Goal: Ask a question: Seek information or help from site administrators or community

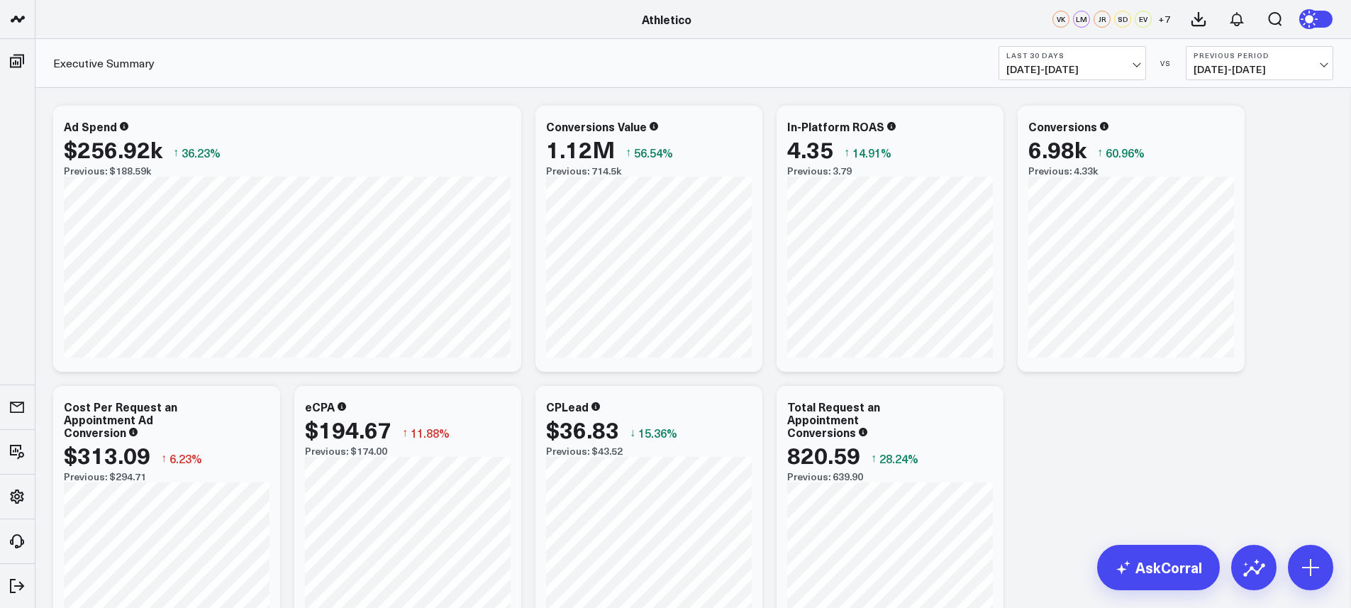
click at [1121, 61] on button "Last 30 Days 08/17/25 - 09/15/25" at bounding box center [1072, 63] width 148 height 34
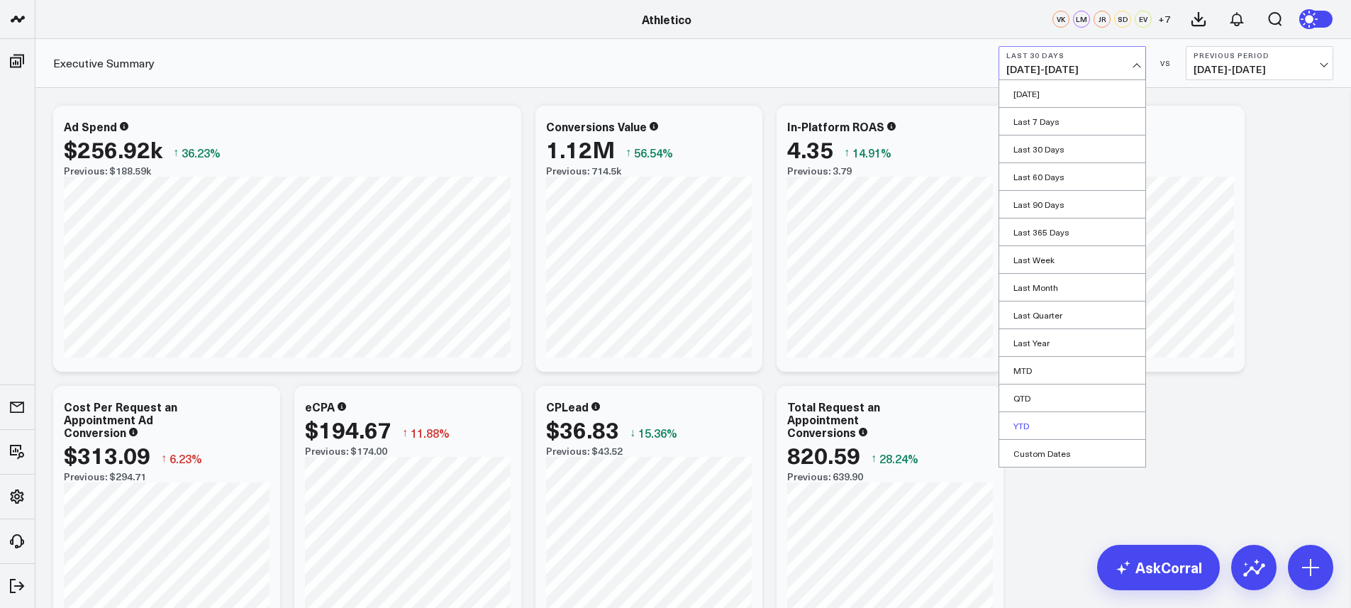
click at [1065, 416] on link "YTD" at bounding box center [1072, 425] width 146 height 27
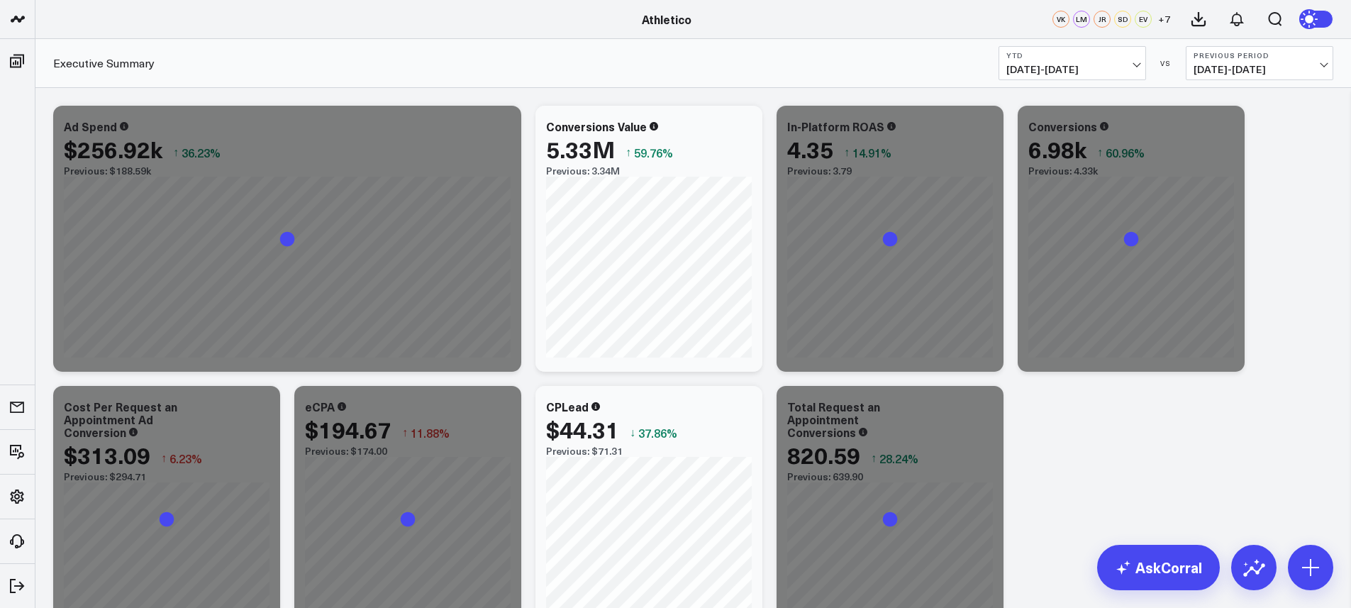
click at [1074, 87] on div "Executive Summary YTD 01/01/25 - 09/15/25 VS Previous Period 04/18/24 - 12/31/24" at bounding box center [692, 63] width 1315 height 49
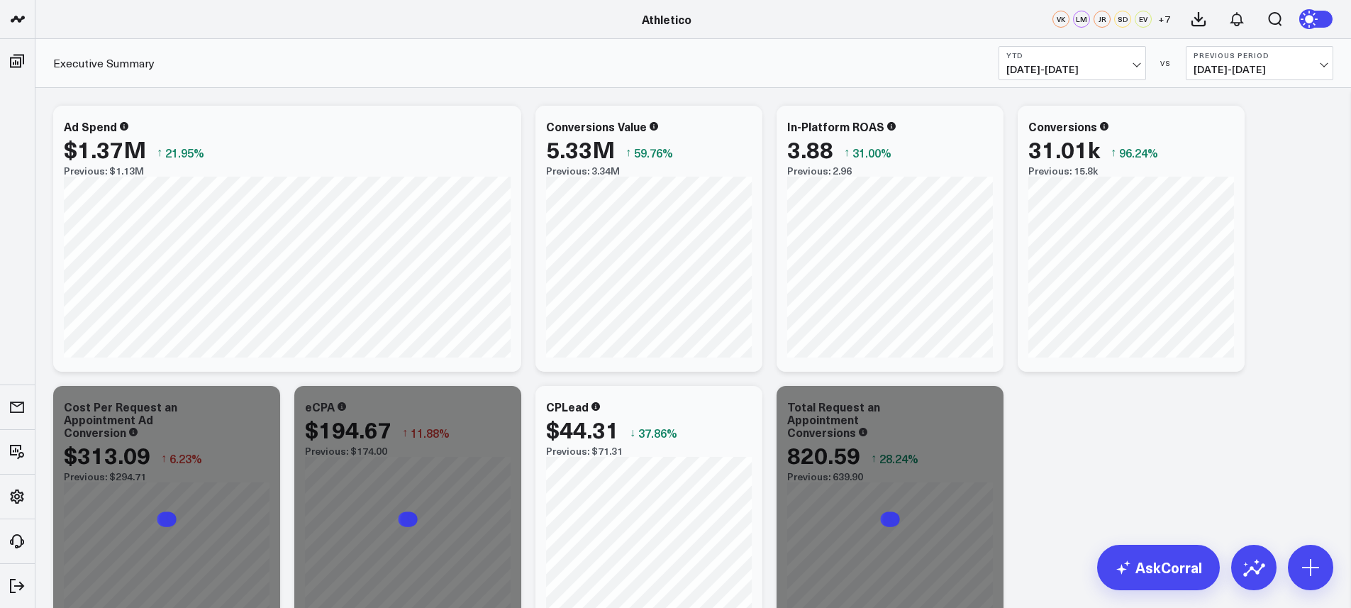
click at [1075, 78] on button "YTD 01/01/25 - 09/15/25" at bounding box center [1072, 63] width 148 height 34
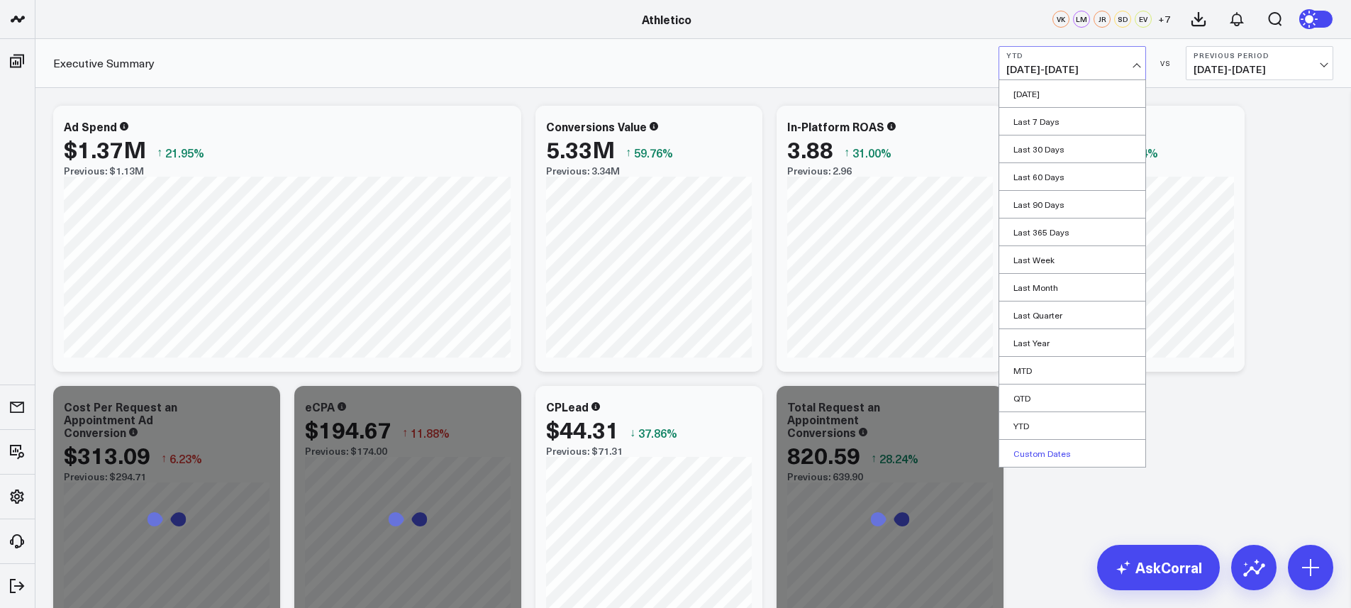
click at [1063, 447] on link "Custom Dates" at bounding box center [1072, 453] width 146 height 27
select select "8"
select select "2025"
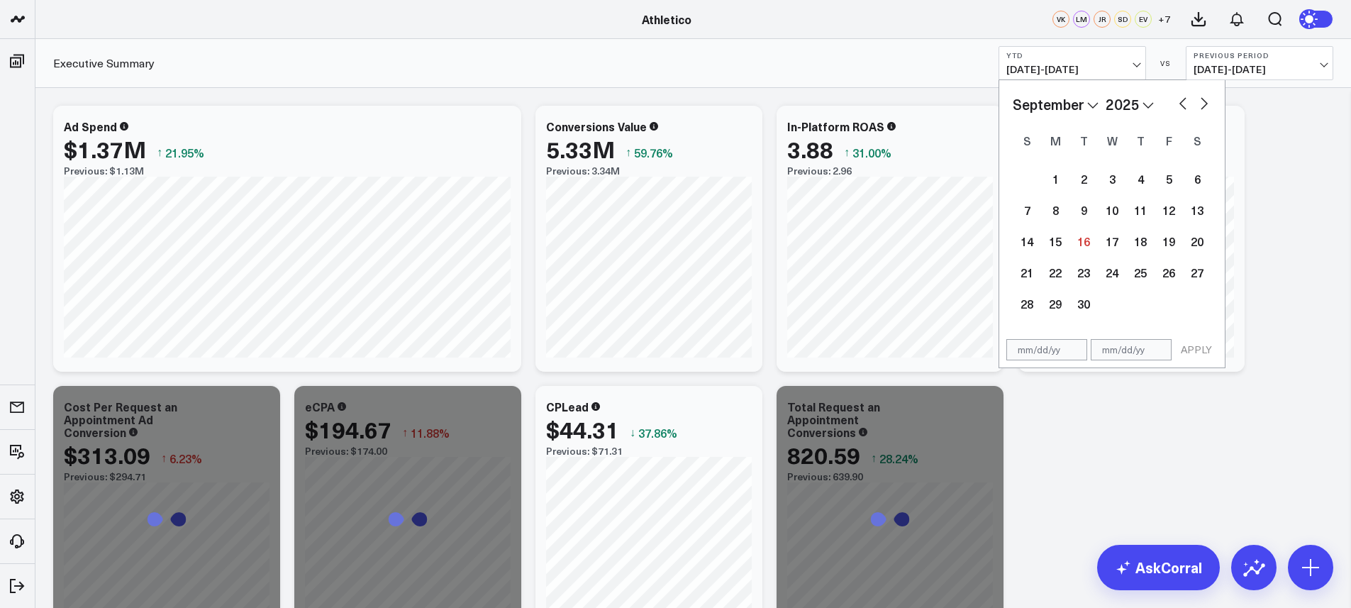
click at [1088, 101] on select "January February March April May June July August September October November De…" at bounding box center [1056, 104] width 86 height 21
select select "2025"
click at [1118, 181] on div "1" at bounding box center [1112, 179] width 28 height 28
type input "01/01/25"
select select "2025"
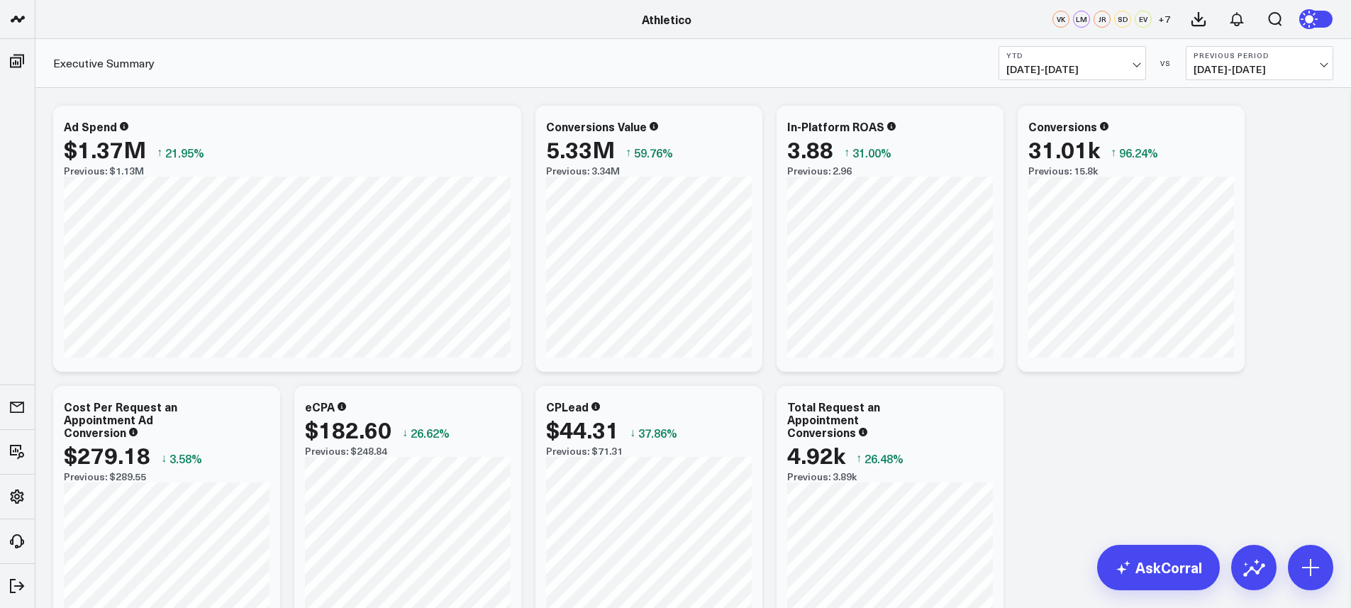
click at [1098, 77] on button "YTD 01/01/25 - 09/15/25" at bounding box center [1072, 63] width 148 height 34
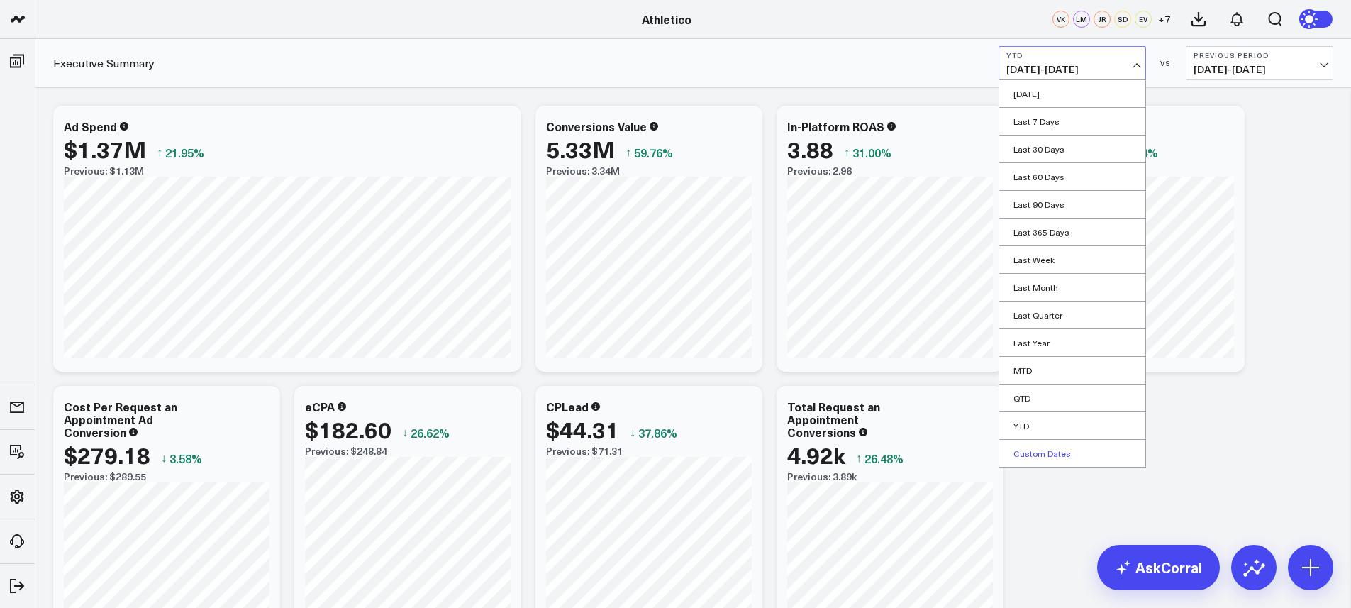
click at [1057, 451] on link "Custom Dates" at bounding box center [1072, 453] width 146 height 27
select select "8"
select select "2025"
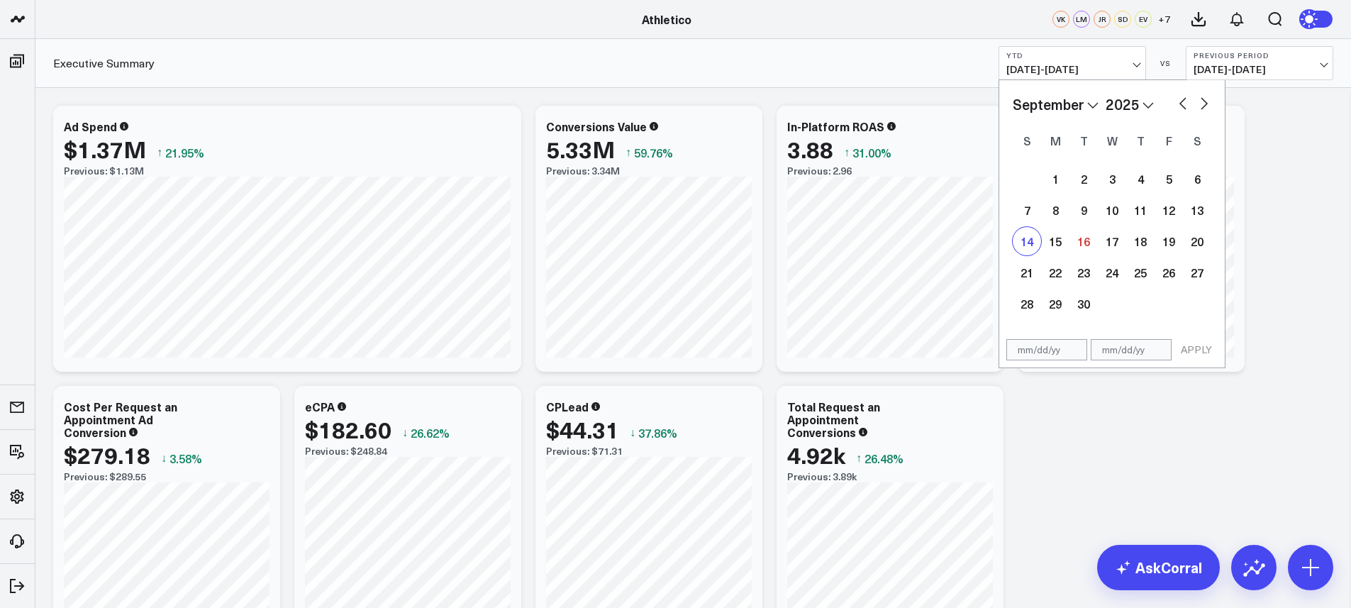
click at [1035, 247] on div "14" at bounding box center [1027, 241] width 28 height 28
type input "[DATE]"
select select "8"
select select "2025"
click at [1035, 242] on div "14" at bounding box center [1027, 241] width 28 height 28
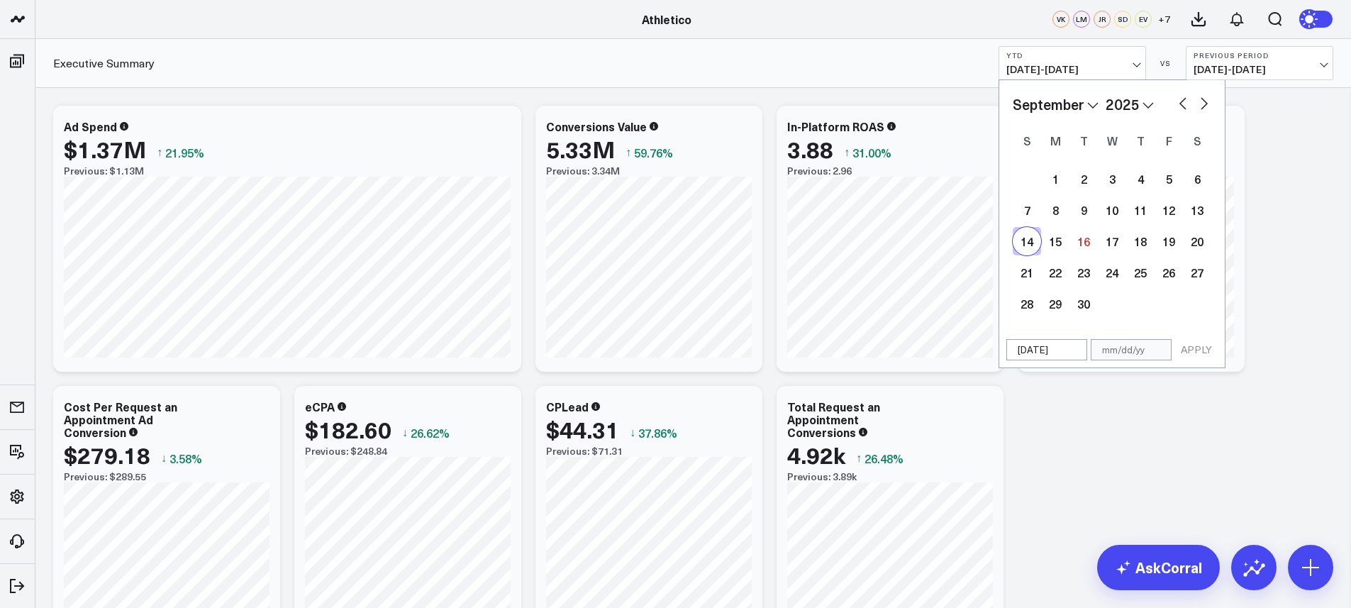
type input "[DATE]"
select select "8"
select select "2025"
click at [1079, 69] on span "01/01/25 - 09/15/25" at bounding box center [1072, 69] width 132 height 11
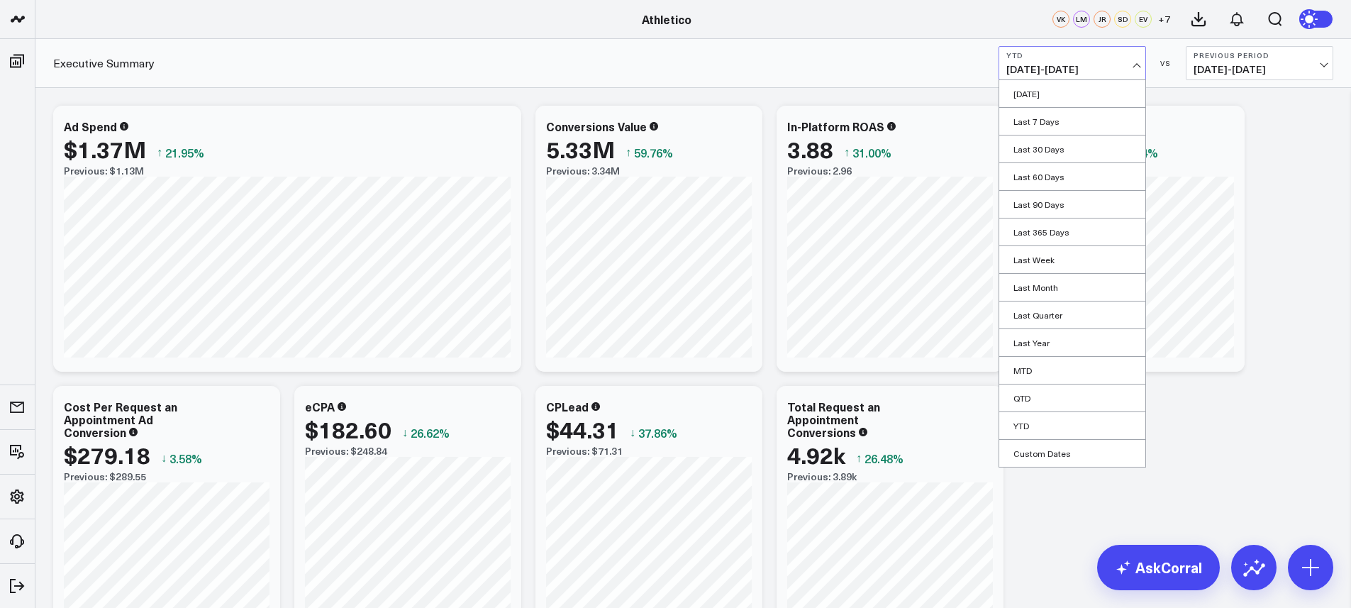
click at [1084, 69] on span "01/01/25 - 09/15/25" at bounding box center [1072, 69] width 132 height 11
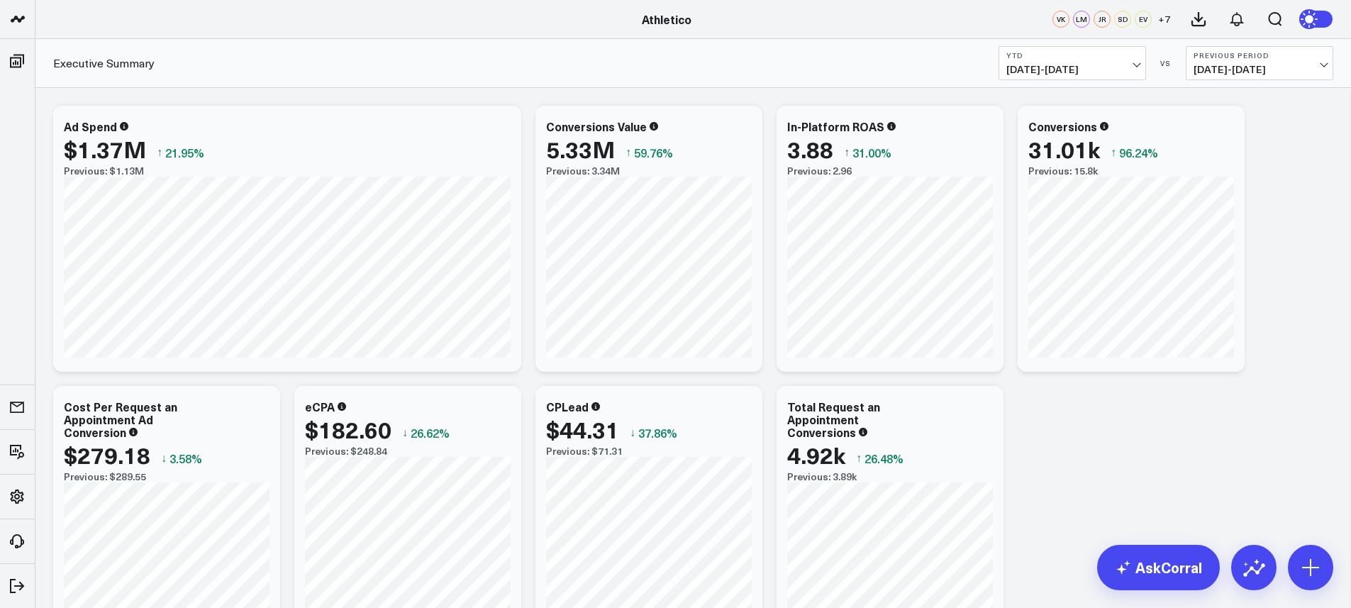
click at [1084, 69] on span "01/01/25 - 09/15/25" at bounding box center [1072, 69] width 132 height 11
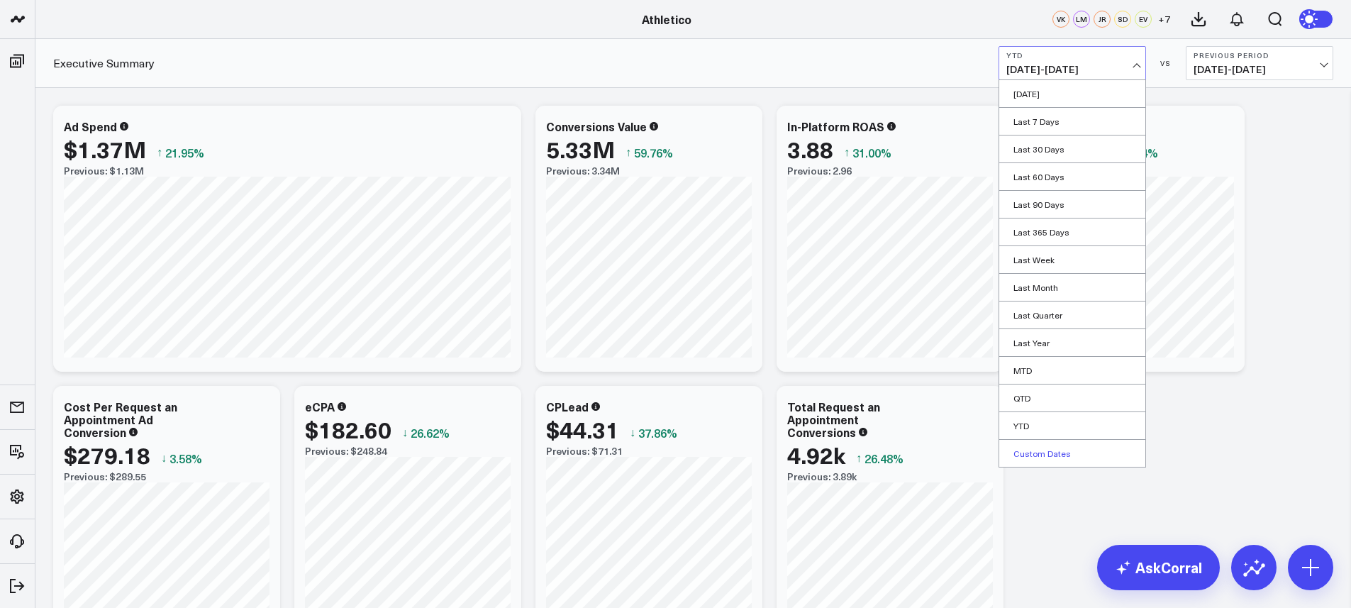
click at [1060, 447] on link "Custom Dates" at bounding box center [1072, 453] width 146 height 27
select select "8"
select select "2025"
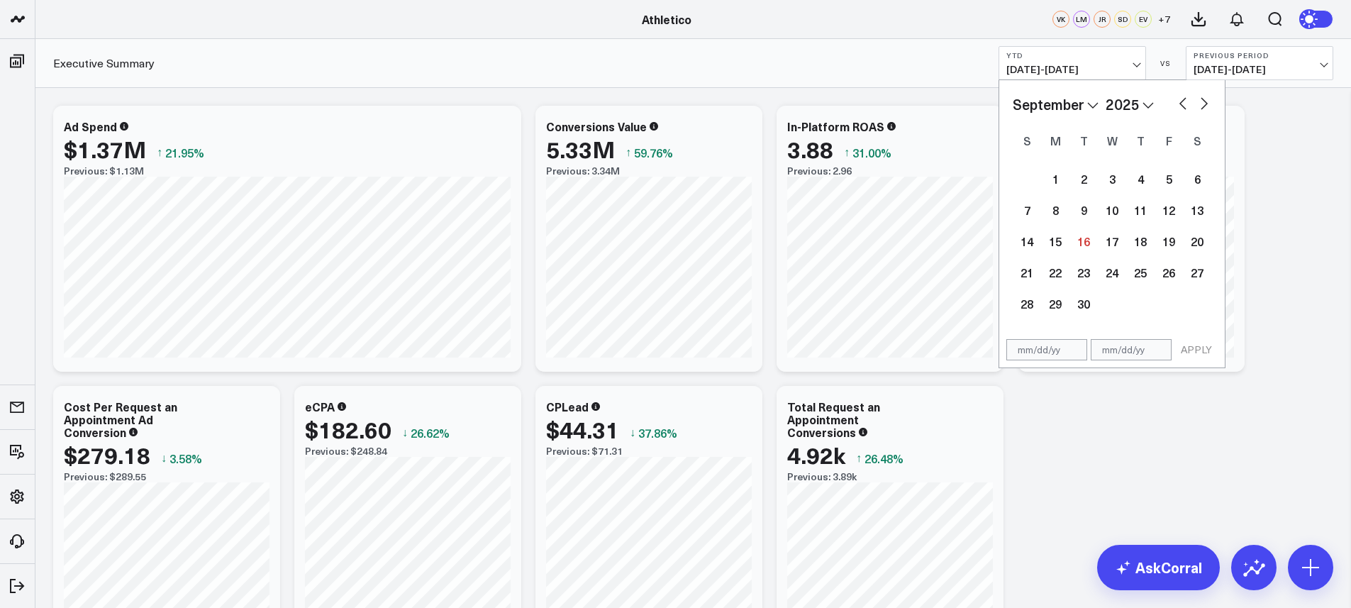
click at [1092, 96] on select "January February March April May June July August September October November De…" at bounding box center [1056, 104] width 86 height 21
select select "2025"
click at [1106, 176] on div "1" at bounding box center [1112, 179] width 28 height 28
type input "01/01/25"
select select "2025"
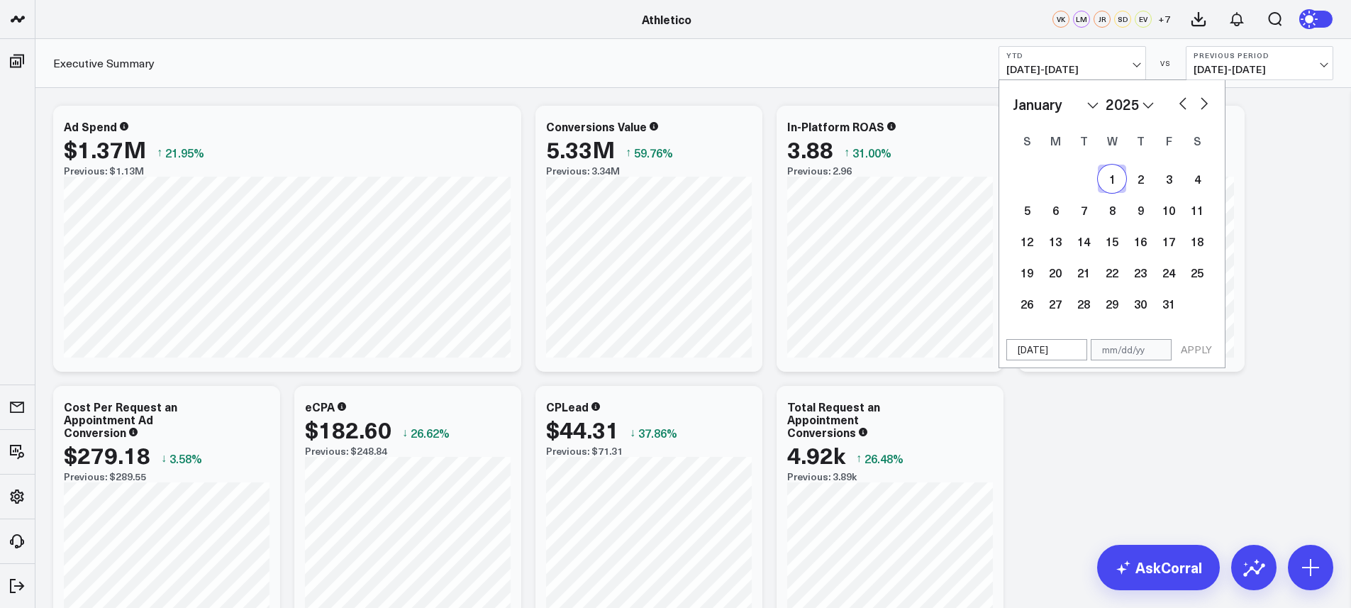
click at [1082, 113] on select "January February March April May June July August September October November De…" at bounding box center [1056, 104] width 86 height 21
select select "8"
select select "2025"
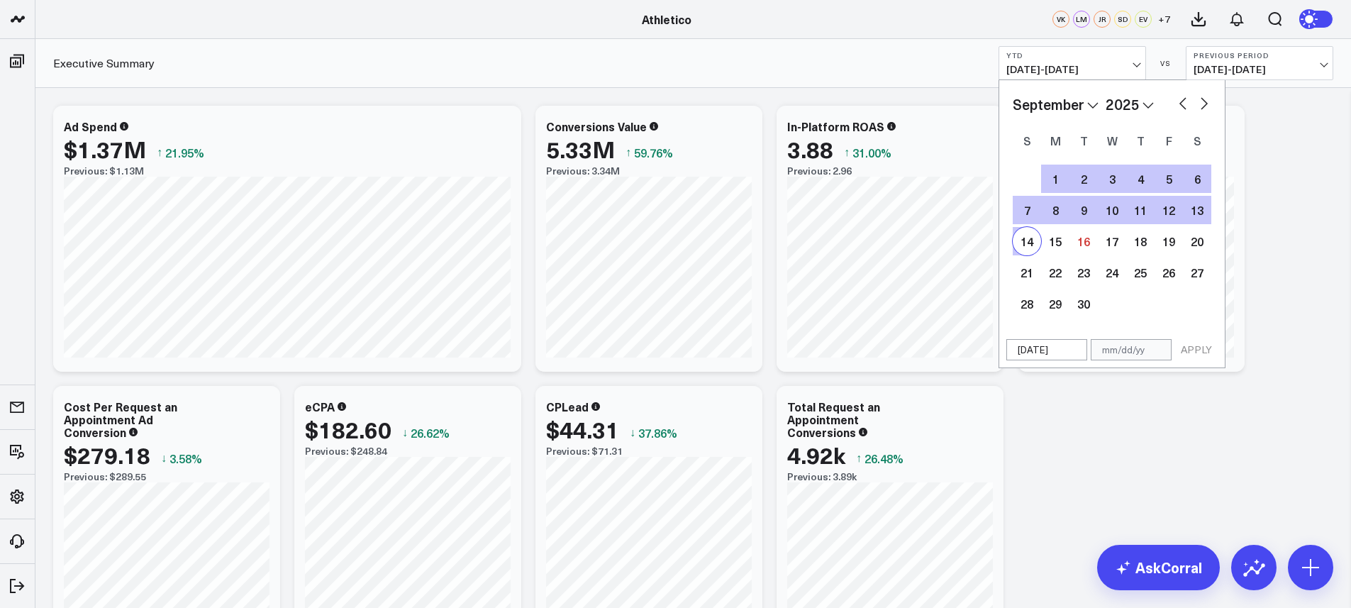
click at [1033, 241] on div "14" at bounding box center [1027, 241] width 28 height 28
type input "[DATE]"
select select "8"
select select "2025"
click at [1202, 353] on button "APPLY" at bounding box center [1196, 349] width 43 height 21
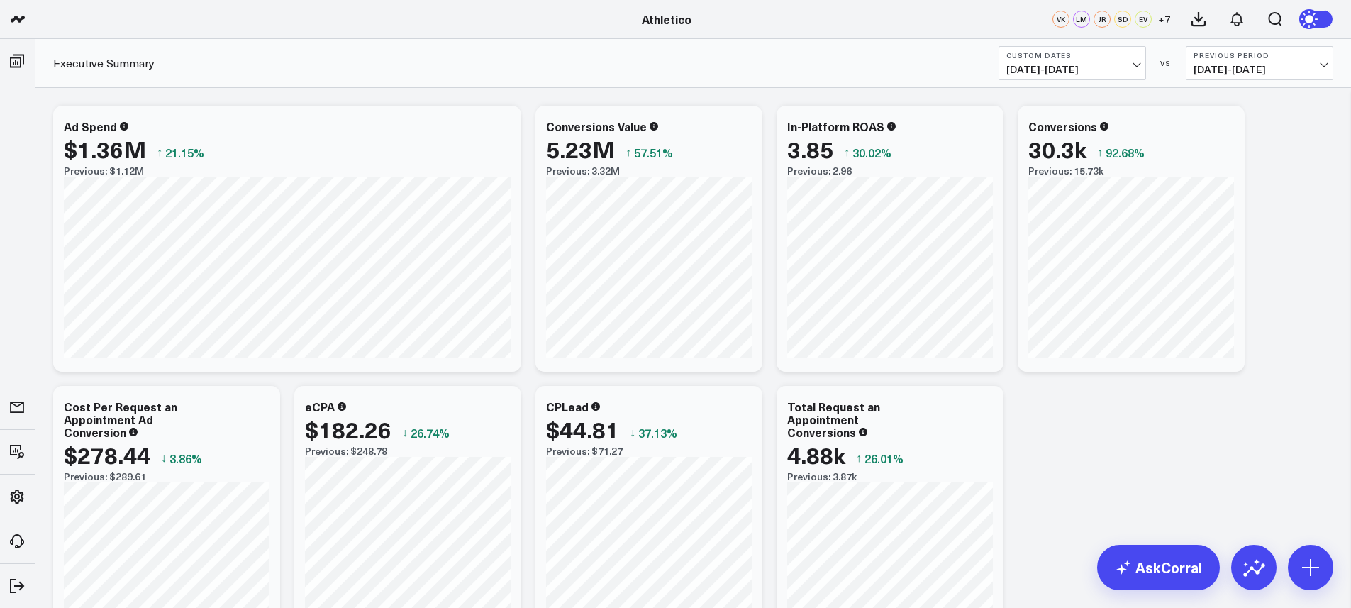
click at [1247, 75] on span "04/19/24 - 12/31/24" at bounding box center [1260, 69] width 132 height 11
click at [1250, 182] on link "No Comparison" at bounding box center [1259, 176] width 146 height 27
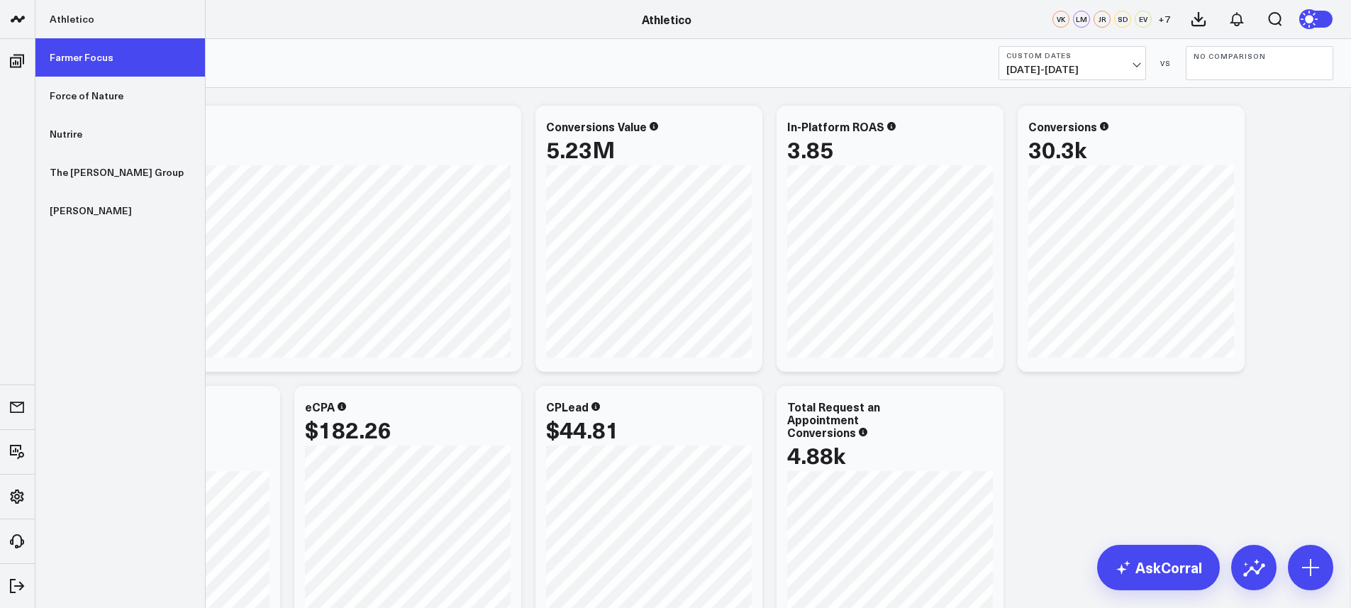
click at [82, 66] on link "Farmer Focus" at bounding box center [119, 57] width 169 height 38
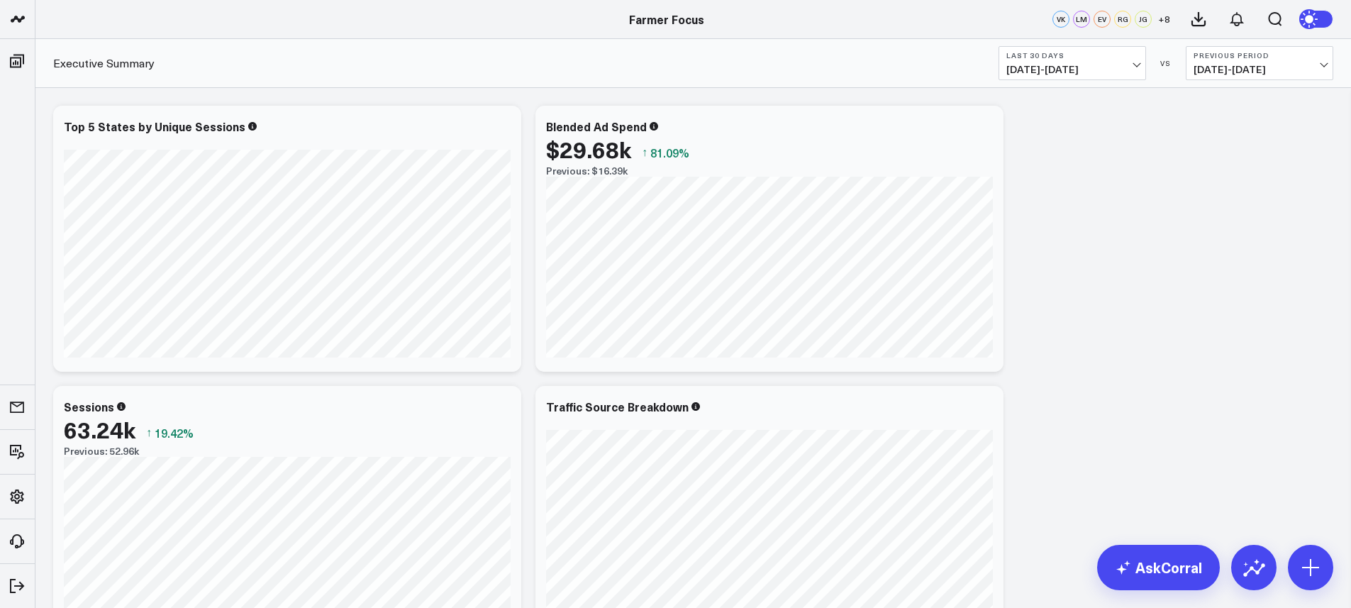
click at [1228, 76] on button "Previous Period [DATE] - [DATE]" at bounding box center [1260, 63] width 148 height 34
click at [1230, 179] on link "No Comparison" at bounding box center [1259, 176] width 146 height 27
click at [1009, 59] on b "Last 30 Days" at bounding box center [1072, 55] width 132 height 9
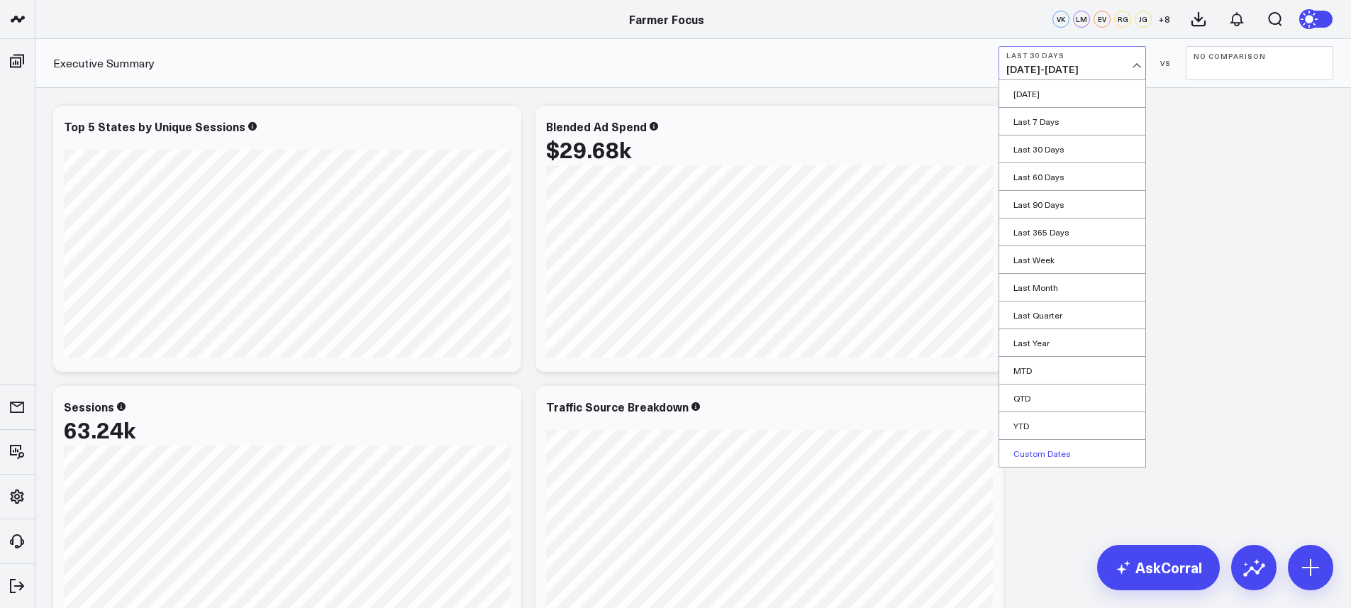
click at [1036, 448] on link "Custom Dates" at bounding box center [1072, 453] width 146 height 27
select select "8"
select select "2025"
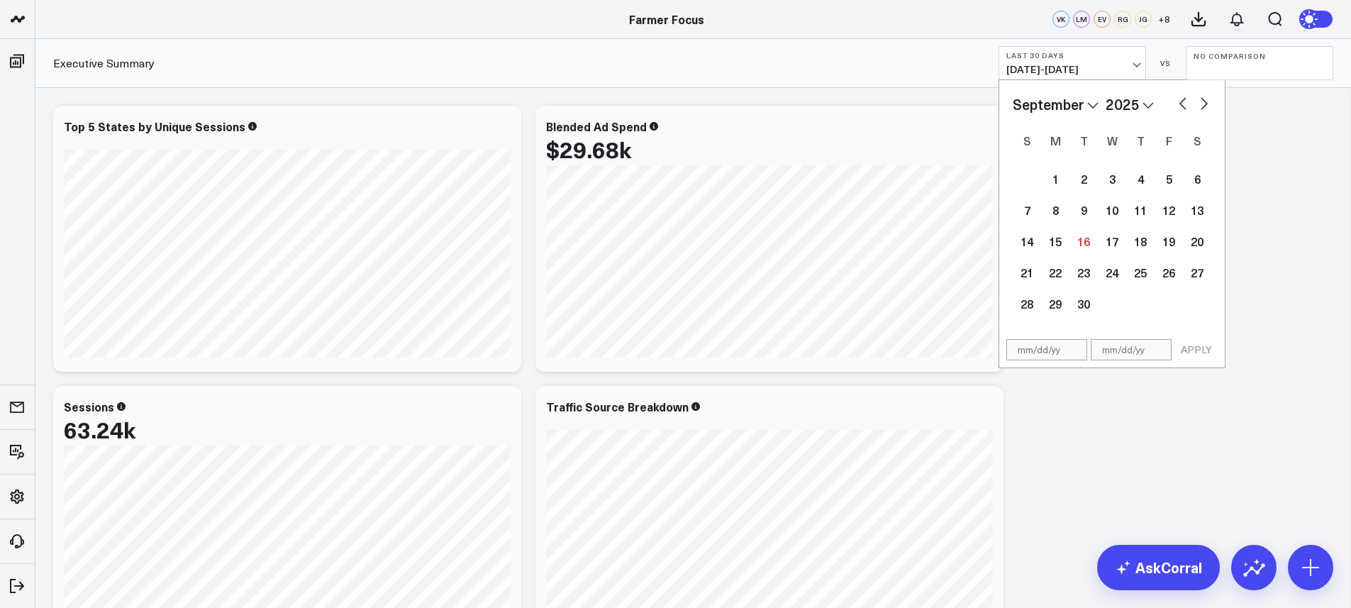
click at [1076, 104] on select "January February March April May June July August September October November De…" at bounding box center [1056, 104] width 86 height 21
select select "2025"
click at [1111, 174] on div "1" at bounding box center [1112, 179] width 28 height 28
type input "01/01/25"
select select "2025"
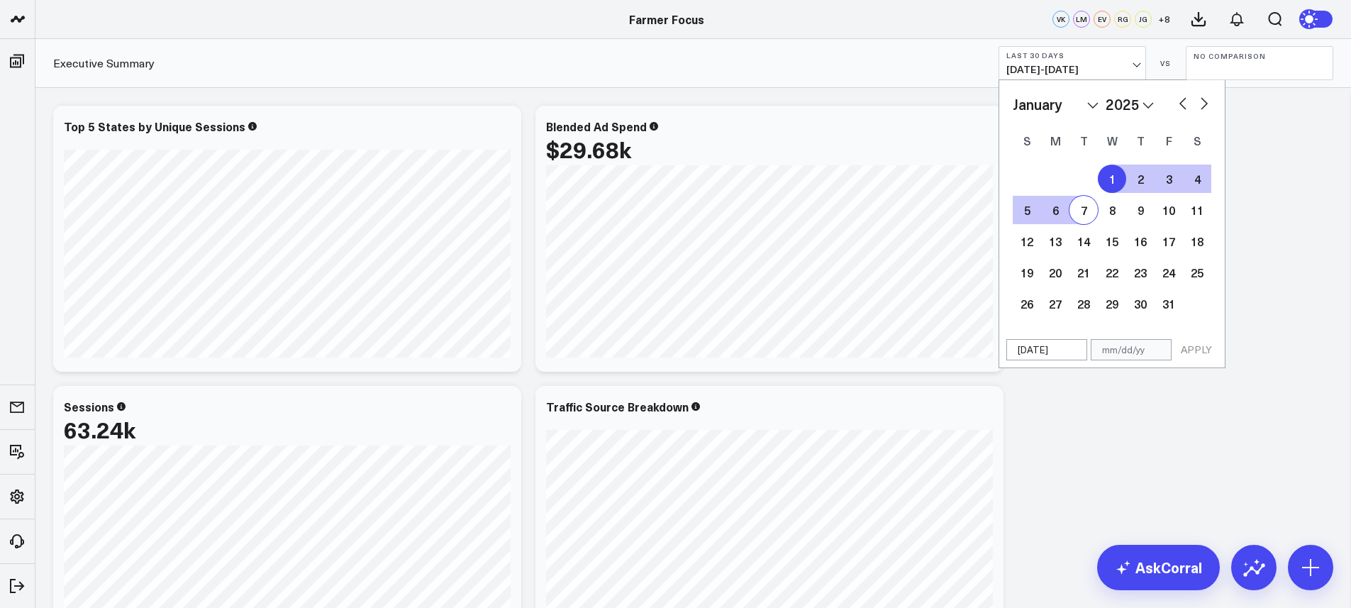
click at [1062, 109] on select "January February March April May June July August September October November De…" at bounding box center [1056, 104] width 86 height 21
select select "8"
select select "2025"
click at [1023, 242] on div "14" at bounding box center [1027, 241] width 28 height 28
type input "[DATE]"
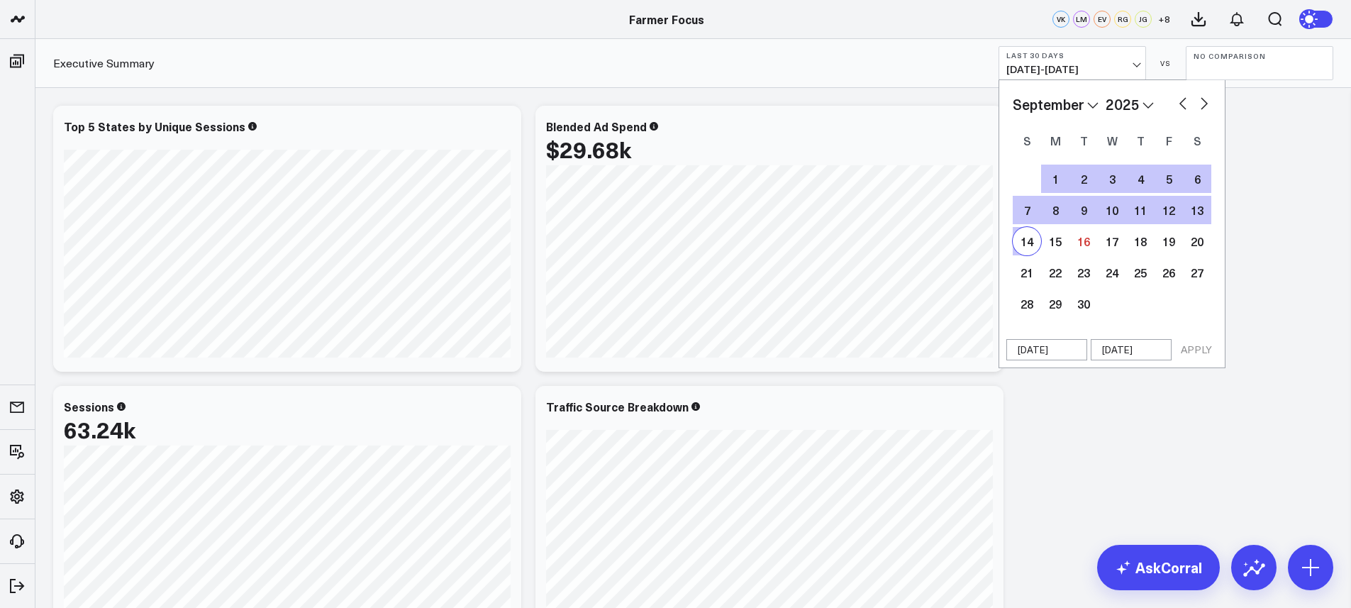
select select "8"
select select "2025"
click at [1196, 347] on button "APPLY" at bounding box center [1196, 349] width 43 height 21
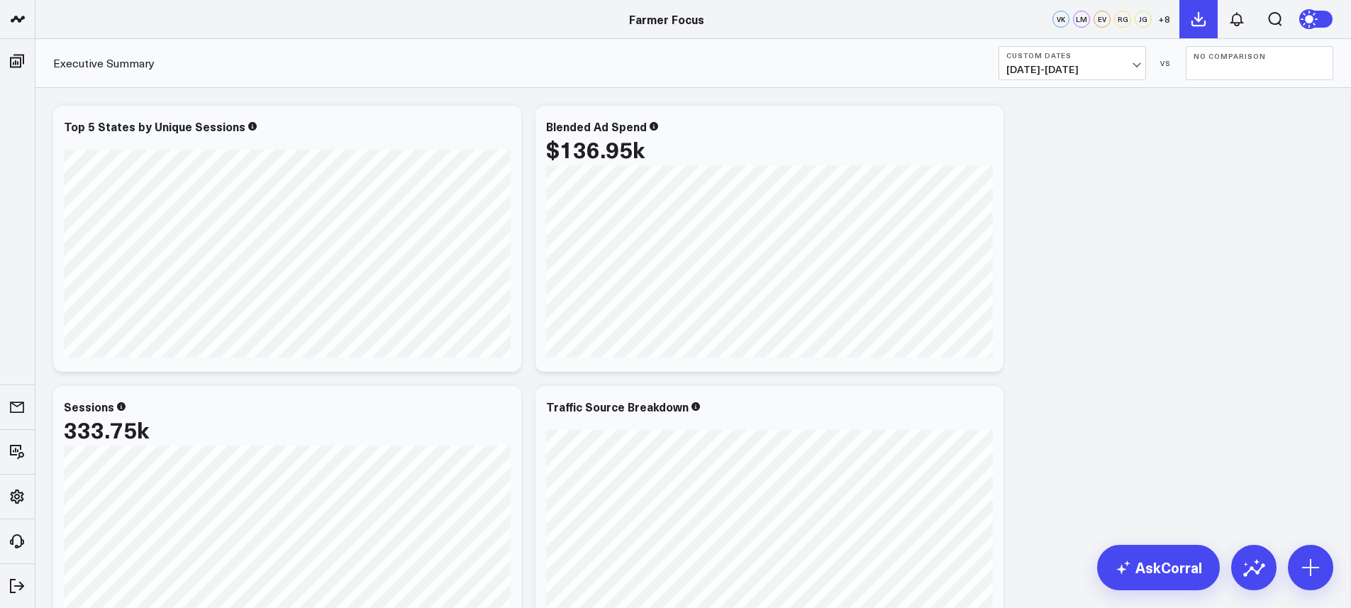
click at [1198, 17] on icon at bounding box center [1198, 19] width 13 height 13
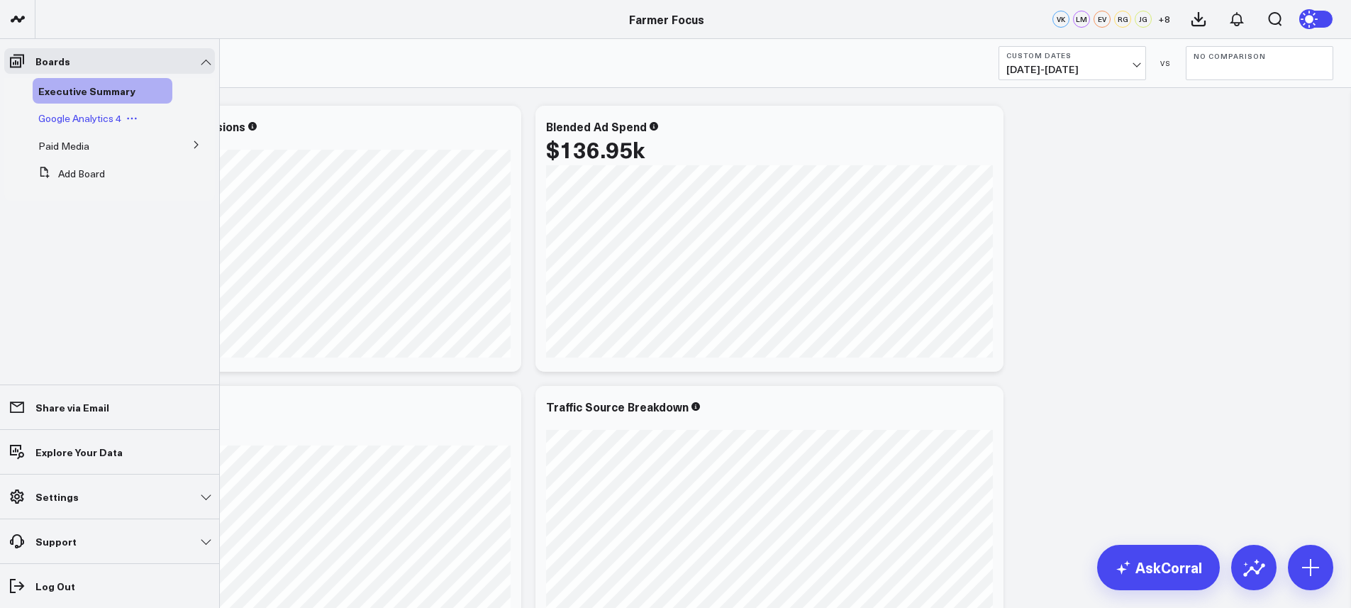
click at [67, 116] on span "Google Analytics 4" at bounding box center [79, 117] width 83 height 13
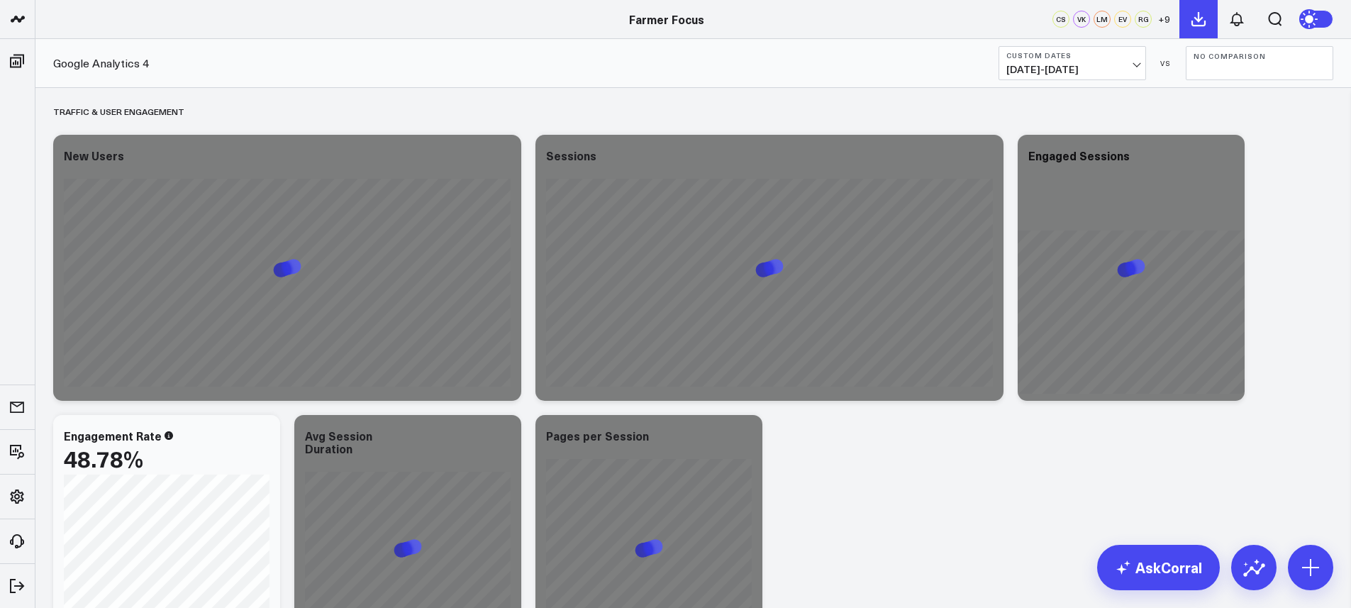
click at [1188, 28] on button at bounding box center [1198, 19] width 38 height 38
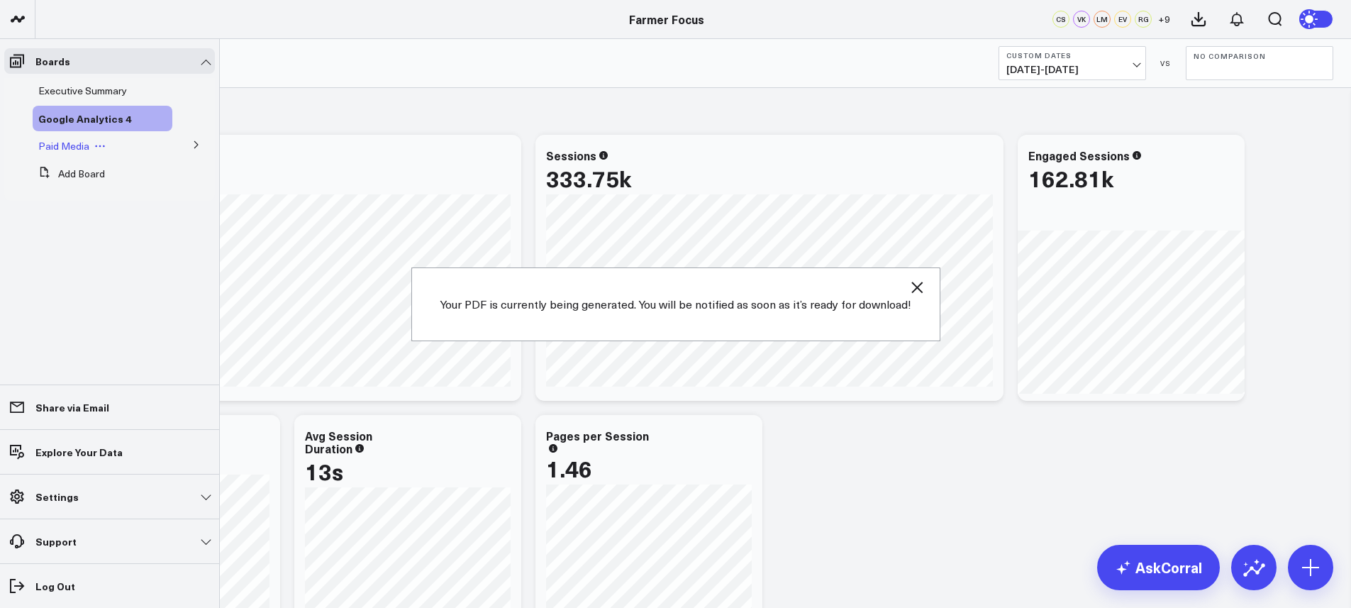
click at [84, 149] on span "Paid Media" at bounding box center [63, 145] width 51 height 13
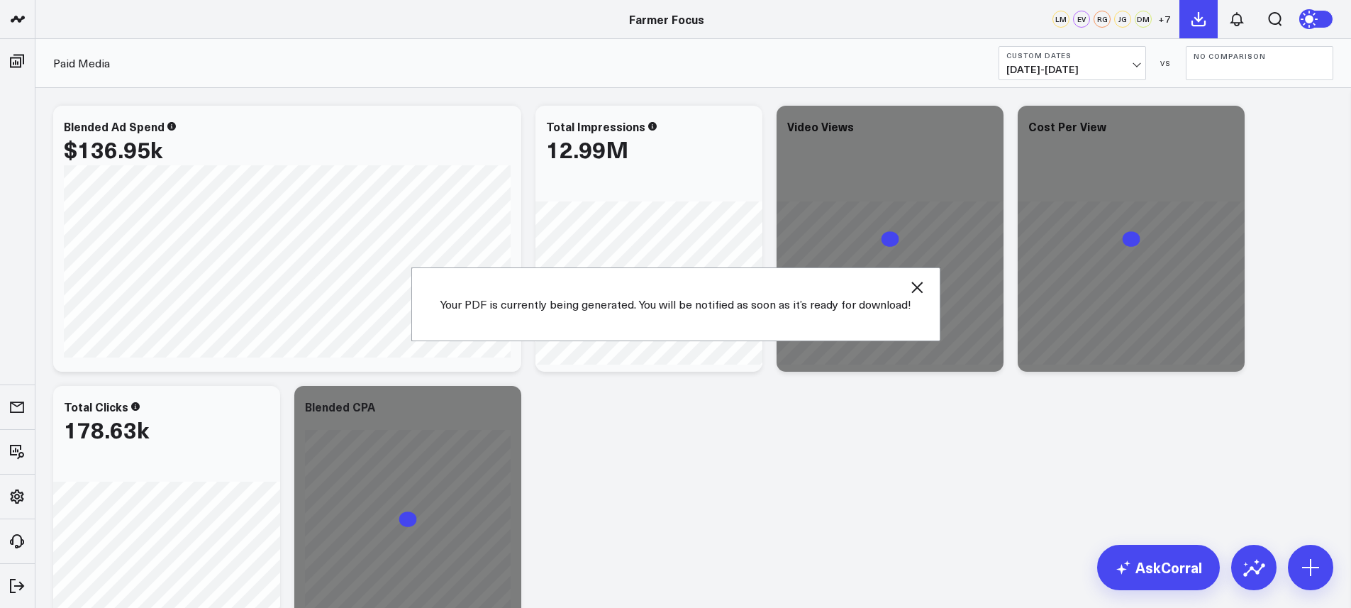
click at [1211, 25] on button at bounding box center [1198, 19] width 38 height 38
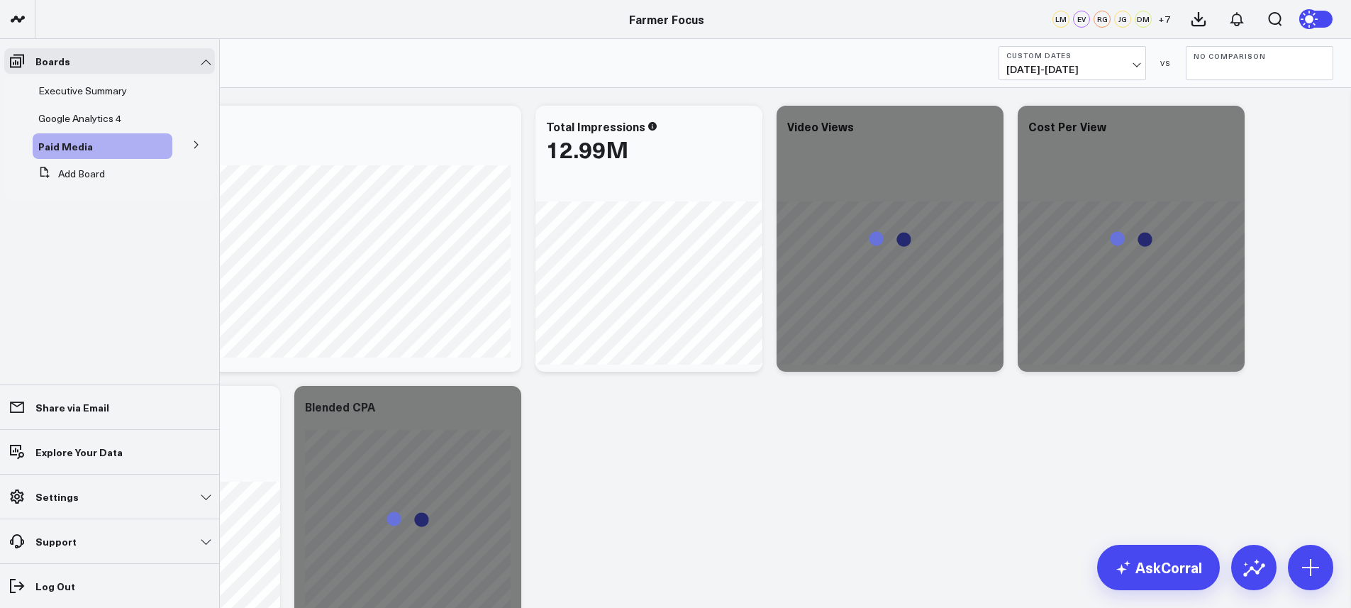
click at [197, 143] on icon at bounding box center [196, 144] width 9 height 9
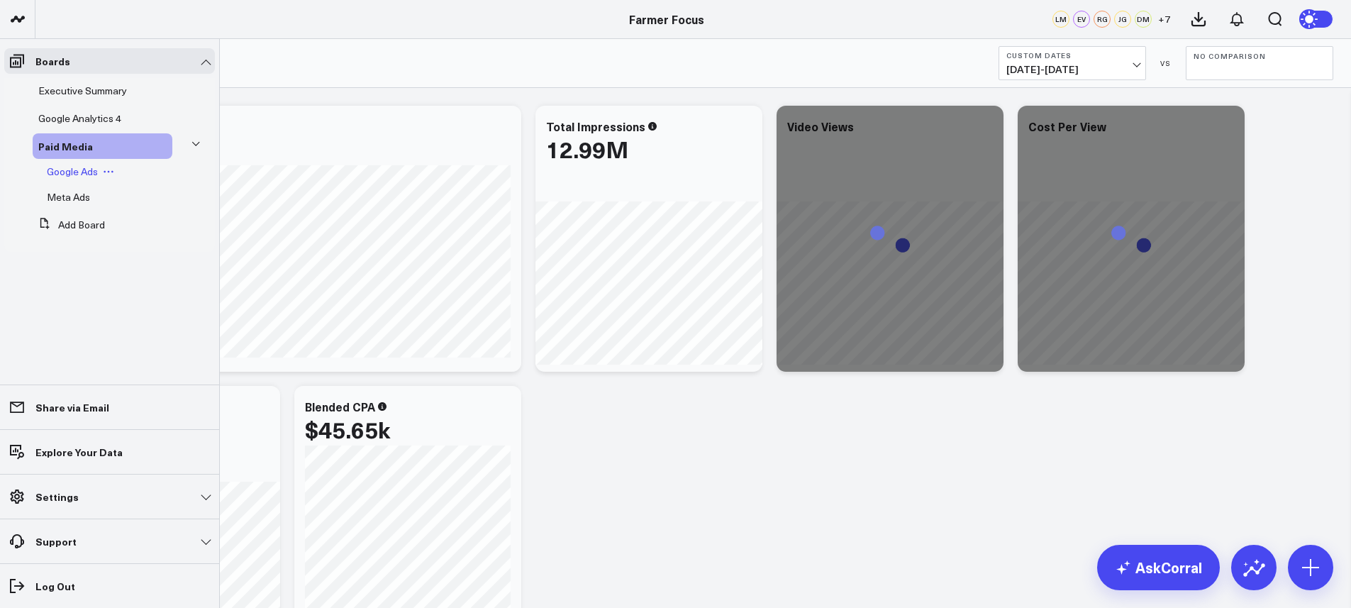
click at [81, 170] on span "Google Ads" at bounding box center [72, 171] width 51 height 13
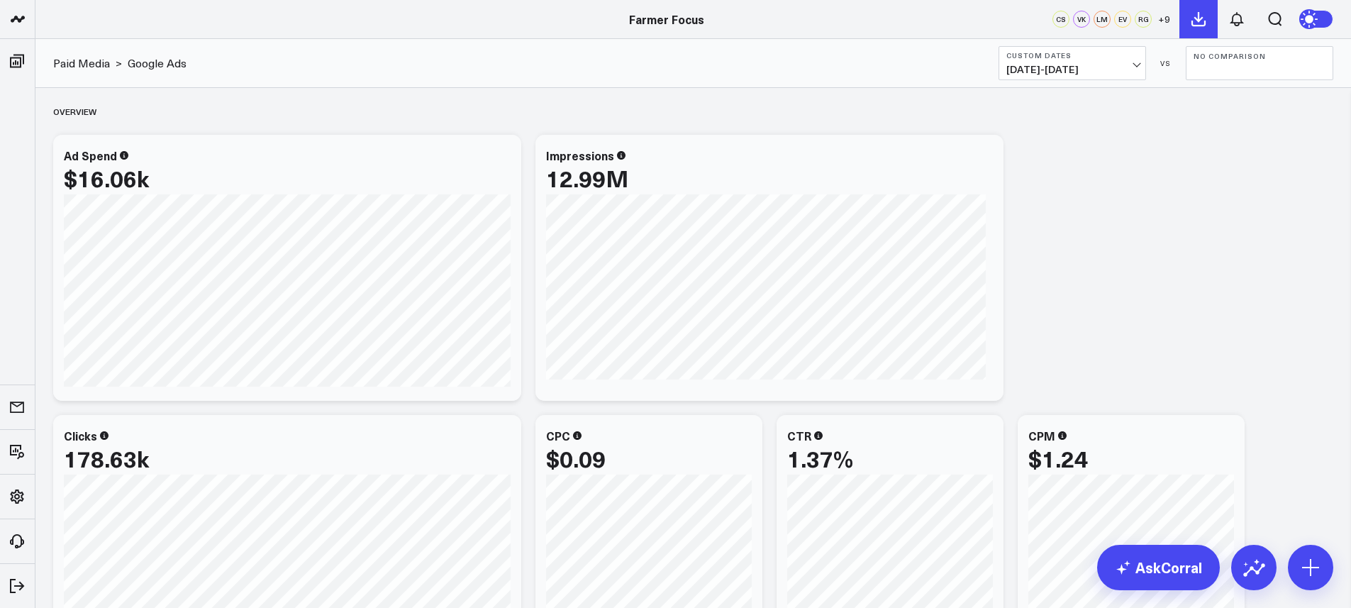
click at [1199, 18] on icon at bounding box center [1198, 19] width 13 height 13
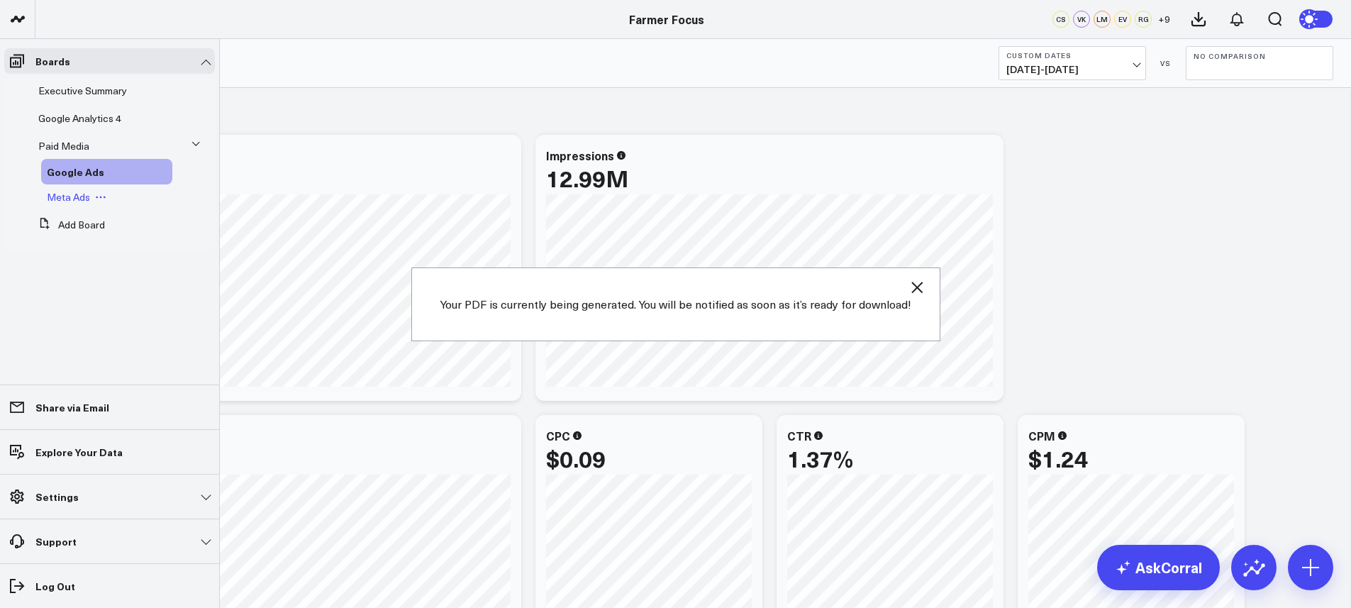
click at [74, 196] on span "Meta Ads" at bounding box center [68, 196] width 43 height 13
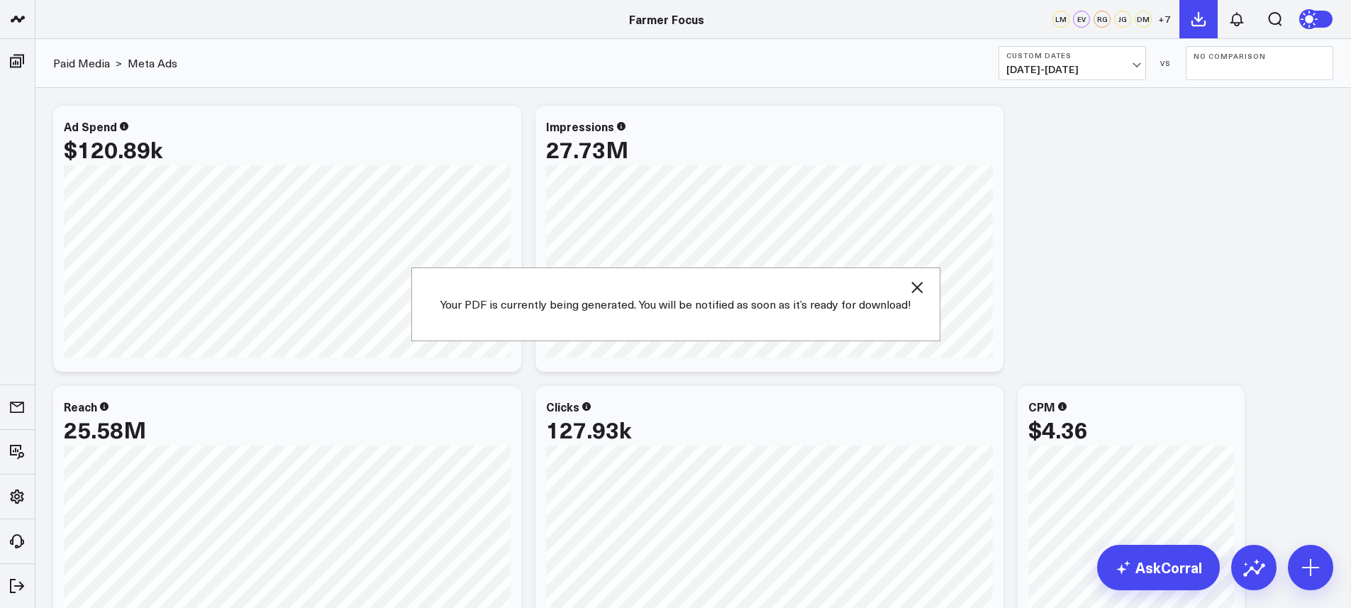
click at [1193, 21] on icon at bounding box center [1198, 19] width 17 height 17
click at [1191, 23] on icon at bounding box center [1198, 19] width 17 height 17
click at [1240, 36] on button at bounding box center [1237, 19] width 38 height 38
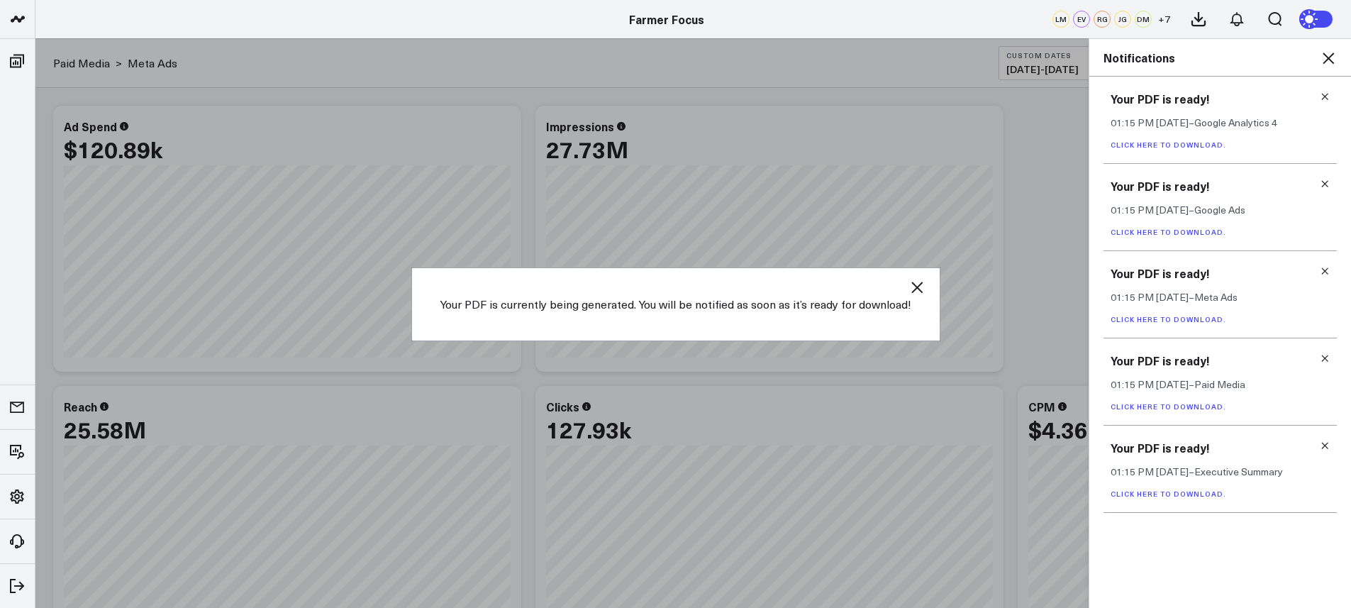
click at [1330, 443] on div "Your PDF is ready! 01:15 PM Sep 2 – Executive Summary Click here to download." at bounding box center [1219, 468] width 233 height 87
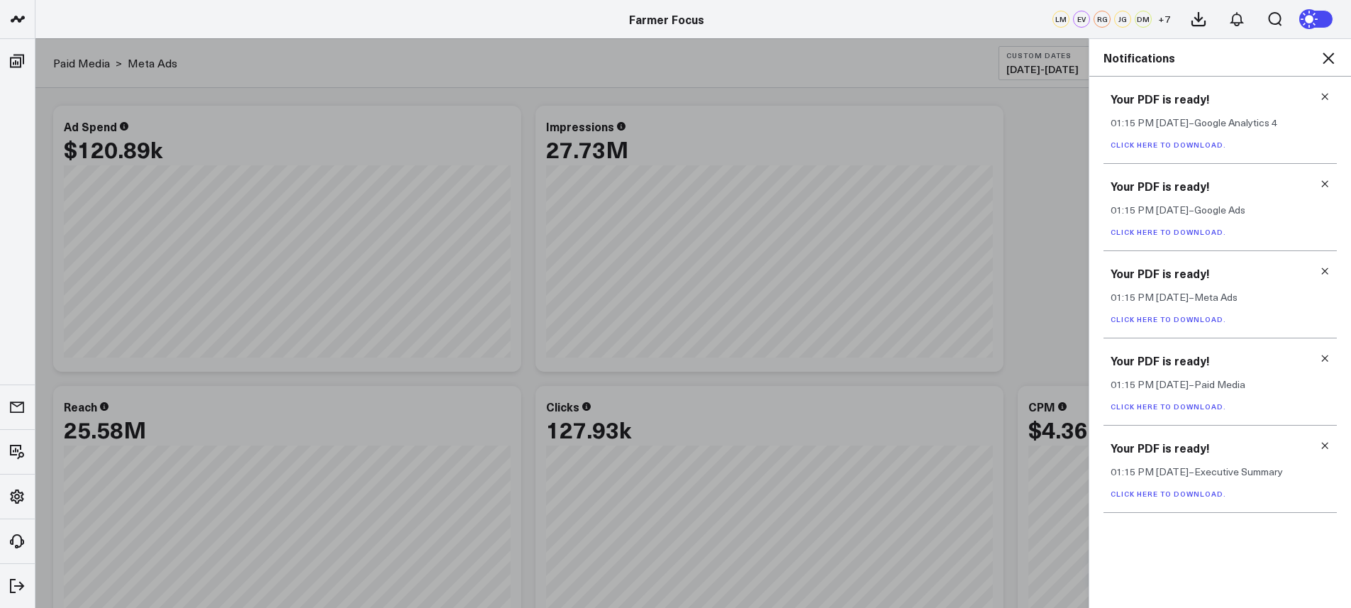
click at [1327, 445] on icon at bounding box center [1325, 445] width 10 height 10
click at [1328, 357] on icon at bounding box center [1325, 358] width 10 height 10
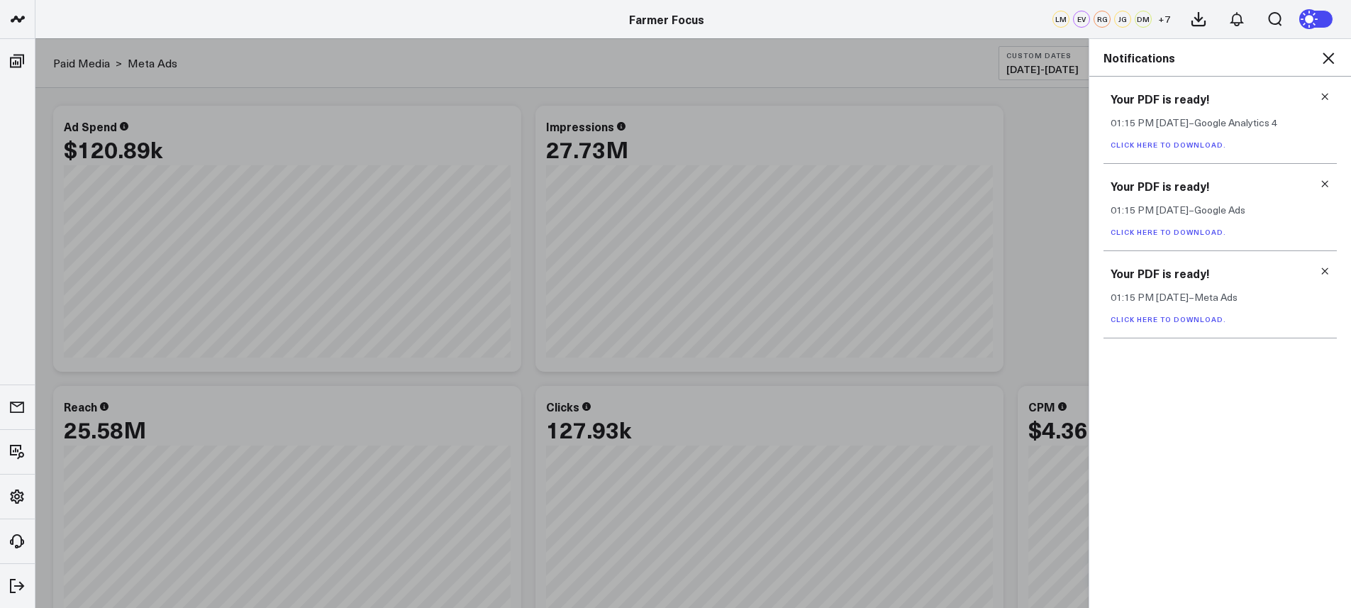
click at [1324, 269] on icon at bounding box center [1325, 271] width 10 height 10
click at [1326, 187] on icon at bounding box center [1325, 184] width 10 height 10
click at [1327, 189] on h3 "Your PDF is ready!" at bounding box center [1220, 186] width 219 height 16
click at [1320, 189] on h3 "Your PDF is ready!" at bounding box center [1220, 186] width 219 height 16
click at [1320, 181] on icon at bounding box center [1325, 184] width 10 height 10
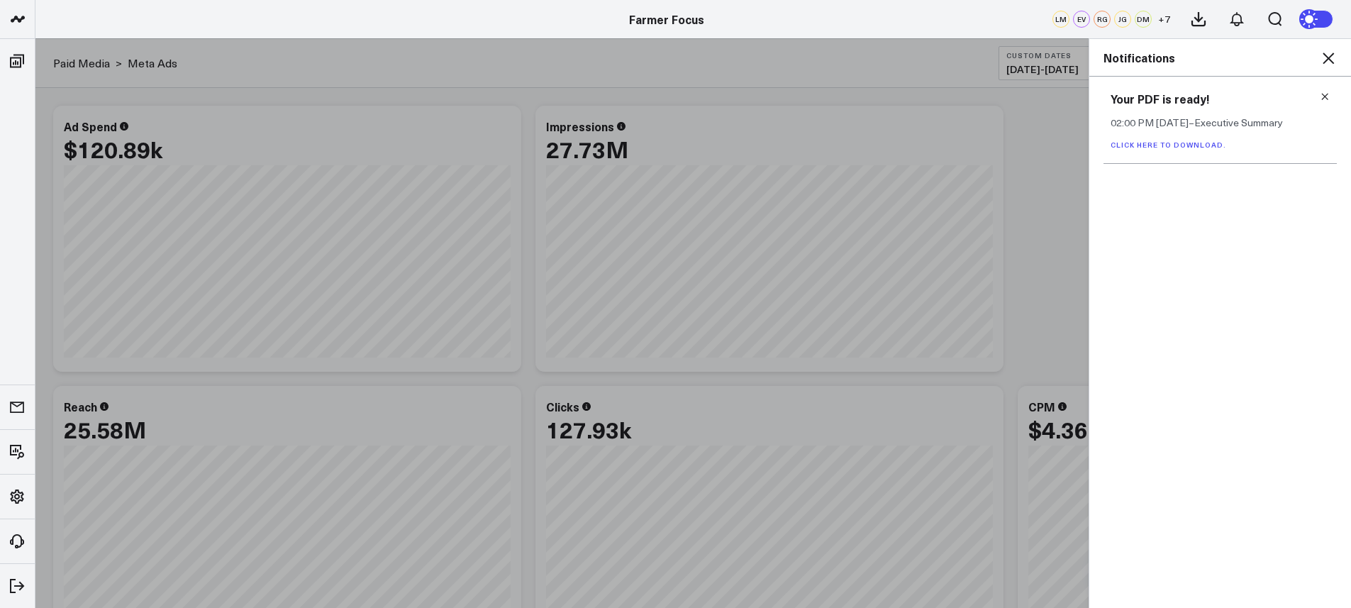
click at [1198, 149] on link "Click here to download." at bounding box center [1169, 145] width 116 height 10
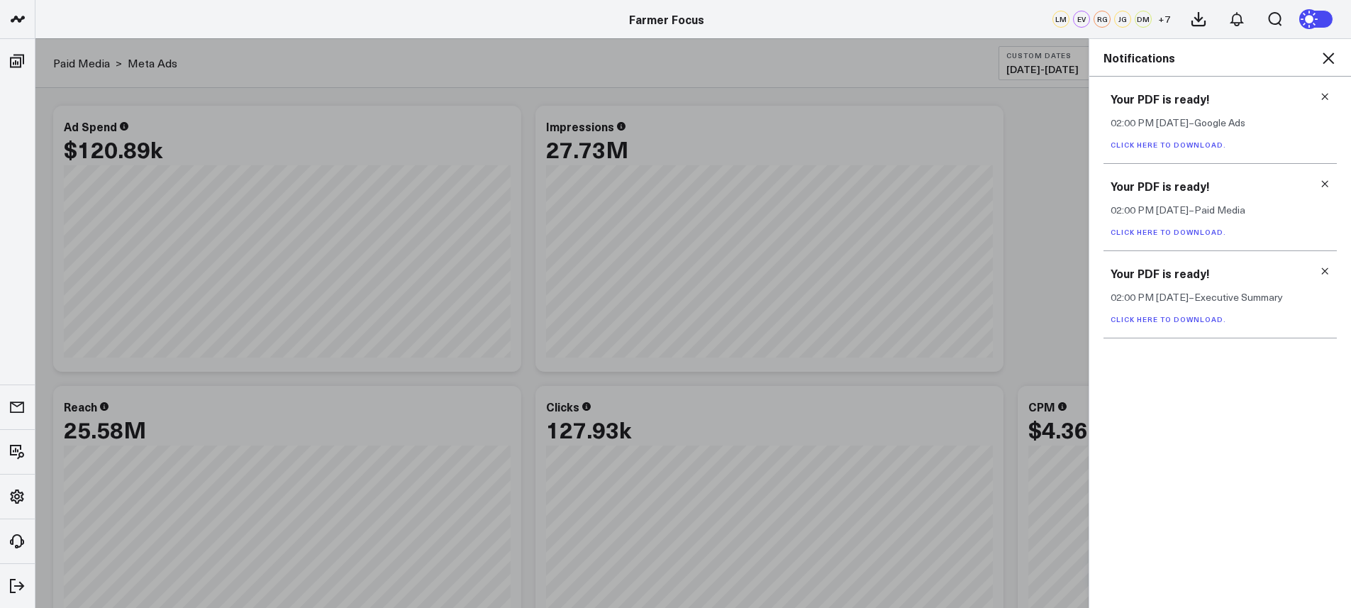
click at [1200, 229] on link "Click here to download." at bounding box center [1169, 232] width 116 height 10
click at [1203, 243] on div "Your PDF is ready! 02:00 PM Today – Google Ads Click here to download." at bounding box center [1219, 207] width 233 height 87
click at [1204, 235] on link "Click here to download." at bounding box center [1169, 232] width 116 height 10
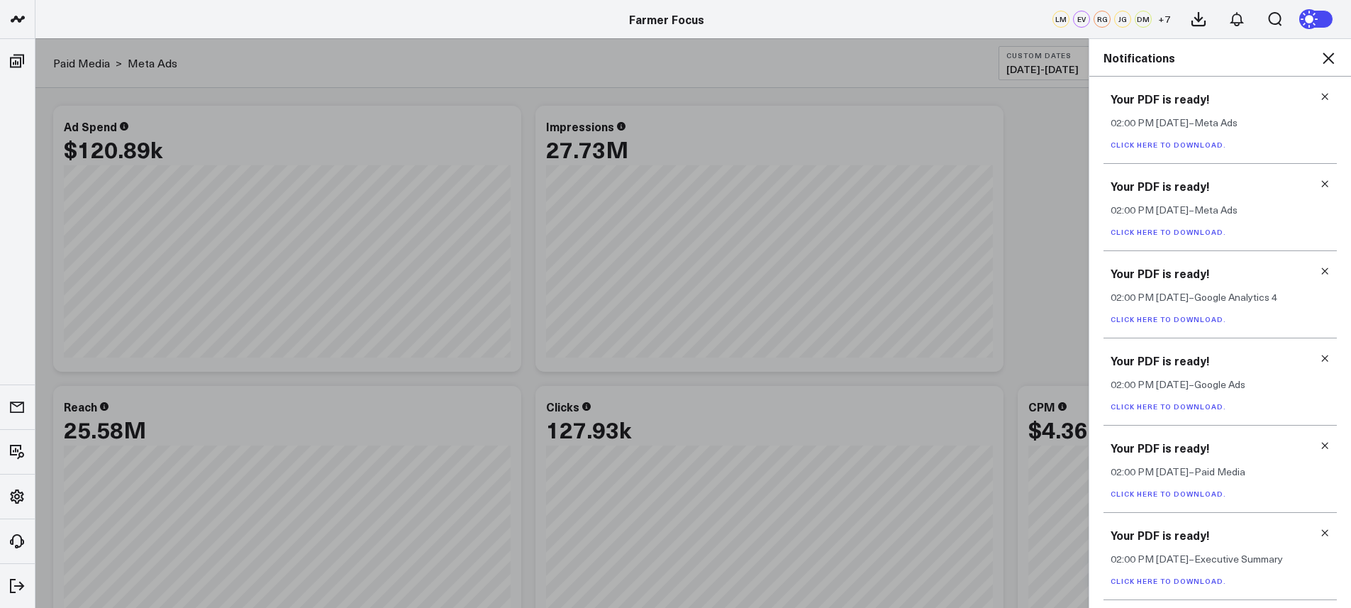
click at [1177, 228] on link "Click here to download." at bounding box center [1169, 232] width 116 height 10
click at [1203, 406] on link "Click here to download." at bounding box center [1169, 406] width 116 height 10
click at [1320, 55] on icon at bounding box center [1328, 58] width 17 height 17
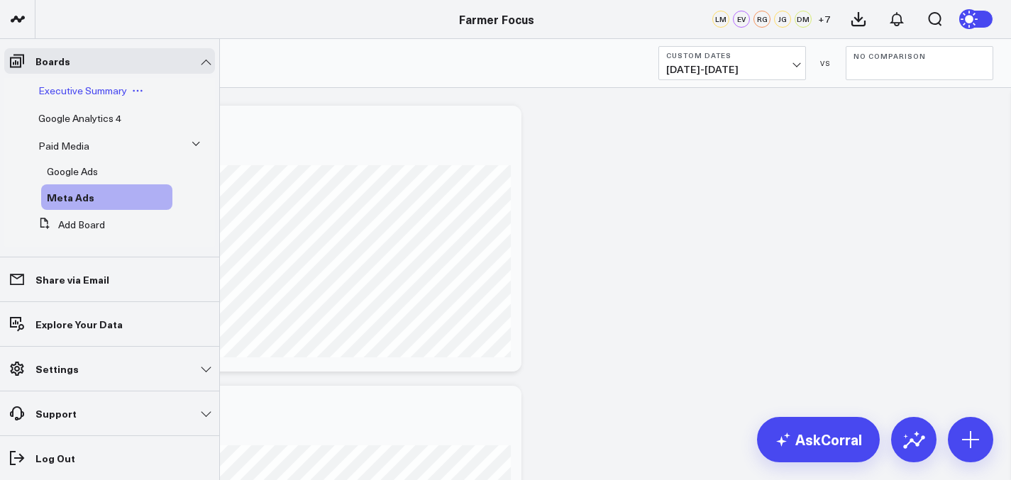
click at [67, 95] on span "Executive Summary" at bounding box center [82, 90] width 89 height 13
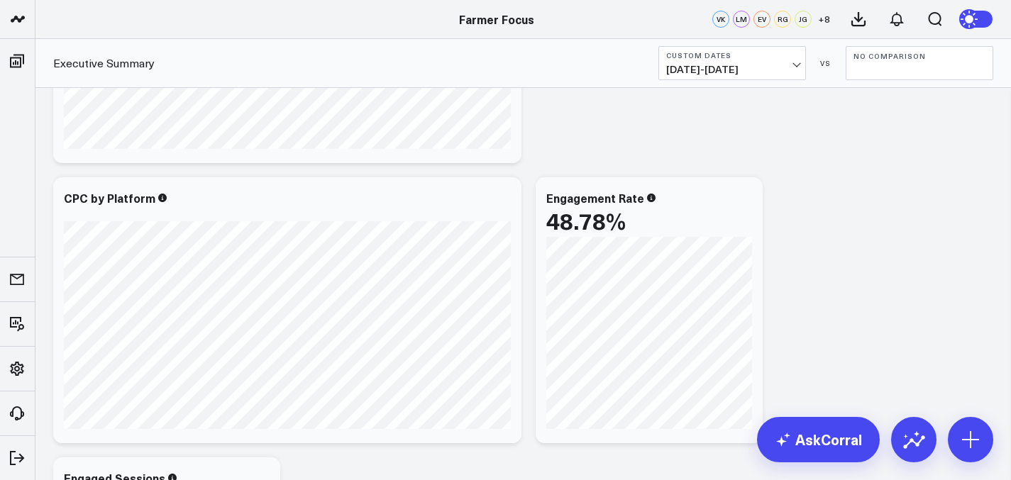
scroll to position [1384, 0]
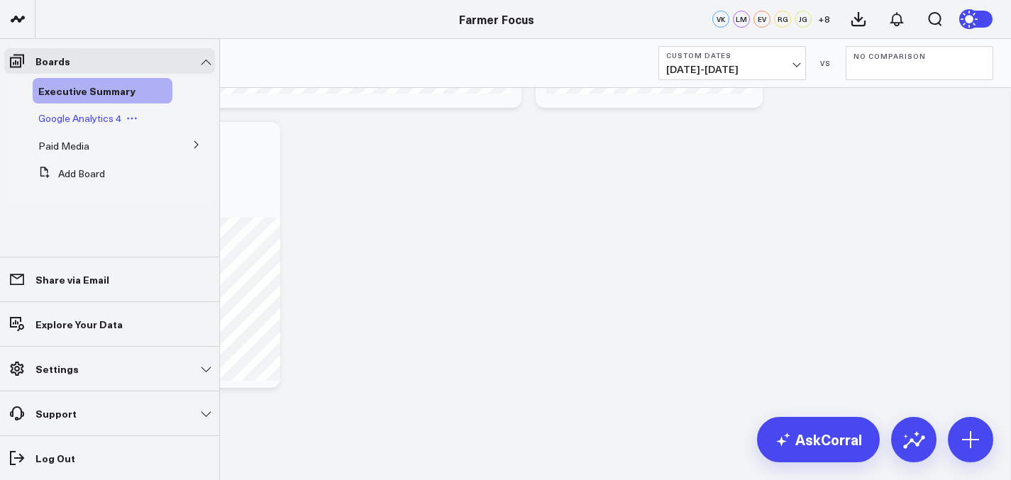
click at [92, 115] on span "Google Analytics 4" at bounding box center [79, 117] width 83 height 13
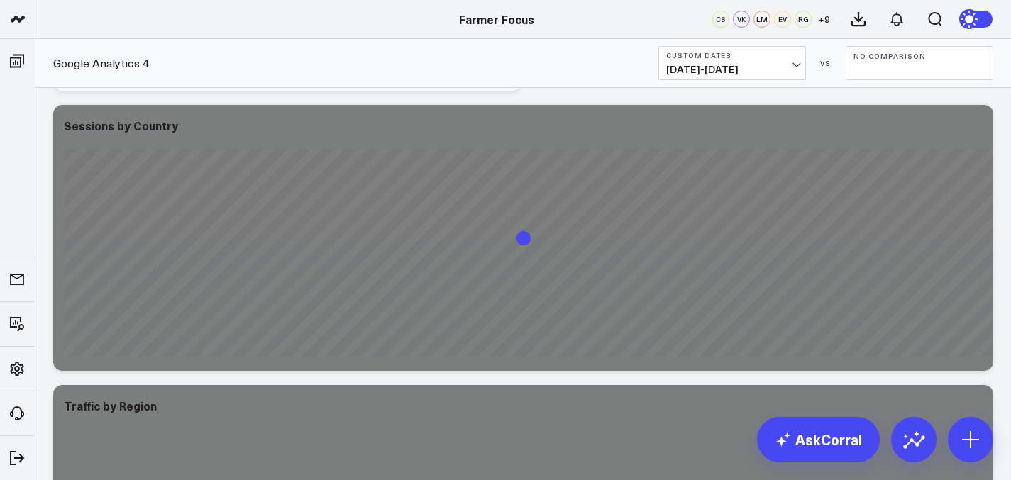
scroll to position [5253, 0]
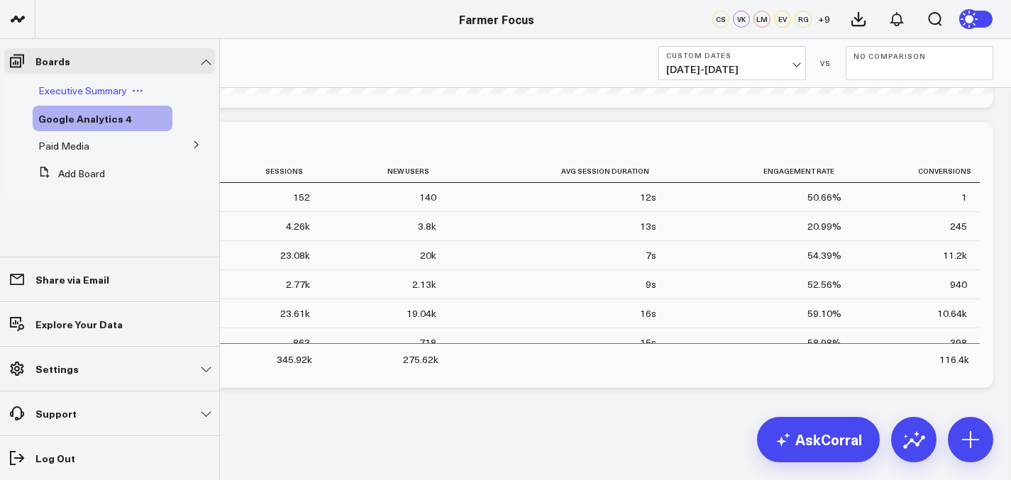
click at [57, 85] on span "Executive Summary" at bounding box center [82, 90] width 89 height 13
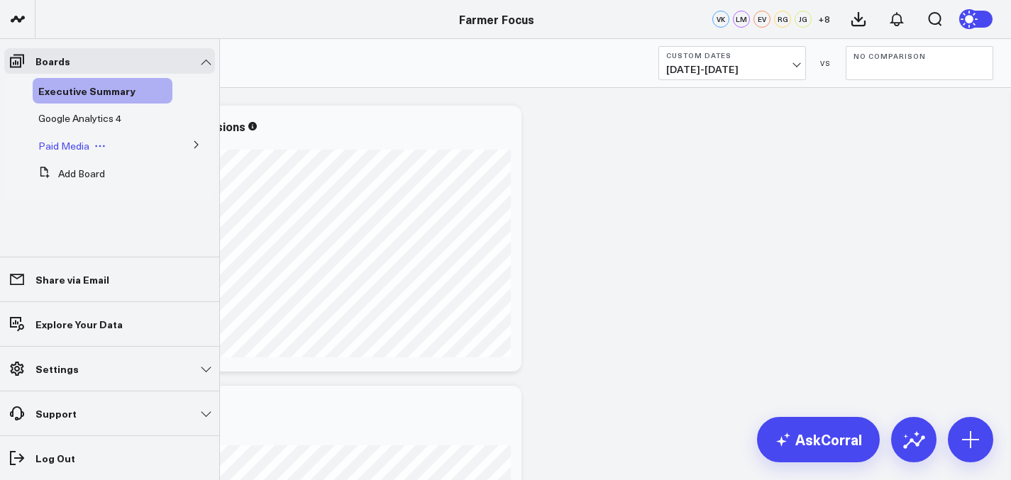
click at [77, 139] on span "Paid Media" at bounding box center [63, 145] width 51 height 13
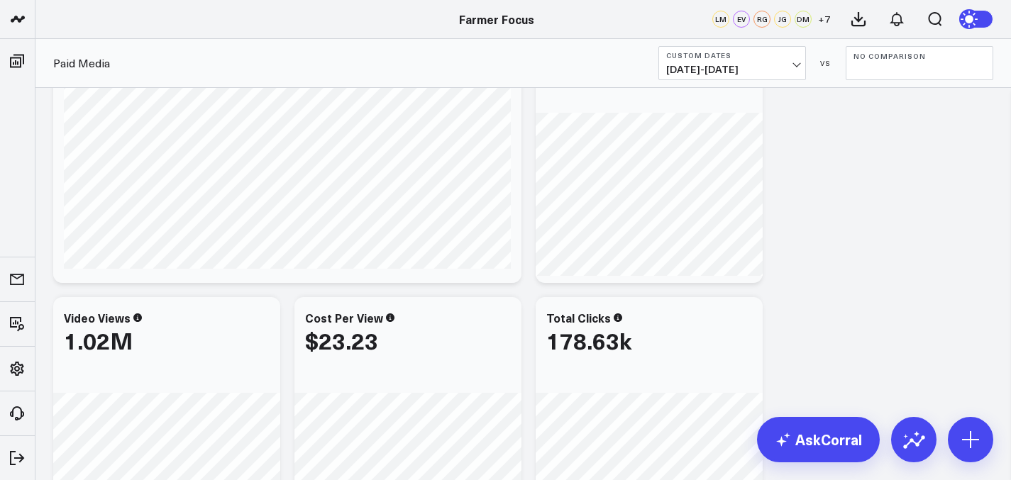
scroll to position [126, 0]
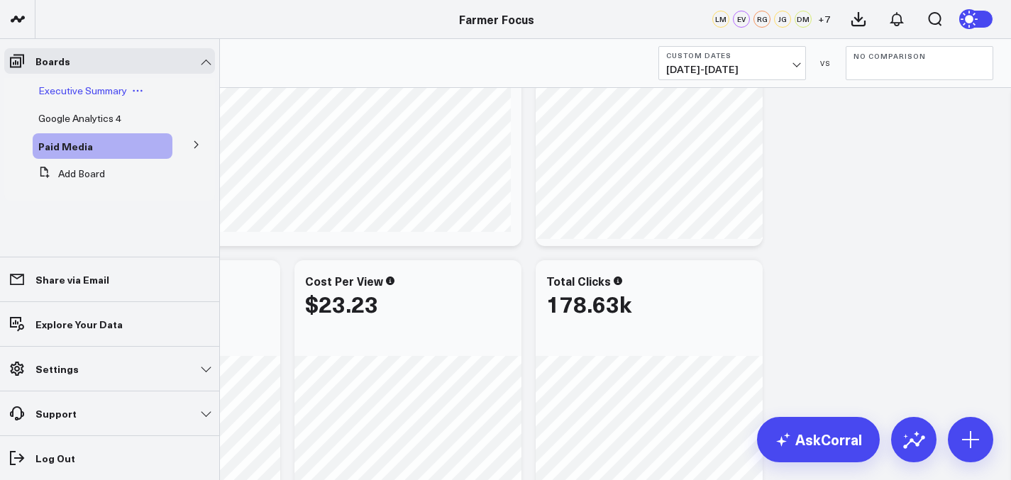
click at [61, 99] on div "Executive Summary" at bounding box center [103, 91] width 140 height 26
click at [72, 82] on div "Executive Summary" at bounding box center [103, 91] width 140 height 26
click at [77, 91] on span "Executive Summary" at bounding box center [82, 90] width 89 height 13
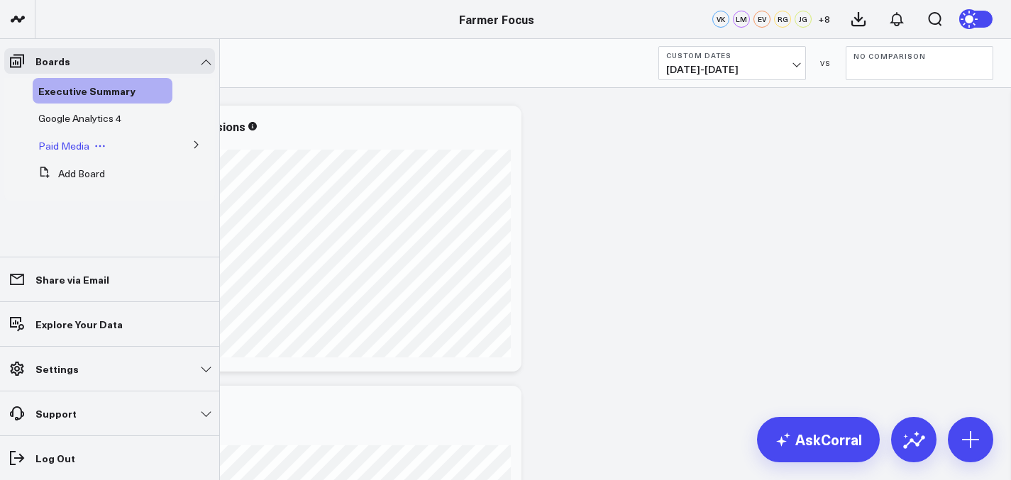
click at [53, 143] on span "Paid Media" at bounding box center [63, 145] width 51 height 13
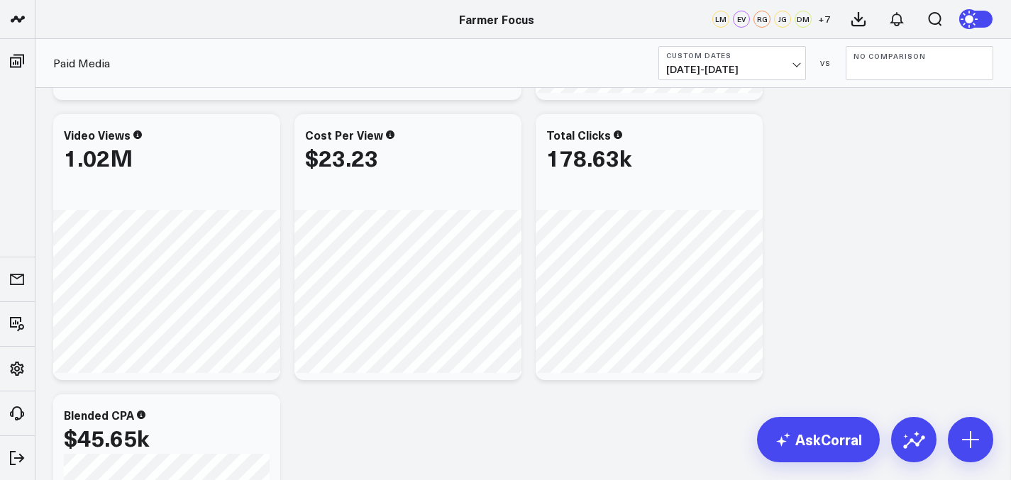
scroll to position [357, 0]
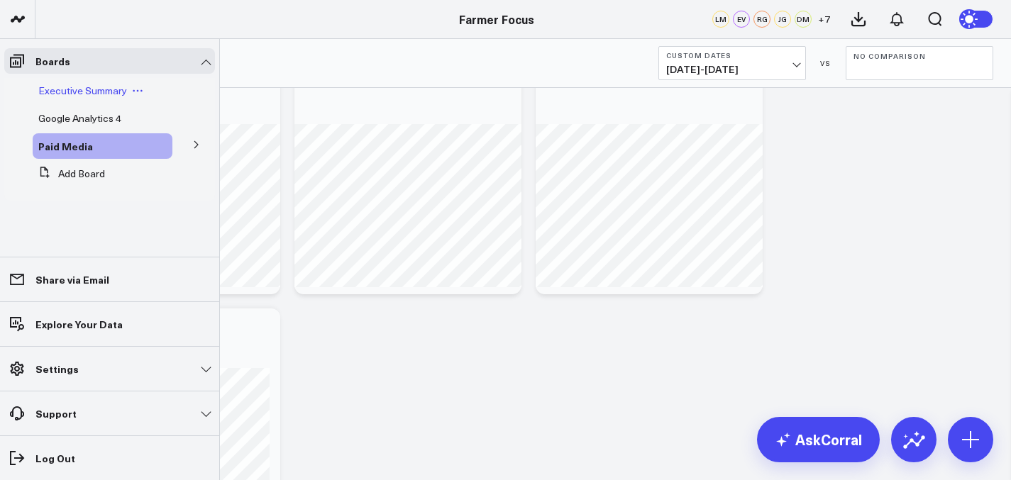
click at [72, 89] on span "Executive Summary" at bounding box center [82, 90] width 89 height 13
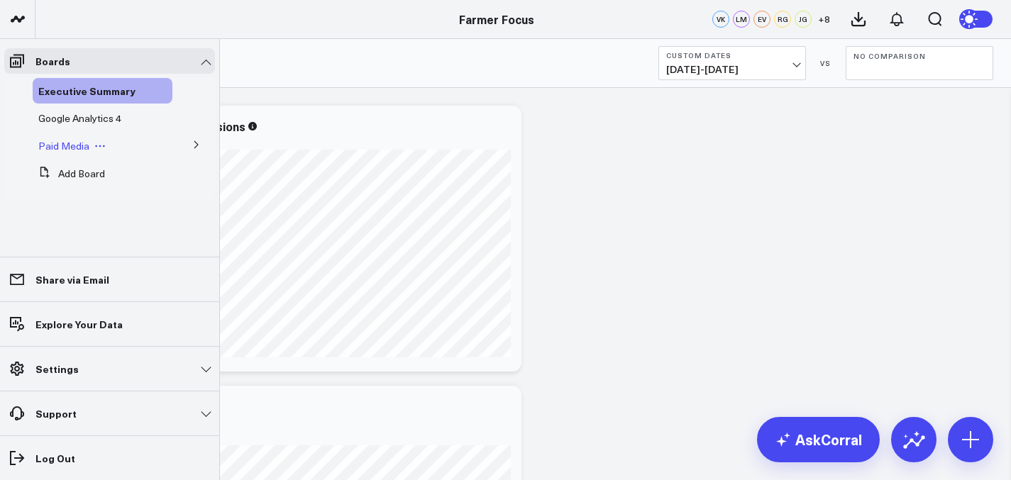
click at [59, 144] on span "Paid Media" at bounding box center [63, 145] width 51 height 13
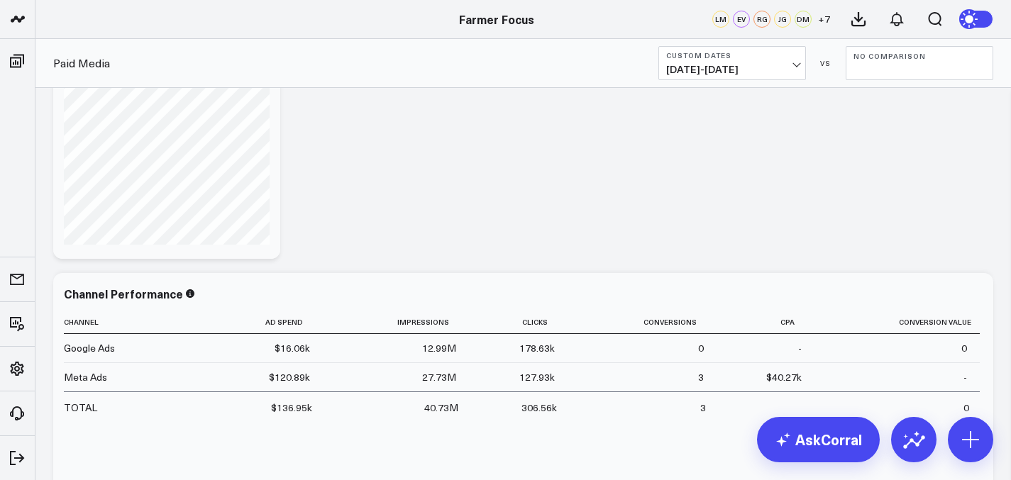
scroll to position [711, 0]
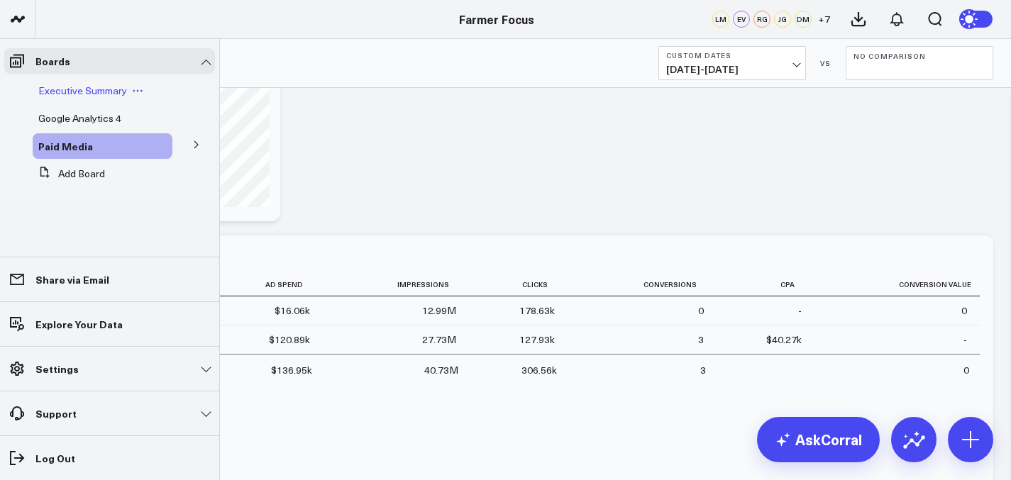
click at [42, 93] on span "Executive Summary" at bounding box center [82, 90] width 89 height 13
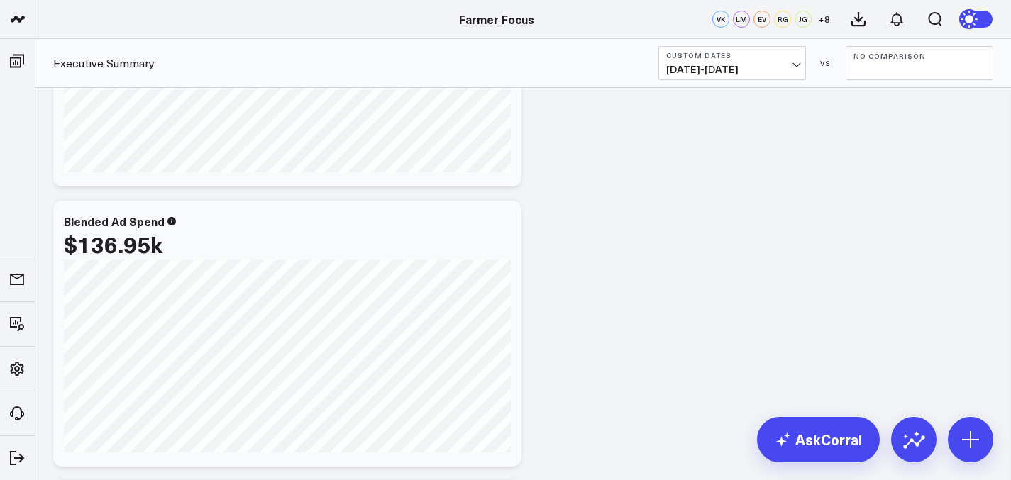
scroll to position [105, 0]
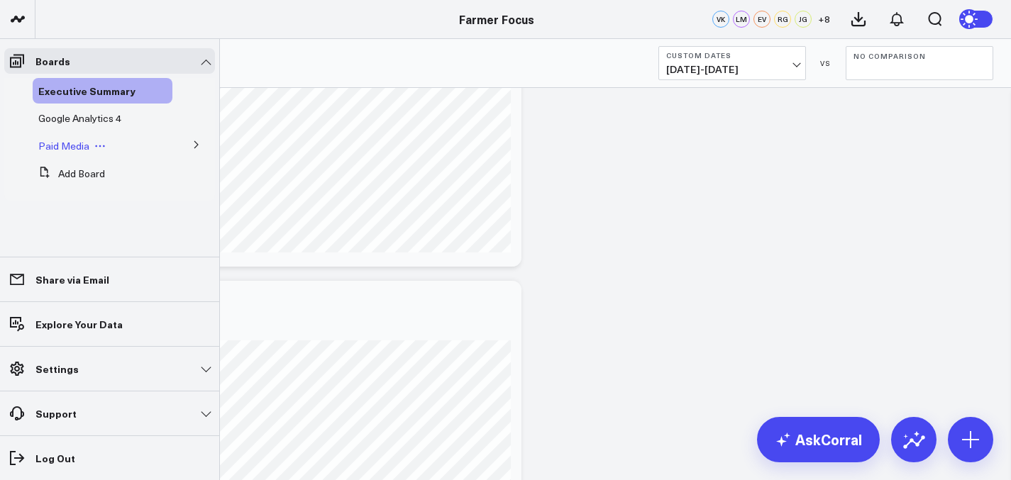
click at [65, 151] on span "Paid Media" at bounding box center [63, 145] width 51 height 13
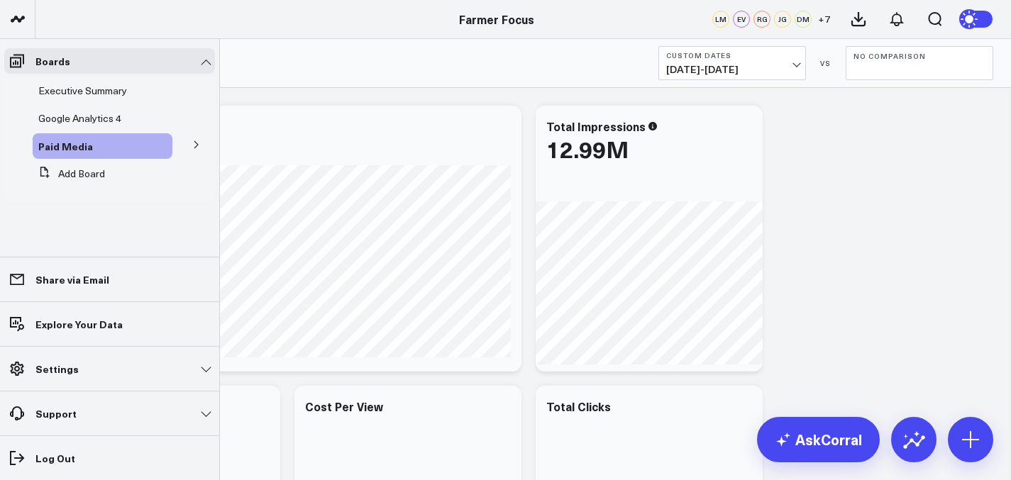
click at [195, 144] on icon at bounding box center [196, 144] width 9 height 9
click at [92, 128] on div "Google Analytics 4" at bounding box center [103, 119] width 140 height 26
click at [91, 121] on span "Google Analytics 4" at bounding box center [79, 117] width 83 height 13
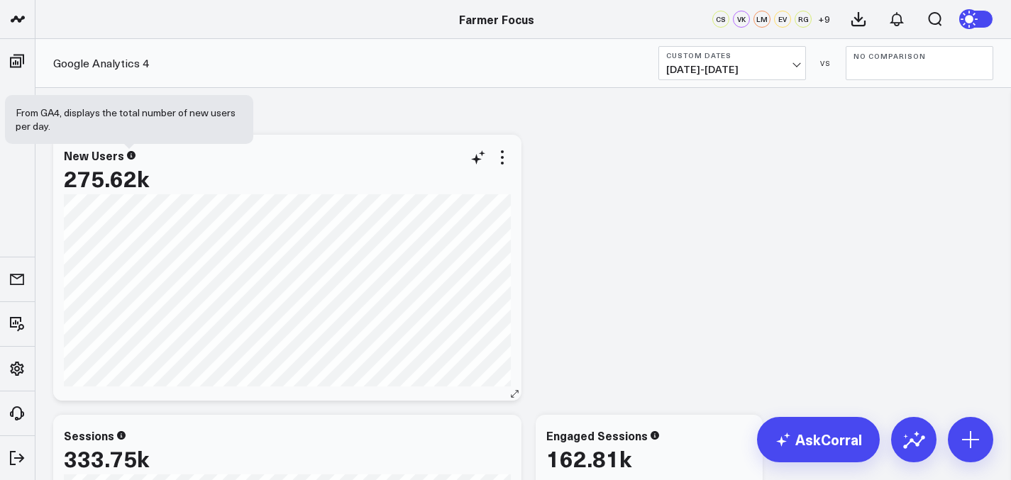
click at [127, 158] on icon at bounding box center [131, 155] width 9 height 9
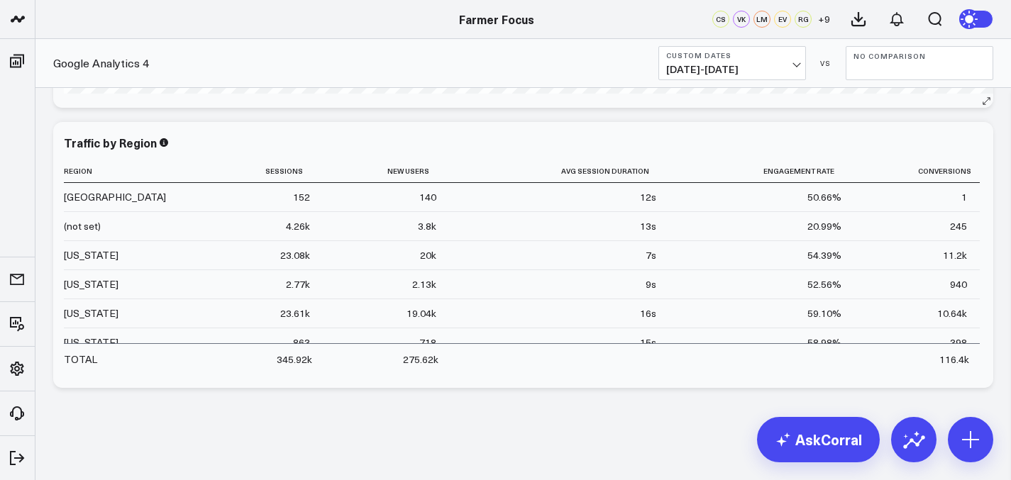
scroll to position [30, 0]
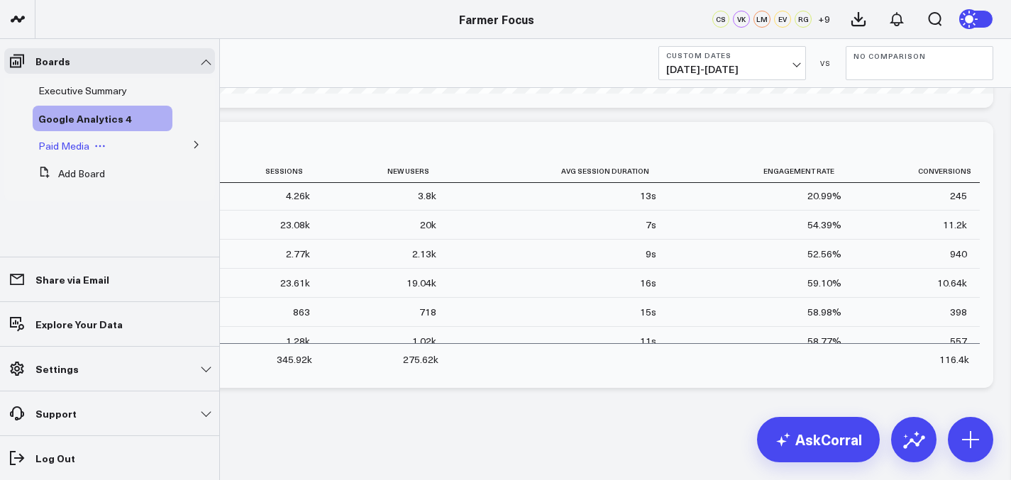
click at [65, 145] on span "Paid Media" at bounding box center [63, 145] width 51 height 13
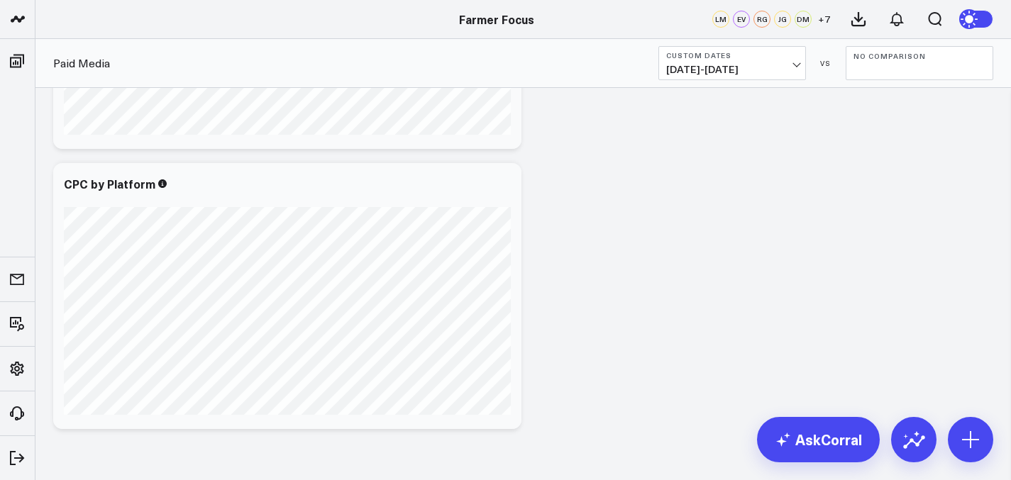
scroll to position [1384, 0]
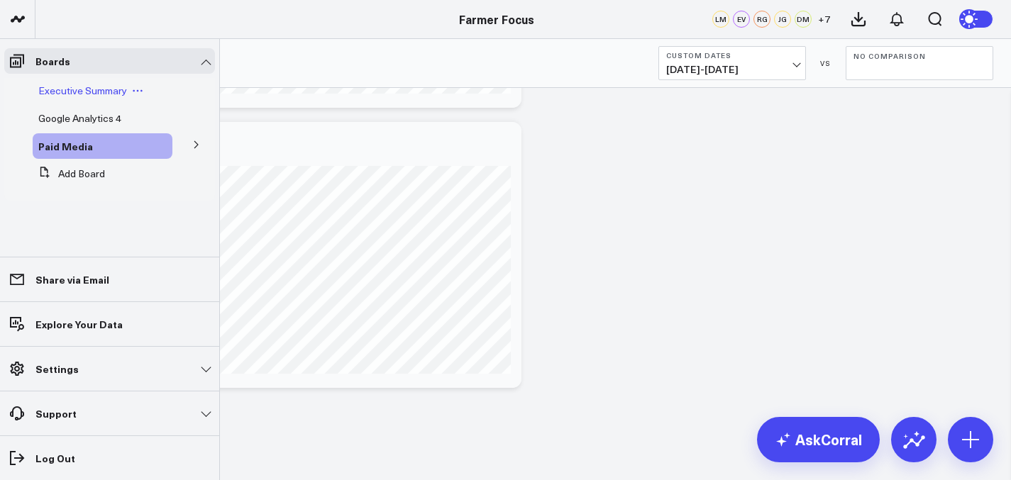
click at [57, 92] on span "Executive Summary" at bounding box center [82, 90] width 89 height 13
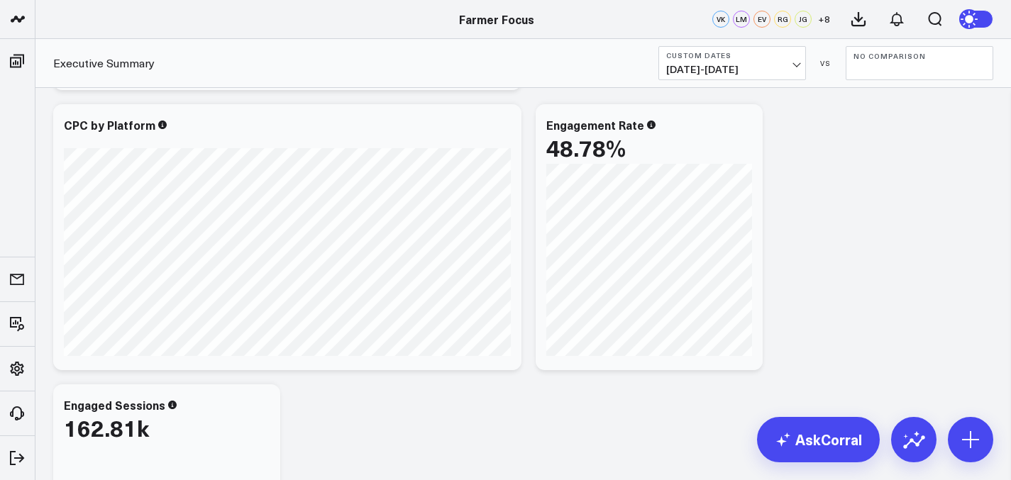
scroll to position [1118, 0]
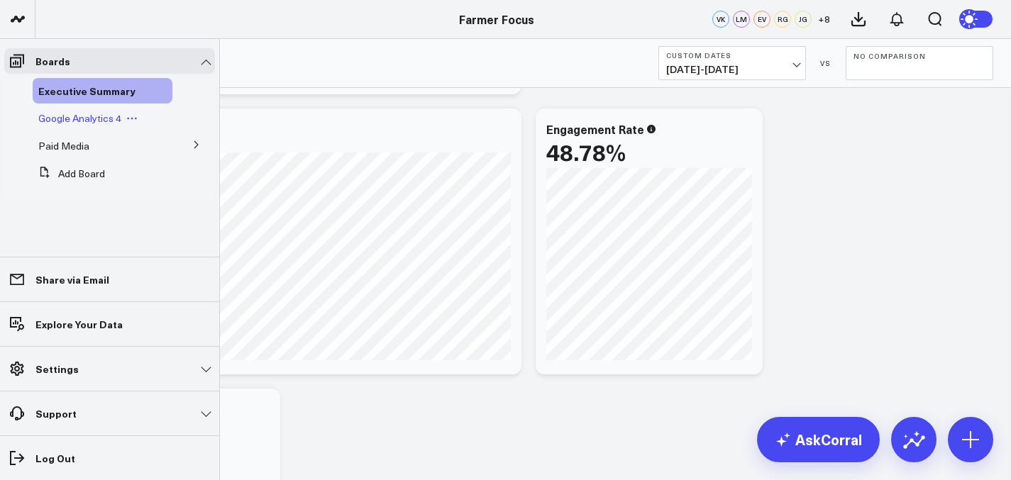
click at [64, 112] on span "Google Analytics 4" at bounding box center [79, 117] width 83 height 13
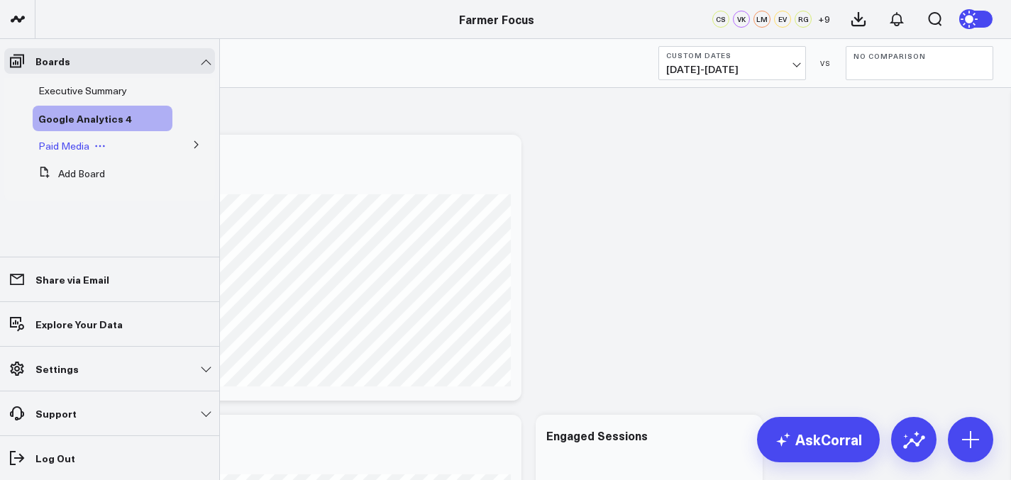
click at [57, 139] on span "Paid Media" at bounding box center [63, 145] width 51 height 13
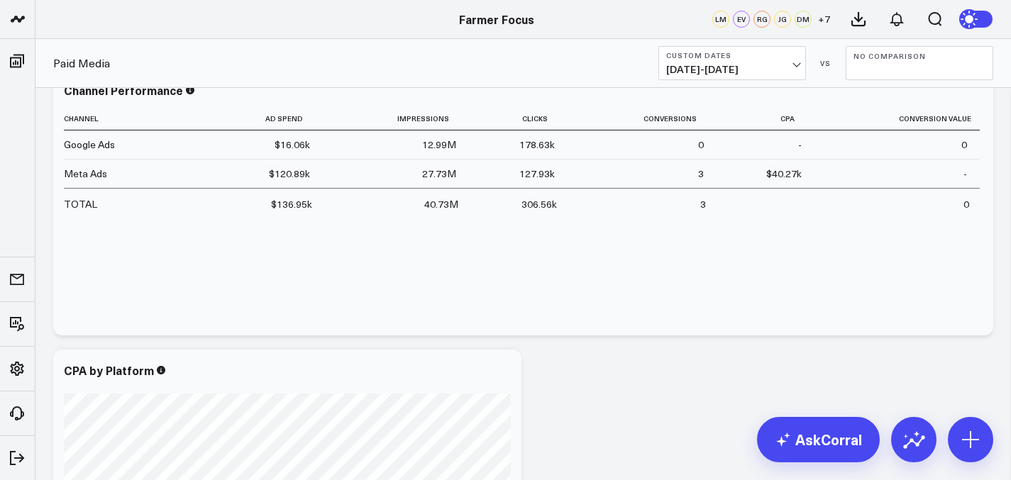
scroll to position [846, 0]
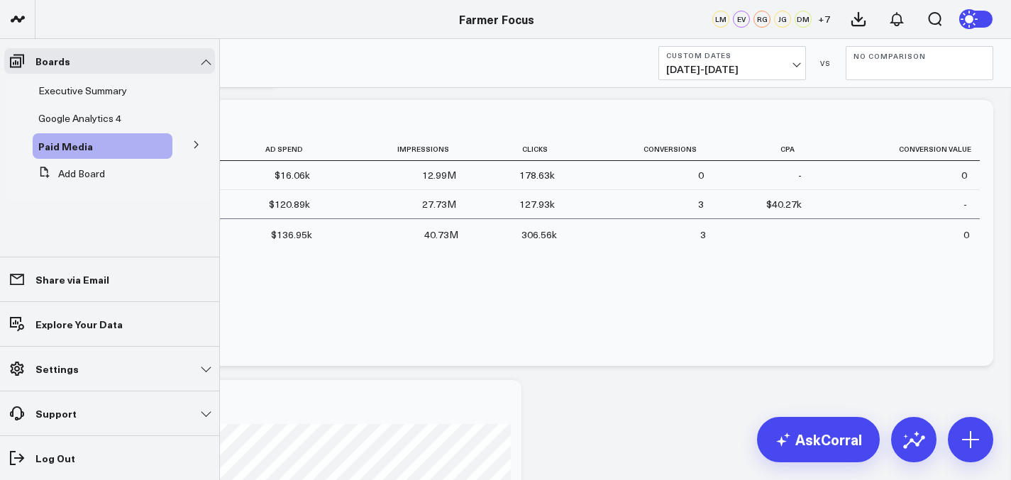
click at [199, 148] on icon at bounding box center [196, 144] width 9 height 9
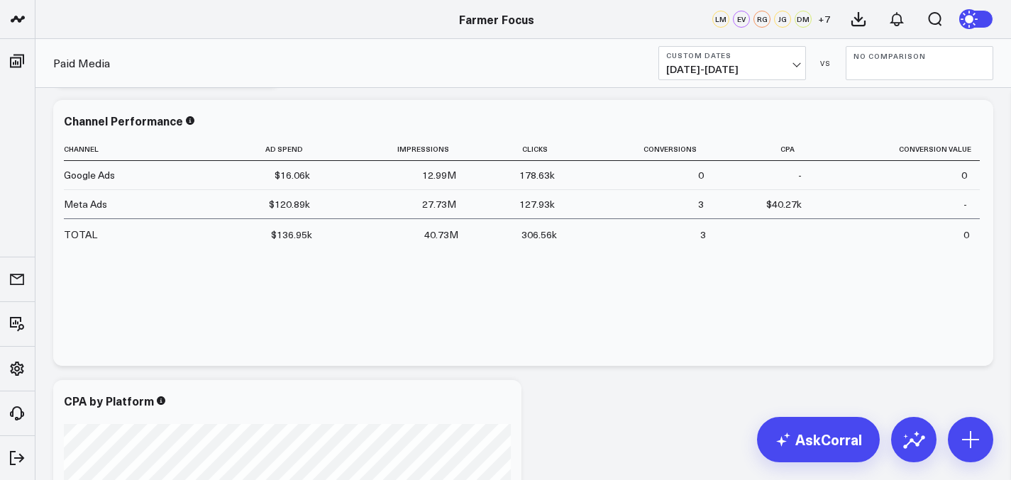
click at [994, 430] on div "Modify via AI Copy link to widget Ask support Remove Create linked copy Executi…" at bounding box center [523, 93] width 954 height 1681
click at [975, 430] on icon at bounding box center [970, 439] width 23 height 23
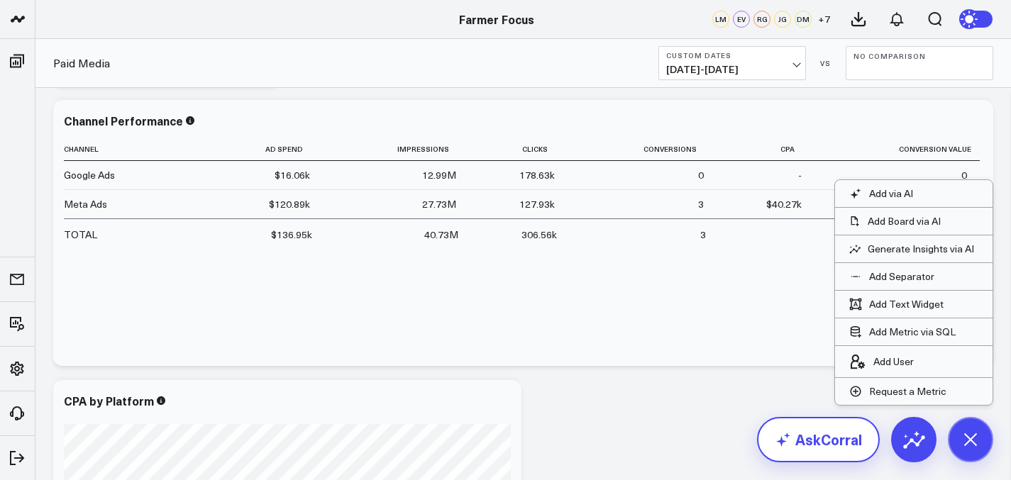
click at [836, 442] on link "AskCorral" at bounding box center [818, 439] width 123 height 45
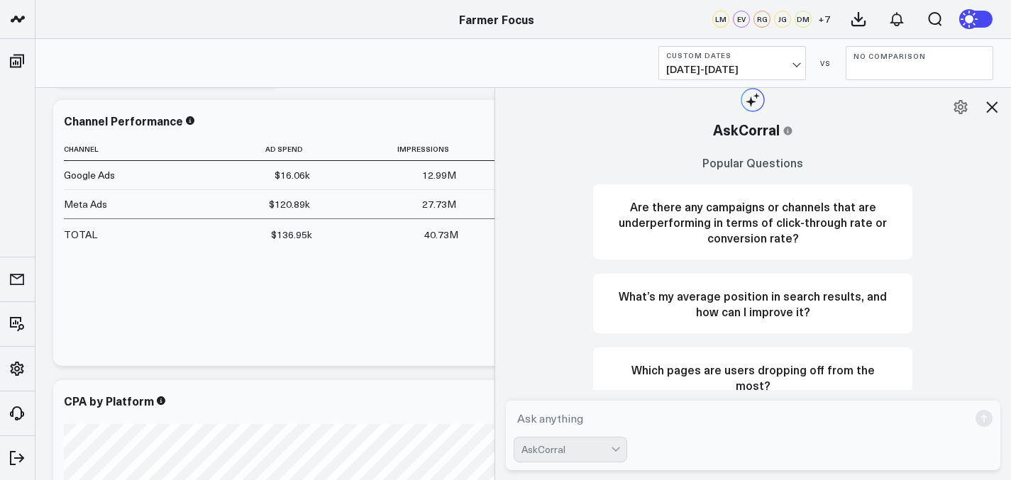
click at [662, 416] on textarea at bounding box center [740, 419] width 455 height 26
type textarea "w"
type textarea "What is my blended leads?"
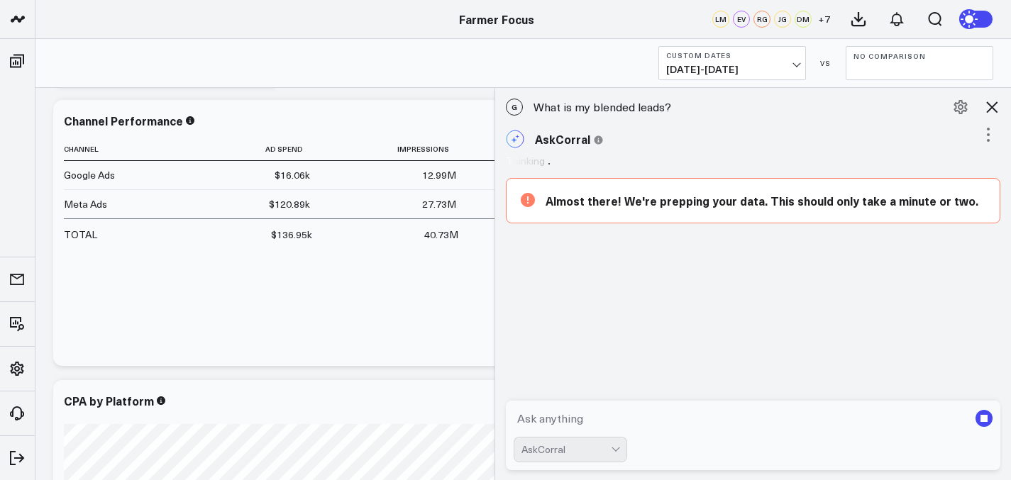
click at [608, 418] on textarea at bounding box center [740, 419] width 455 height 26
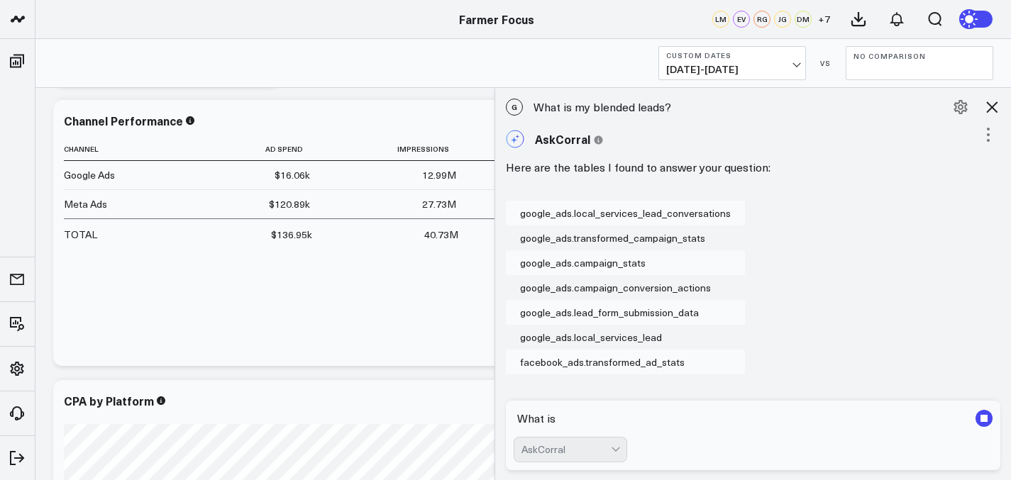
scroll to position [153, 0]
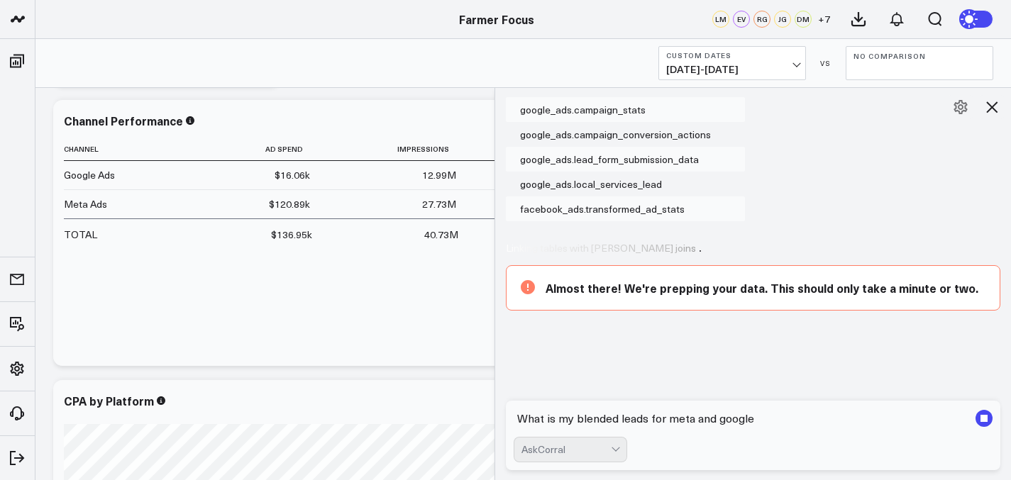
type textarea "What is my blended leads for meta and google"
click at [982, 421] on rect "submit" at bounding box center [983, 418] width 7 height 7
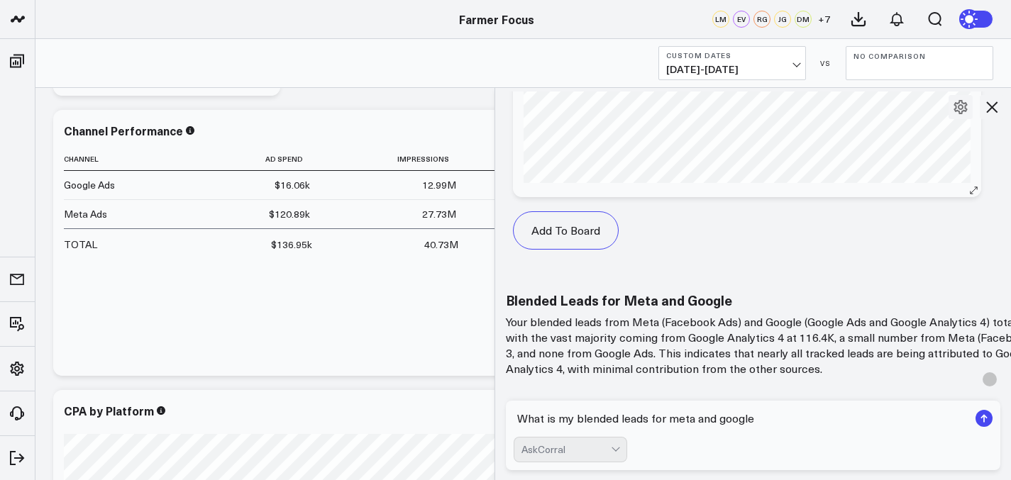
scroll to position [1919, 0]
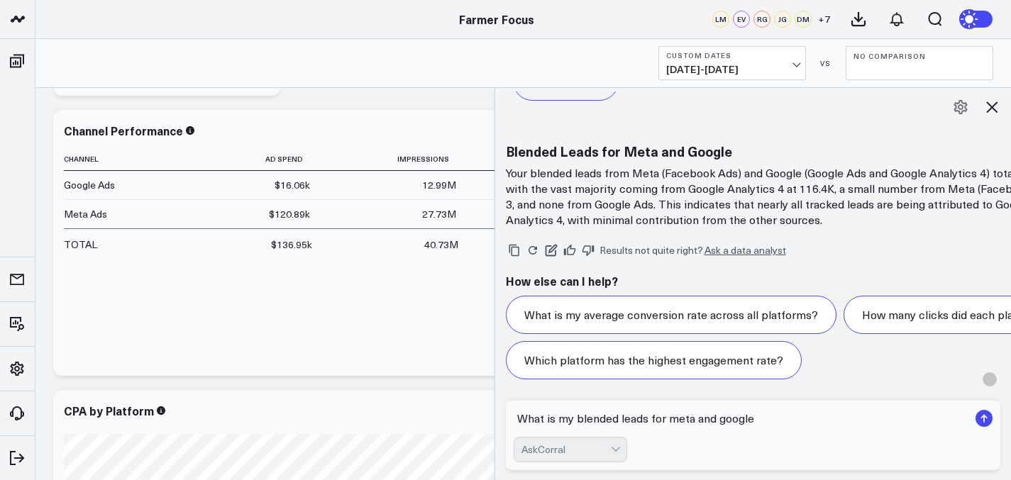
click at [990, 111] on icon at bounding box center [991, 107] width 17 height 17
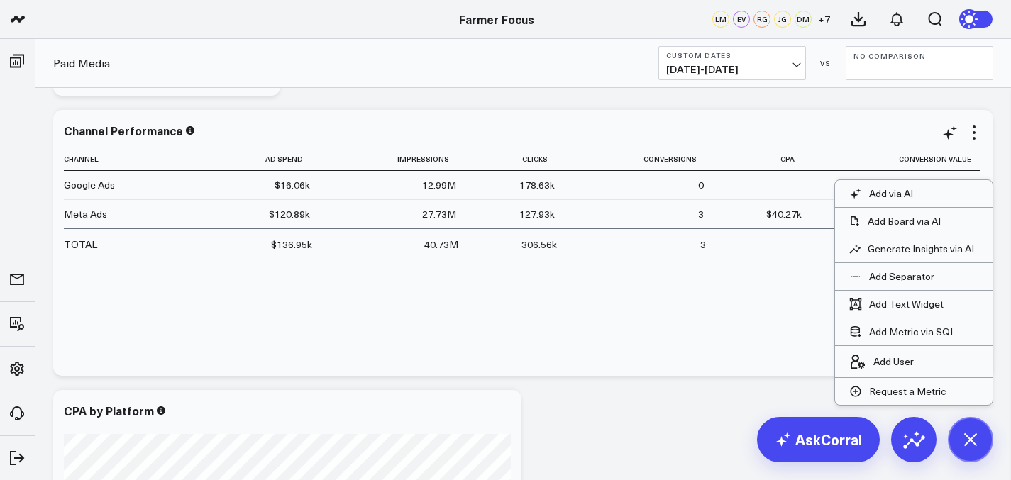
scroll to position [815, 0]
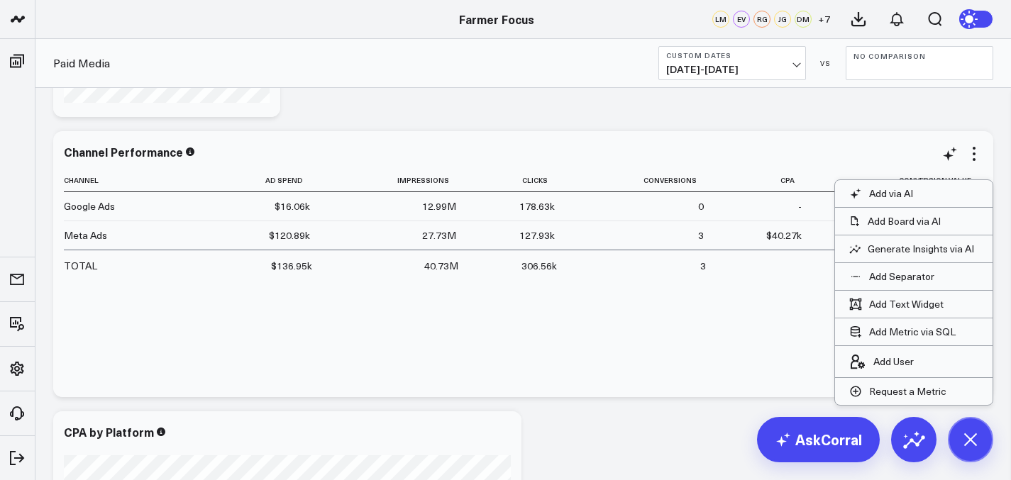
click at [597, 350] on div "Channel Ad Spend Impressions Clicks Conversions Cpa Conversion Value Google Ads…" at bounding box center [523, 276] width 918 height 214
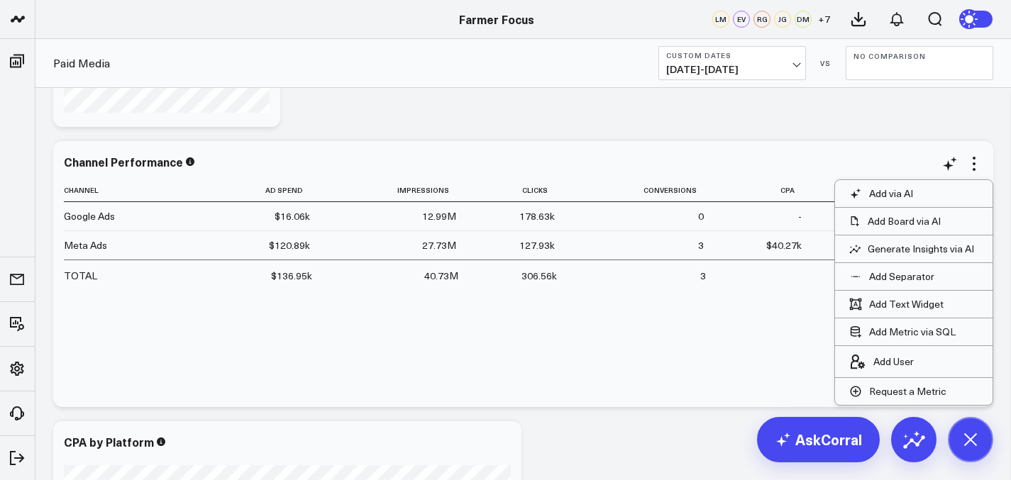
scroll to position [793, 0]
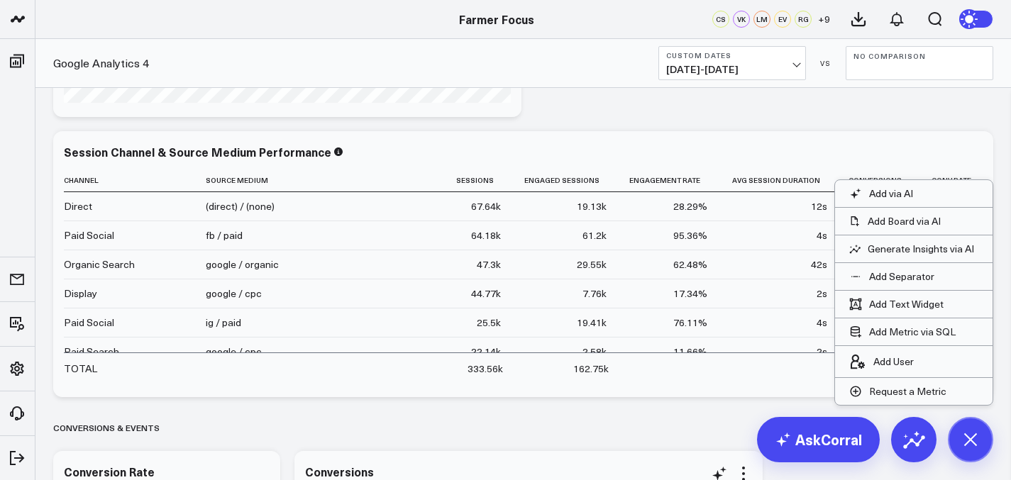
scroll to position [1749, 0]
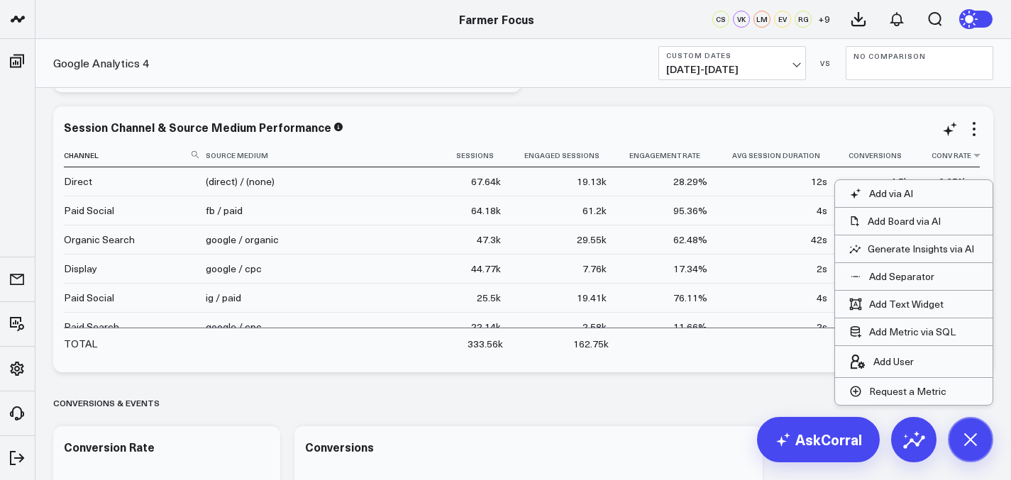
click at [968, 150] on th "Conv Rate" at bounding box center [950, 155] width 58 height 23
click at [835, 123] on div "Session Channel & Source Medium Performance" at bounding box center [523, 127] width 918 height 13
click at [653, 363] on div "Session Channel & Source Medium Performance Channel Source Medium Sessions Enga…" at bounding box center [523, 239] width 940 height 266
click at [977, 433] on icon at bounding box center [970, 439] width 32 height 32
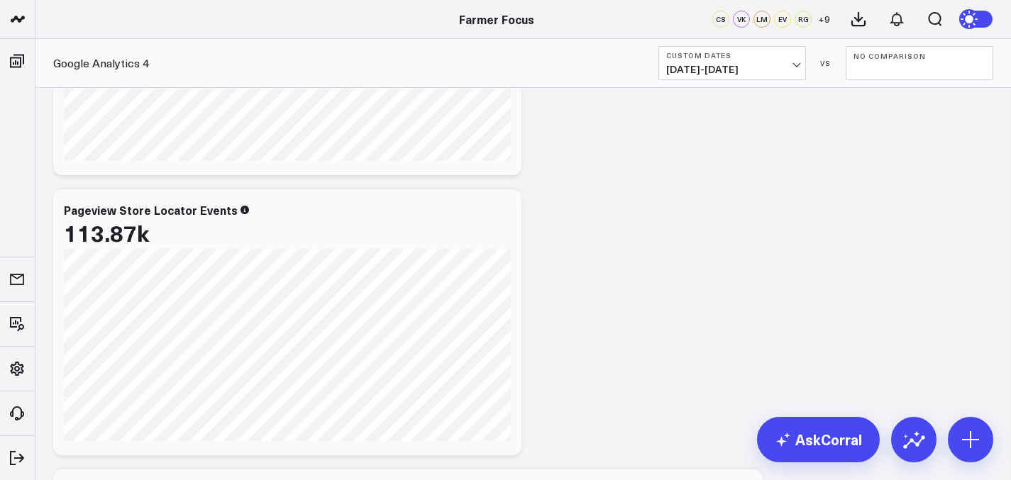
scroll to position [2222, 0]
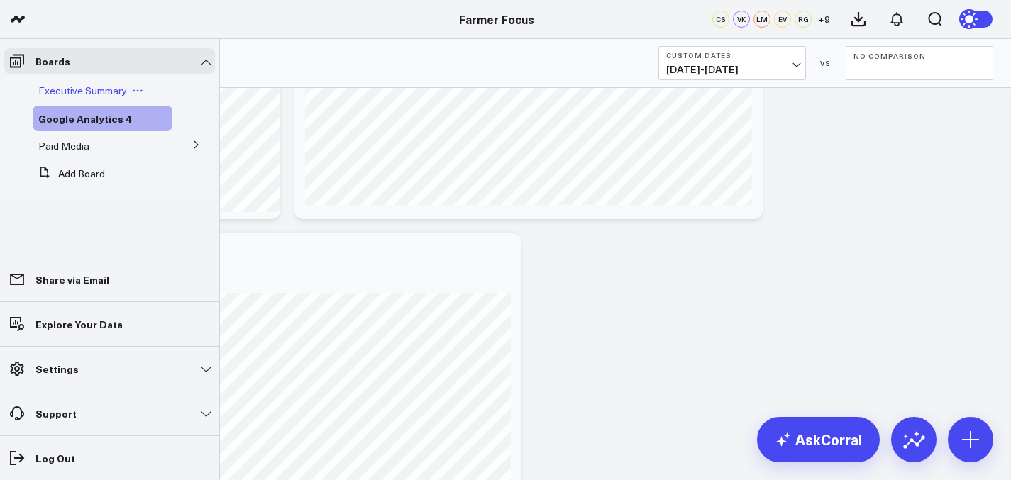
click at [58, 91] on span "Executive Summary" at bounding box center [82, 90] width 89 height 13
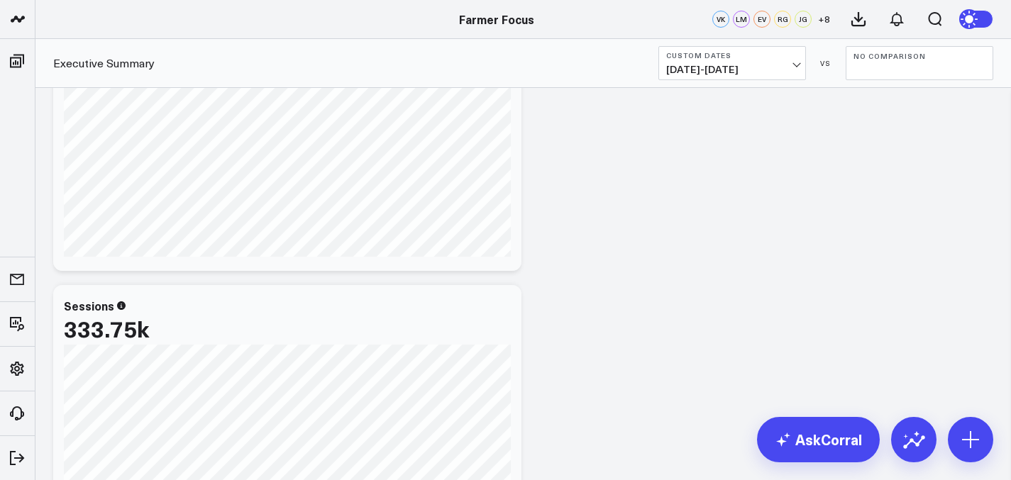
scroll to position [286, 0]
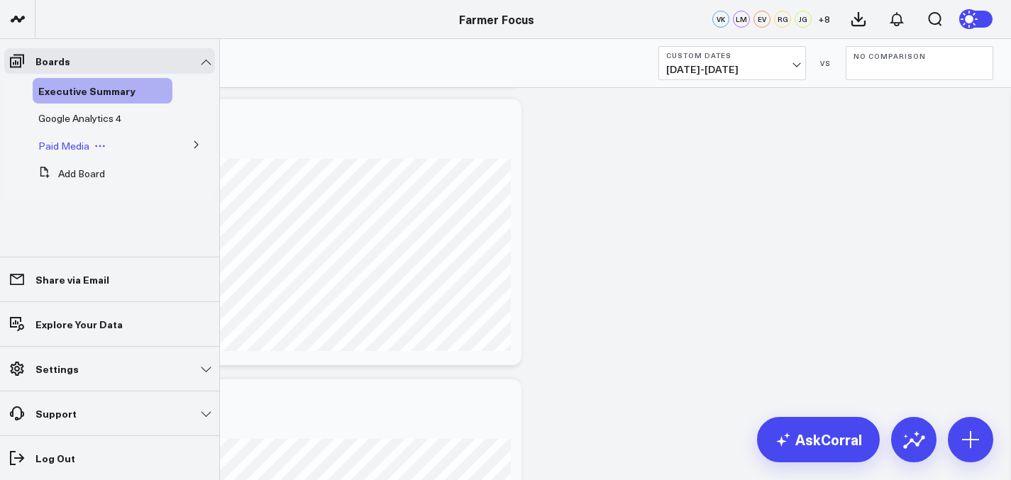
click at [85, 148] on span "Paid Media" at bounding box center [63, 145] width 51 height 13
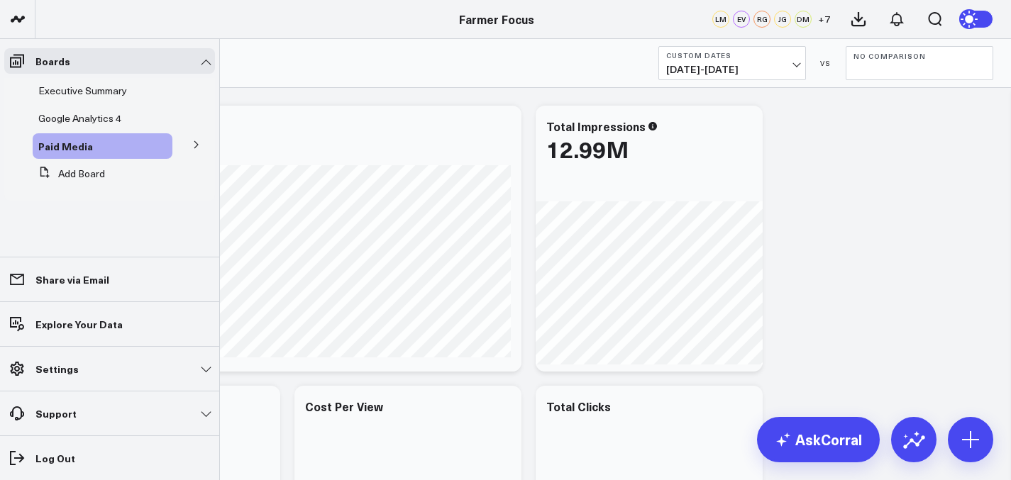
click at [189, 152] on button at bounding box center [196, 143] width 37 height 21
click at [78, 192] on span "Meta Ads" at bounding box center [68, 196] width 43 height 13
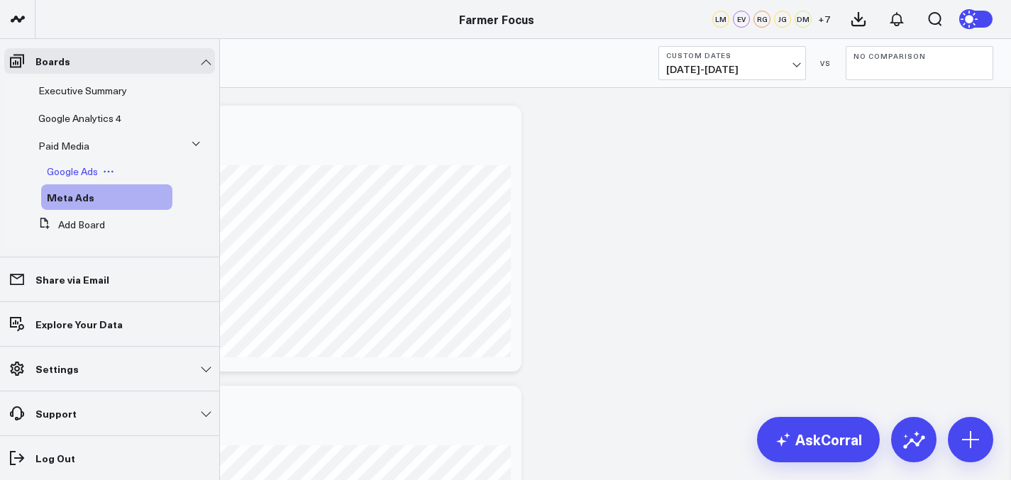
click at [67, 165] on span "Google Ads" at bounding box center [72, 171] width 51 height 13
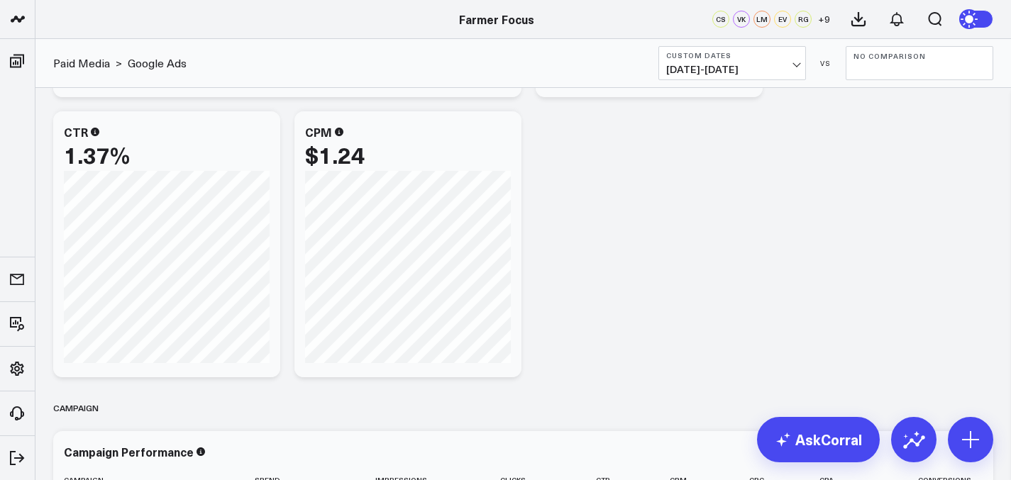
scroll to position [859, 0]
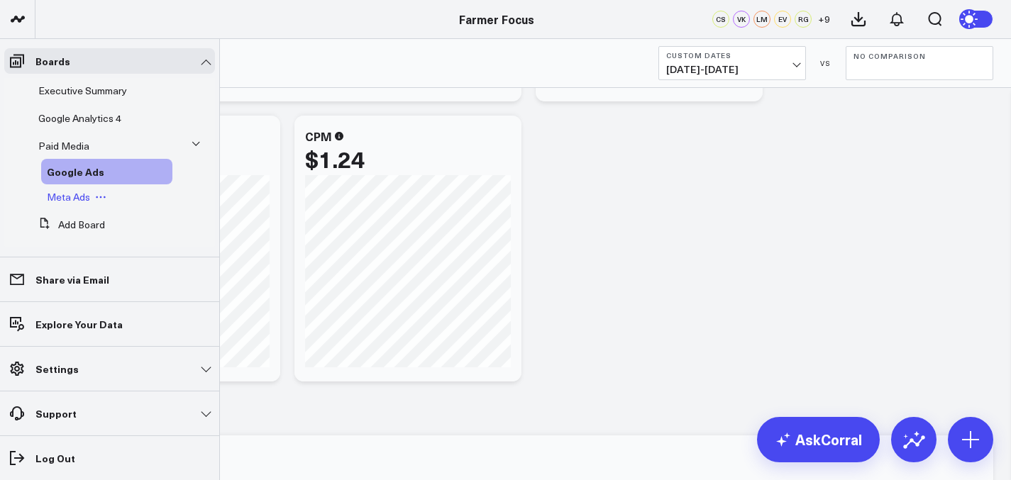
click at [74, 193] on span "Meta Ads" at bounding box center [68, 196] width 43 height 13
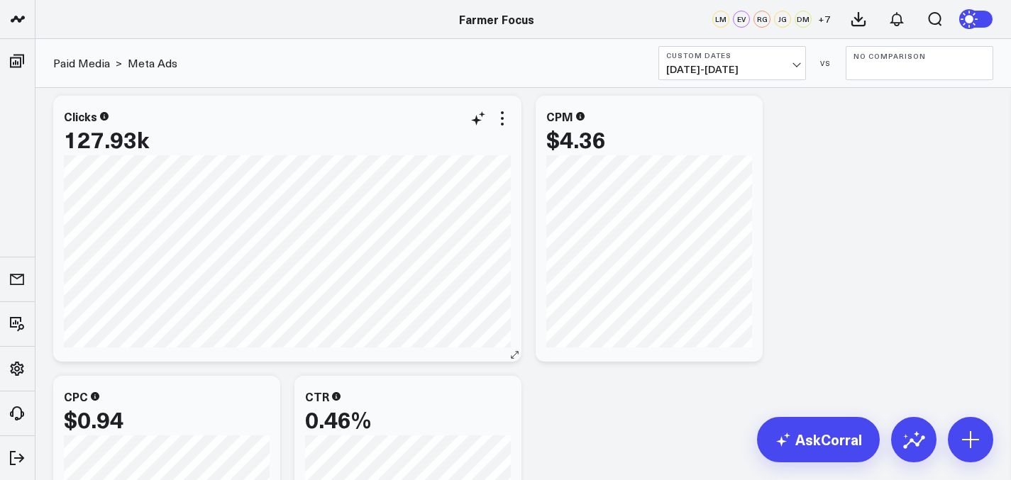
scroll to position [851, 0]
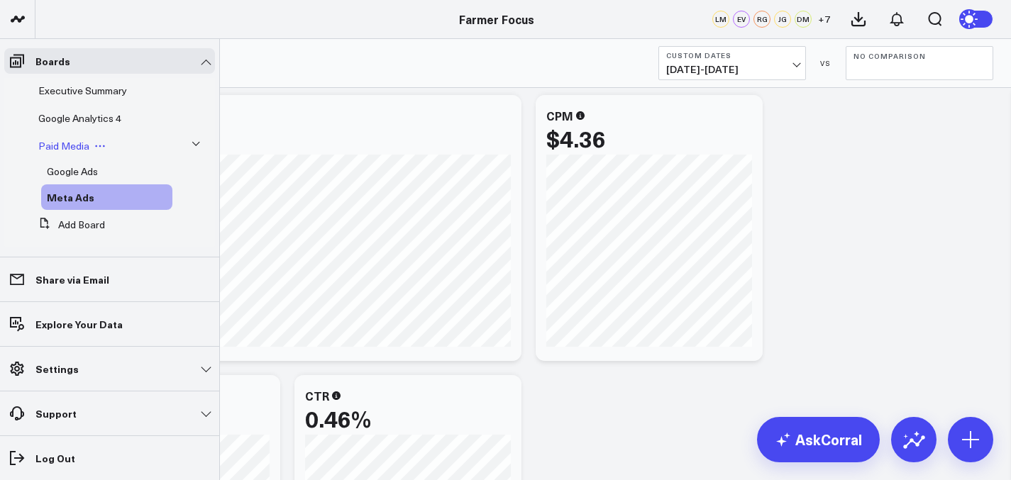
click at [72, 141] on span "Paid Media" at bounding box center [63, 145] width 51 height 13
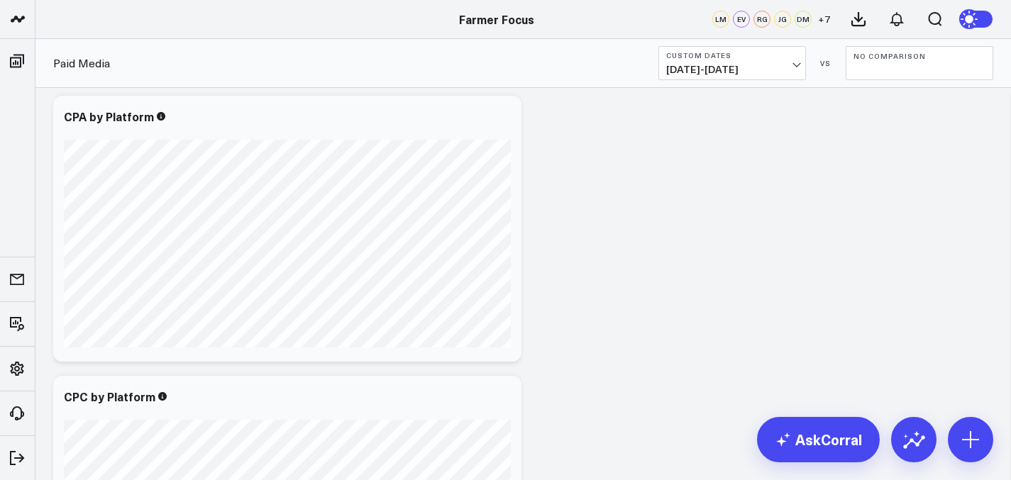
scroll to position [1384, 0]
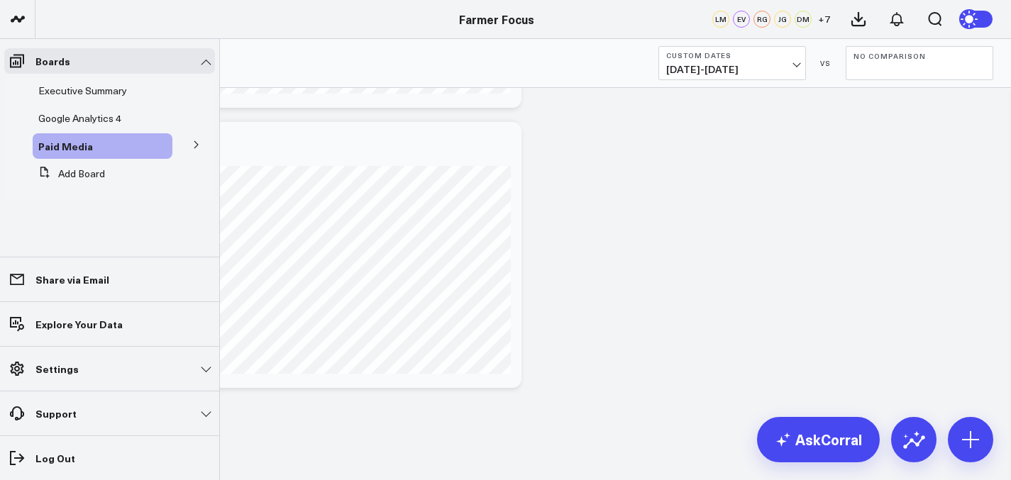
click at [204, 143] on button at bounding box center [196, 143] width 37 height 21
click at [82, 197] on span "Meta Ads" at bounding box center [68, 196] width 43 height 13
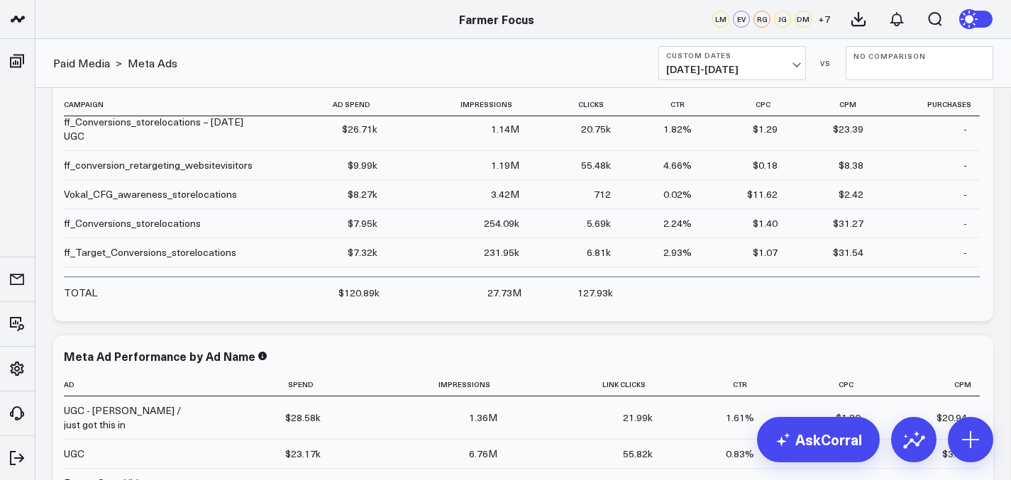
scroll to position [1479, 0]
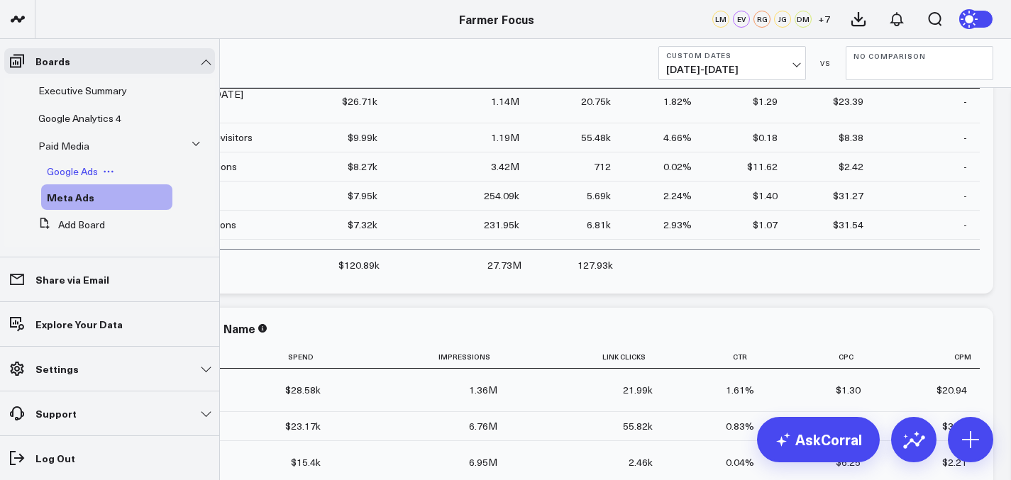
click at [68, 175] on span "Google Ads" at bounding box center [72, 171] width 51 height 13
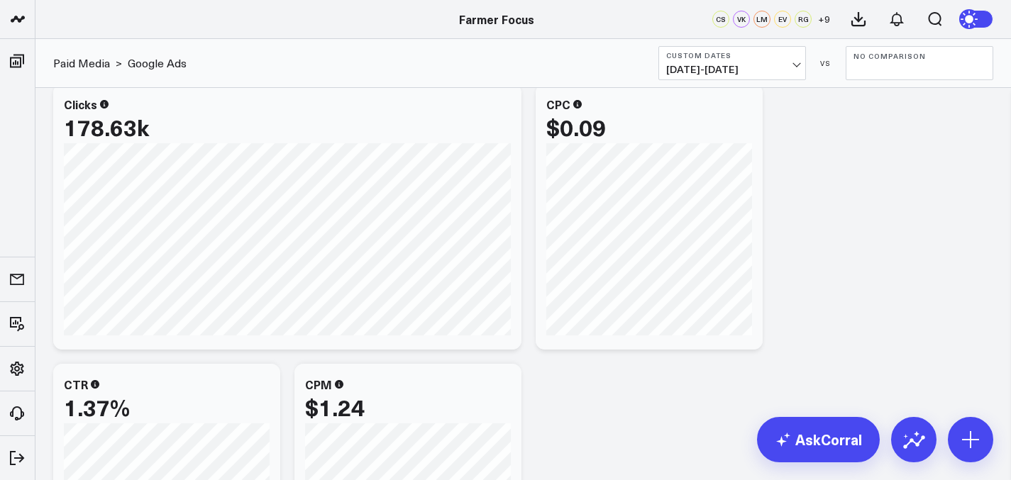
scroll to position [585, 0]
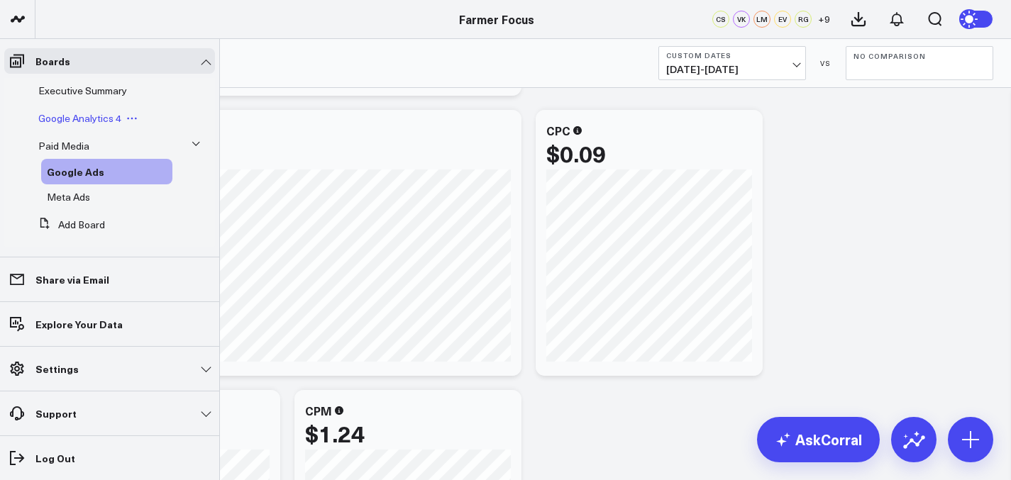
click at [87, 121] on span "Google Analytics 4" at bounding box center [79, 117] width 83 height 13
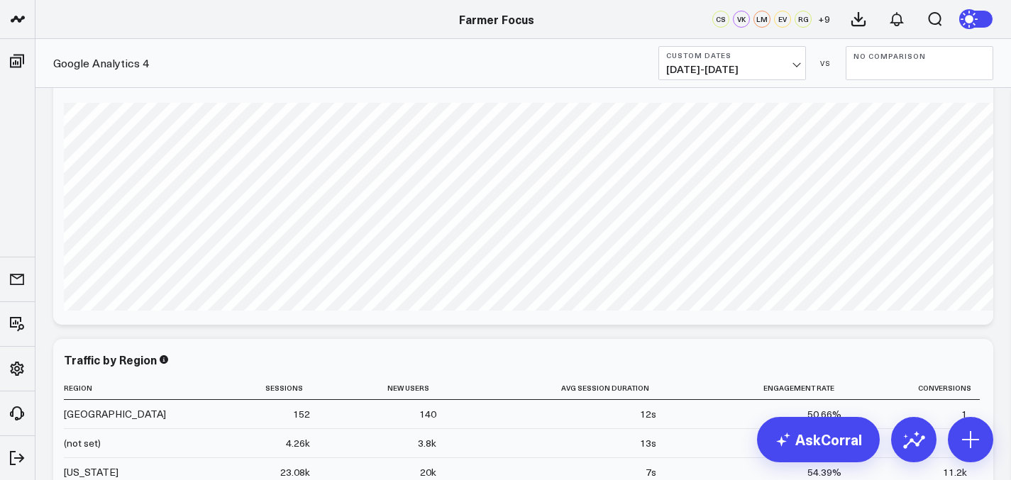
scroll to position [4928, 0]
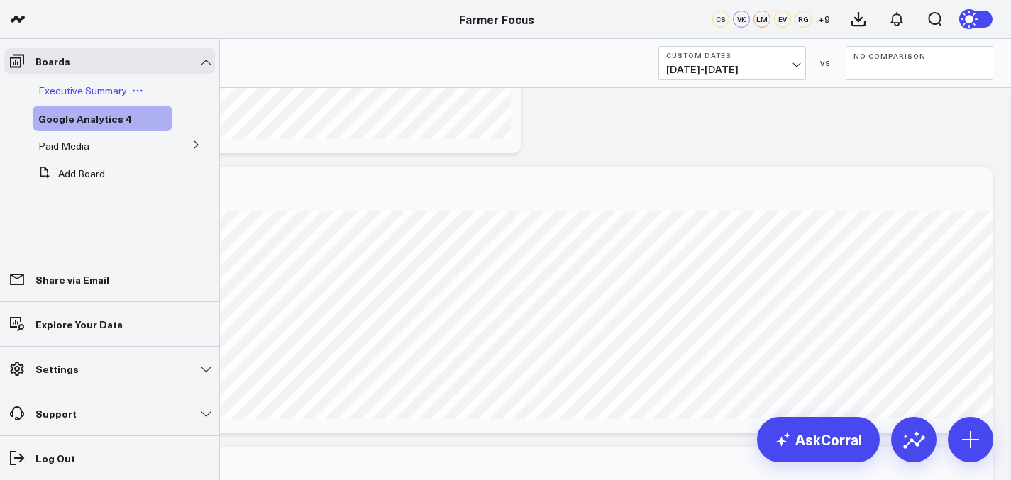
click at [65, 88] on span "Executive Summary" at bounding box center [82, 90] width 89 height 13
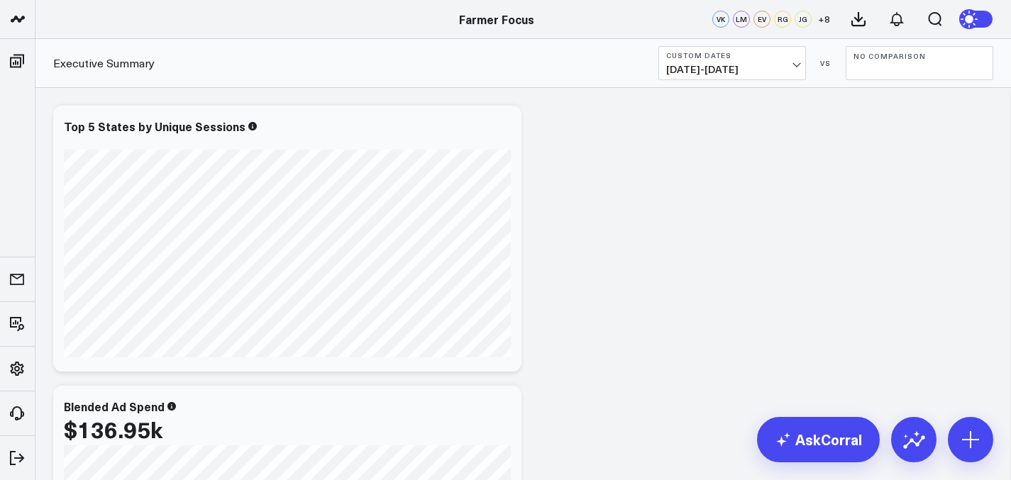
click at [872, 73] on button "No Comparison" at bounding box center [919, 63] width 148 height 34
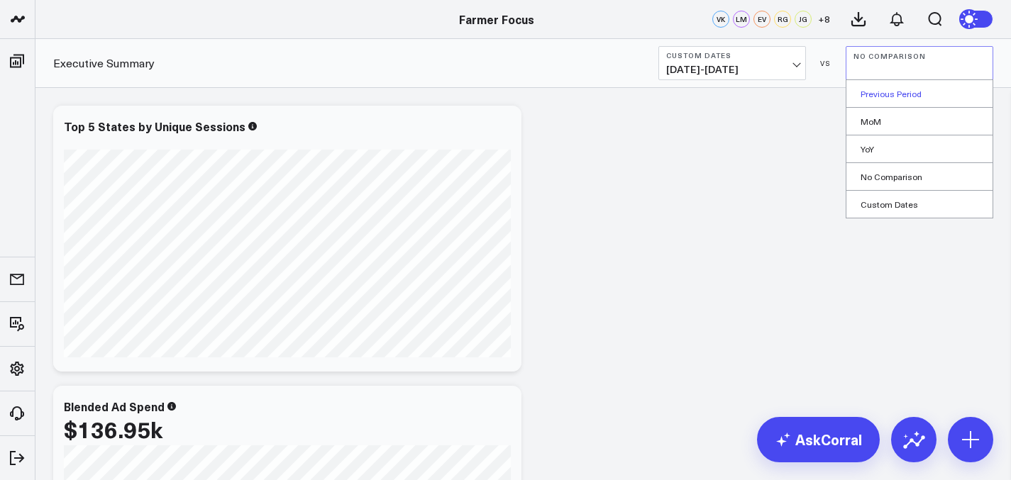
click at [886, 104] on link "Previous Period" at bounding box center [919, 93] width 146 height 27
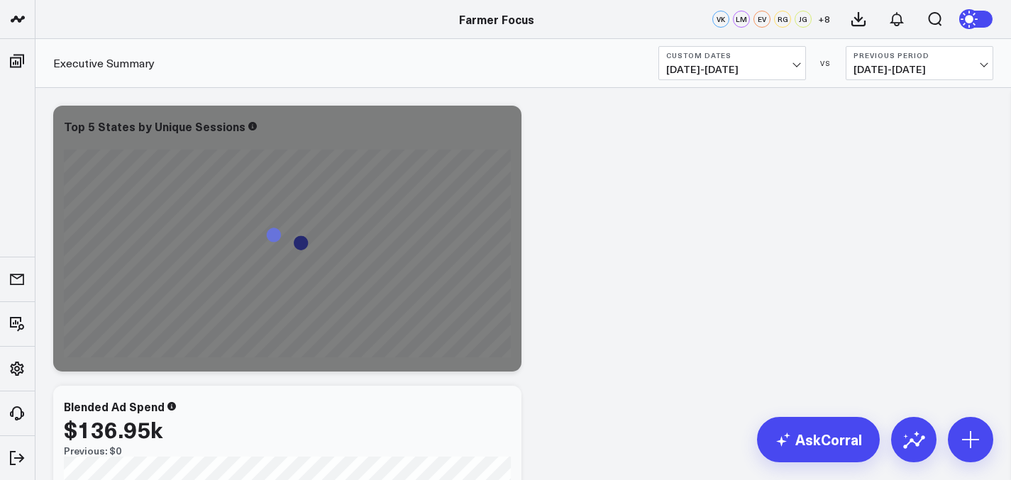
click at [900, 75] on span "04/19/24 - 12/31/24" at bounding box center [919, 69] width 132 height 11
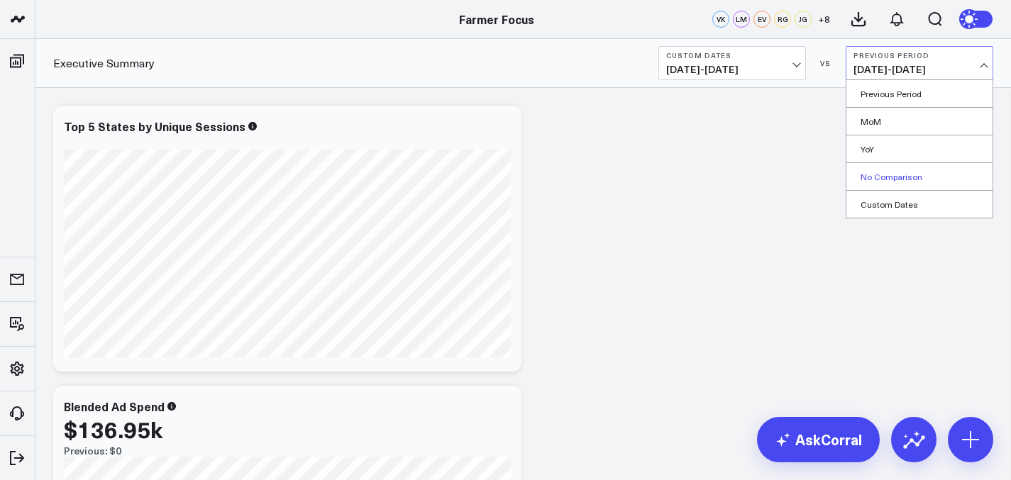
click at [873, 182] on link "No Comparison" at bounding box center [919, 176] width 146 height 27
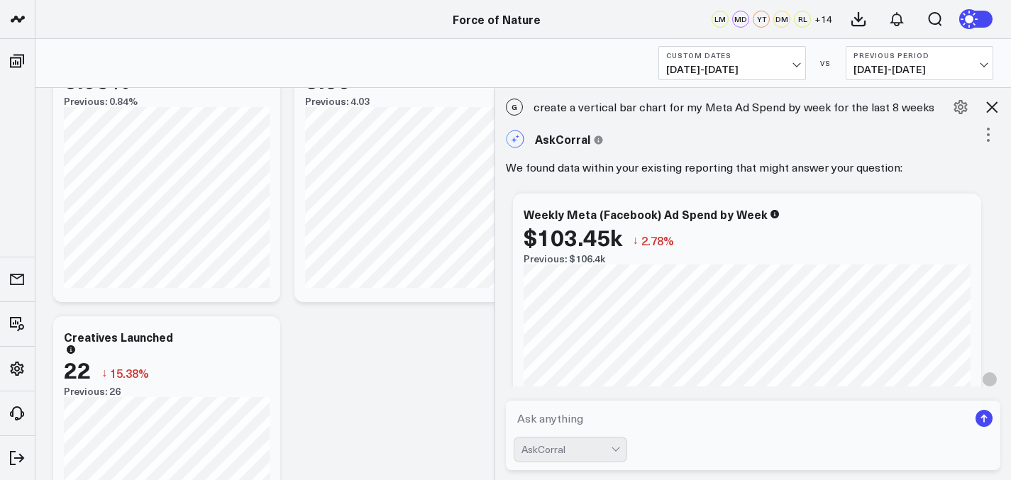
scroll to position [39, 0]
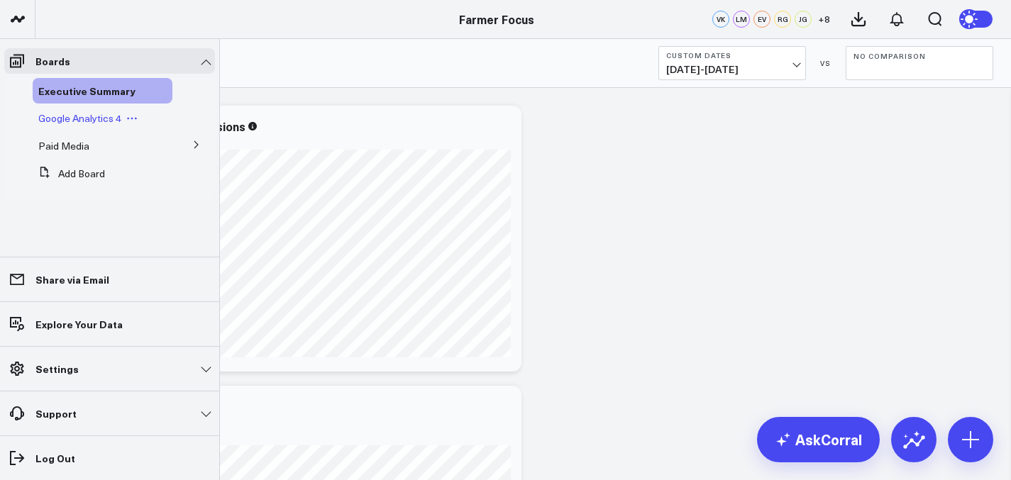
click at [85, 117] on span "Google Analytics 4" at bounding box center [79, 117] width 83 height 13
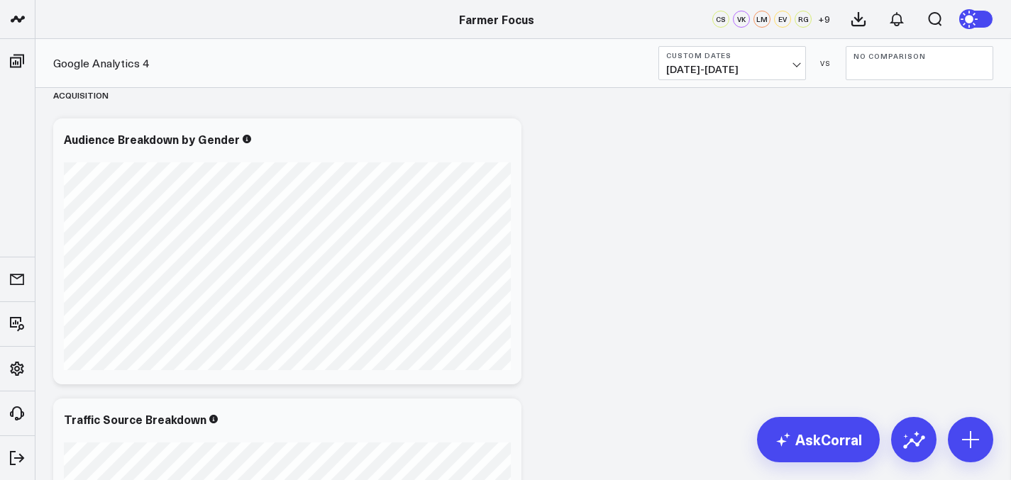
scroll to position [897, 0]
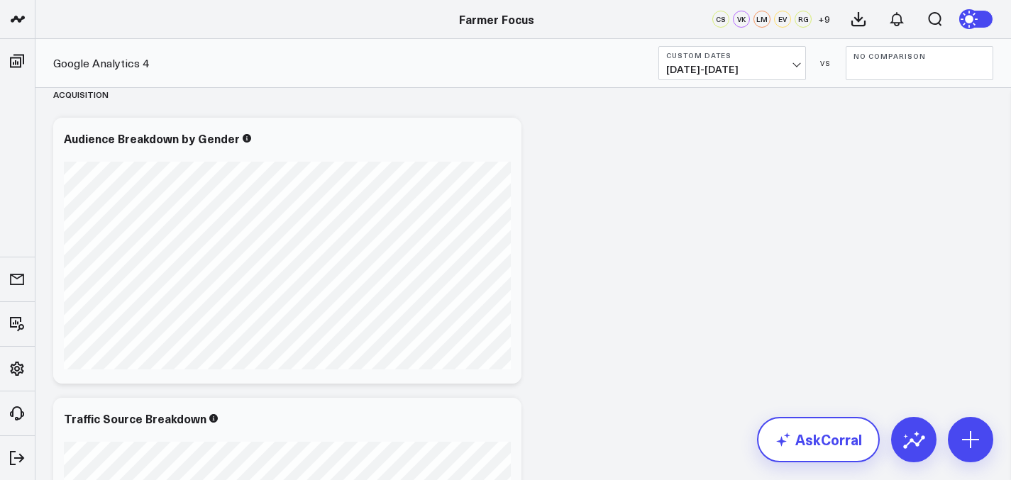
click at [845, 448] on link "AskCorral" at bounding box center [818, 439] width 123 height 45
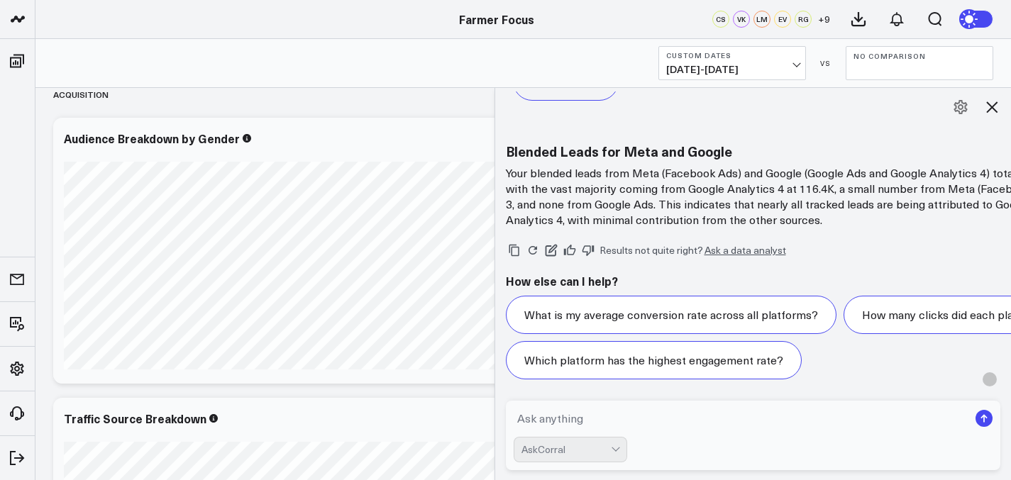
click at [600, 419] on textarea at bounding box center [740, 419] width 455 height 26
type textarea "what are my audience and demographics?"
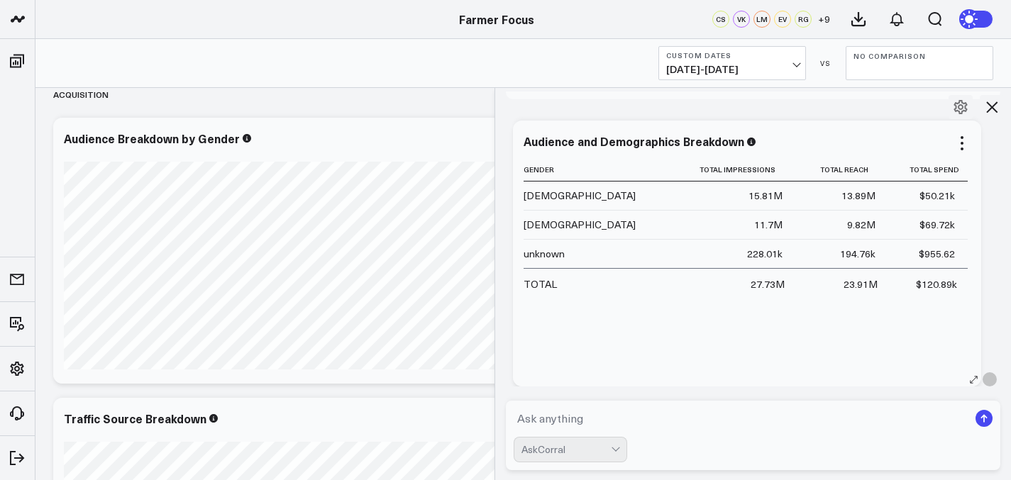
scroll to position [2652, 0]
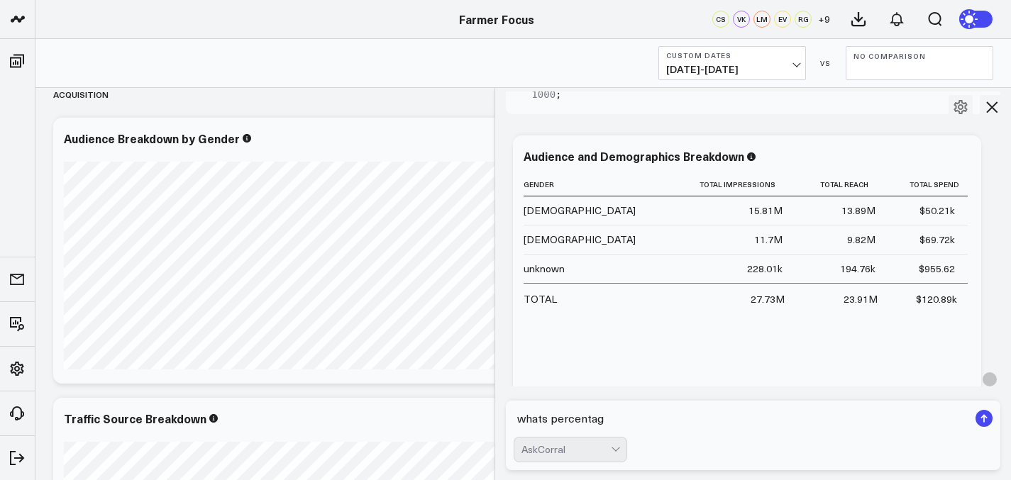
type textarea "whats percentage"
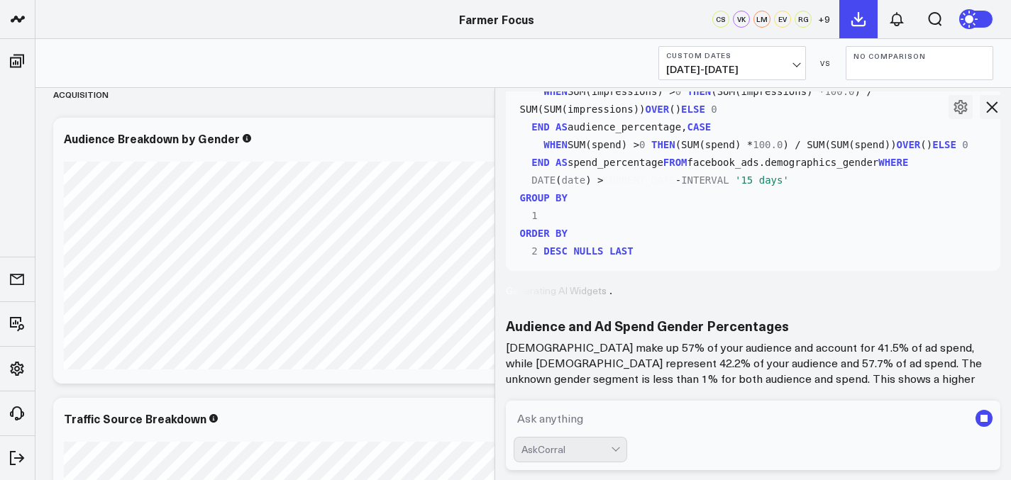
scroll to position [3595, 0]
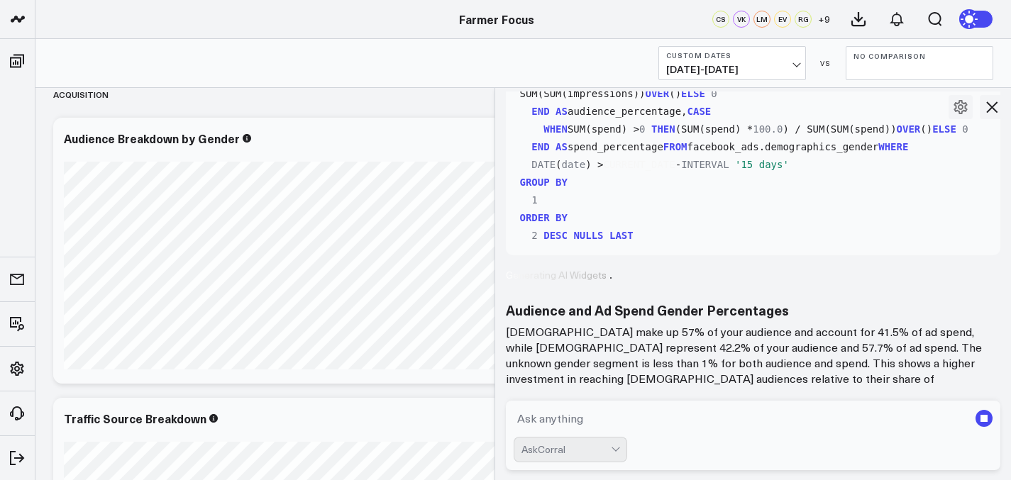
click at [998, 104] on icon at bounding box center [991, 107] width 17 height 17
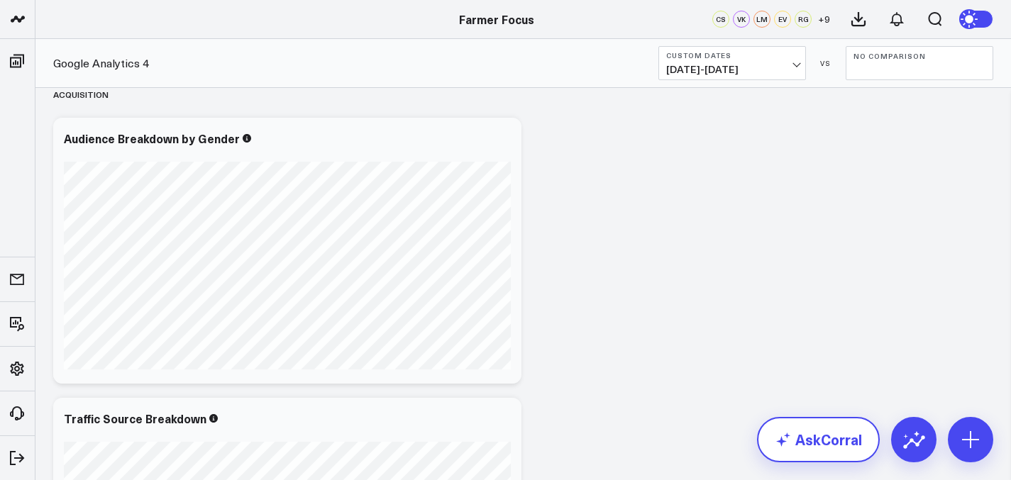
click at [809, 446] on link "AskCorral" at bounding box center [818, 439] width 123 height 45
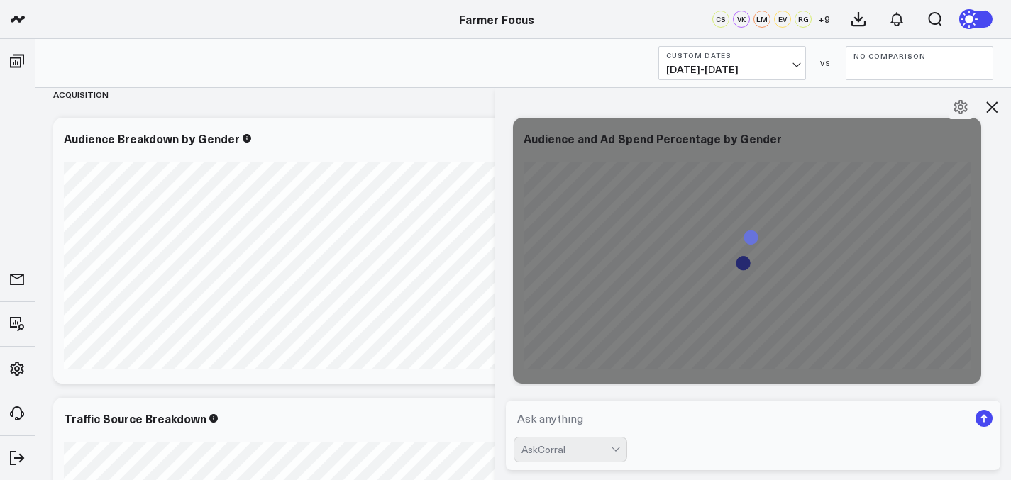
scroll to position [4444, 0]
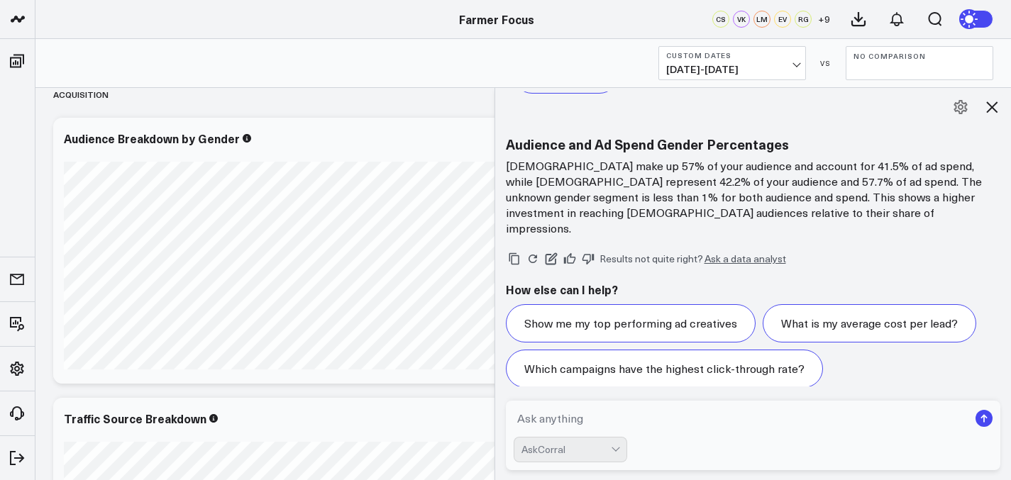
click at [812, 437] on div "AskCorral" at bounding box center [752, 450] width 479 height 26
click at [812, 425] on textarea at bounding box center [740, 419] width 455 height 26
type textarea "What are my top age groups"
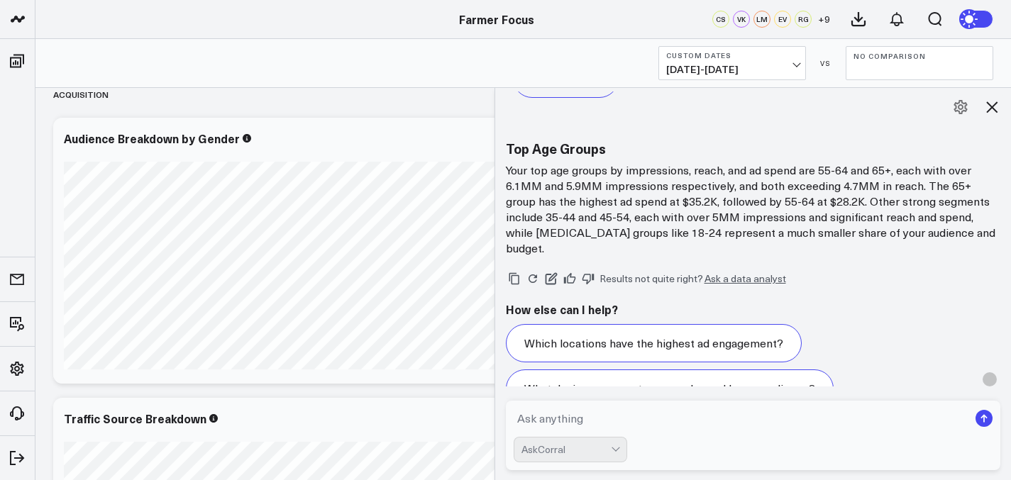
scroll to position [5504, 0]
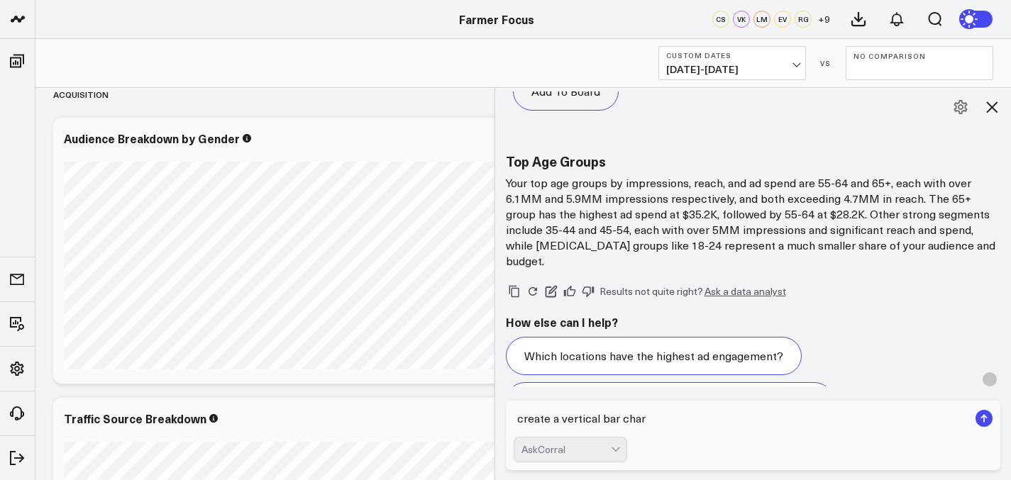
type textarea "create a vertical bar chart"
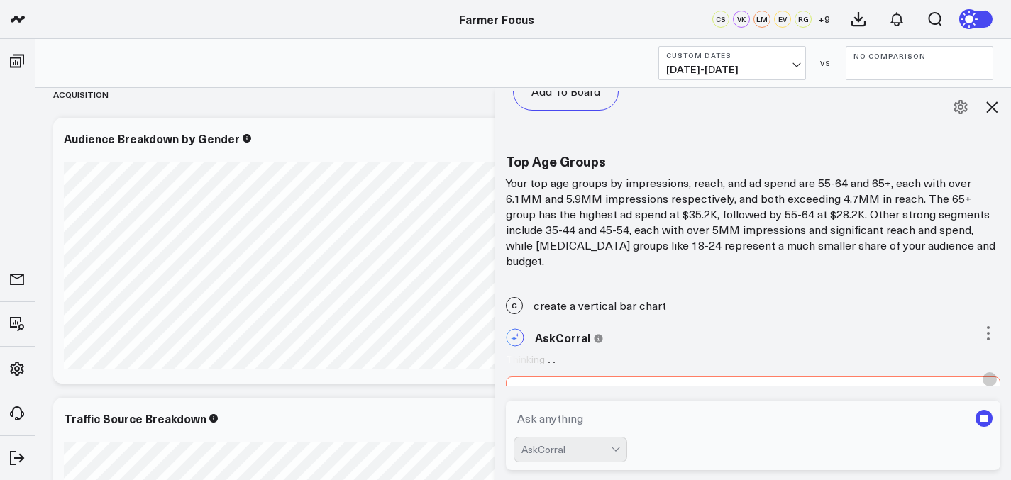
scroll to position [5599, 0]
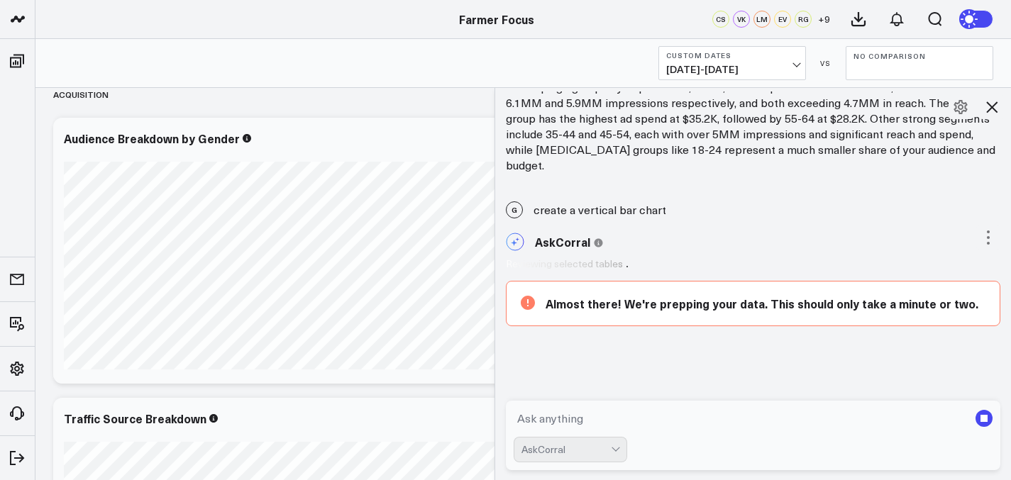
click at [984, 411] on rect "submit" at bounding box center [983, 418] width 17 height 17
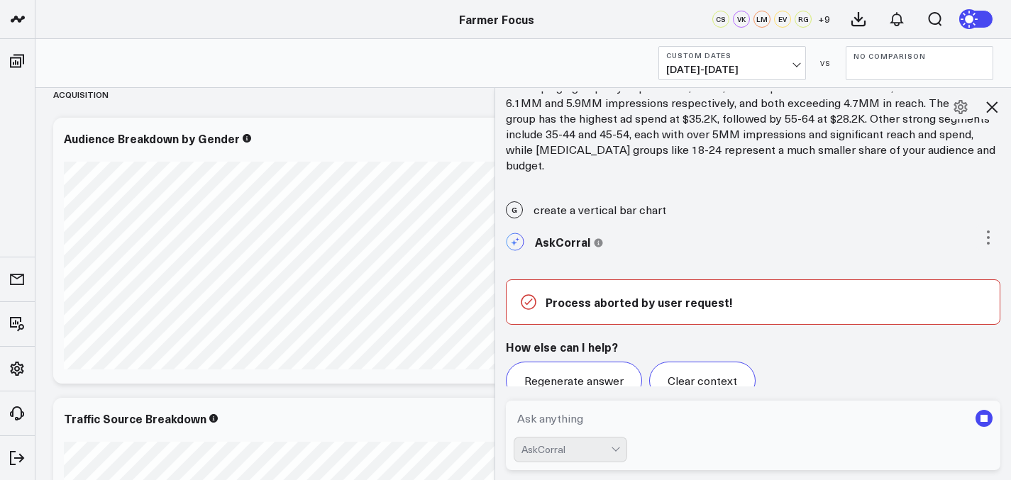
scroll to position [5612, 0]
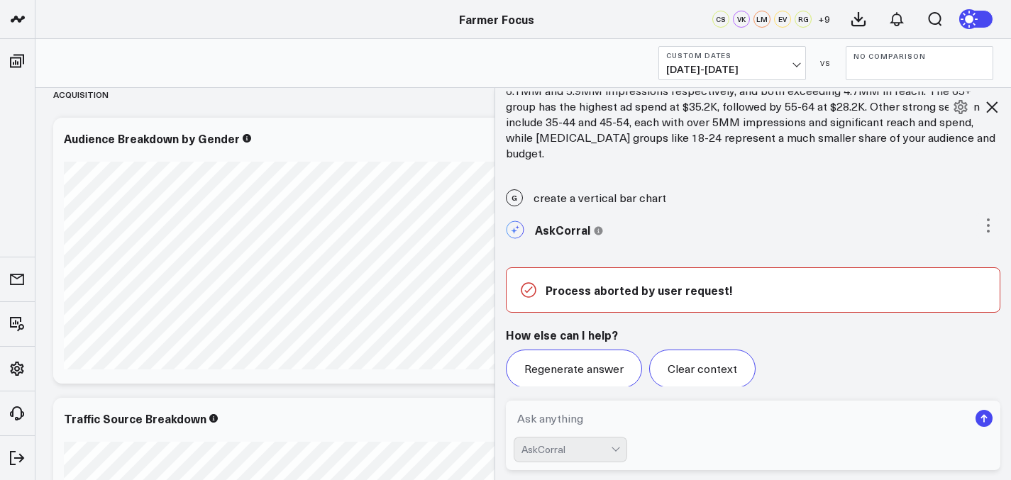
click at [740, 426] on textarea at bounding box center [740, 419] width 455 height 26
type textarea "create a vertical bar graph for the age breakdown"
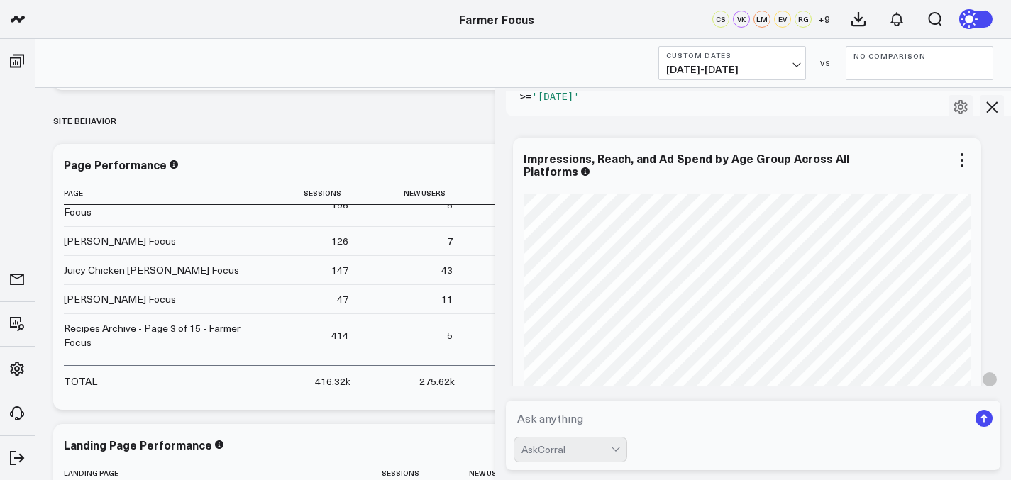
scroll to position [6382, 0]
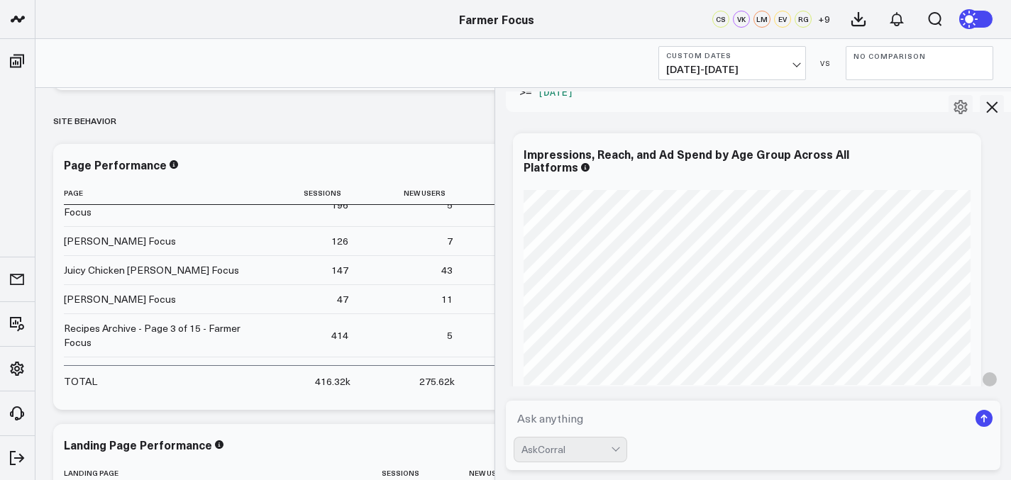
click at [603, 423] on textarea at bounding box center [740, 419] width 455 height 26
click at [574, 423] on textarea "which age group drove most imrp" at bounding box center [740, 419] width 455 height 26
type textarea "create a vertical bar chart on age breakdown and impressions"
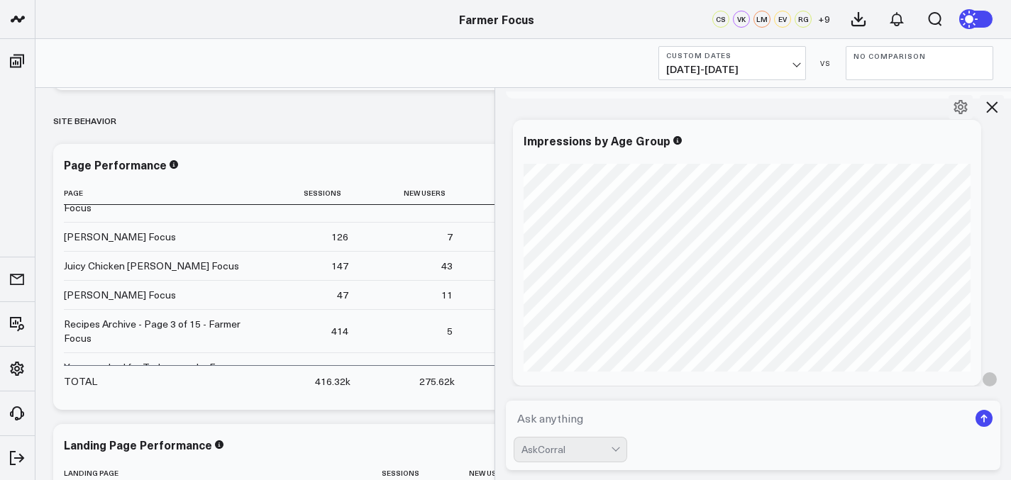
scroll to position [7777, 0]
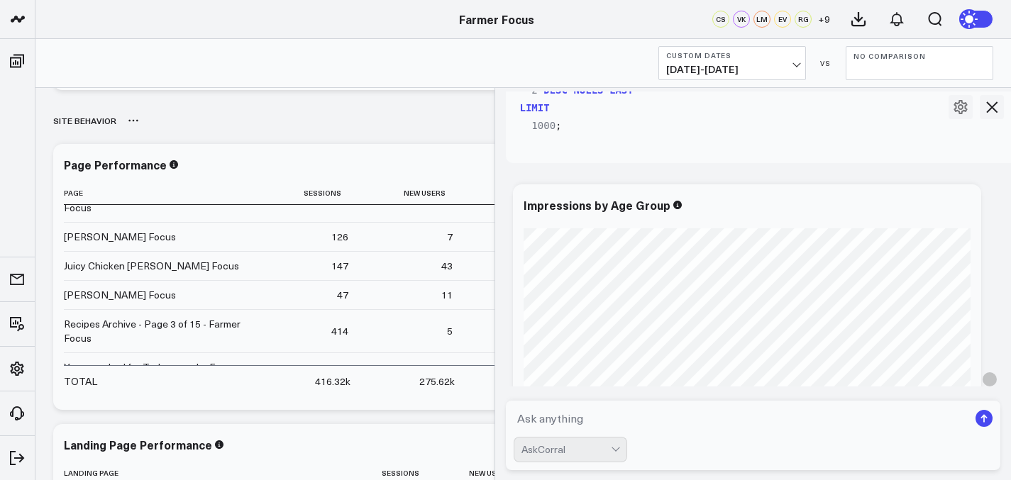
scroll to position [3705, 0]
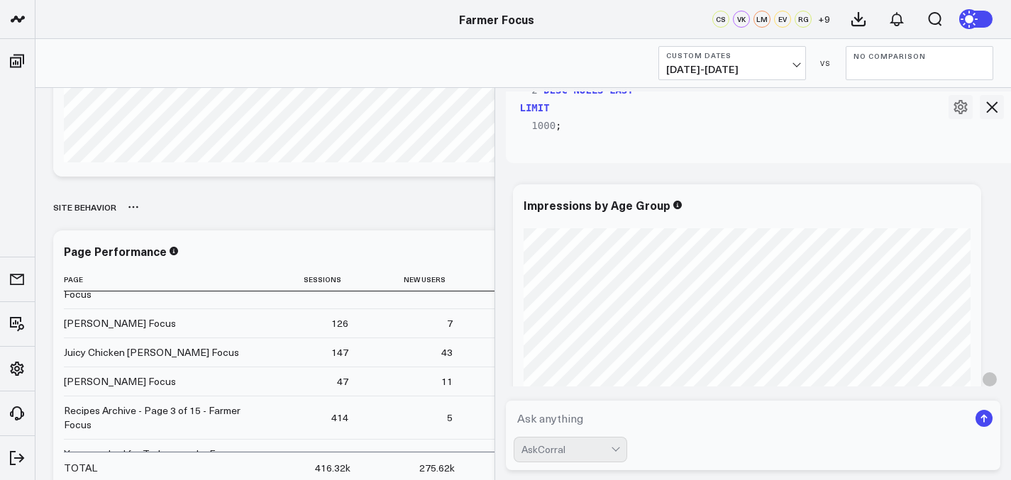
drag, startPoint x: 545, startPoint y: 226, endPoint x: 534, endPoint y: 203, distance: 25.4
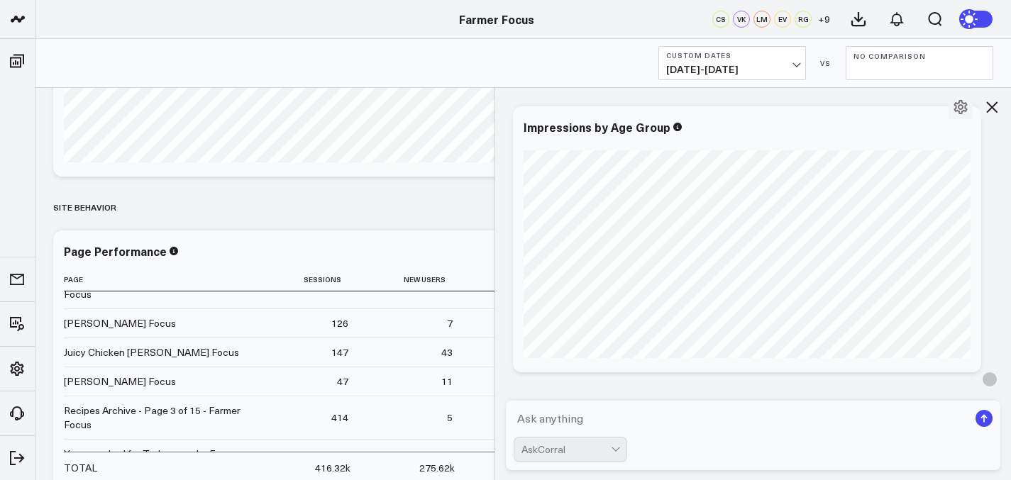
scroll to position [7779, 0]
click at [572, 128] on div "Impressions by Age Group" at bounding box center [602, 133] width 159 height 16
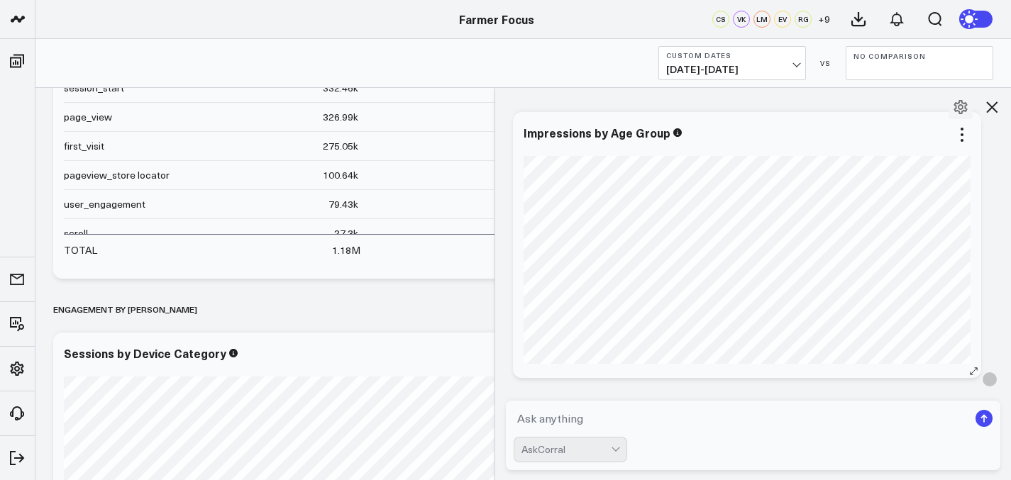
scroll to position [2998, 0]
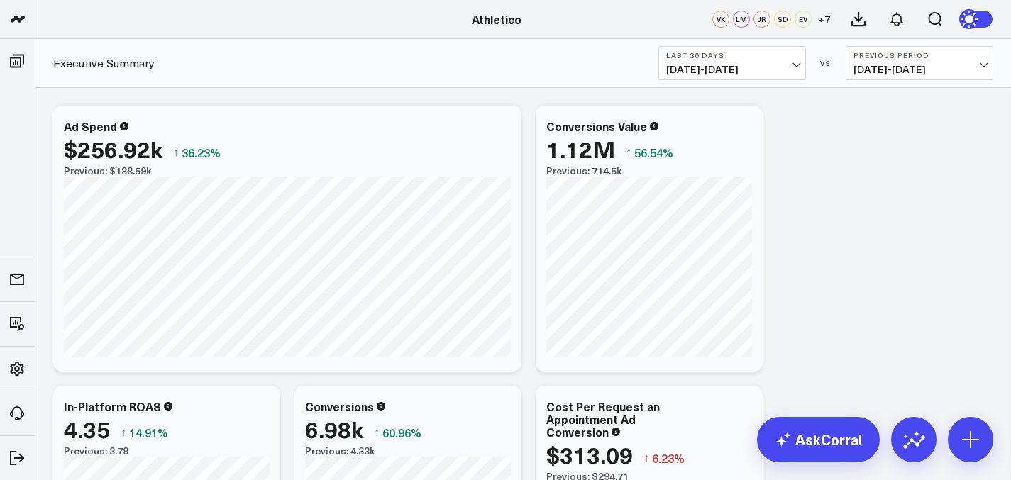
click at [766, 66] on span "[DATE] - [DATE]" at bounding box center [732, 69] width 132 height 11
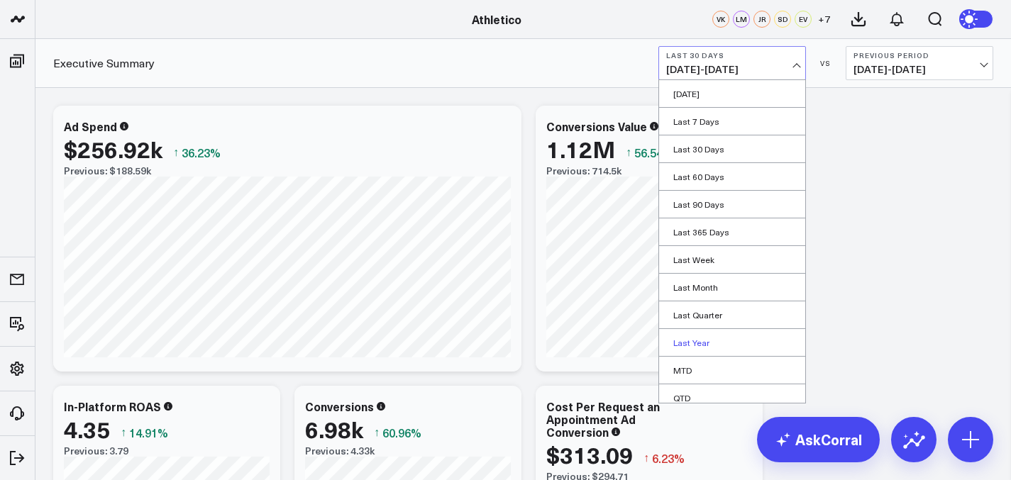
scroll to position [64, 0]
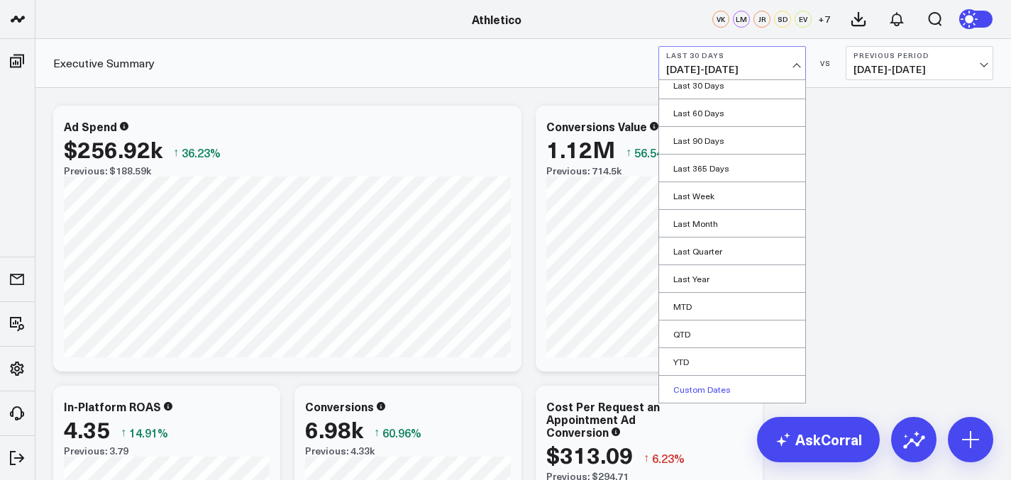
click at [718, 388] on link "Custom Dates" at bounding box center [732, 389] width 146 height 27
select select "8"
select select "2025"
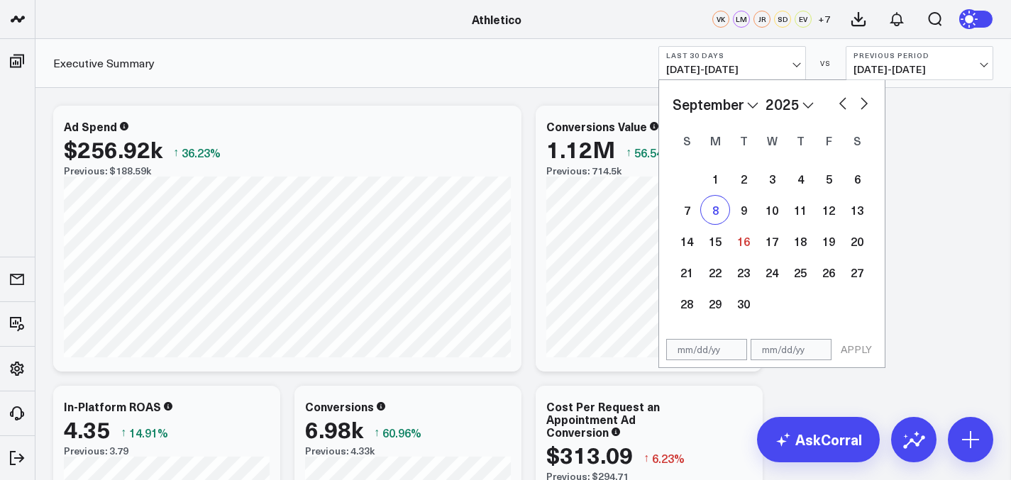
click at [723, 201] on div "8" at bounding box center [715, 210] width 28 height 28
type input "[DATE]"
select select "8"
select select "2025"
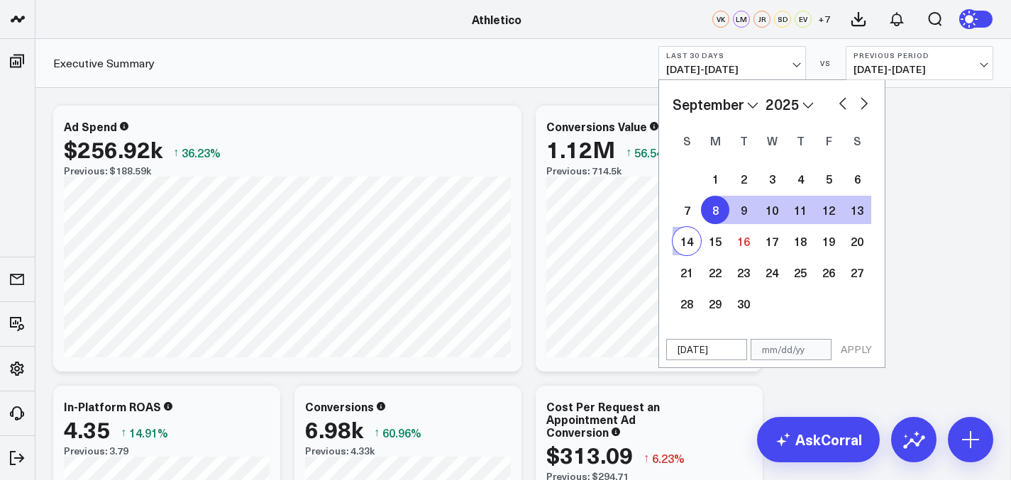
click at [685, 244] on div "14" at bounding box center [686, 241] width 28 height 28
type input "[DATE]"
select select "8"
select select "2025"
click at [852, 367] on div "[DATE] [DATE] APPLY" at bounding box center [771, 350] width 227 height 36
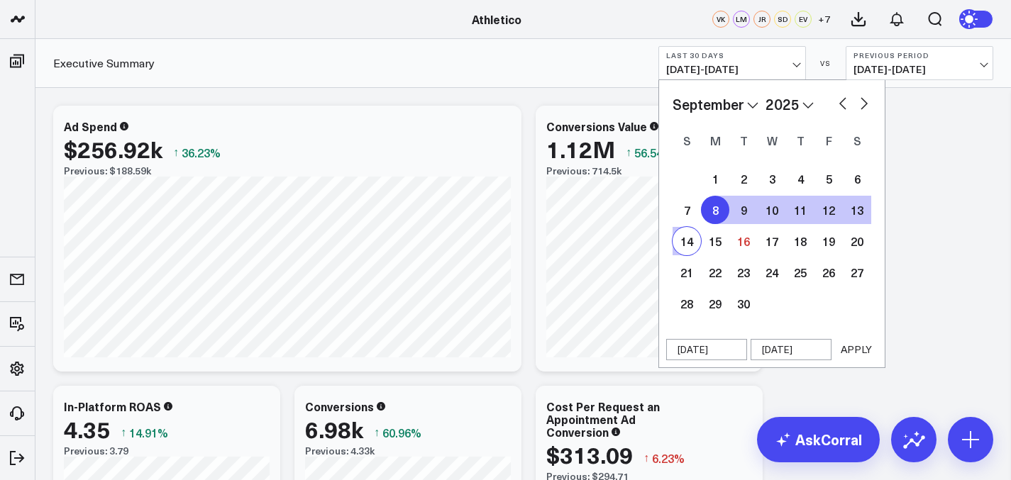
select select "8"
select select "2025"
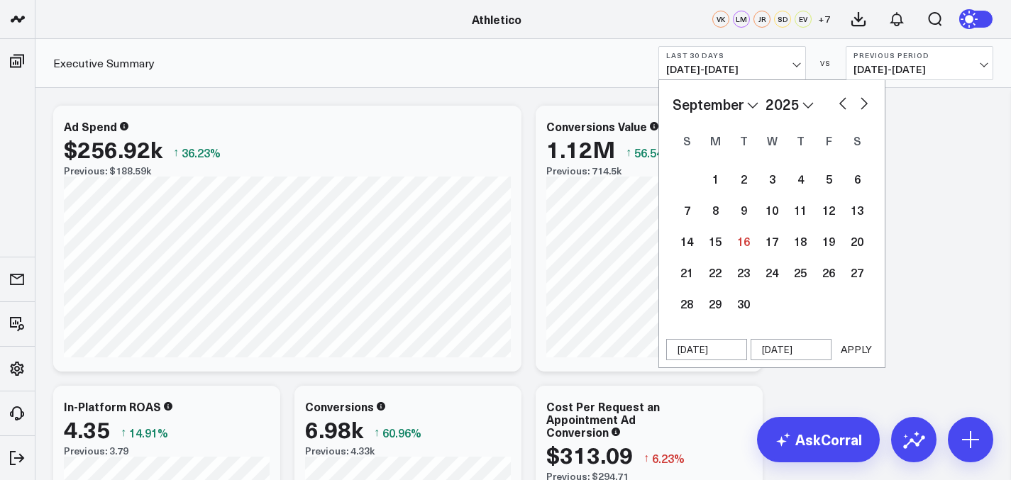
click at [852, 354] on button "APPLY" at bounding box center [856, 349] width 43 height 21
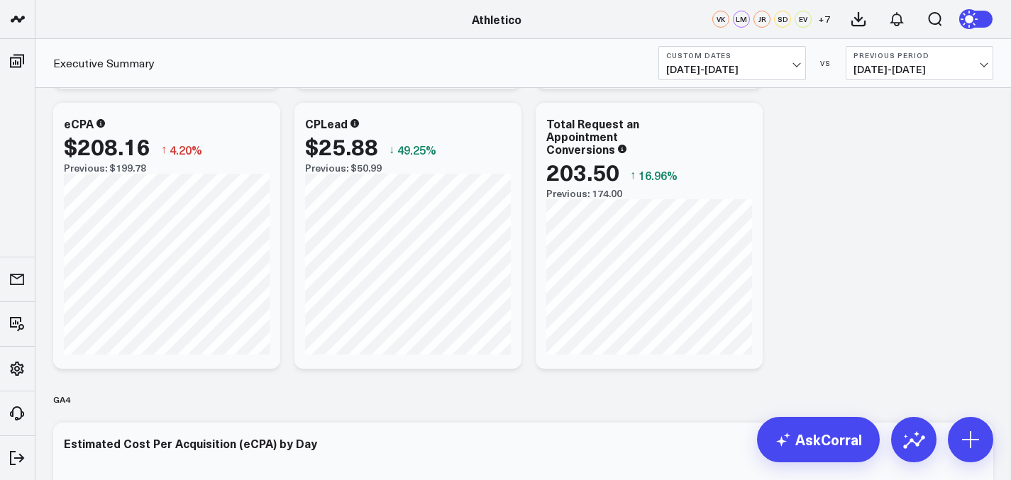
scroll to position [80, 0]
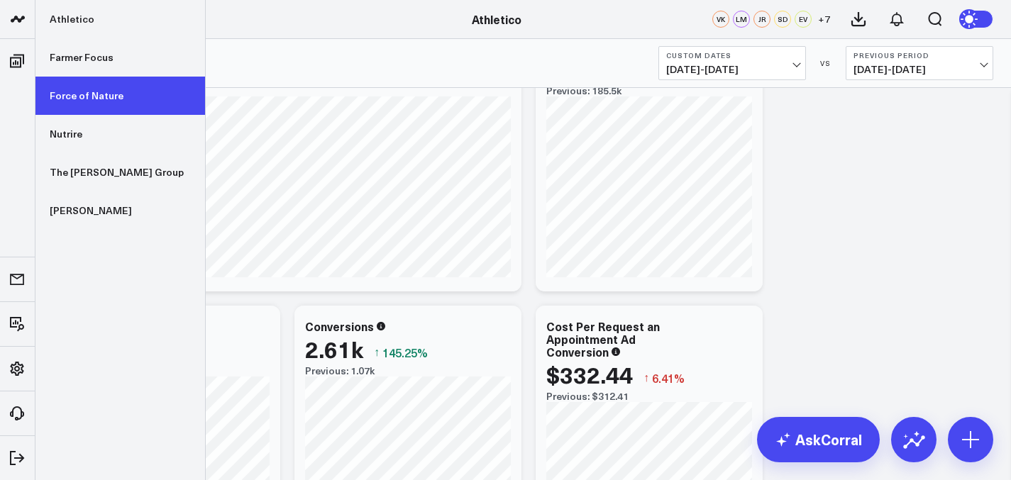
click at [83, 99] on link "Force of Nature" at bounding box center [119, 96] width 169 height 38
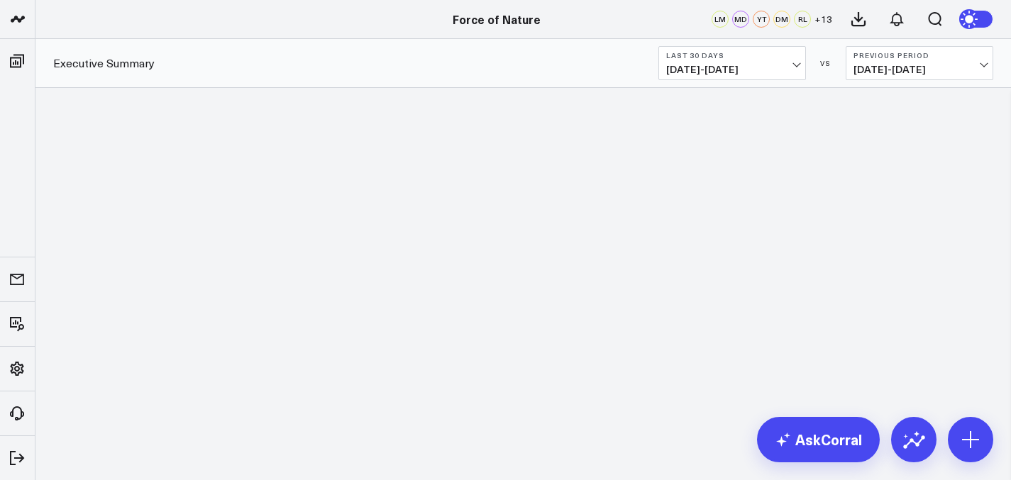
click at [767, 70] on span "[DATE] - [DATE]" at bounding box center [732, 69] width 132 height 11
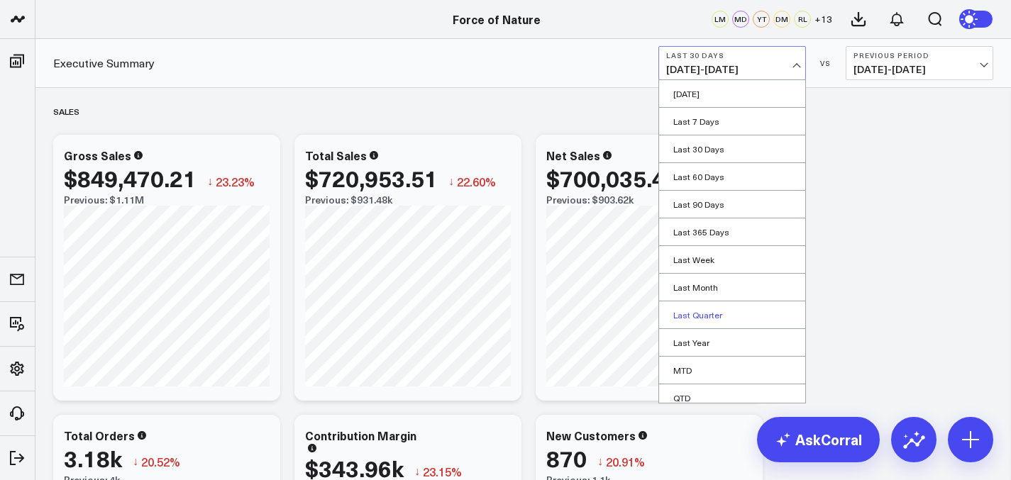
scroll to position [64, 0]
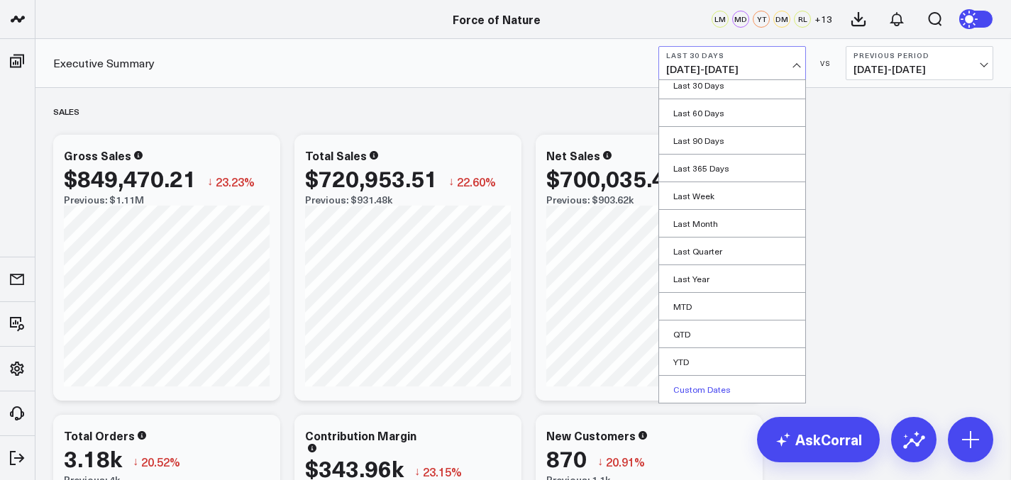
click at [712, 389] on link "Custom Dates" at bounding box center [732, 389] width 146 height 27
select select "8"
select select "2025"
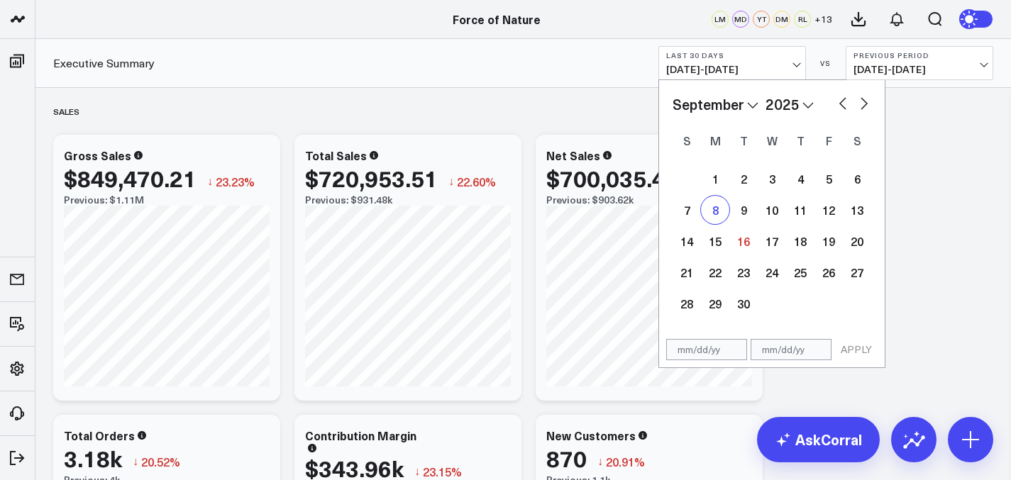
click at [711, 217] on div "8" at bounding box center [715, 210] width 28 height 28
type input "[DATE]"
select select "8"
select select "2025"
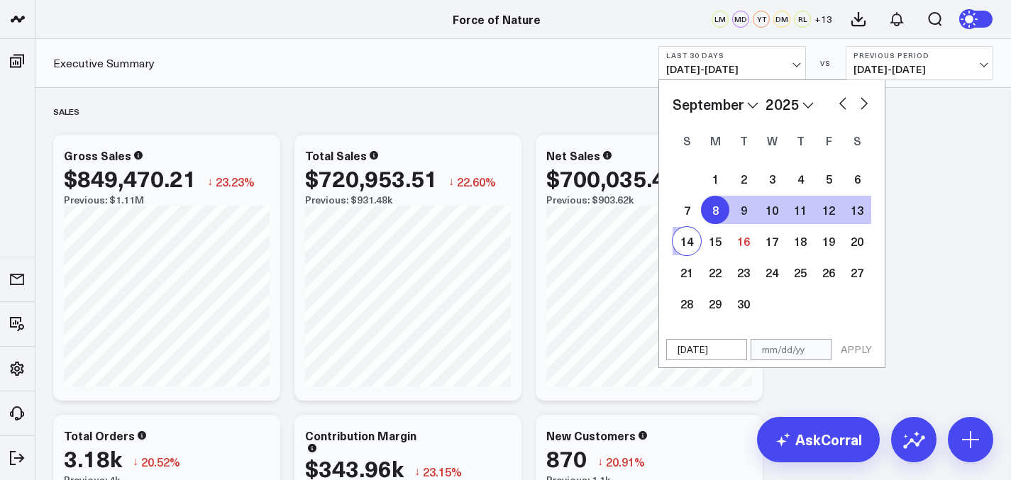
click at [682, 254] on div "14" at bounding box center [686, 241] width 28 height 28
type input "[DATE]"
select select "8"
select select "2025"
click at [851, 351] on button "APPLY" at bounding box center [856, 349] width 43 height 21
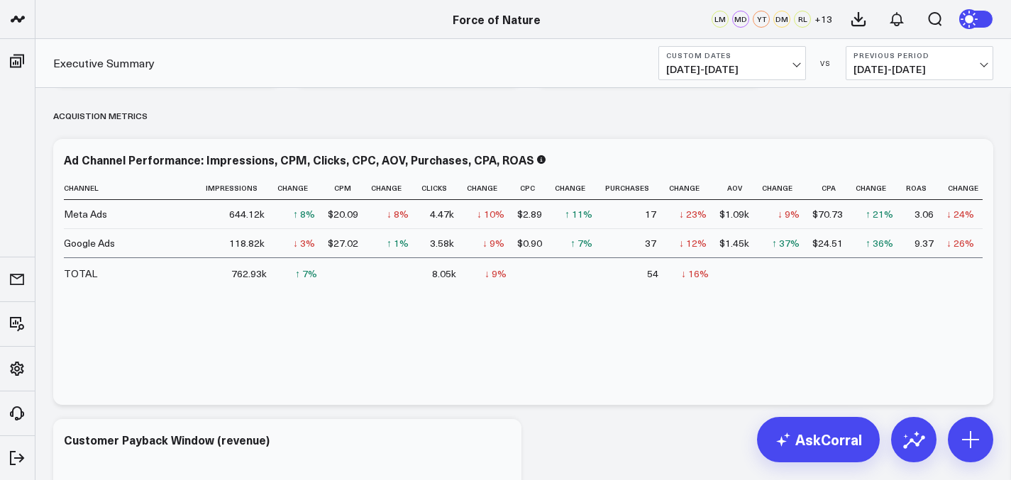
scroll to position [1766, 0]
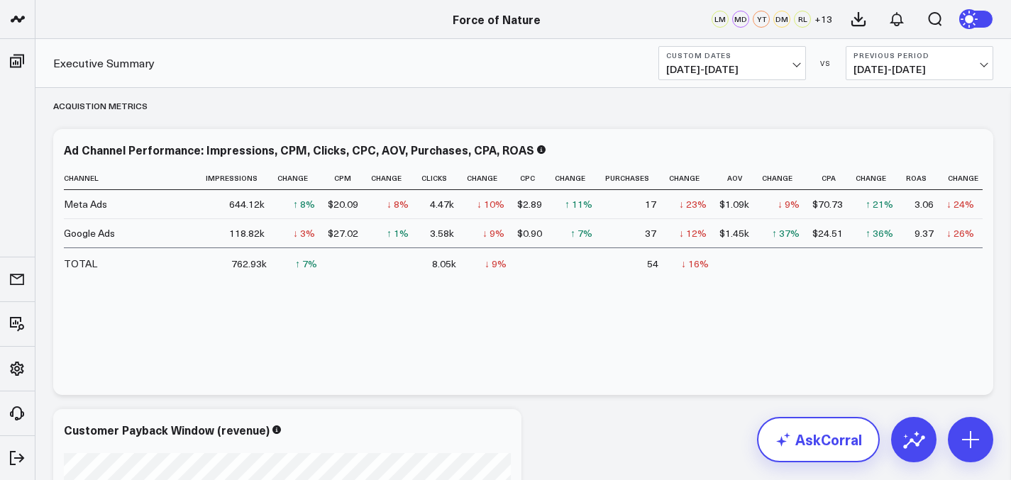
click at [804, 438] on link "AskCorral" at bounding box center [818, 439] width 123 height 45
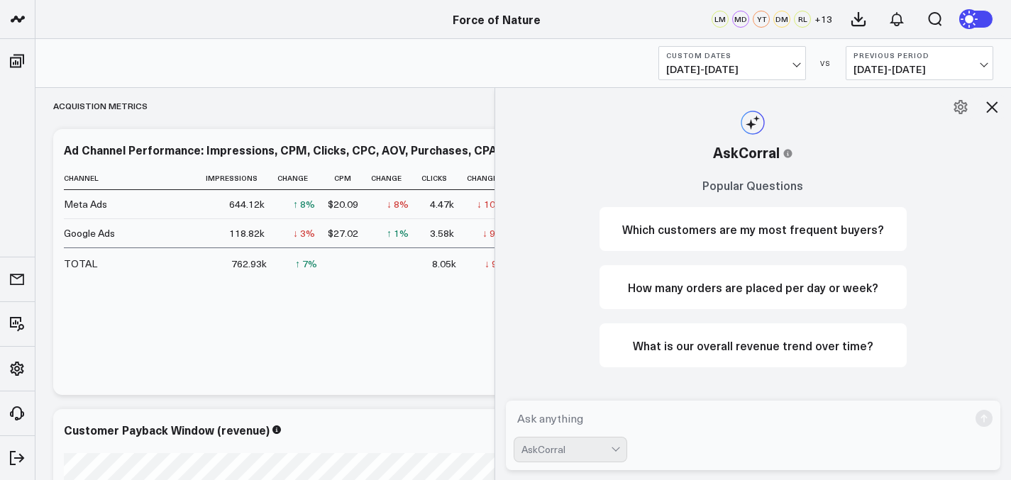
click at [646, 416] on textarea at bounding box center [740, 419] width 455 height 26
type textarea "What are my meta total number of purchass"
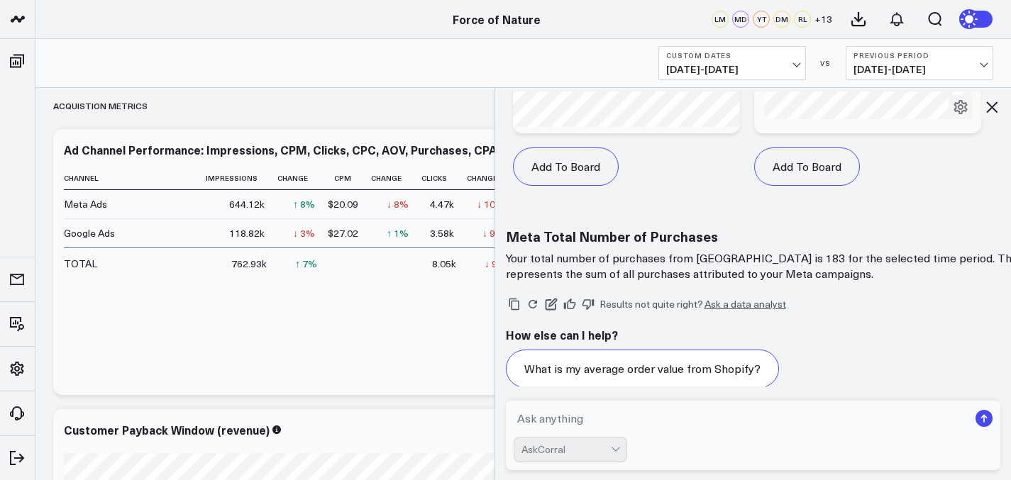
scroll to position [1173, 0]
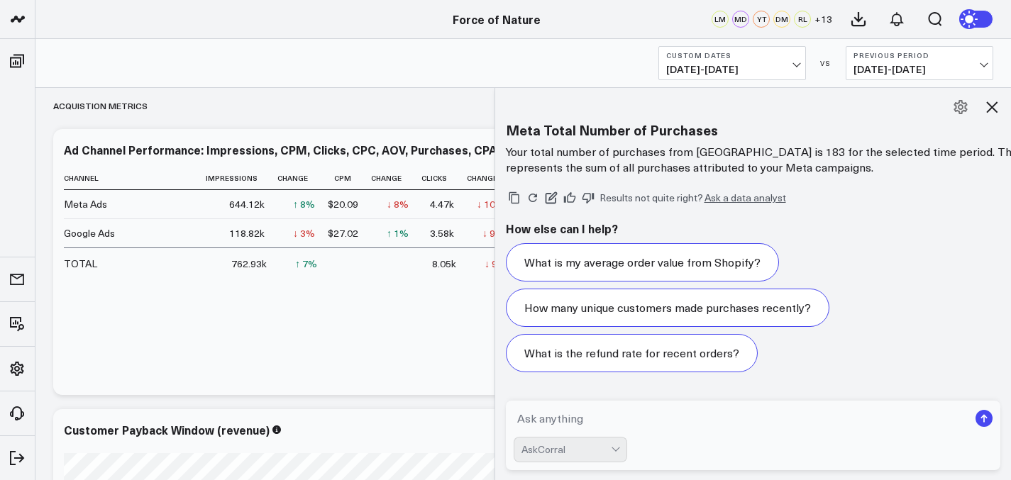
click at [992, 114] on icon at bounding box center [991, 107] width 17 height 17
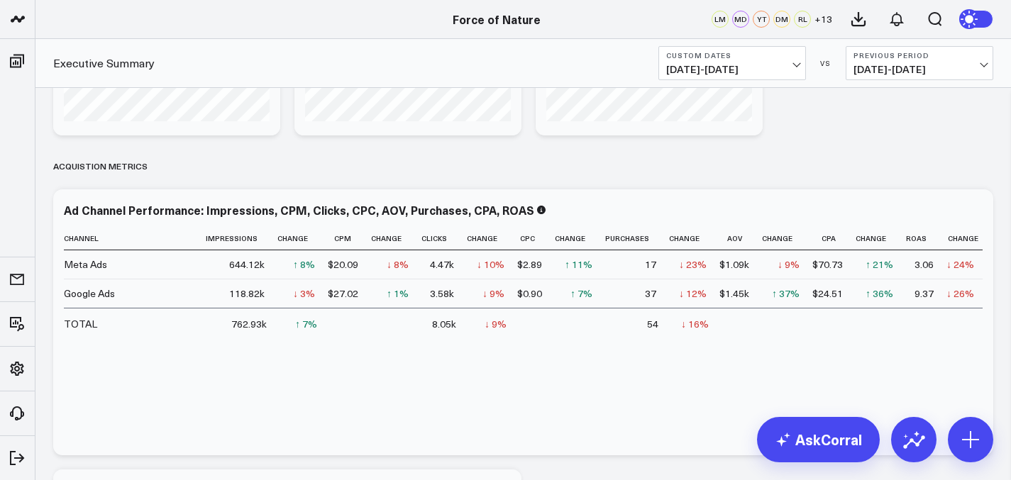
scroll to position [1697, 0]
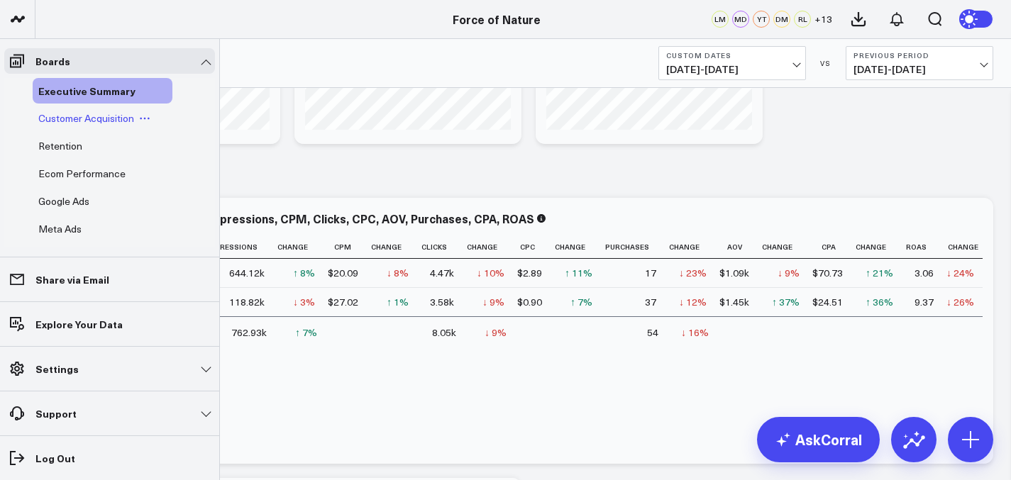
click at [58, 112] on span "Customer Acquisition" at bounding box center [86, 117] width 96 height 13
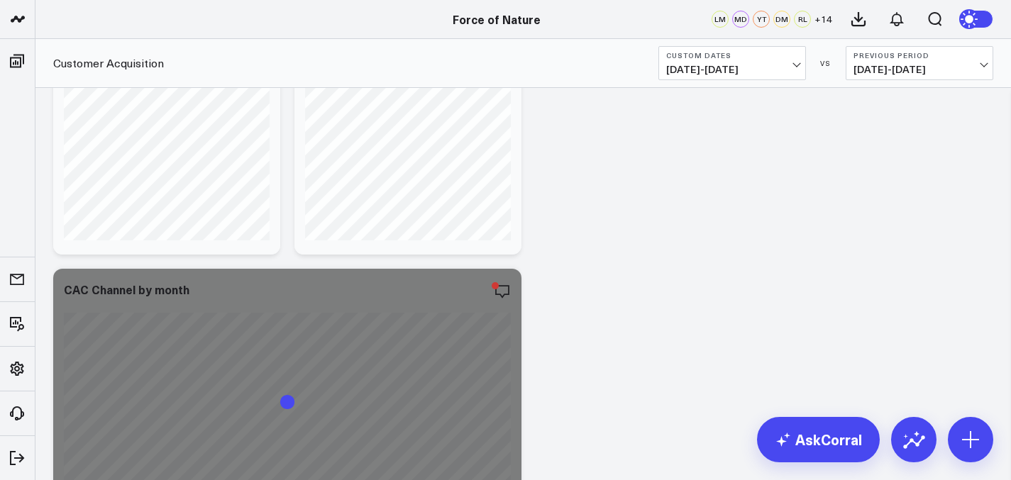
scroll to position [1104, 0]
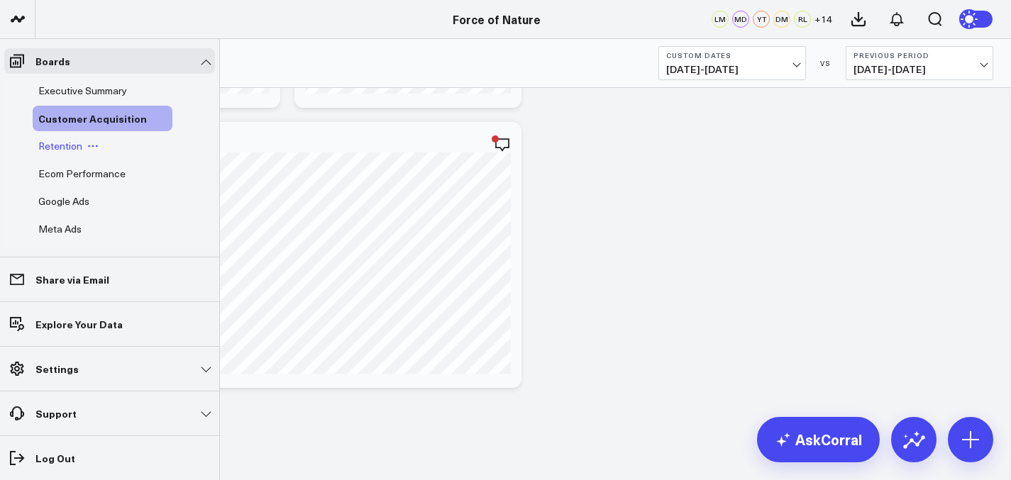
click at [58, 143] on span "Retention" at bounding box center [60, 145] width 44 height 13
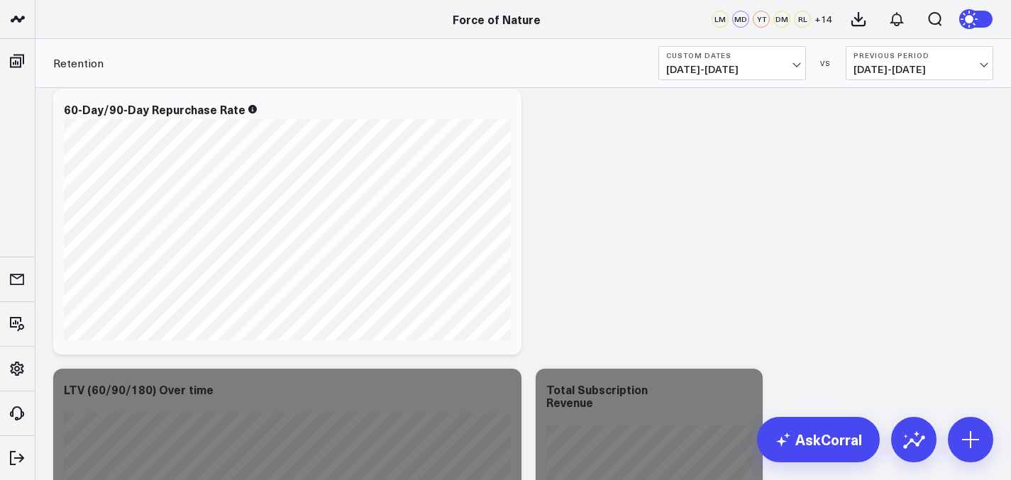
scroll to position [544, 0]
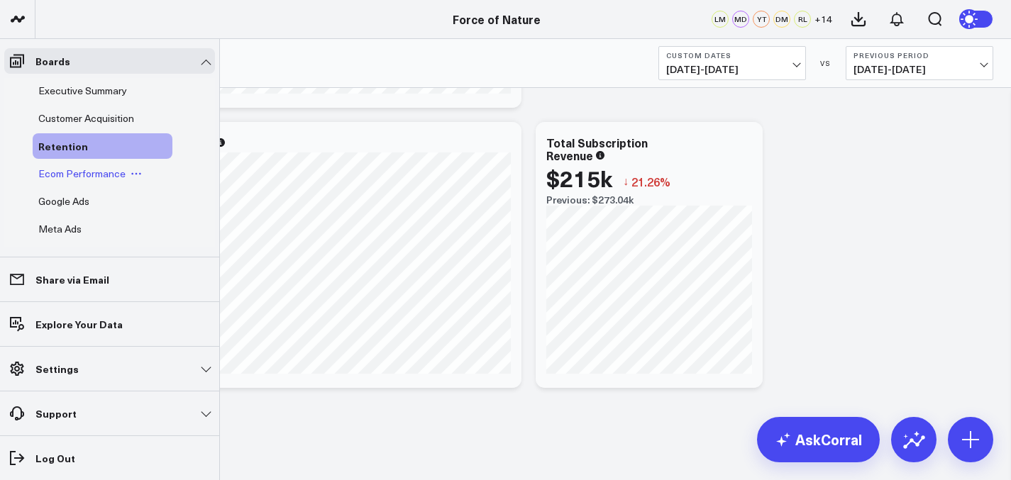
click at [69, 177] on span "Ecom Performance" at bounding box center [81, 173] width 87 height 13
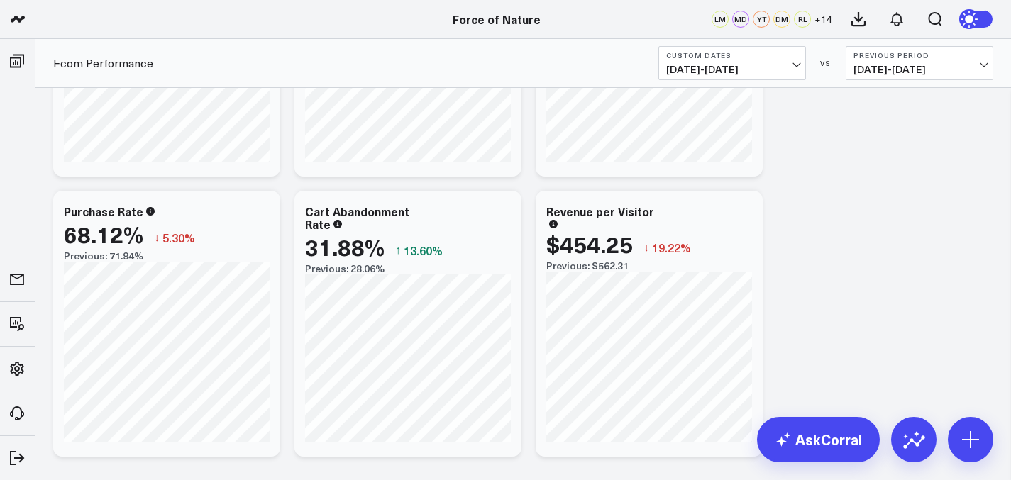
scroll to position [264, 0]
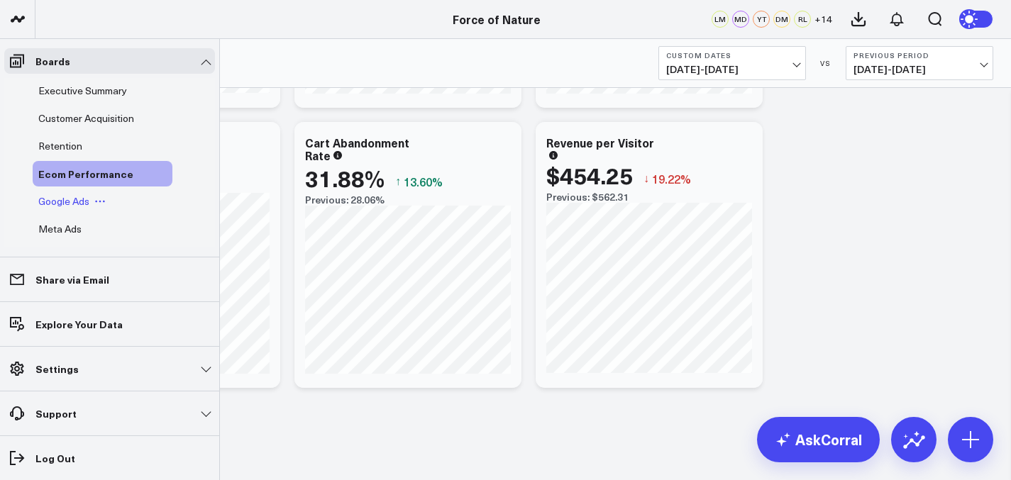
click at [74, 206] on span "Google Ads" at bounding box center [63, 200] width 51 height 13
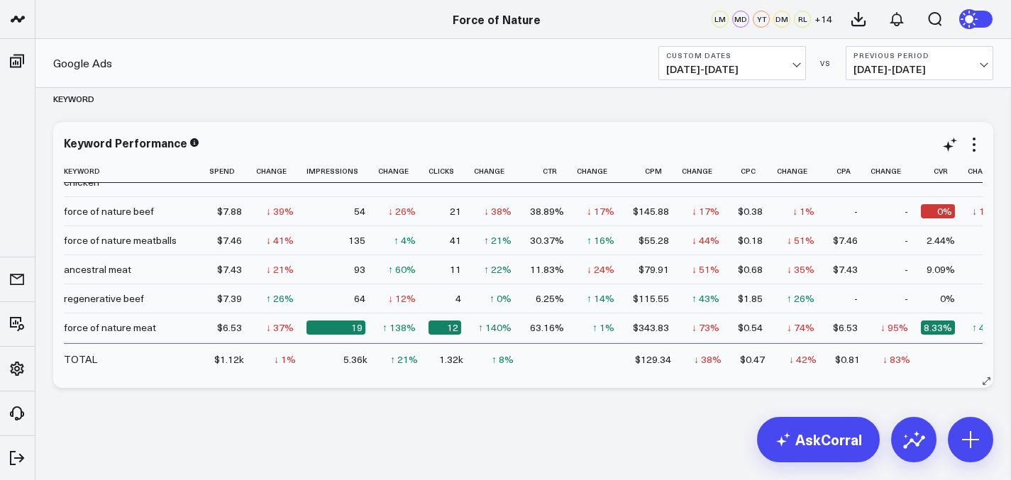
scroll to position [514, 0]
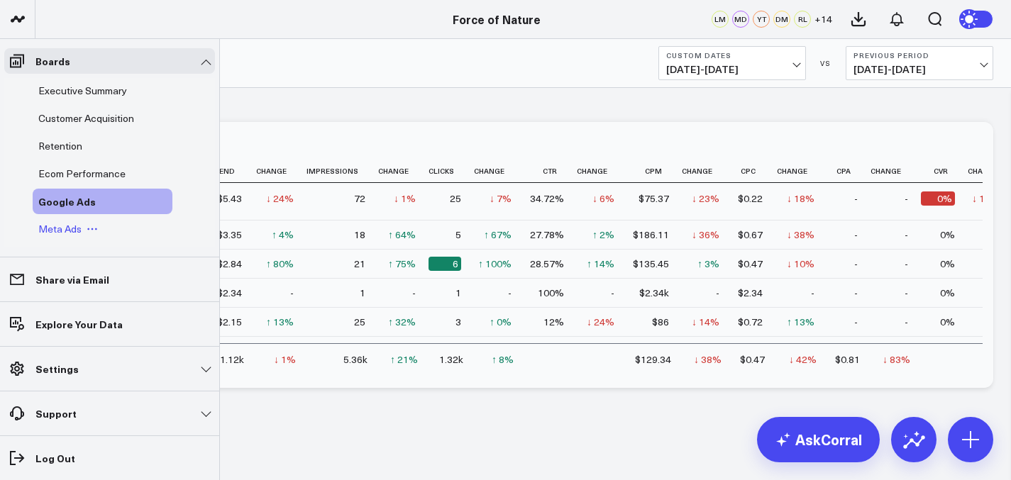
click at [62, 234] on span "Meta Ads" at bounding box center [59, 228] width 43 height 13
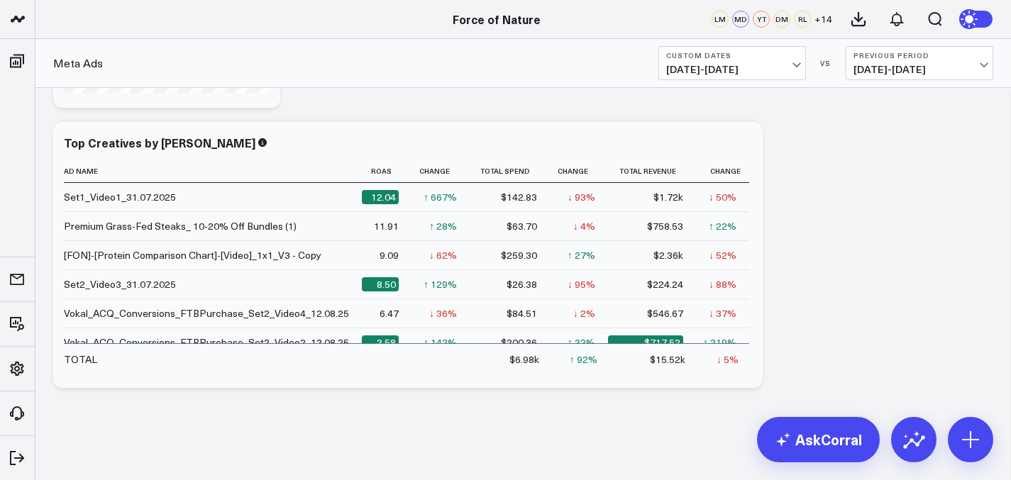
scroll to position [52, 0]
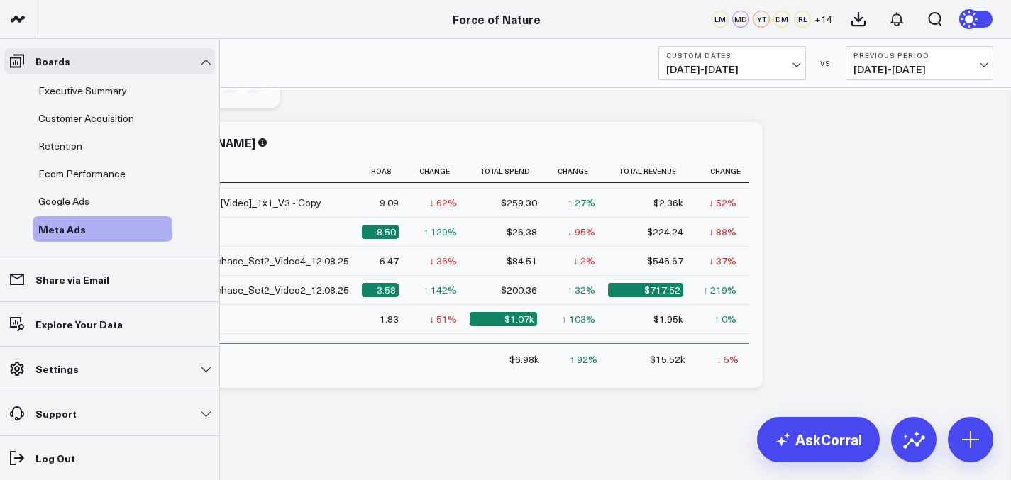
click at [48, 87] on span "Executive Summary" at bounding box center [82, 90] width 89 height 13
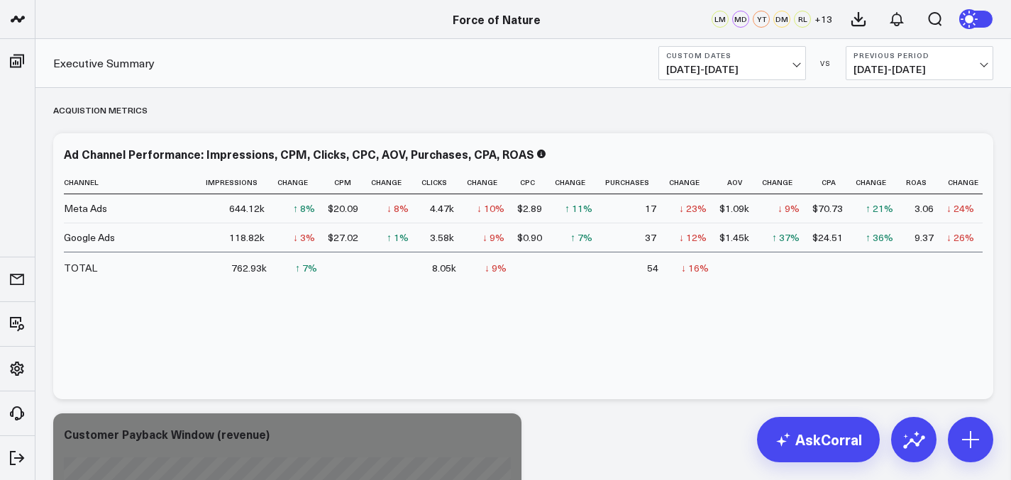
scroll to position [1762, 0]
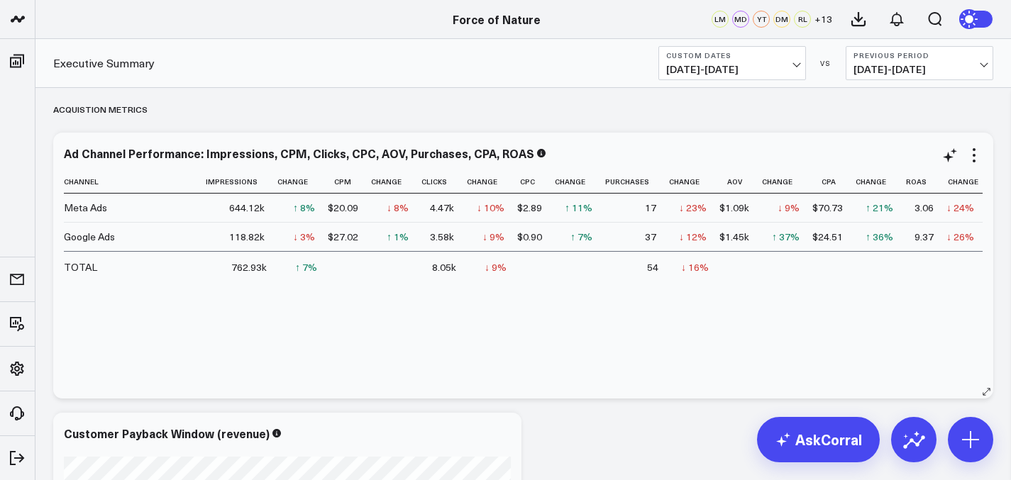
click at [651, 214] on td "17" at bounding box center [637, 208] width 64 height 28
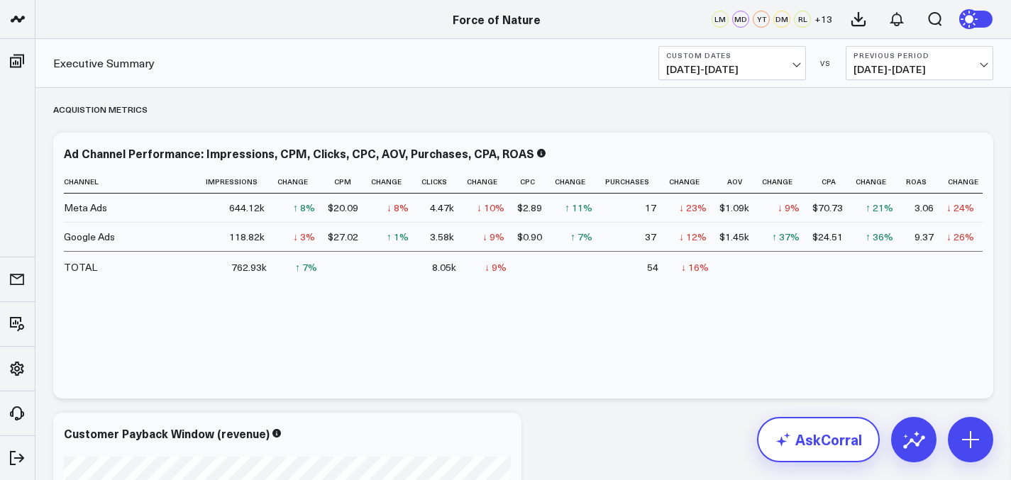
click at [782, 441] on use at bounding box center [783, 440] width 14 height 14
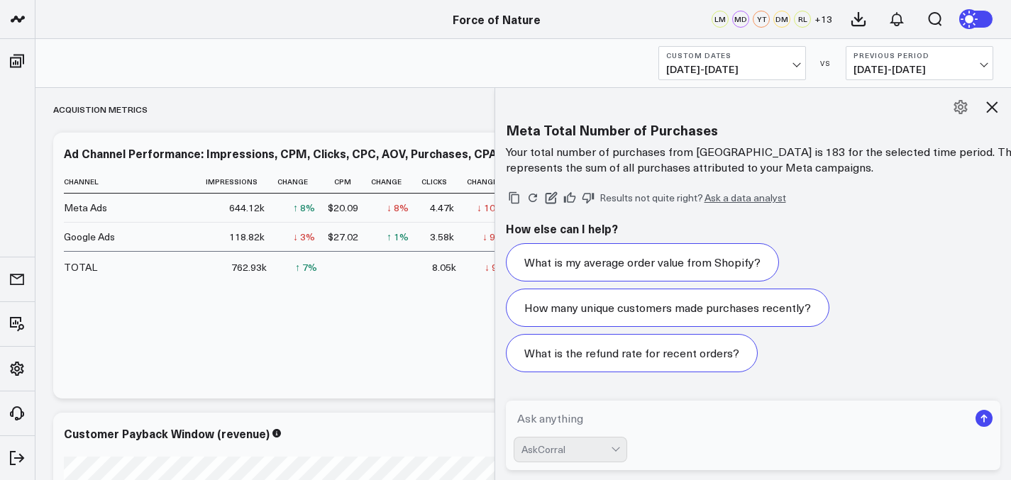
click at [655, 410] on textarea at bounding box center [740, 419] width 455 height 26
click at [578, 421] on textarea "what is my total purchases" at bounding box center [740, 419] width 455 height 26
click at [569, 422] on textarea "what is my total purchases" at bounding box center [740, 419] width 455 height 26
click at [579, 422] on textarea "what is my total purchases" at bounding box center [740, 419] width 455 height 26
type textarea "what is my tmeta otal purchases"
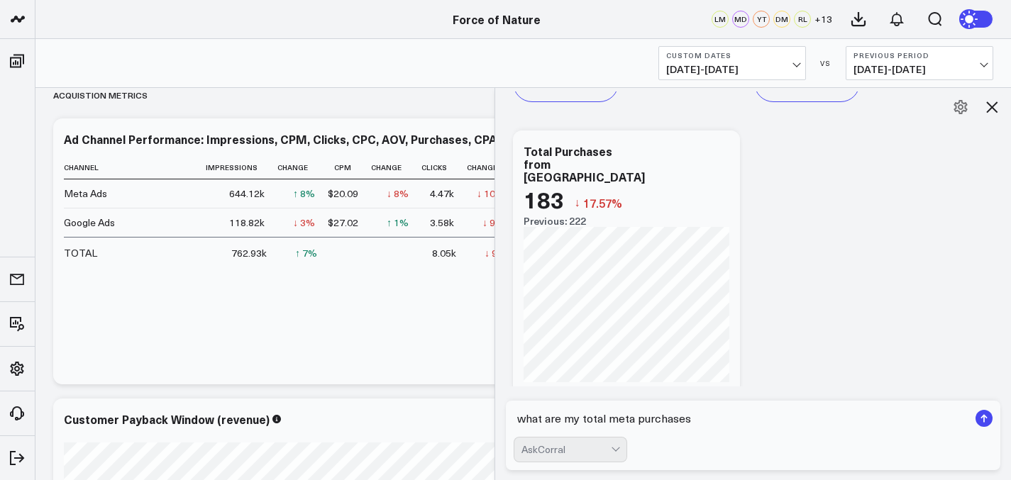
scroll to position [2752, 0]
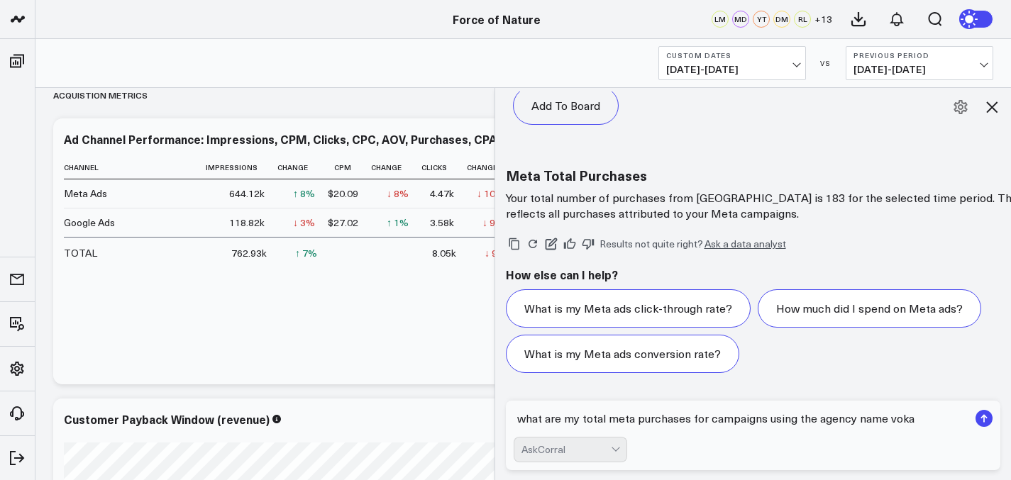
type textarea "what are my total meta purchases for campaigns using the agency name vokal"
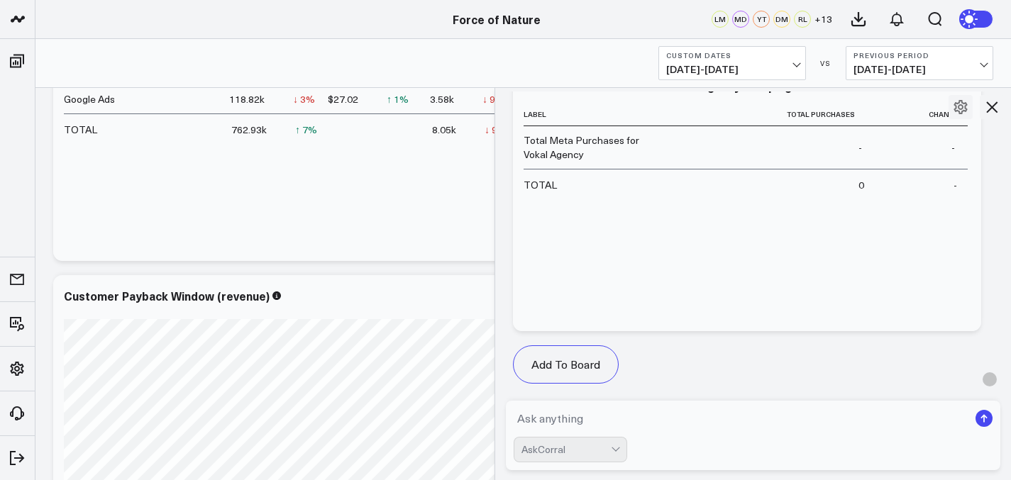
scroll to position [1932, 0]
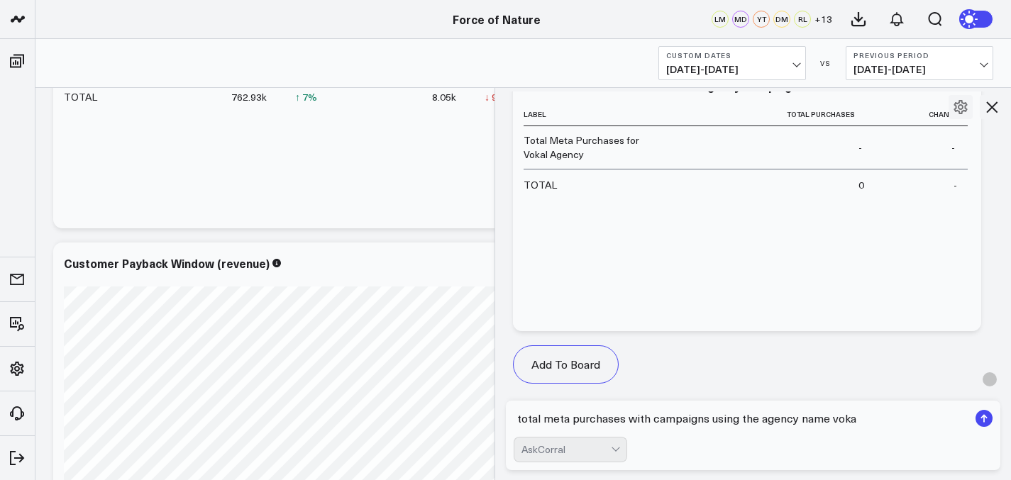
type textarea "total meta purchases with campaigns using the agency name vokal"
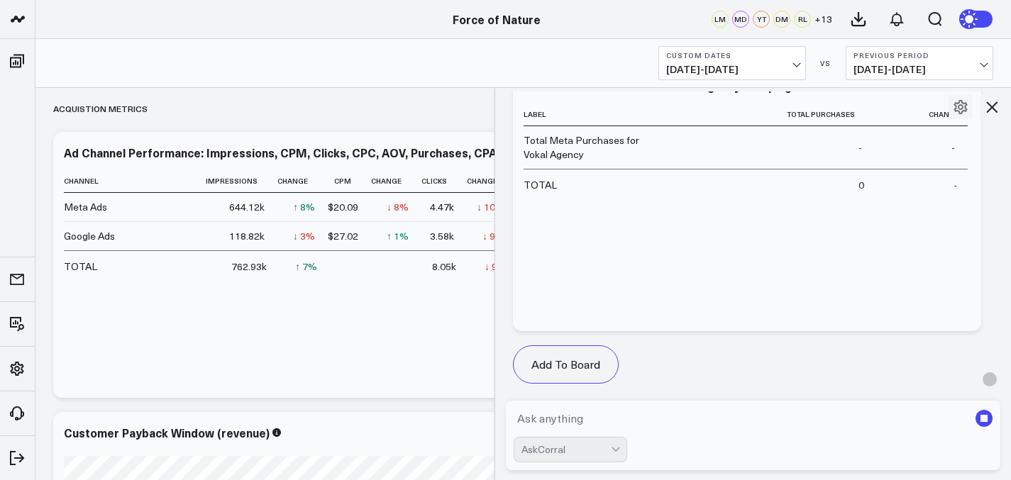
scroll to position [1762, 0]
click at [395, 327] on div "Channel Impressions Change Cpm Change Clicks Change Cpc Change Purchases Change…" at bounding box center [523, 278] width 918 height 214
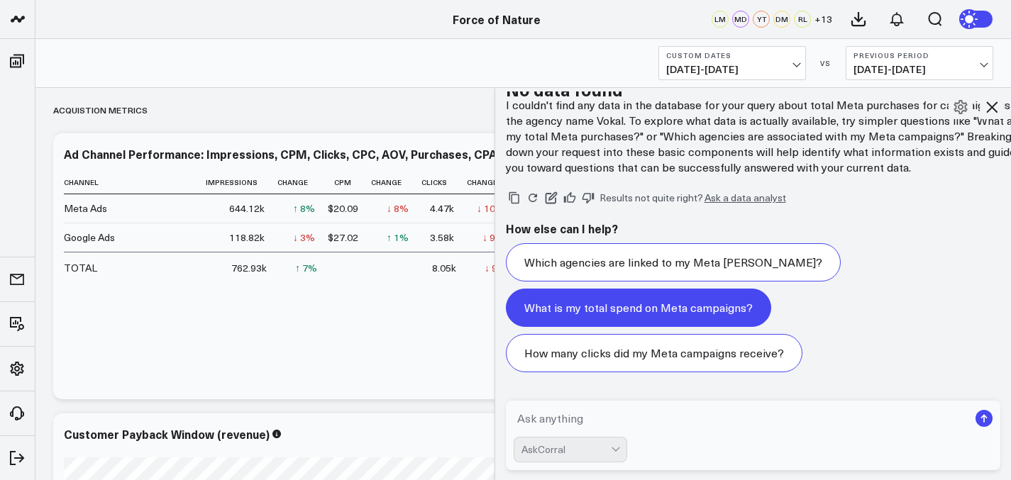
scroll to position [1874, 0]
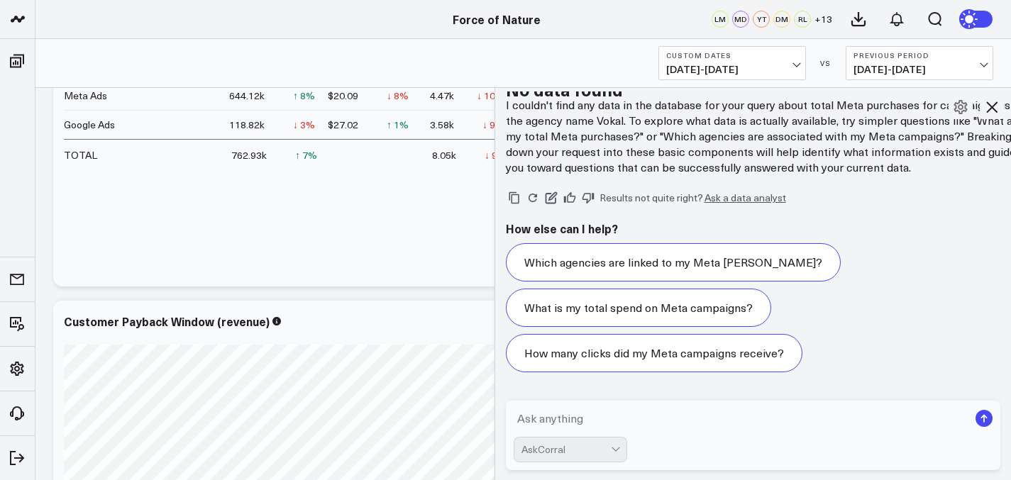
click at [995, 109] on icon at bounding box center [991, 107] width 17 height 17
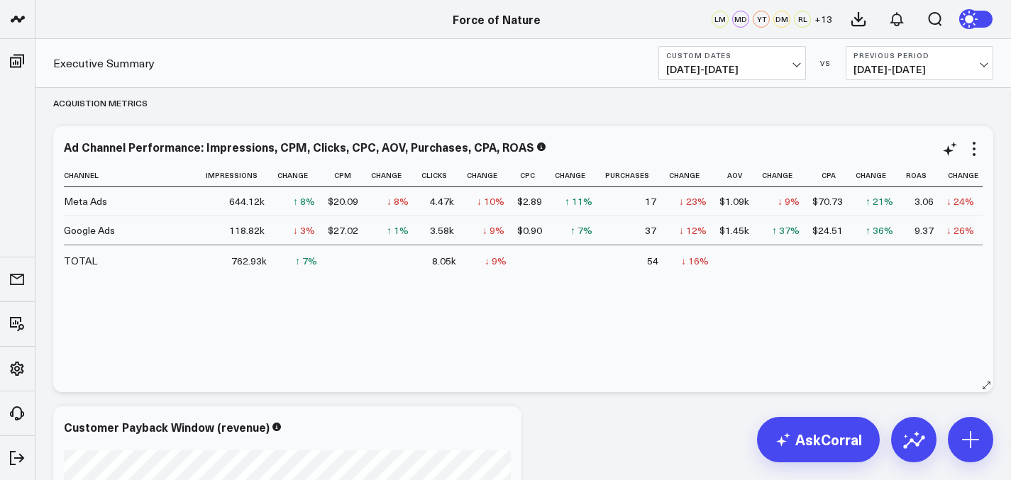
scroll to position [1762, 0]
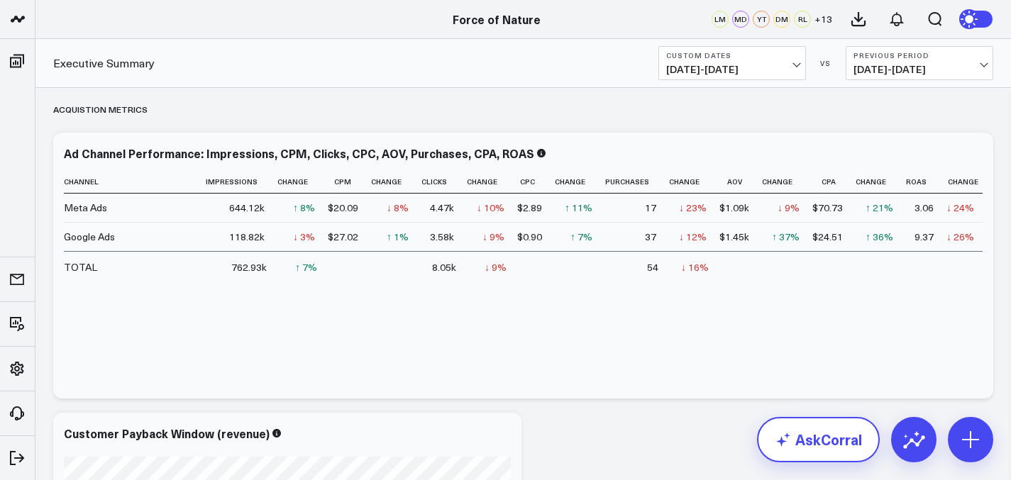
click at [823, 431] on link "AskCorral" at bounding box center [818, 439] width 123 height 45
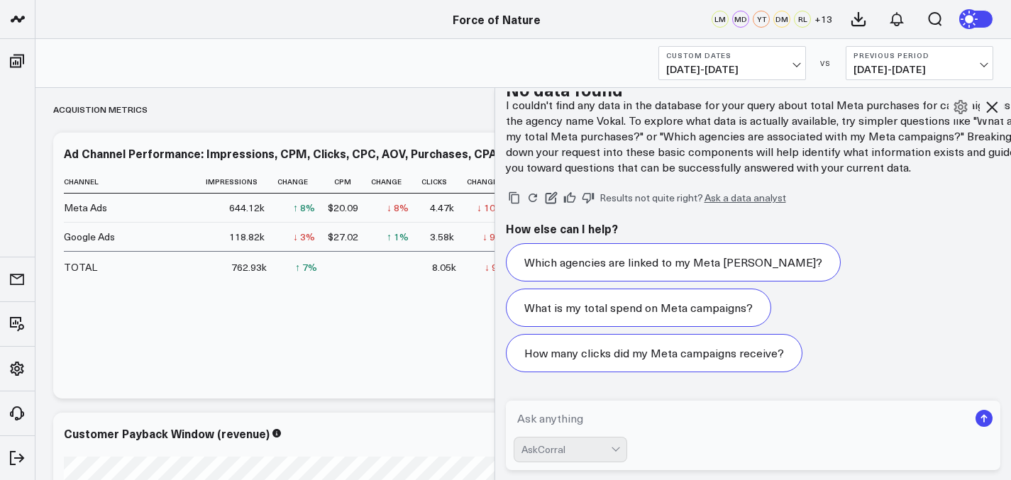
click at [628, 408] on textarea at bounding box center [740, 419] width 455 height 26
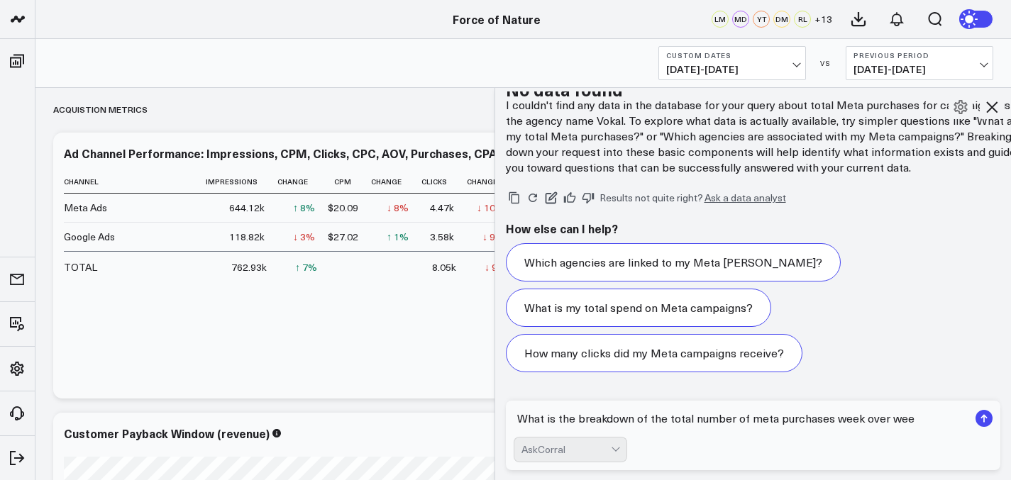
type textarea "What is the breakdown of the total number of meta purchases week over week"
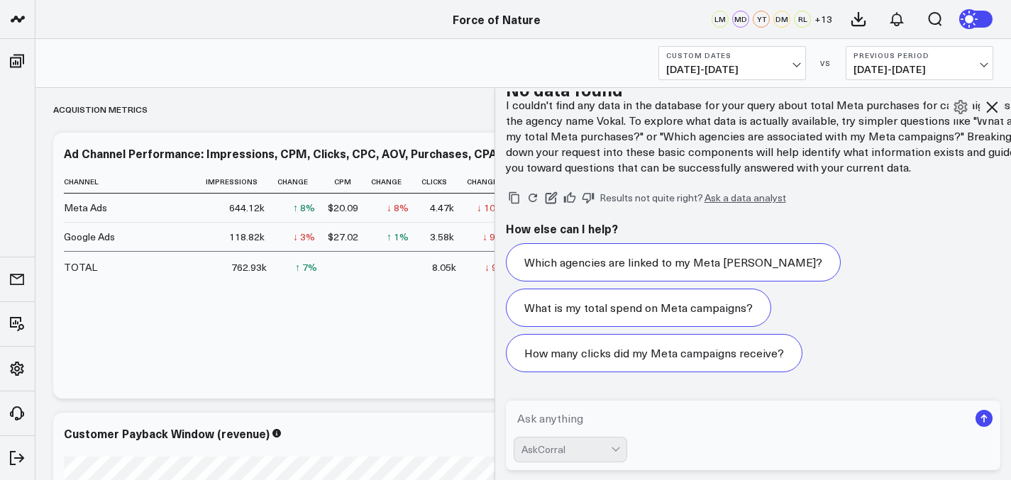
scroll to position [5703, 0]
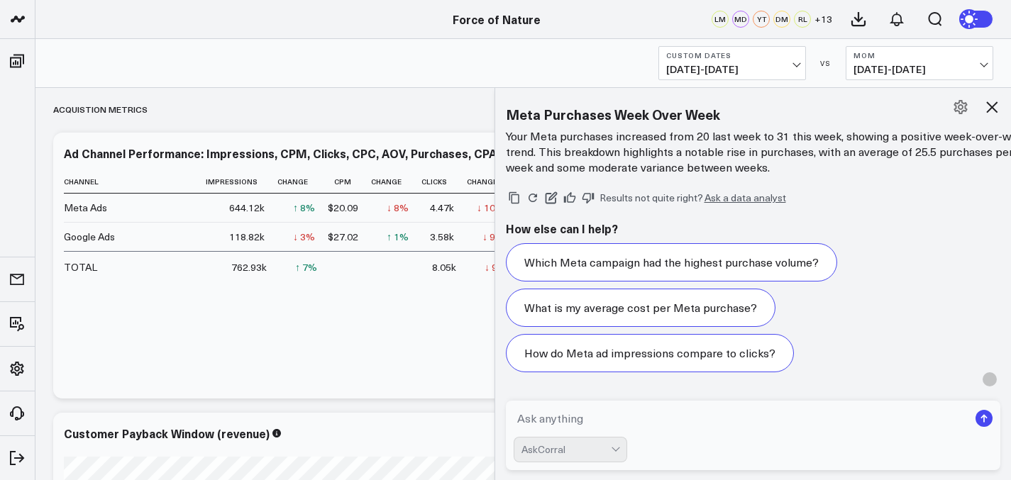
scroll to position [7453, 0]
type textarea "create a vertical bar graph for that"
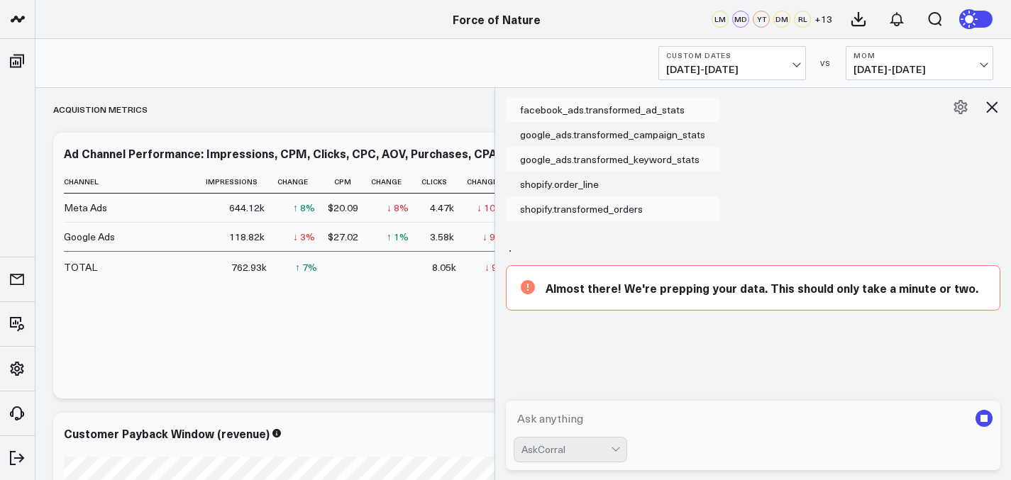
scroll to position [7662, 0]
type textarea "c"
click at [985, 413] on rect "submit" at bounding box center [983, 418] width 17 height 17
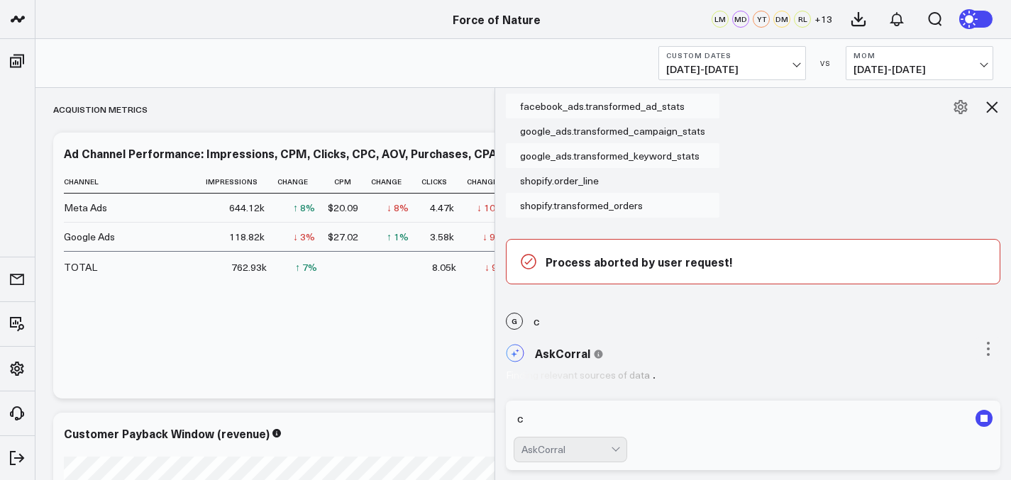
scroll to position [7665, 0]
click at [720, 419] on textarea "c" at bounding box center [740, 419] width 455 height 26
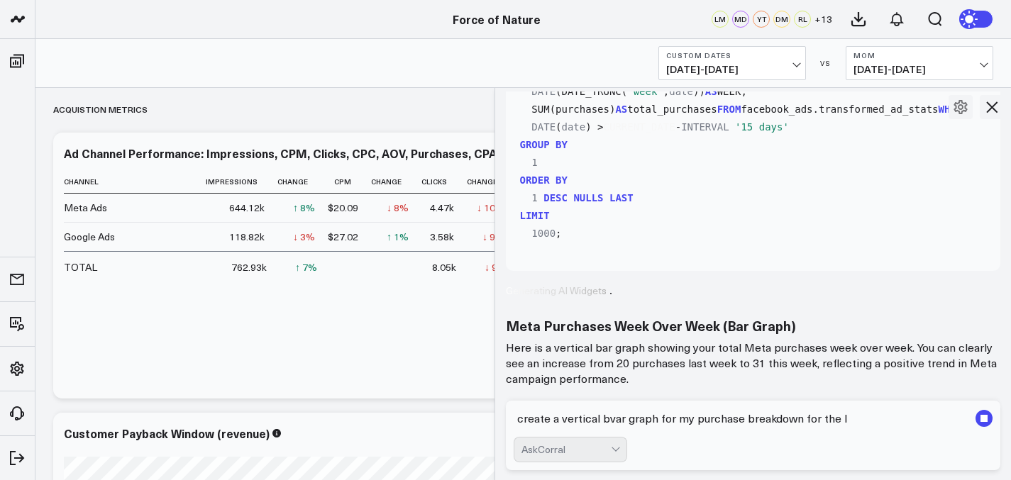
scroll to position [8174, 0]
type textarea "create a vertical bvar graph for my purchase breakdown for the last 8 weeks"
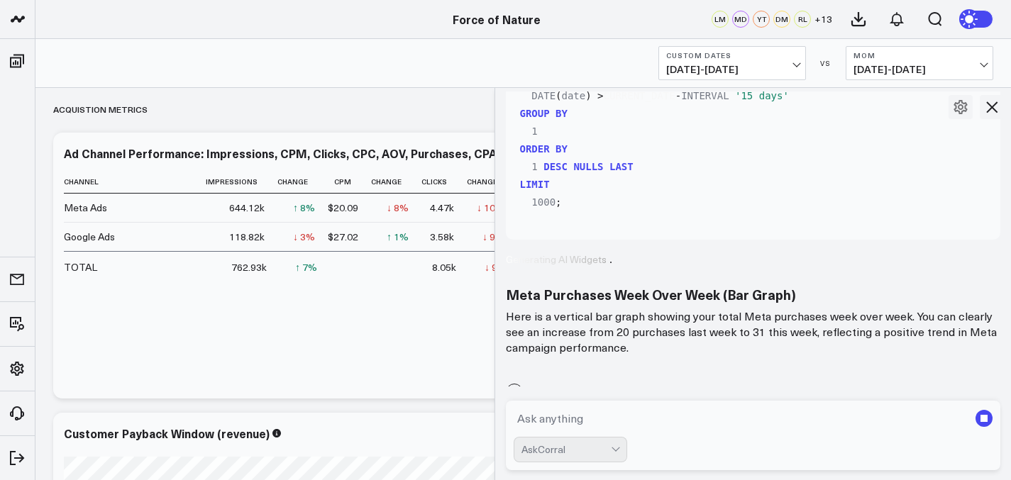
scroll to position [8276, 0]
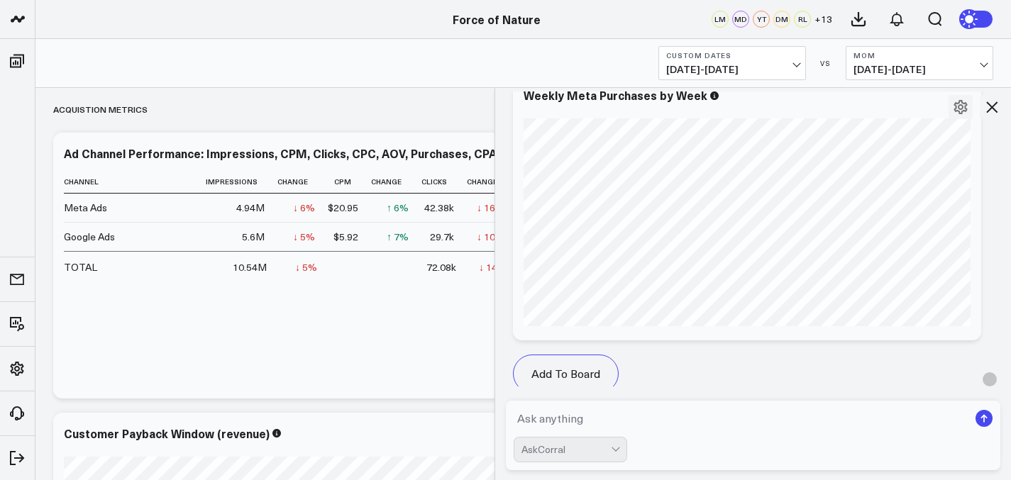
scroll to position [9650, 0]
click at [928, 61] on button "MoM 08/14/25 - 08/20/25" at bounding box center [919, 63] width 148 height 34
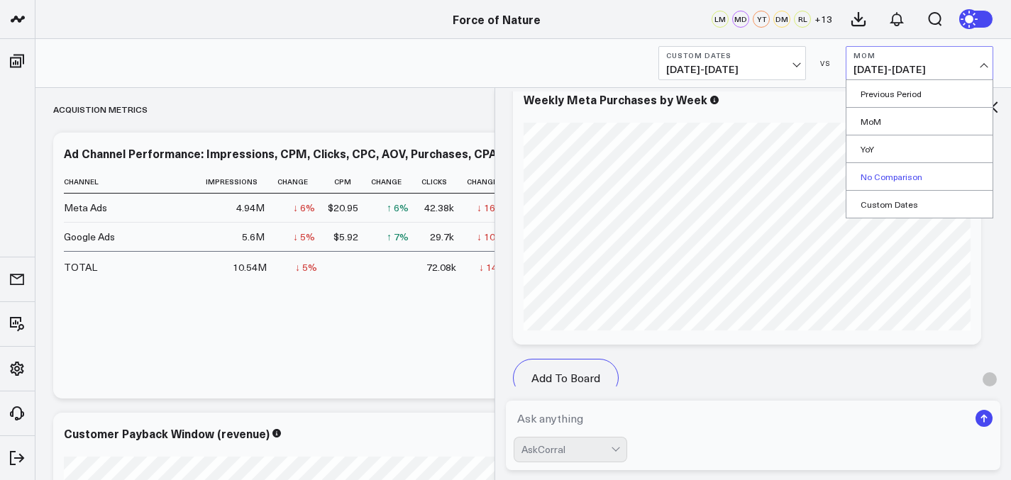
click at [907, 175] on link "No Comparison" at bounding box center [919, 176] width 146 height 27
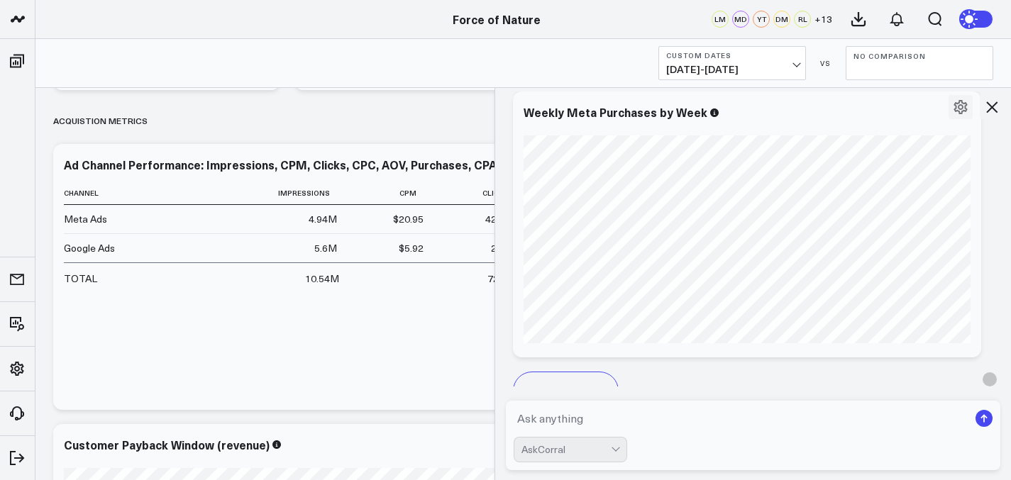
scroll to position [9639, 0]
drag, startPoint x: 497, startPoint y: 226, endPoint x: 592, endPoint y: 226, distance: 95.0
click at [498, 226] on div at bounding box center [494, 283] width 7 height 393
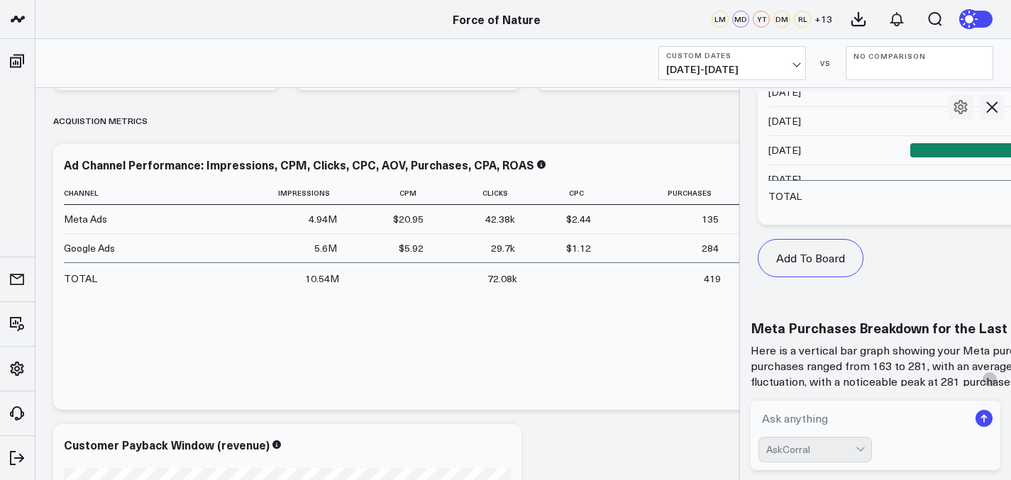
scroll to position [11592, 0]
drag, startPoint x: 596, startPoint y: 226, endPoint x: 745, endPoint y: 223, distance: 148.9
click at [743, 223] on div at bounding box center [739, 283] width 7 height 393
click at [591, 268] on td at bounding box center [565, 277] width 75 height 30
click at [742, 75] on span "[DATE] - [DATE]" at bounding box center [732, 69] width 132 height 11
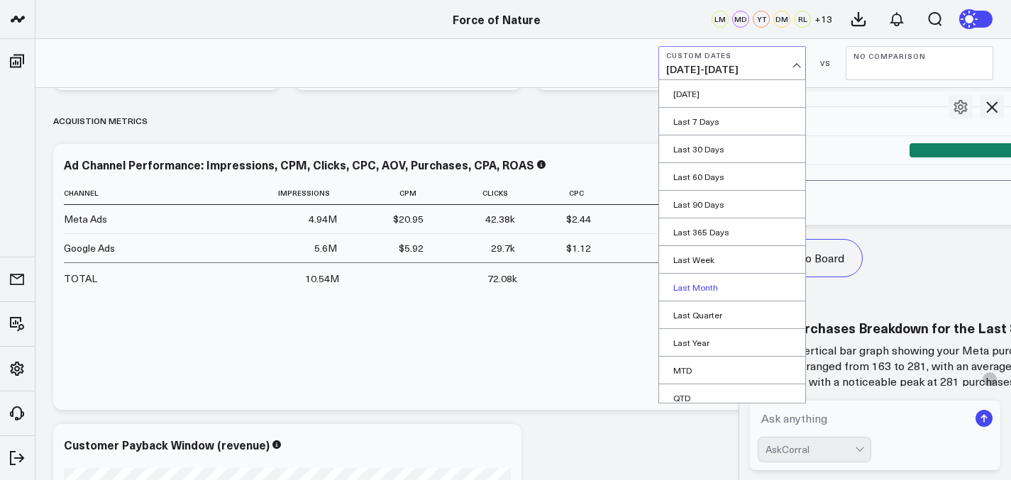
scroll to position [64, 0]
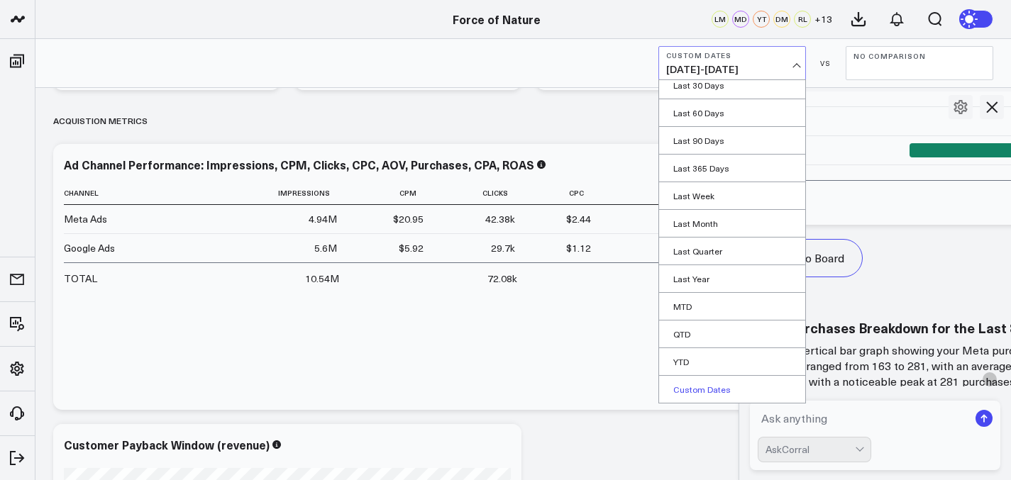
click at [701, 385] on link "Custom Dates" at bounding box center [732, 389] width 146 height 27
select select "8"
select select "2025"
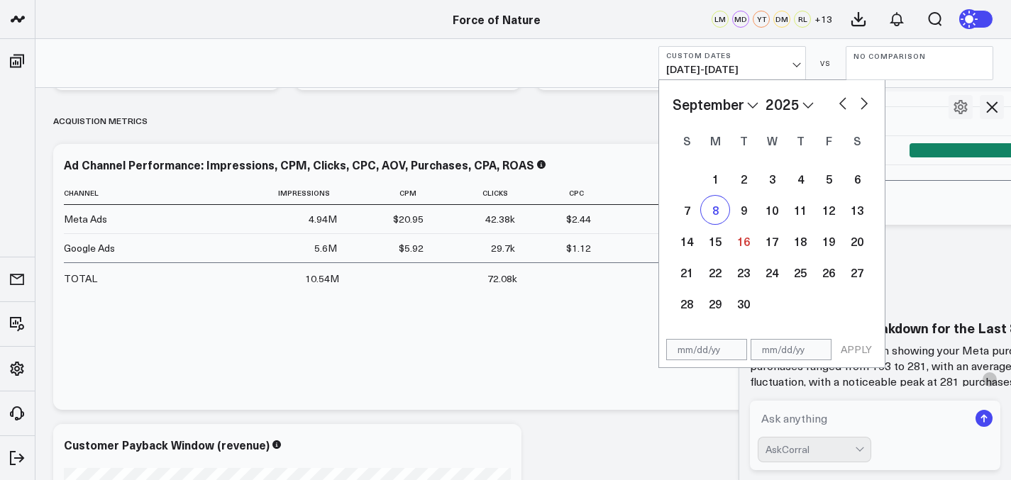
click at [709, 217] on div "8" at bounding box center [715, 210] width 28 height 28
type input "[DATE]"
select select "8"
select select "2025"
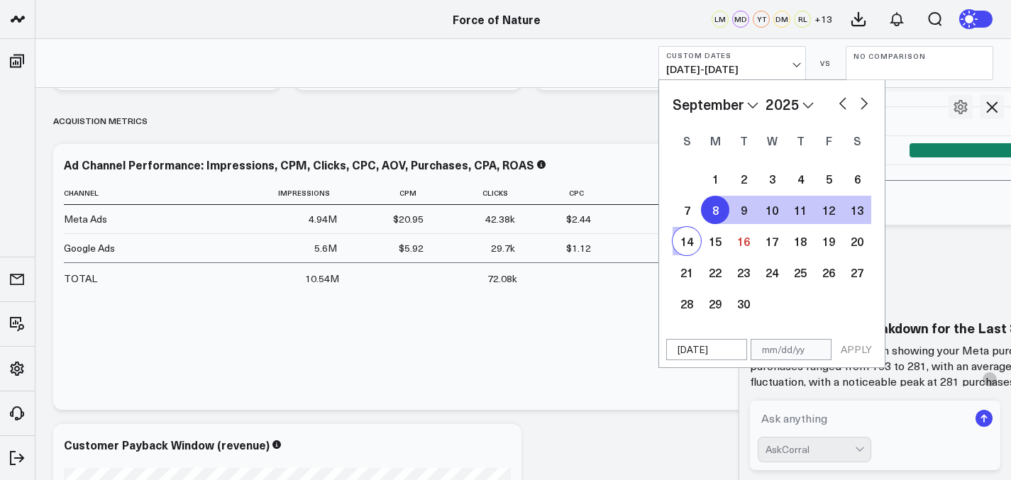
click at [686, 239] on div "14" at bounding box center [686, 241] width 28 height 28
type input "[DATE]"
select select "8"
select select "2025"
click at [851, 347] on button "APPLY" at bounding box center [856, 349] width 43 height 21
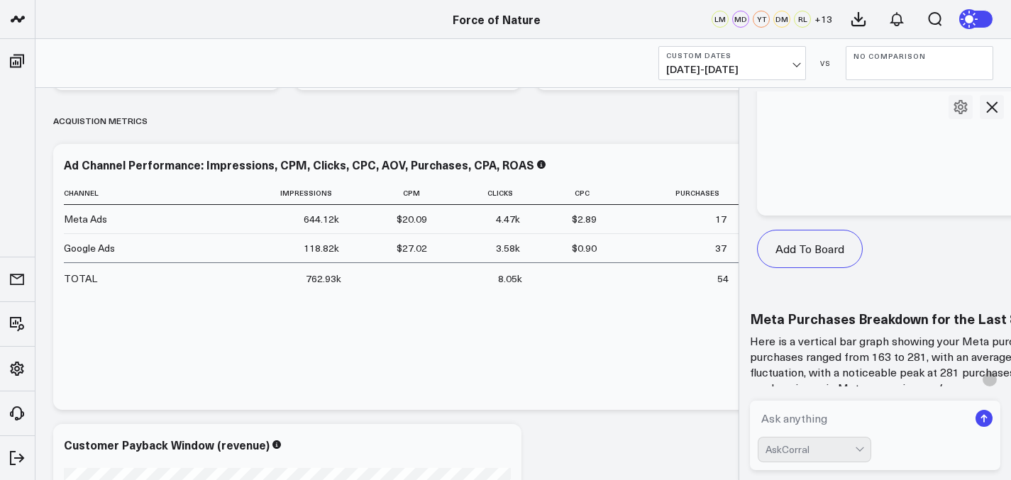
scroll to position [11575, 0]
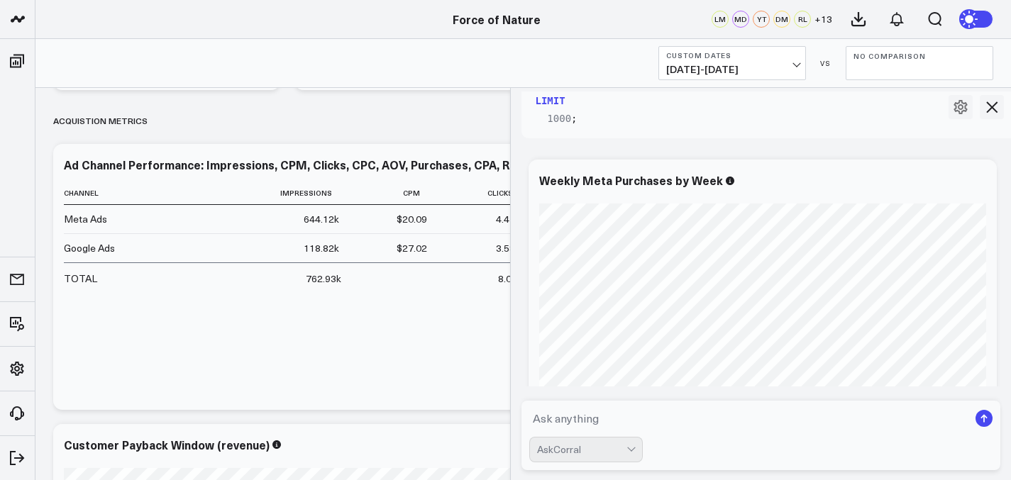
drag, startPoint x: 745, startPoint y: 309, endPoint x: 460, endPoint y: 309, distance: 284.4
click at [506, 309] on div at bounding box center [509, 283] width 7 height 393
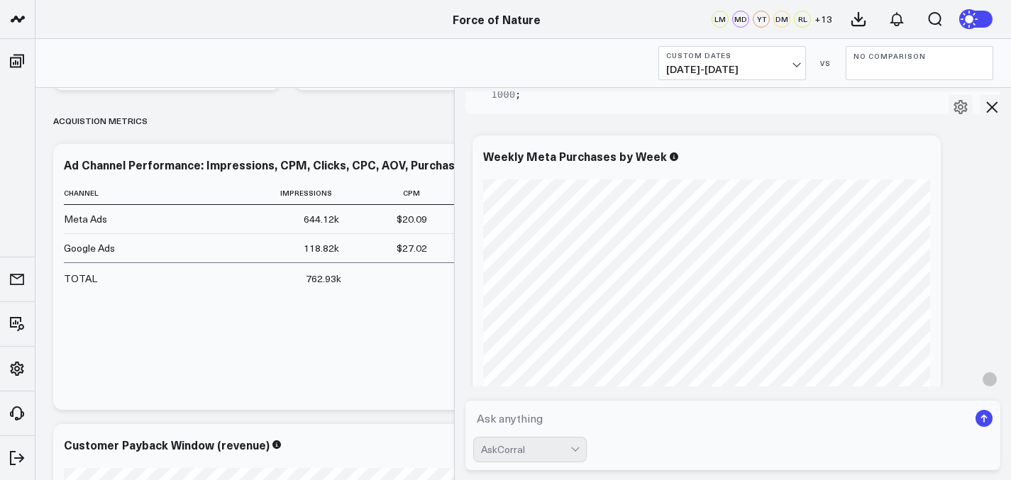
scroll to position [9629, 0]
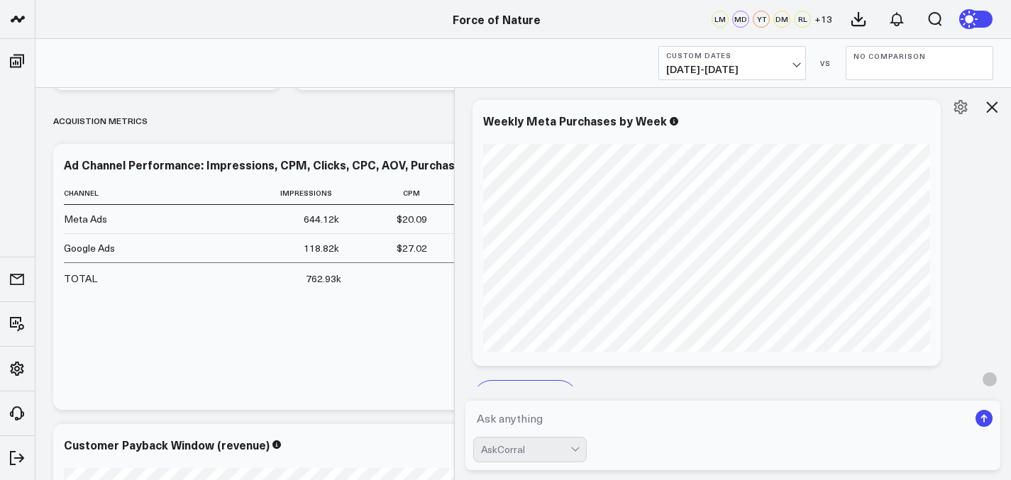
click at [552, 411] on textarea at bounding box center [721, 419] width 496 height 26
type textarea "create a bar graph for meta purchases week over week the past weeks"
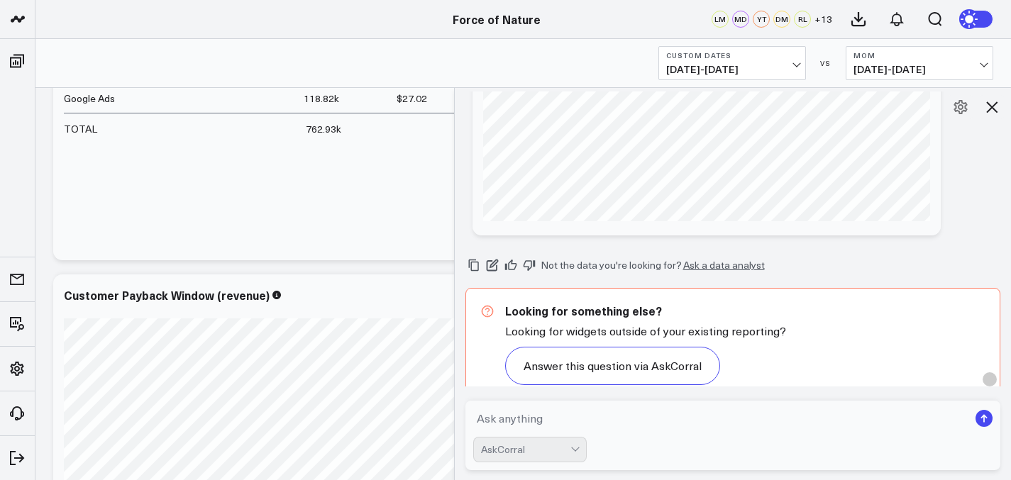
scroll to position [1835, 0]
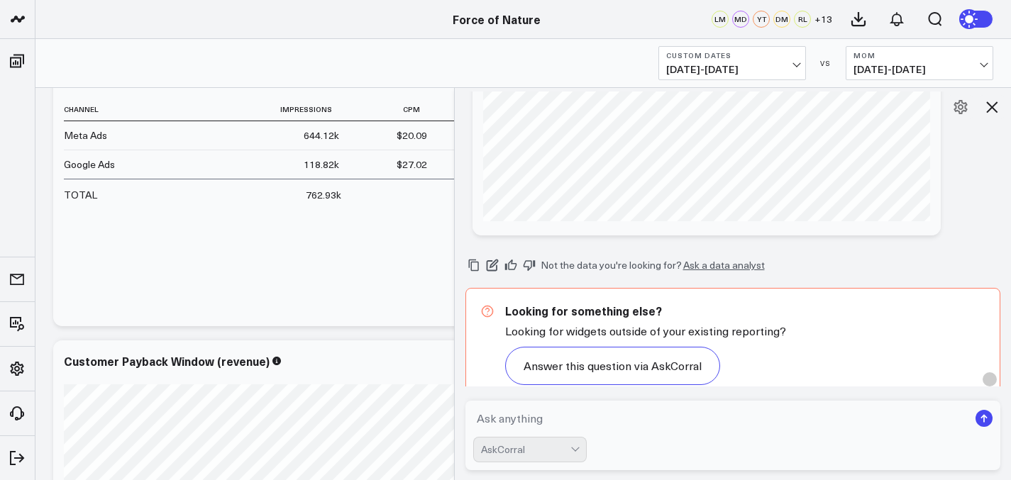
click at [734, 72] on span "08/17/25 - 09/16/25" at bounding box center [732, 69] width 132 height 11
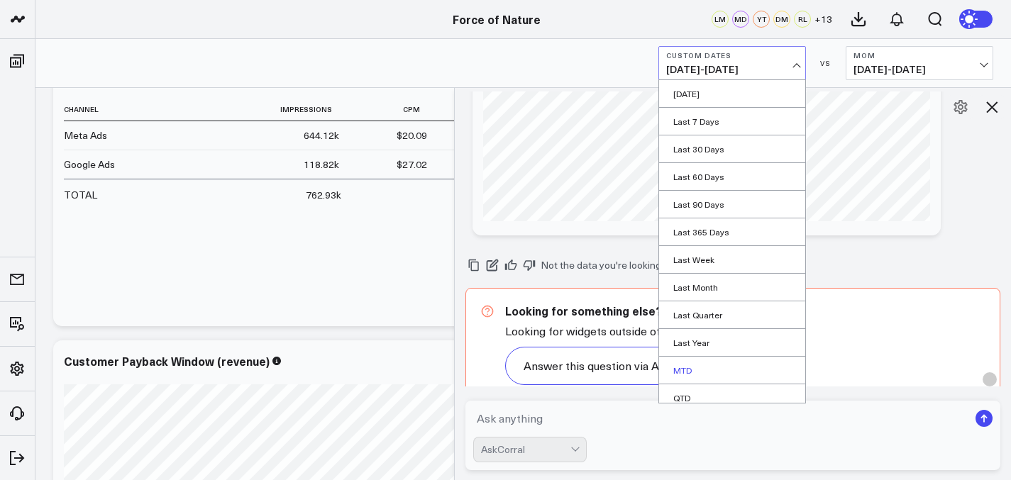
scroll to position [64, 0]
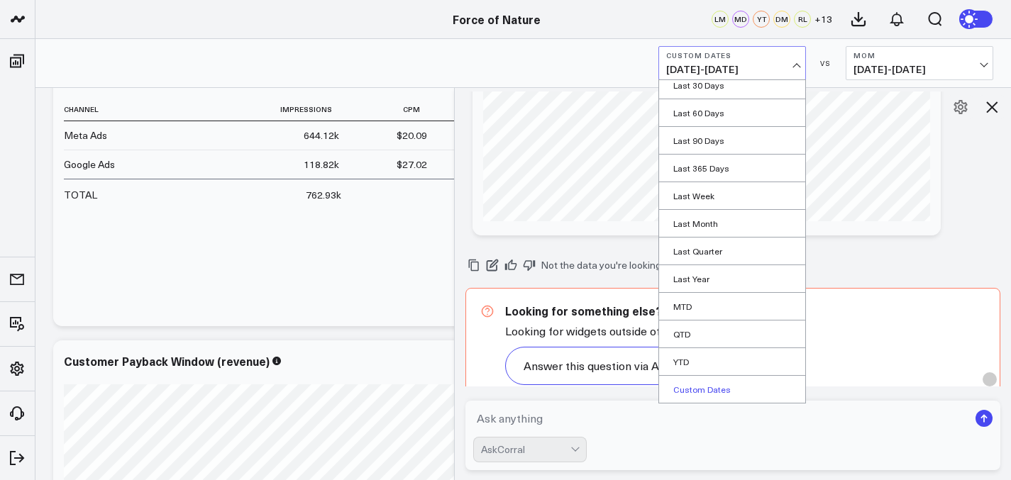
click at [689, 379] on link "Custom Dates" at bounding box center [732, 389] width 146 height 27
select select "8"
select select "2025"
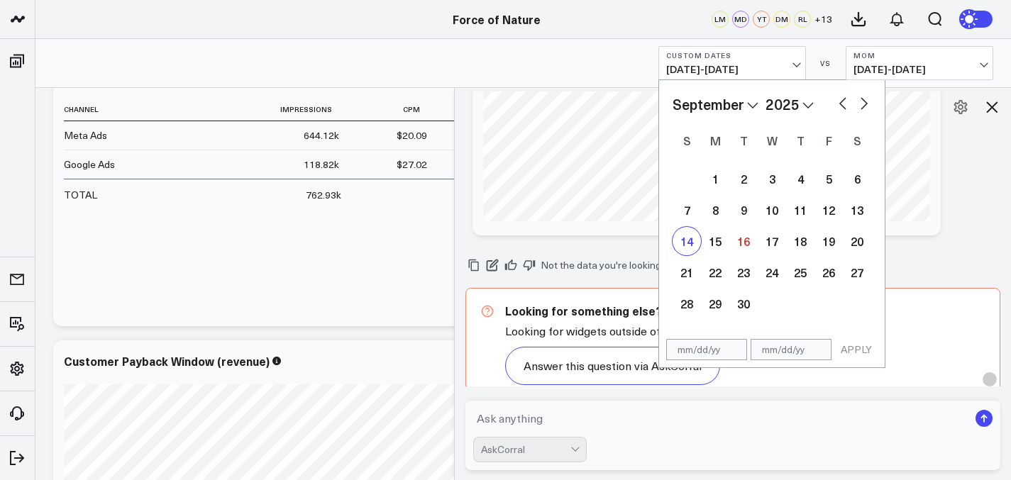
click at [691, 236] on div "14" at bounding box center [686, 241] width 28 height 28
type input "[DATE]"
select select "8"
select select "2025"
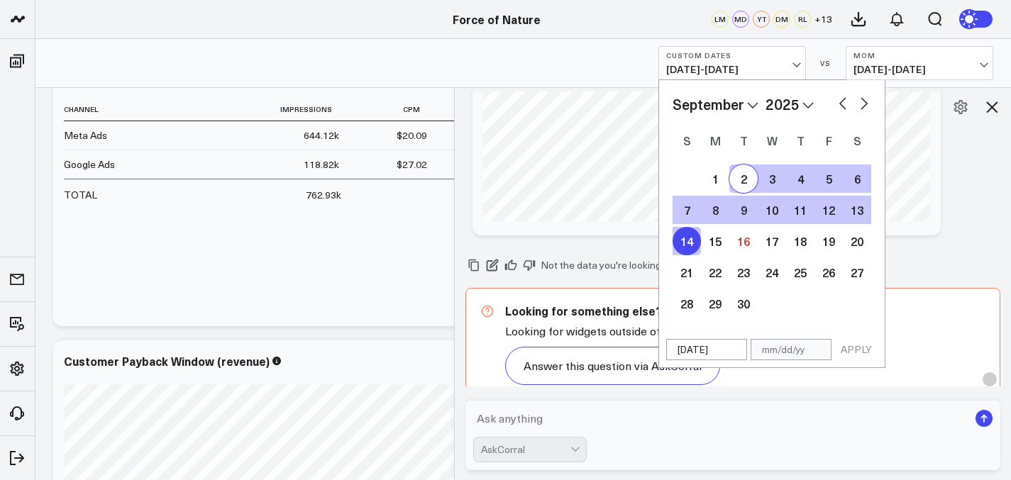
click at [835, 104] on button "button" at bounding box center [842, 102] width 14 height 17
select select "7"
select select "2025"
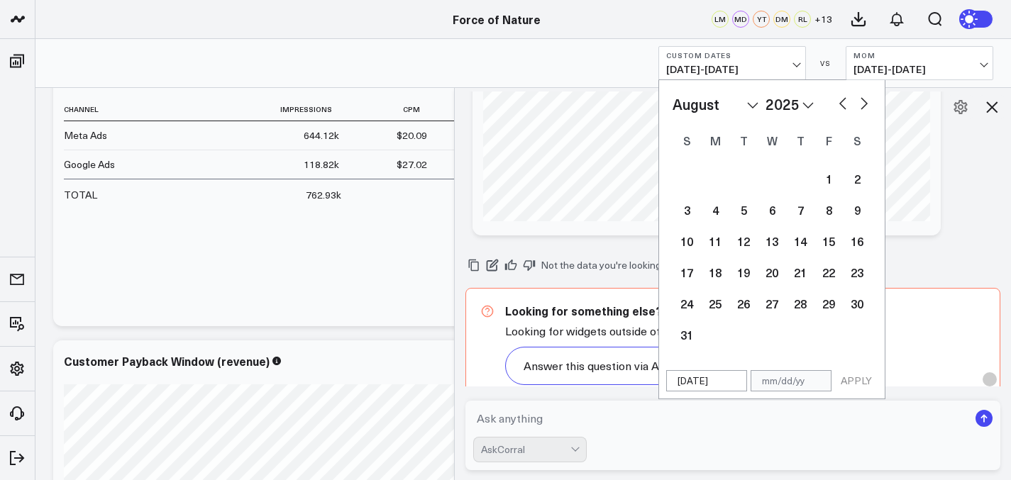
click at [836, 105] on button "button" at bounding box center [842, 102] width 14 height 17
select select "6"
select select "2025"
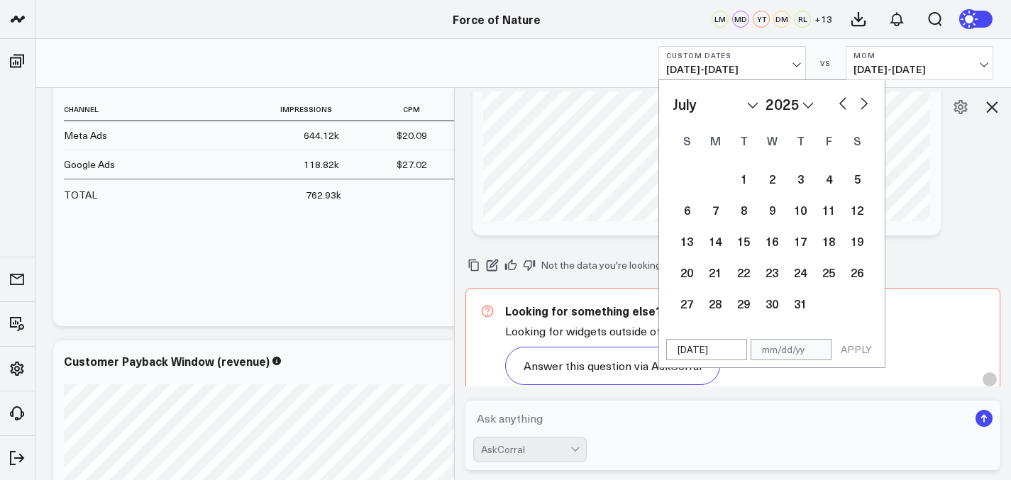
click at [836, 105] on button "button" at bounding box center [842, 102] width 14 height 17
select select "5"
select select "2025"
click at [865, 106] on button "button" at bounding box center [864, 102] width 14 height 17
select select "6"
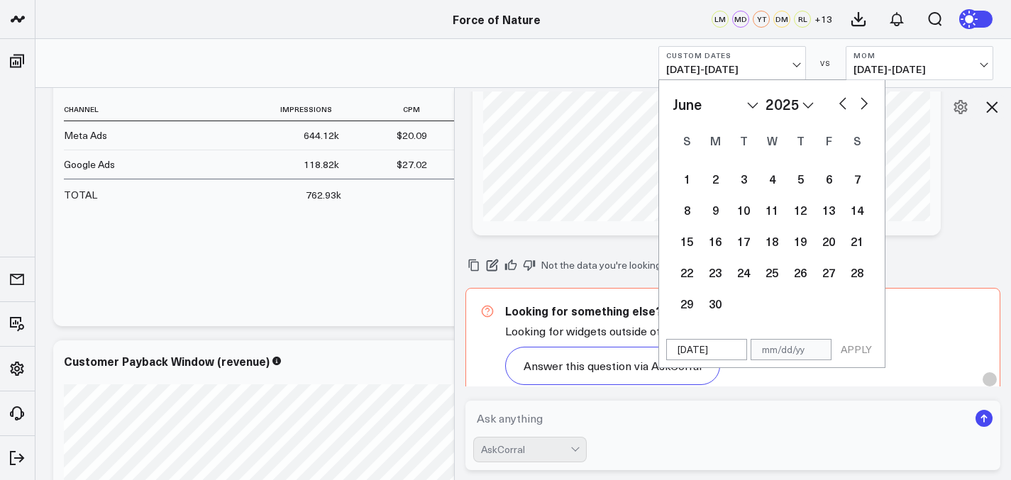
select select "2025"
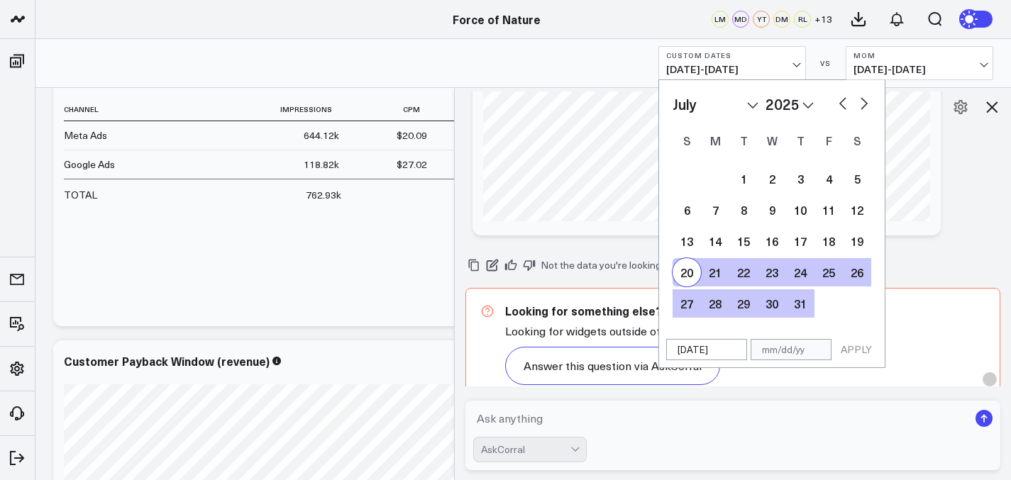
click at [686, 267] on div "20" at bounding box center [686, 272] width 28 height 28
type input "[DATE]"
select select "6"
select select "2025"
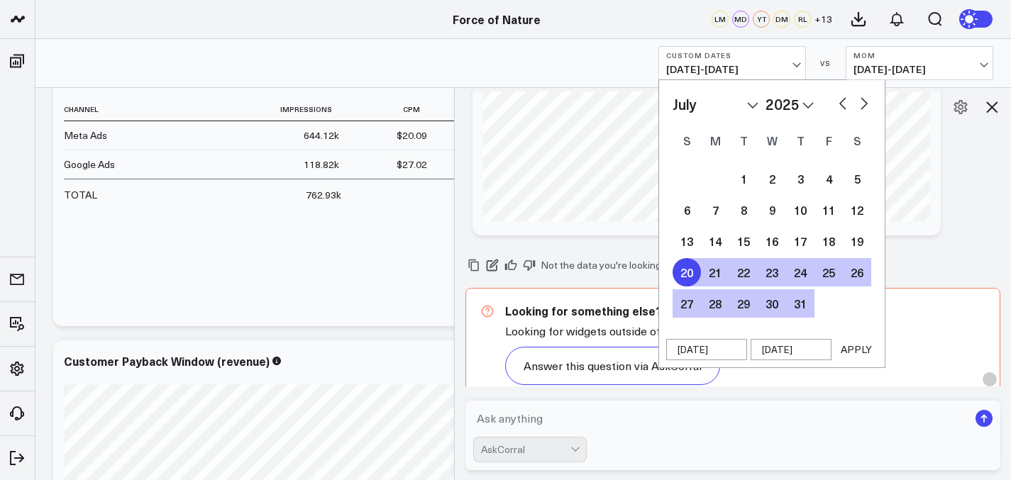
click at [850, 347] on button "APPLY" at bounding box center [856, 349] width 43 height 21
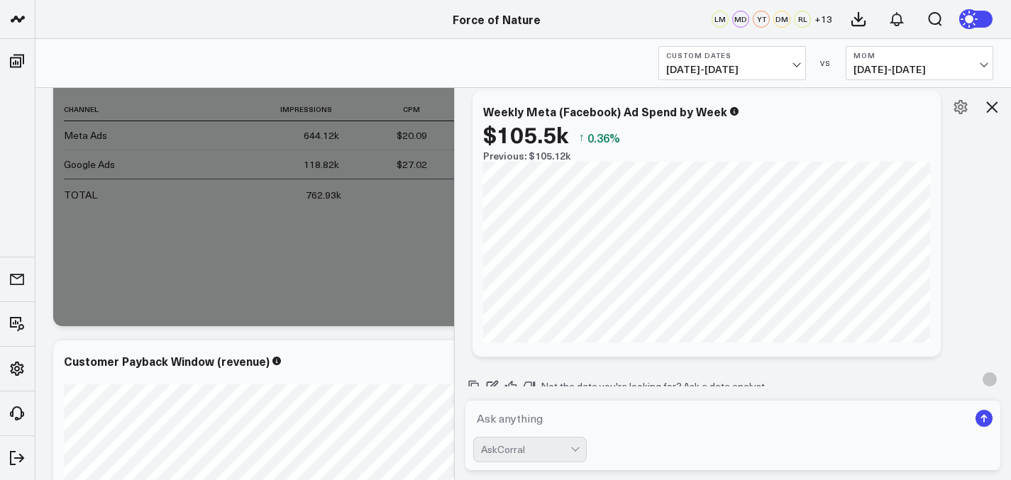
scroll to position [10703, 0]
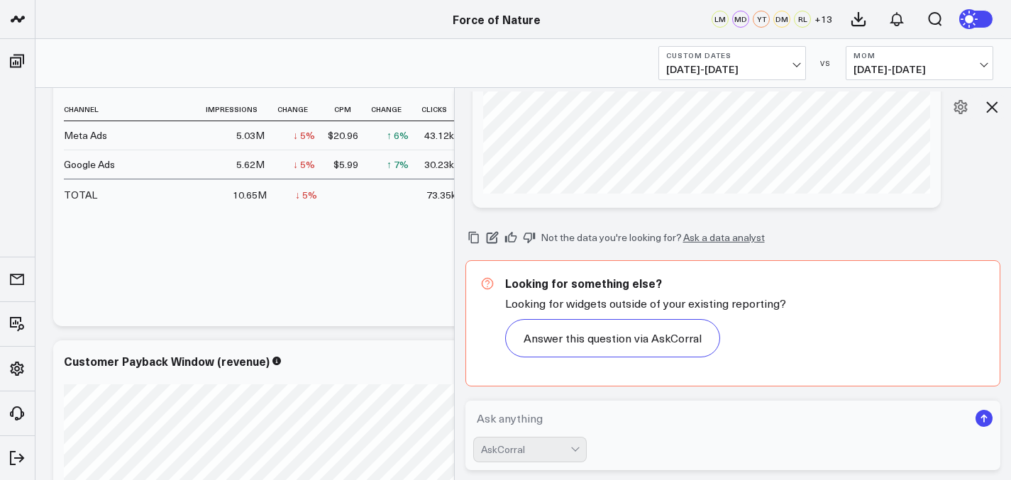
click at [563, 420] on textarea at bounding box center [721, 419] width 496 height 26
type textarea "create a vertical bar graph"
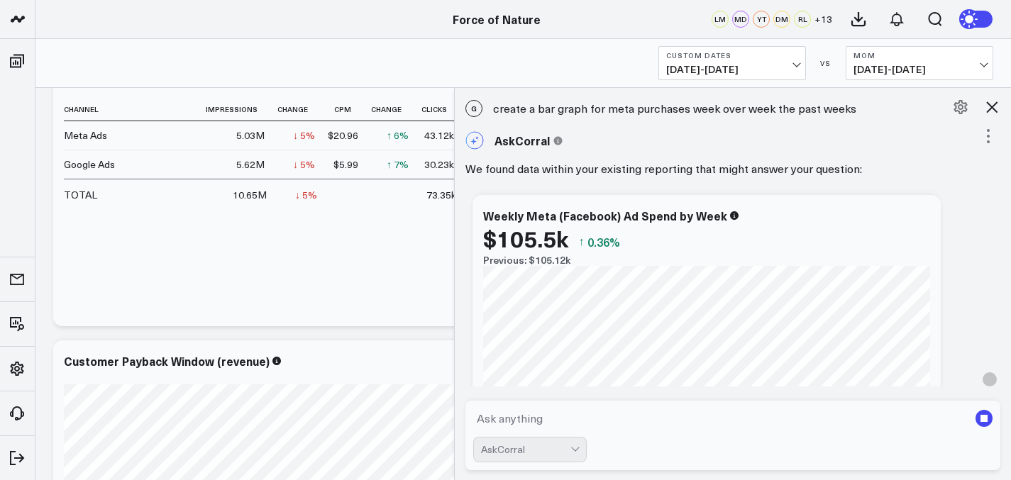
scroll to position [10443, 0]
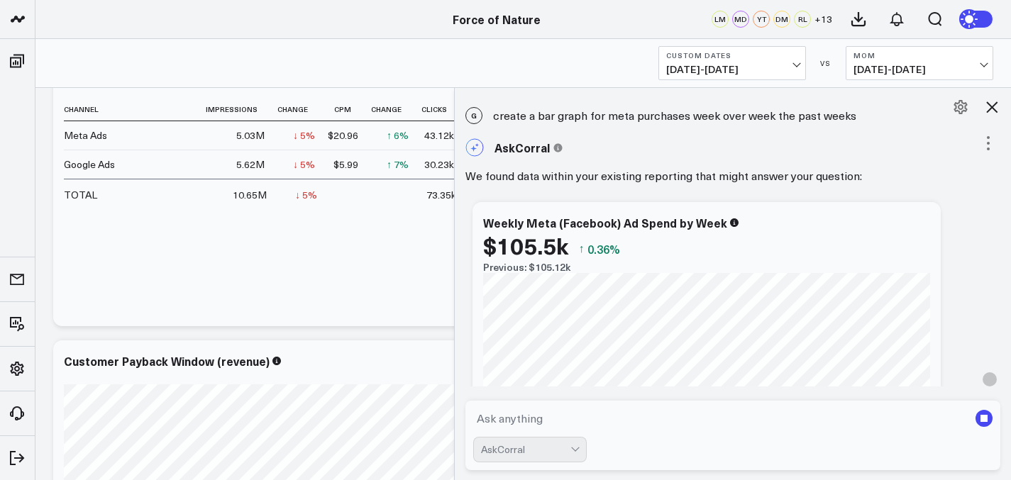
click at [929, 69] on span "[DATE] - [DATE]" at bounding box center [919, 69] width 132 height 11
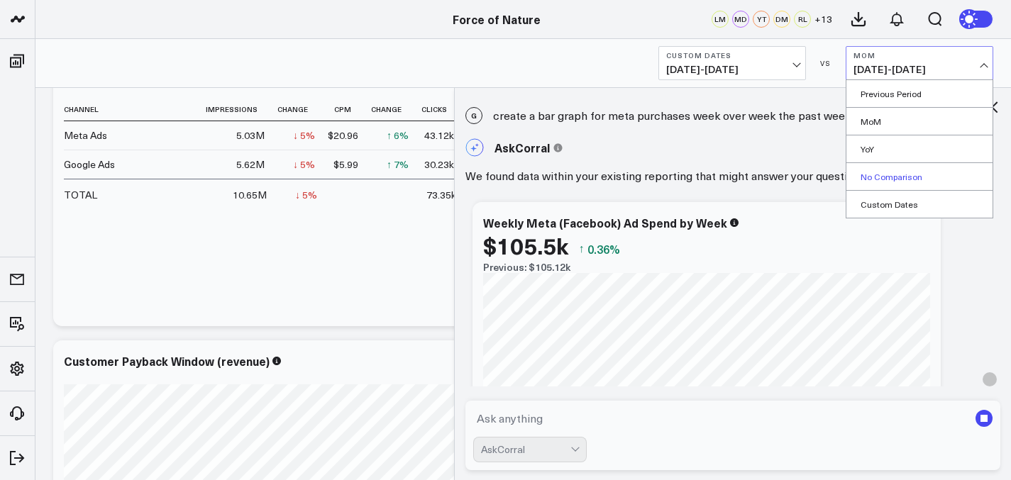
click at [900, 177] on link "No Comparison" at bounding box center [919, 176] width 146 height 27
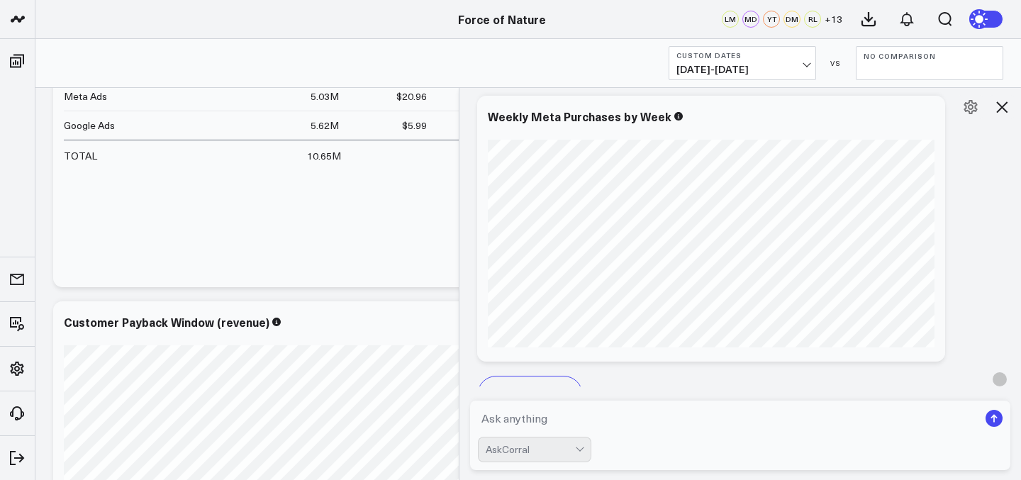
scroll to position [10049, 0]
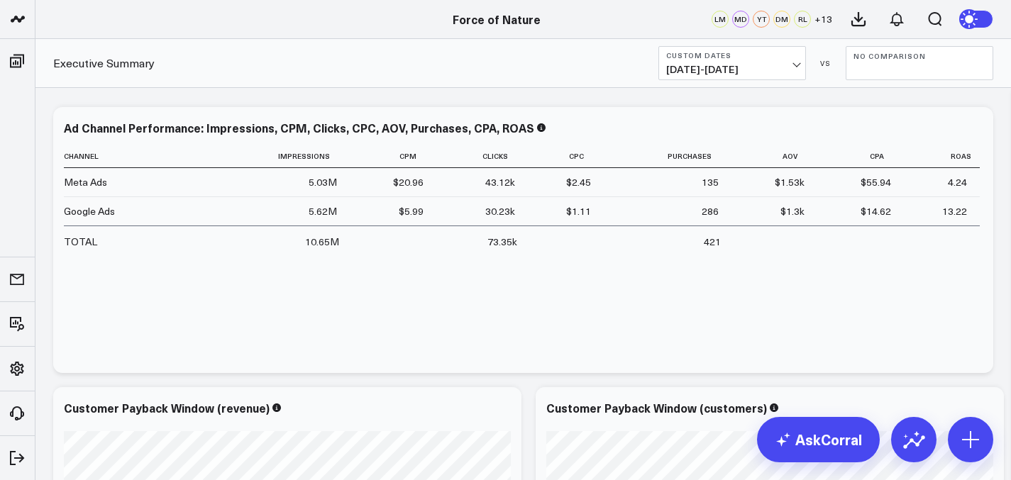
scroll to position [1727, 0]
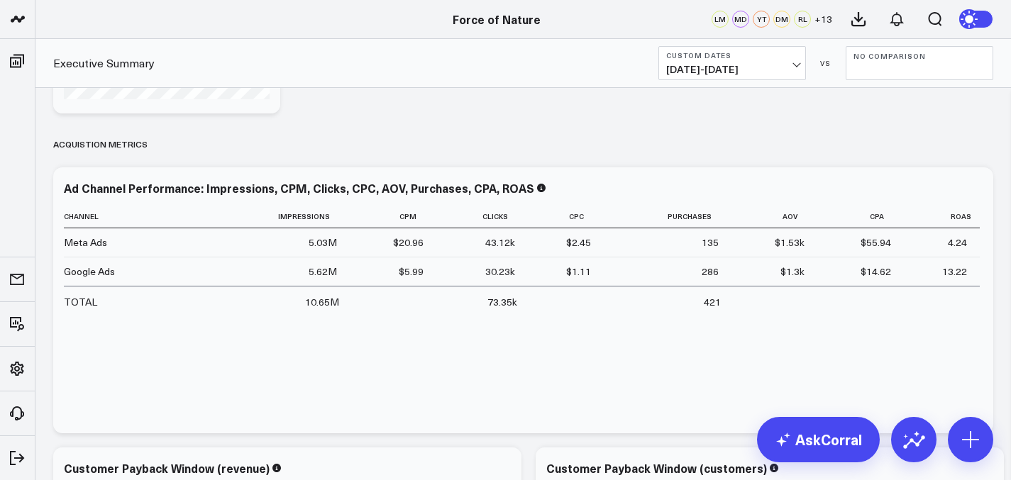
click at [716, 74] on span "[DATE] - [DATE]" at bounding box center [732, 69] width 132 height 11
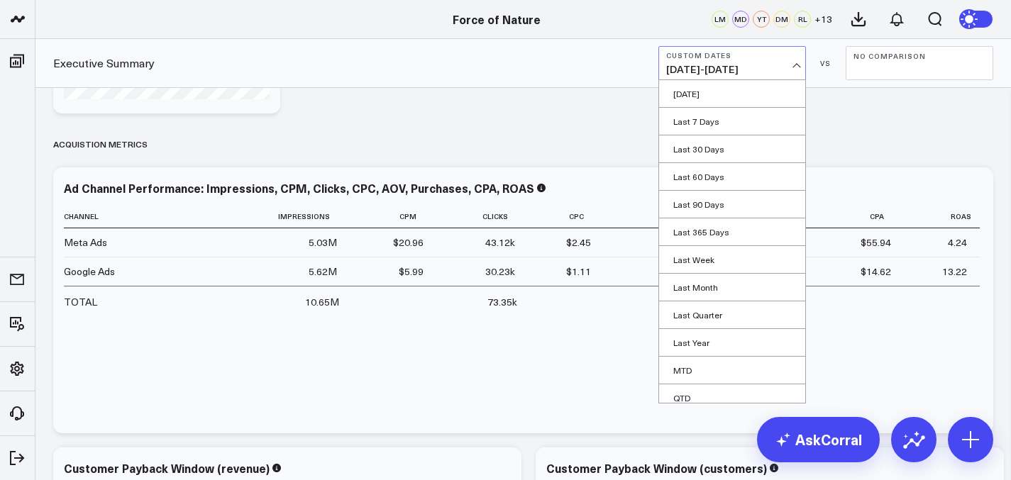
click at [716, 74] on span "[DATE] - [DATE]" at bounding box center [732, 69] width 132 height 11
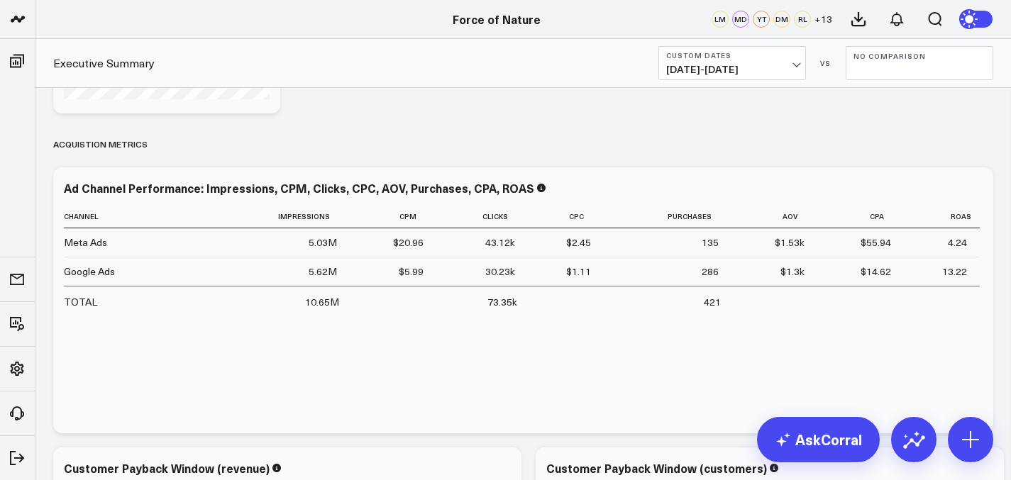
click at [716, 74] on span "[DATE] - [DATE]" at bounding box center [732, 69] width 132 height 11
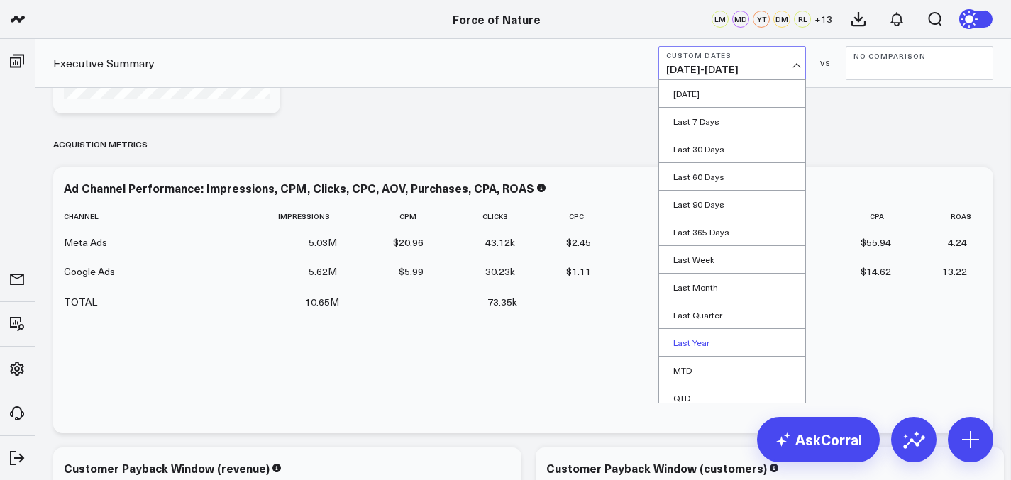
scroll to position [64, 0]
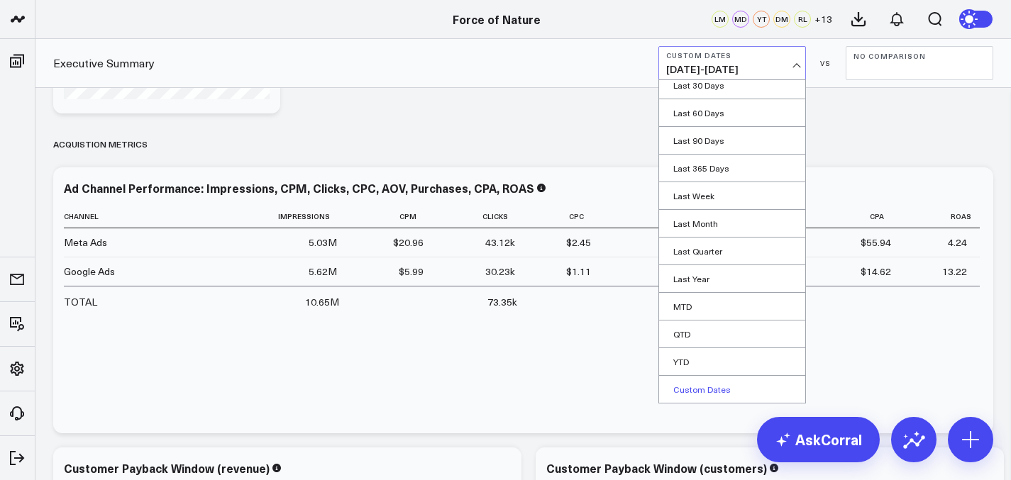
click at [701, 387] on link "Custom Dates" at bounding box center [732, 389] width 146 height 27
select select "8"
select select "2025"
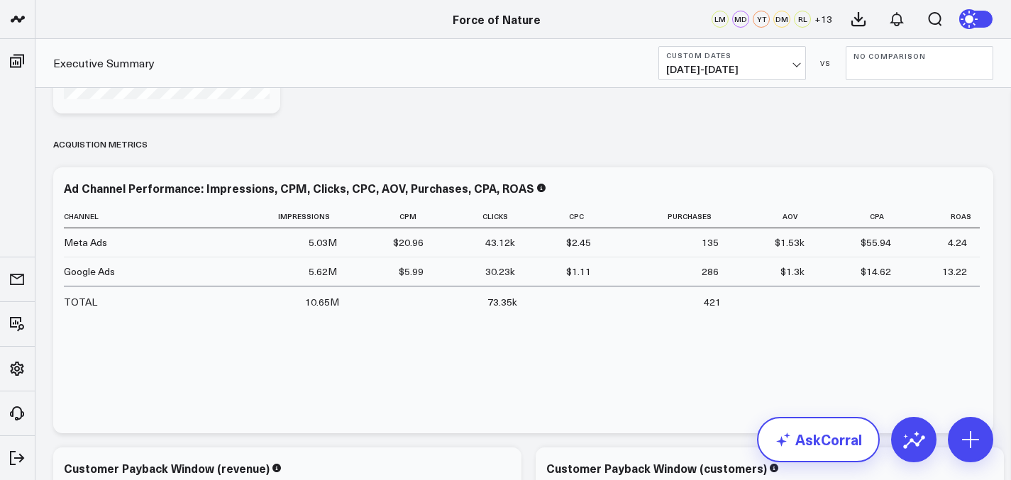
click at [824, 438] on link "AskCorral" at bounding box center [818, 439] width 123 height 45
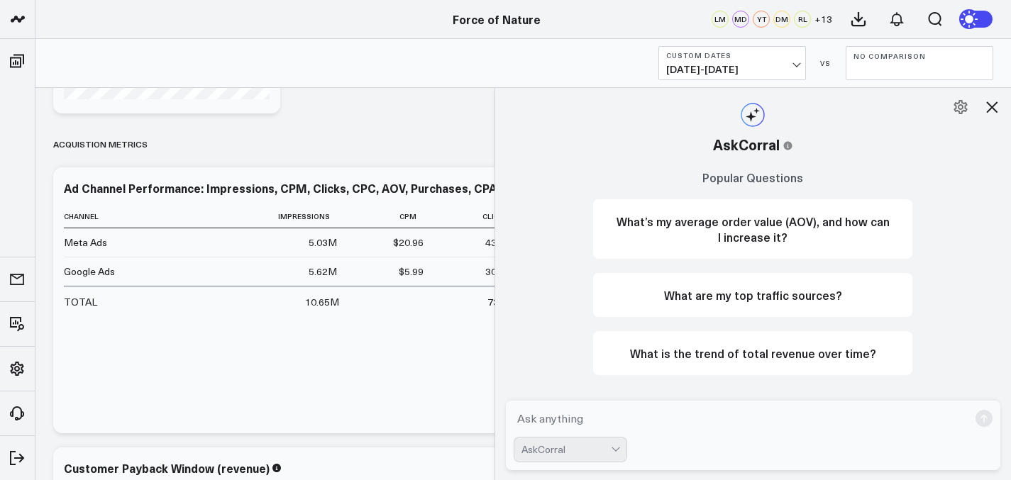
click at [818, 422] on textarea at bounding box center [740, 419] width 455 height 26
type textarea "What are my google ad purchases by week the past 8 weeks"
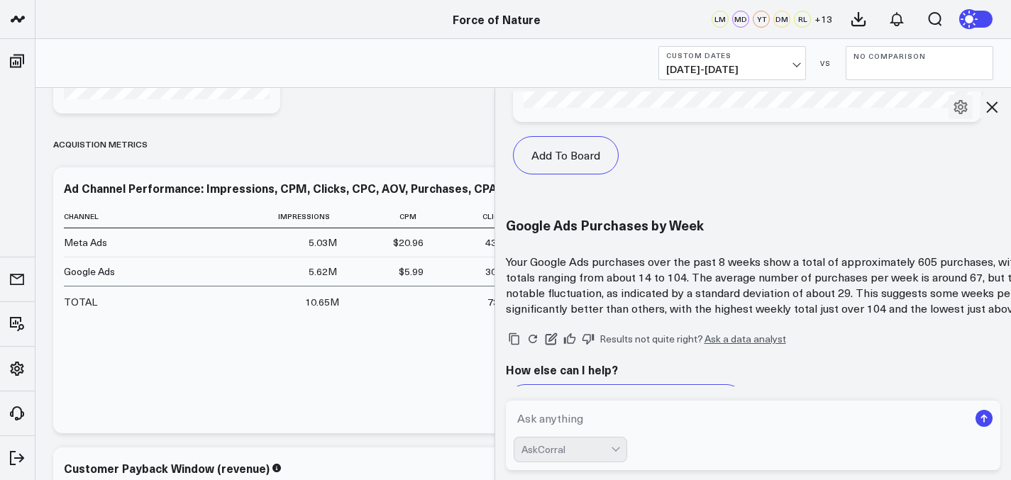
scroll to position [1235, 0]
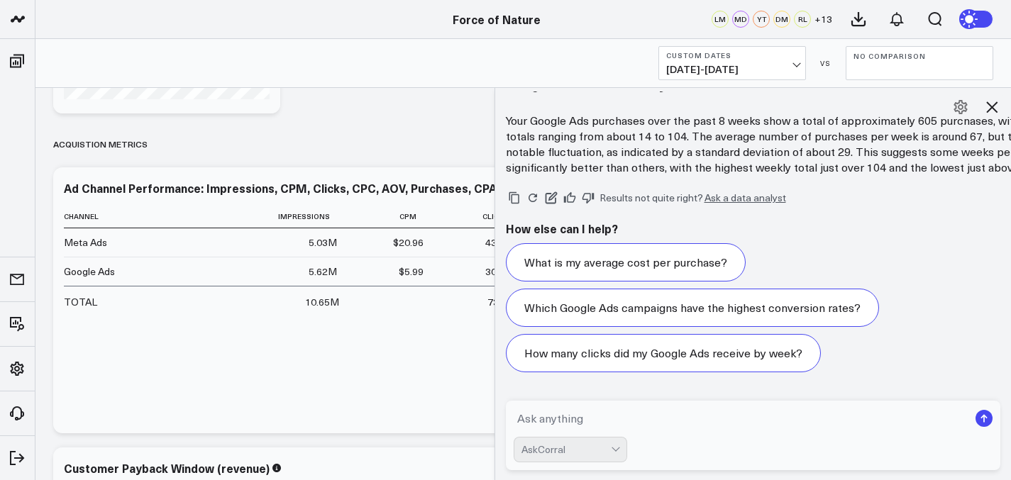
click at [577, 417] on textarea at bounding box center [740, 419] width 455 height 26
type textarea "create a vertical bar graph for this"
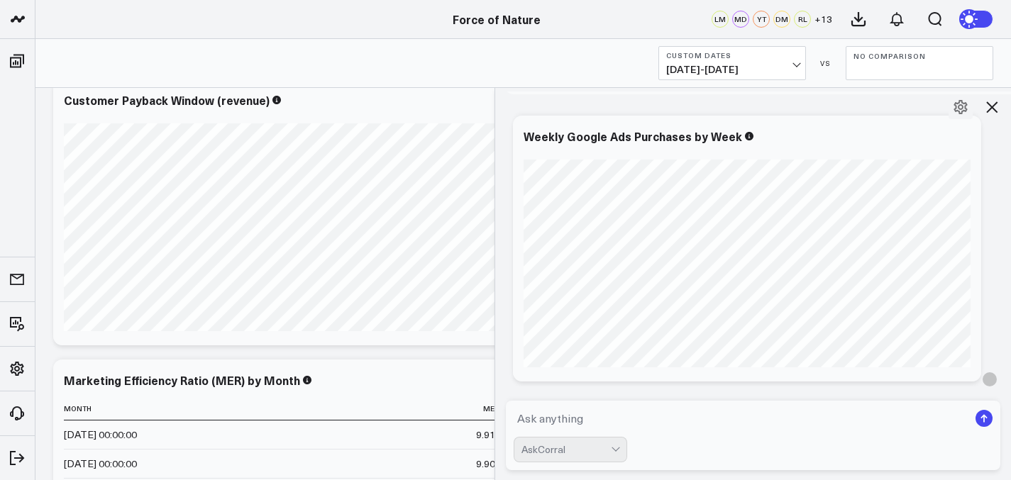
scroll to position [2074, 0]
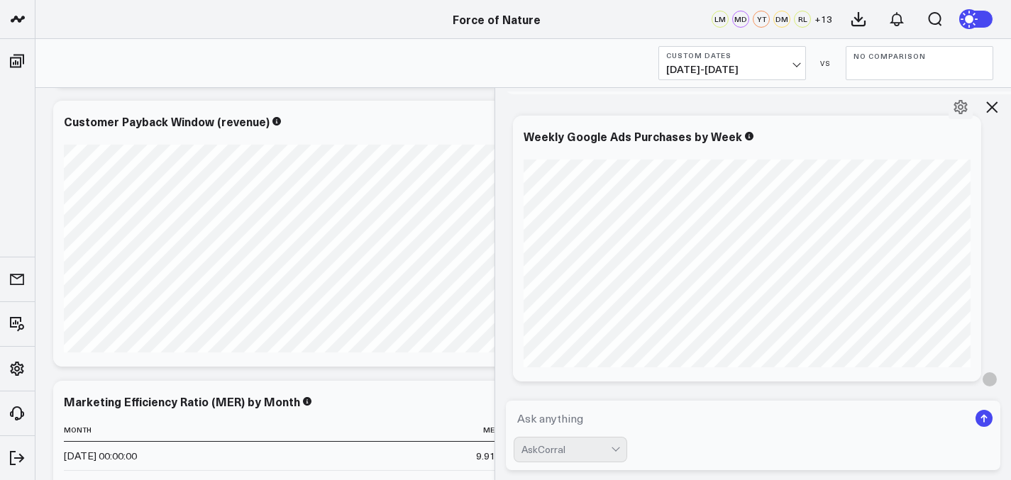
click at [994, 109] on icon at bounding box center [991, 107] width 17 height 17
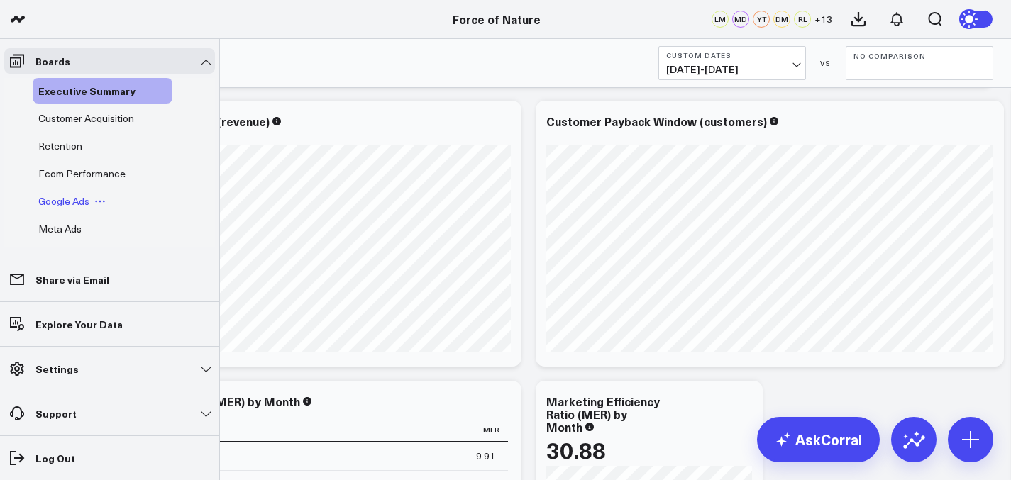
click at [48, 196] on span "Google Ads" at bounding box center [63, 200] width 51 height 13
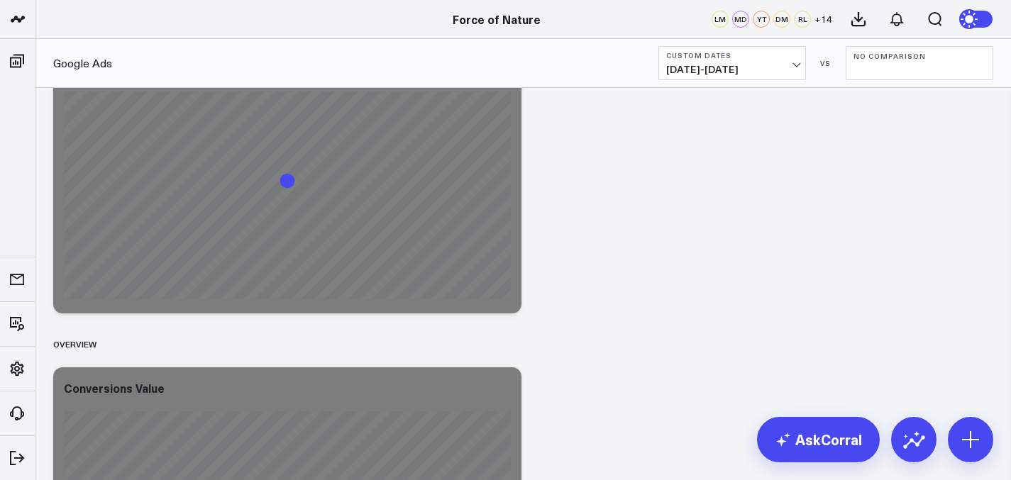
scroll to position [1339, 0]
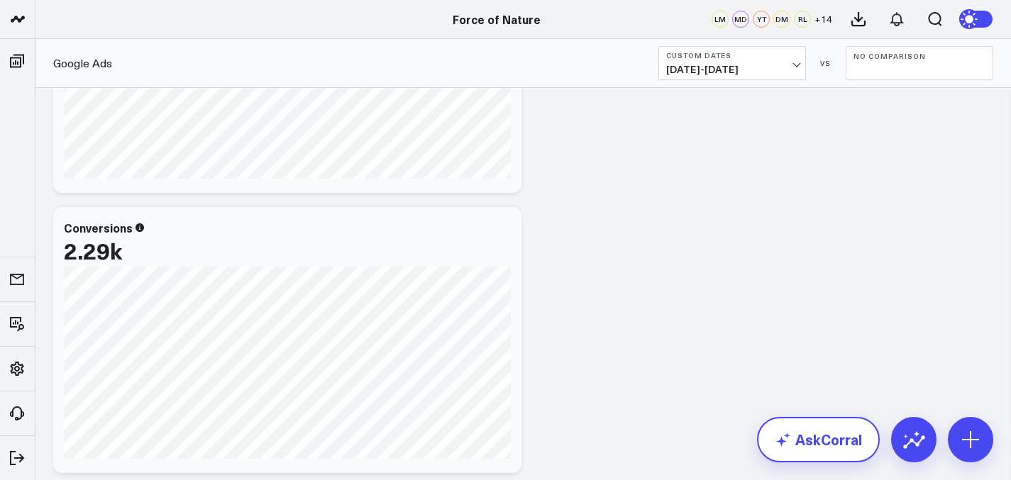
click at [810, 447] on link "AskCorral" at bounding box center [818, 439] width 123 height 45
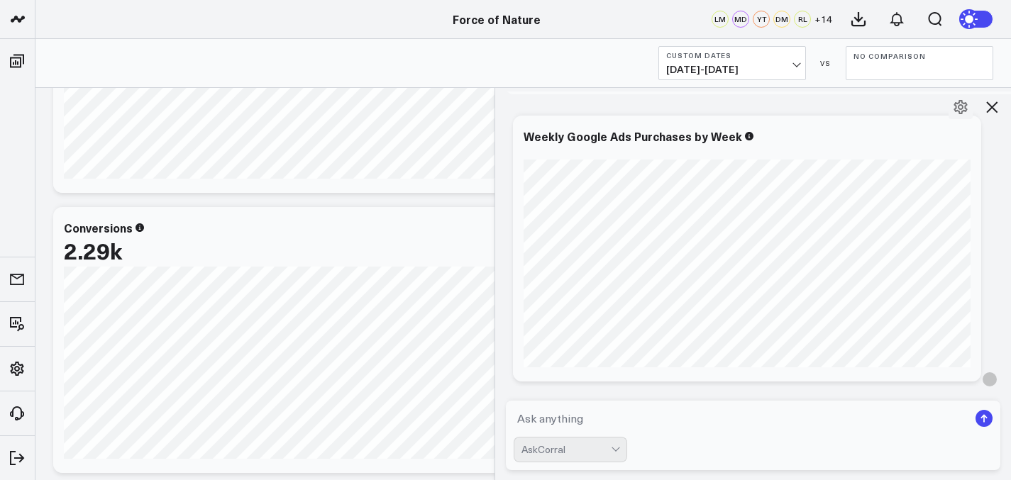
click at [714, 433] on form "AskCorral" at bounding box center [753, 435] width 495 height 69
click at [686, 424] on textarea at bounding box center [740, 419] width 455 height 26
type textarea "How many google ad purchases this week"
click at [773, 72] on span "[DATE] - [DATE]" at bounding box center [732, 69] width 132 height 11
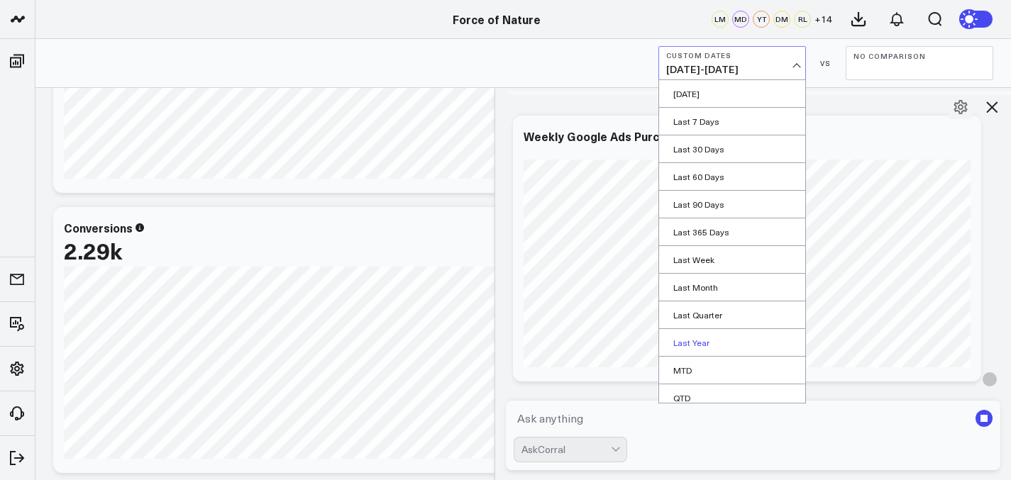
scroll to position [64, 0]
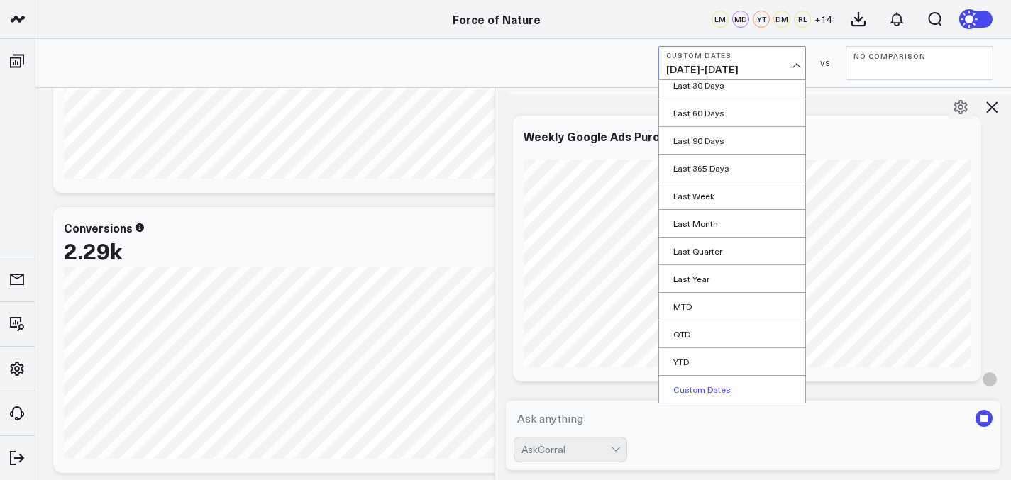
click at [728, 391] on link "Custom Dates" at bounding box center [732, 389] width 146 height 27
select select "8"
select select "2025"
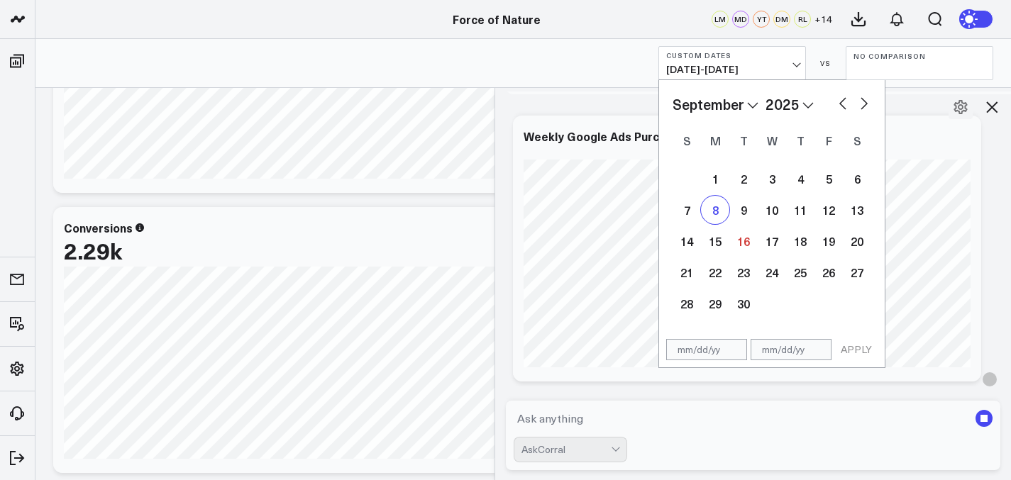
click at [711, 208] on div "8" at bounding box center [715, 210] width 28 height 28
type input "[DATE]"
select select "8"
select select "2025"
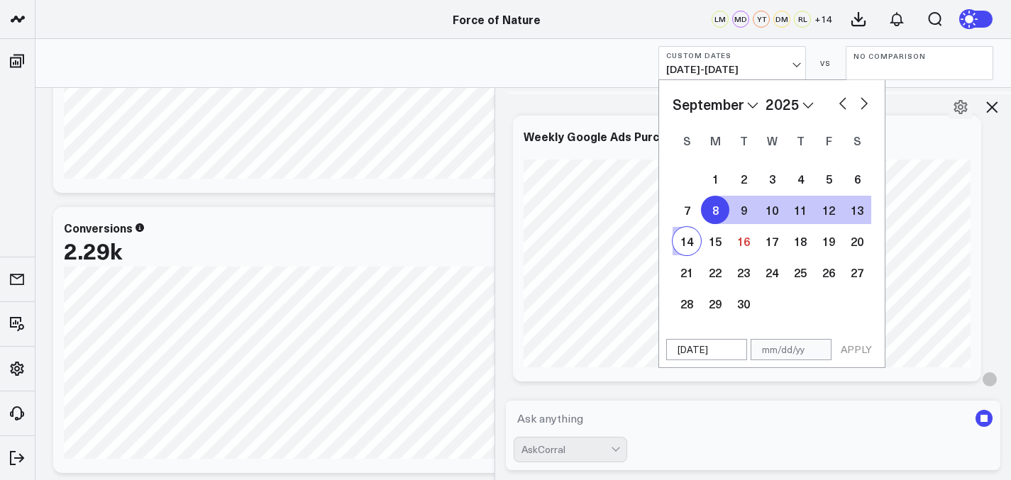
click at [691, 235] on div "14" at bounding box center [686, 241] width 28 height 28
type input "[DATE]"
select select "8"
select select "2025"
click at [855, 347] on button "APPLY" at bounding box center [856, 349] width 43 height 21
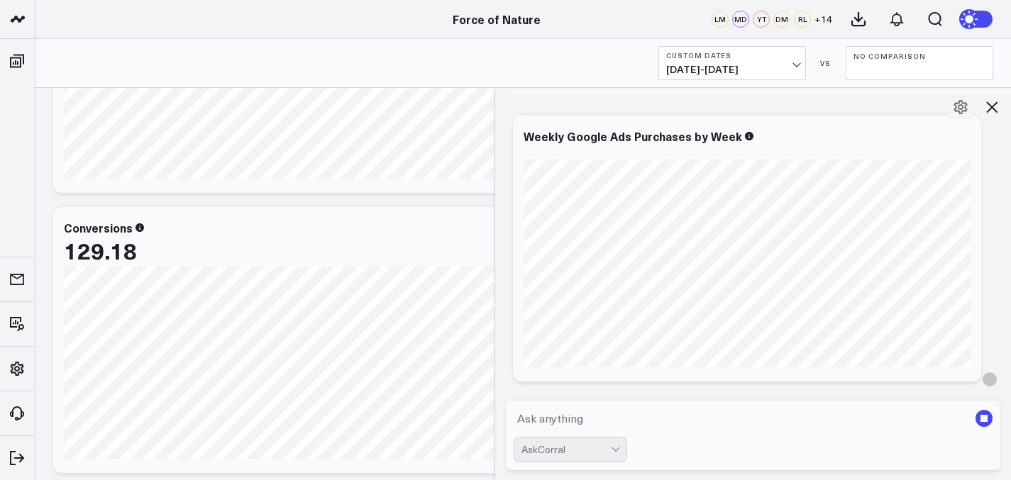
click at [668, 412] on textarea at bounding box center [740, 419] width 455 height 26
type textarea "What are my google ad conversions this week"
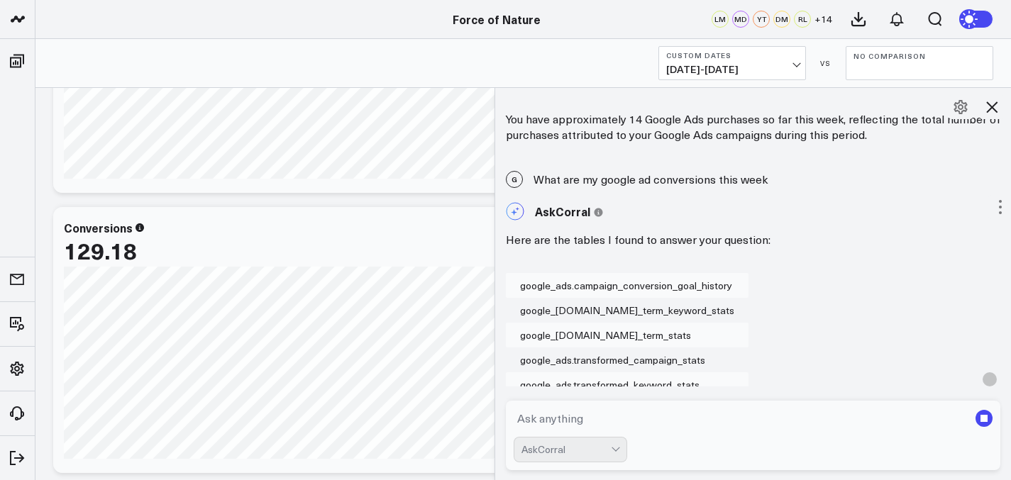
scroll to position [3153, 0]
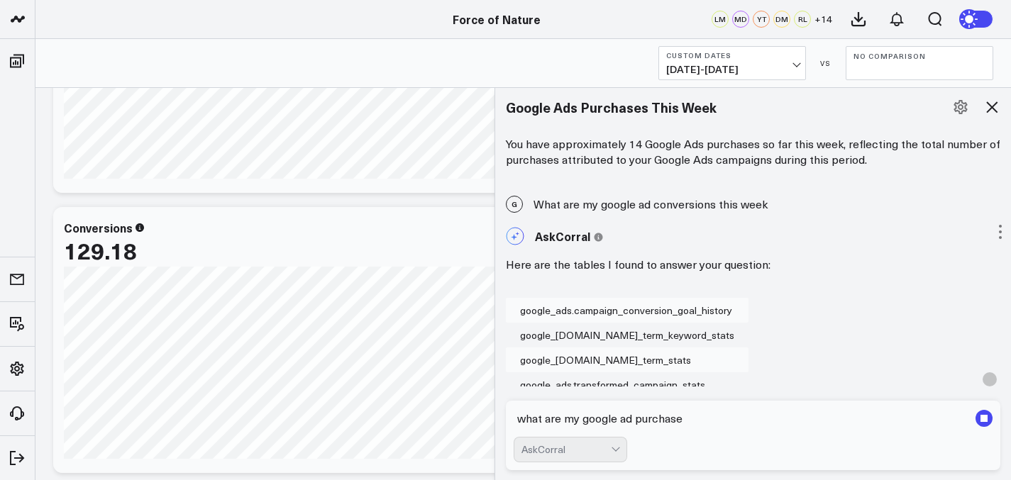
type textarea "what are my google ad purchases"
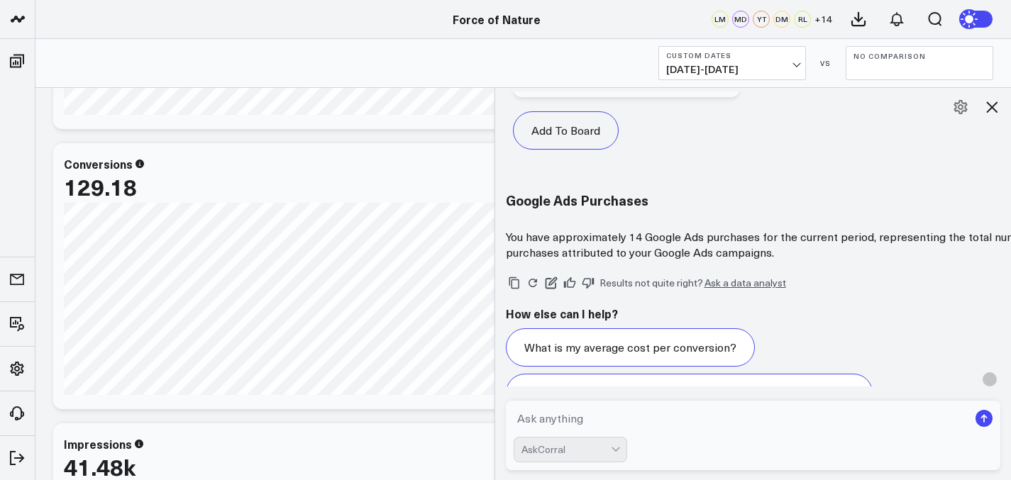
scroll to position [6470, 0]
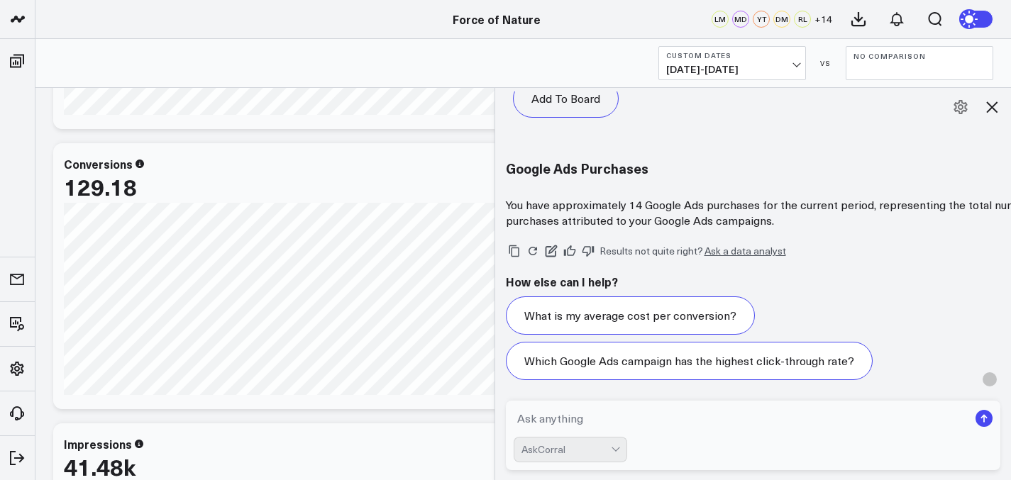
type textarea "c"
type textarea "r"
type textarea "n"
type textarea "breakdown google ad"
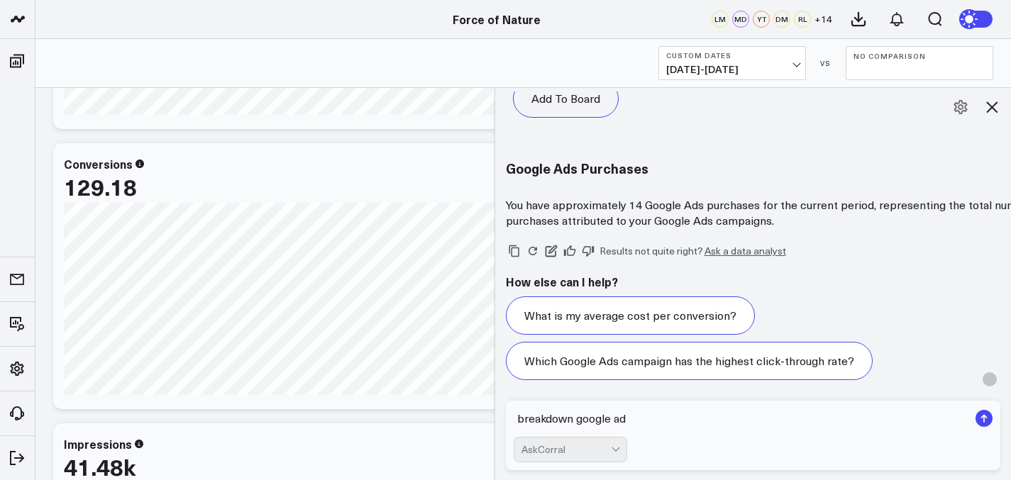
click at [759, 78] on button "Custom Dates [DATE] - [DATE]" at bounding box center [732, 63] width 148 height 34
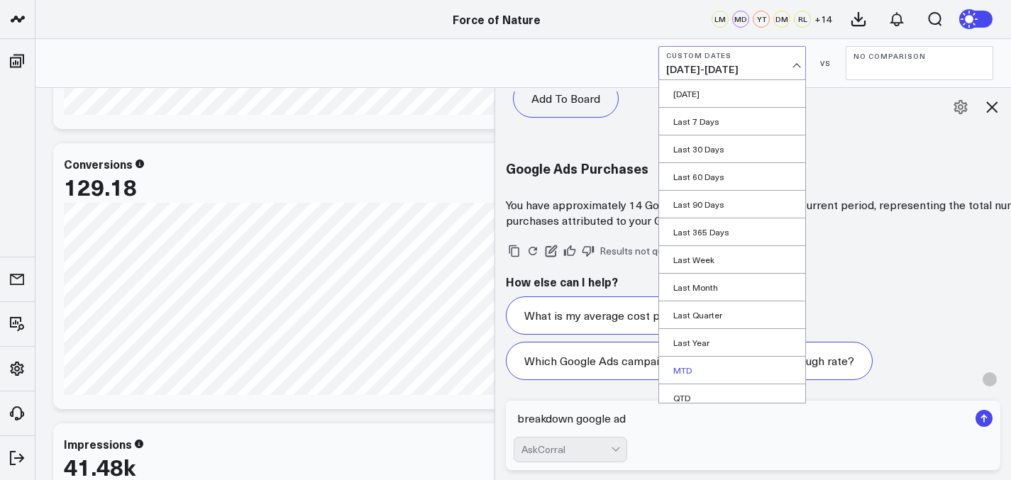
scroll to position [64, 0]
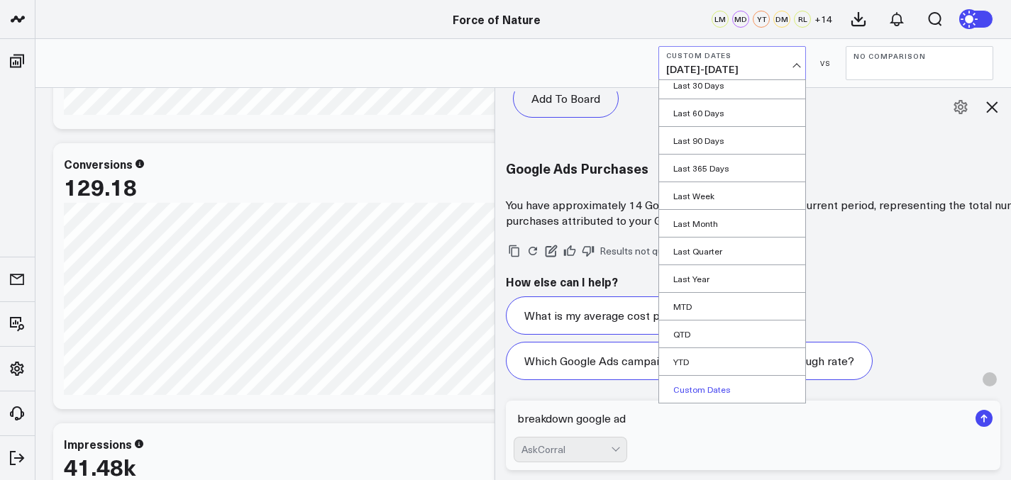
click at [715, 391] on link "Custom Dates" at bounding box center [732, 389] width 146 height 27
select select "8"
select select "2025"
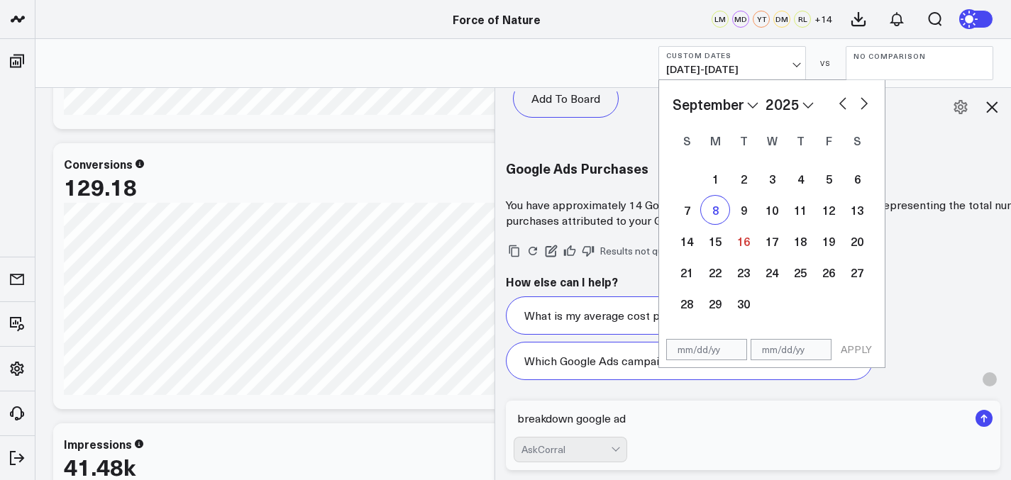
click at [710, 211] on div "8" at bounding box center [715, 210] width 28 height 28
select select "8"
select select "2025"
type input "[DATE]"
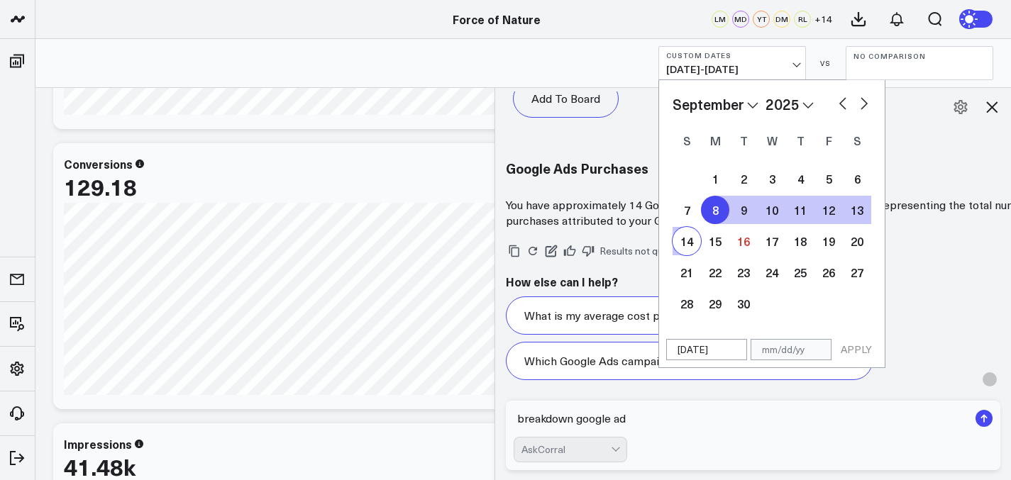
click at [684, 243] on div "14" at bounding box center [686, 241] width 28 height 28
type input "[DATE]"
select select "8"
select select "2025"
click at [849, 343] on button "APPLY" at bounding box center [856, 349] width 43 height 21
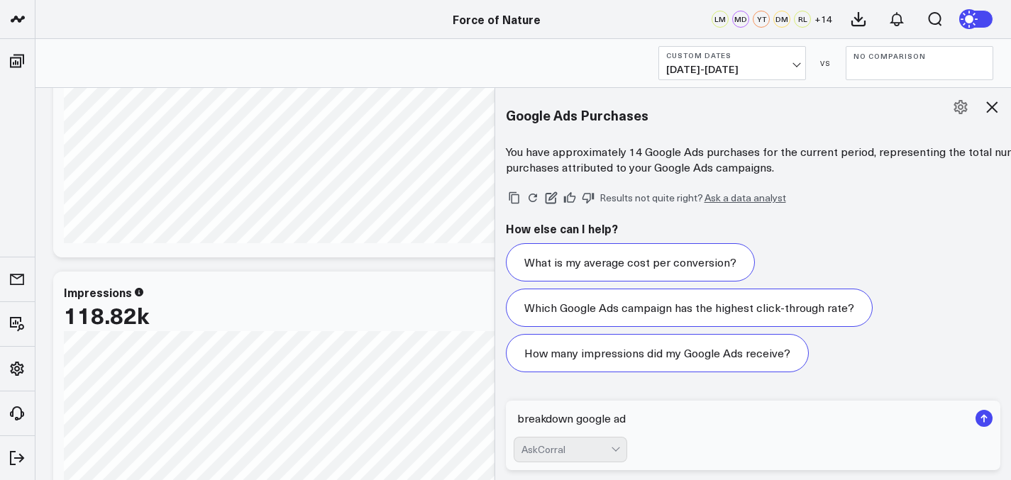
scroll to position [1704, 0]
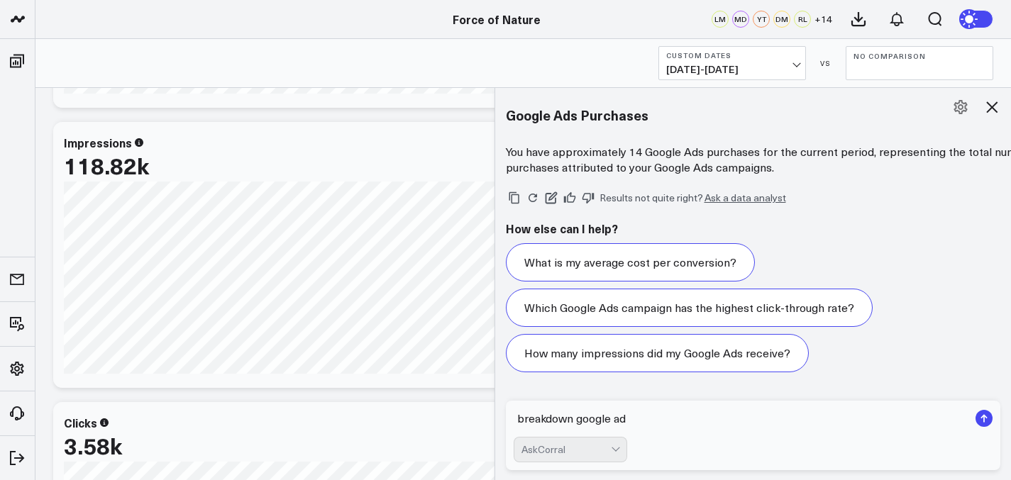
click at [646, 413] on textarea "breakdown google ad" at bounding box center [740, 419] width 455 height 26
type textarea "breakdown google ad purchases week over week the past 8 weeks in a vertical bar…"
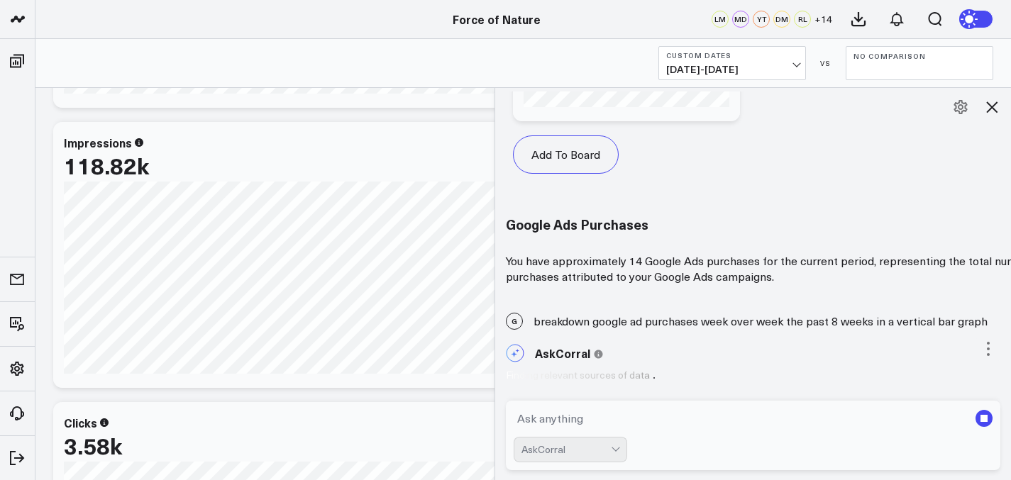
scroll to position [6430, 0]
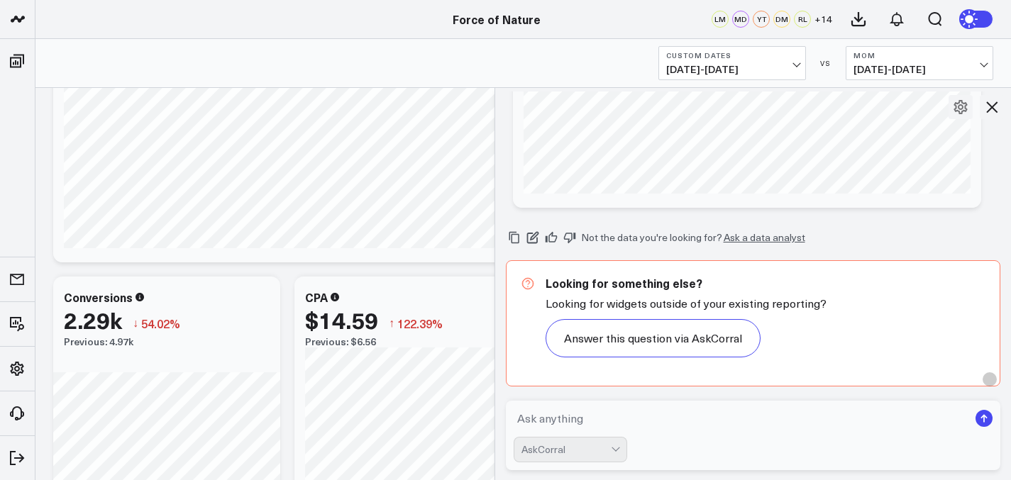
scroll to position [6896, 0]
type textarea "no I want purchases not spend"
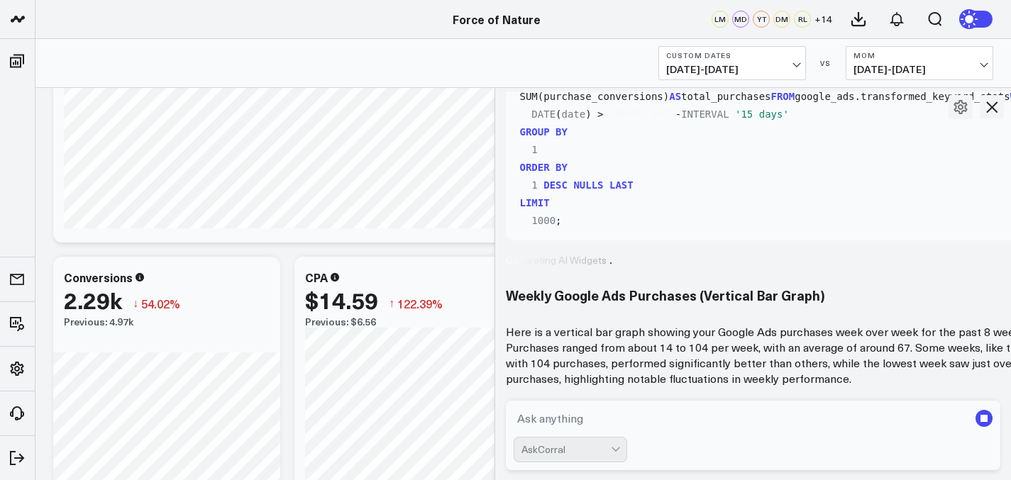
scroll to position [2139, 0]
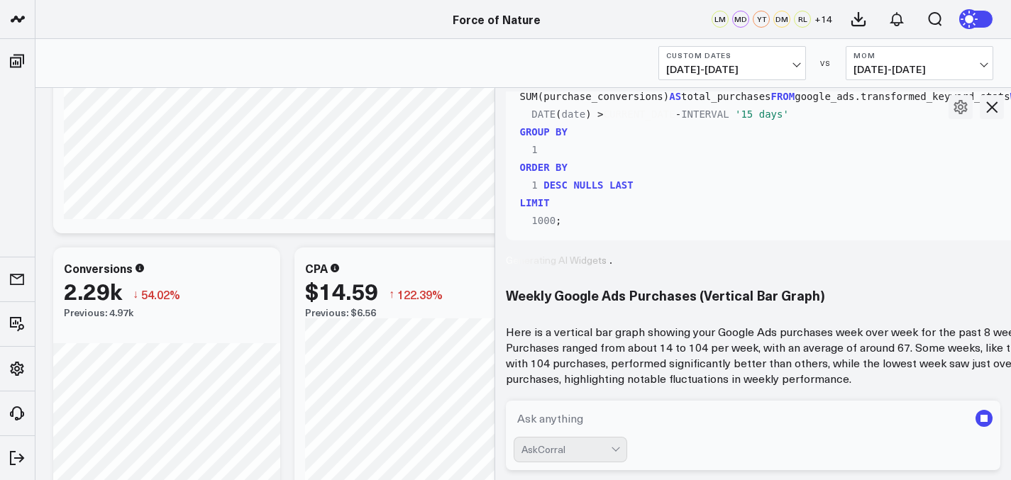
click at [760, 58] on b "Custom Dates" at bounding box center [732, 55] width 132 height 9
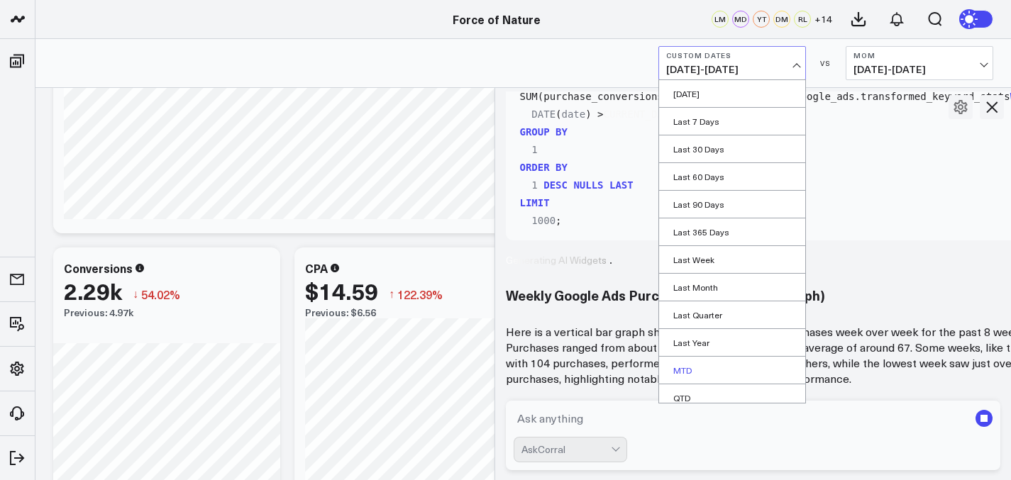
scroll to position [64, 0]
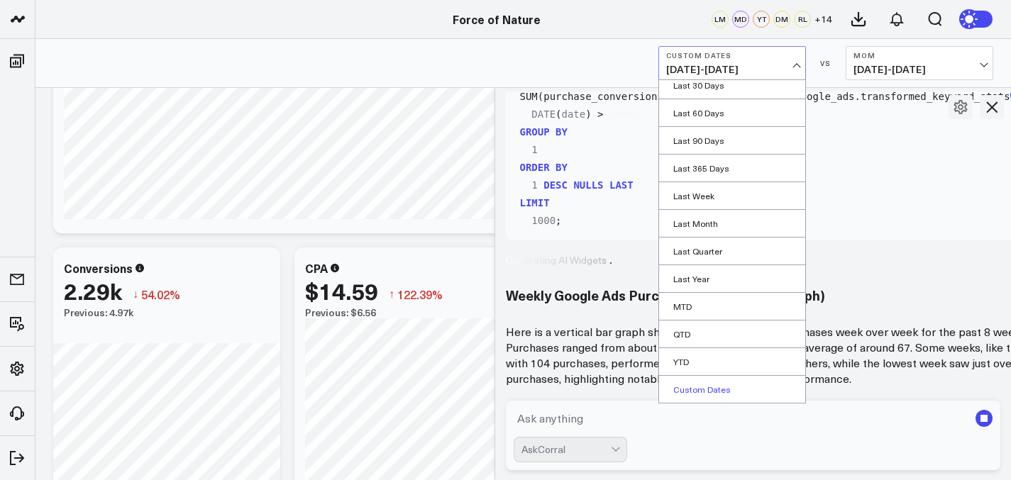
click at [699, 399] on link "Custom Dates" at bounding box center [732, 389] width 146 height 27
select select "8"
select select "2025"
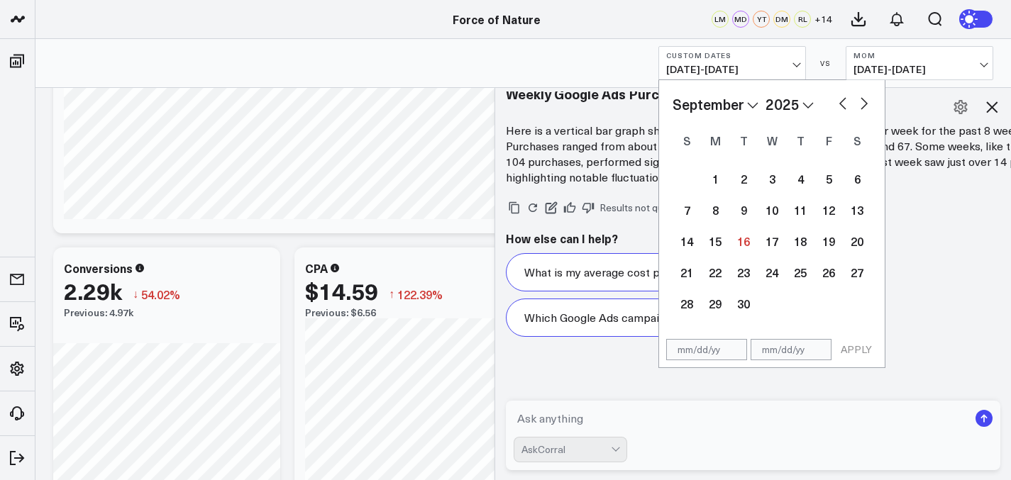
scroll to position [8275, 0]
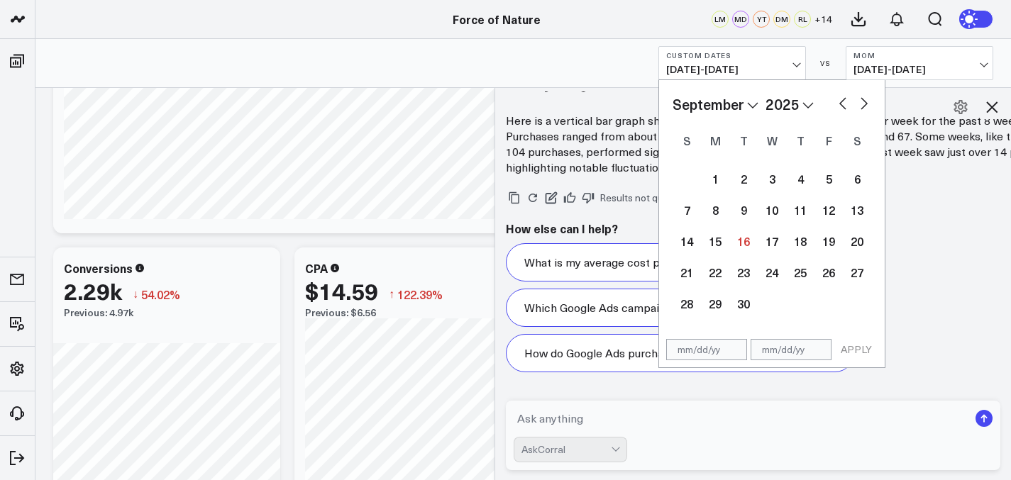
click at [835, 104] on div "January February March April May June July August September October November [D…" at bounding box center [771, 104] width 199 height 21
click at [835, 104] on button "button" at bounding box center [842, 102] width 14 height 17
select select "7"
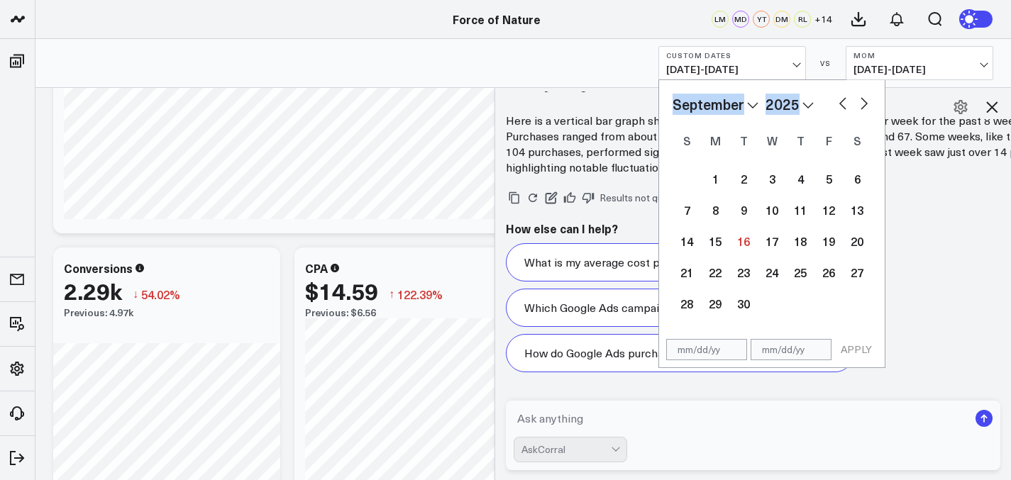
select select "2025"
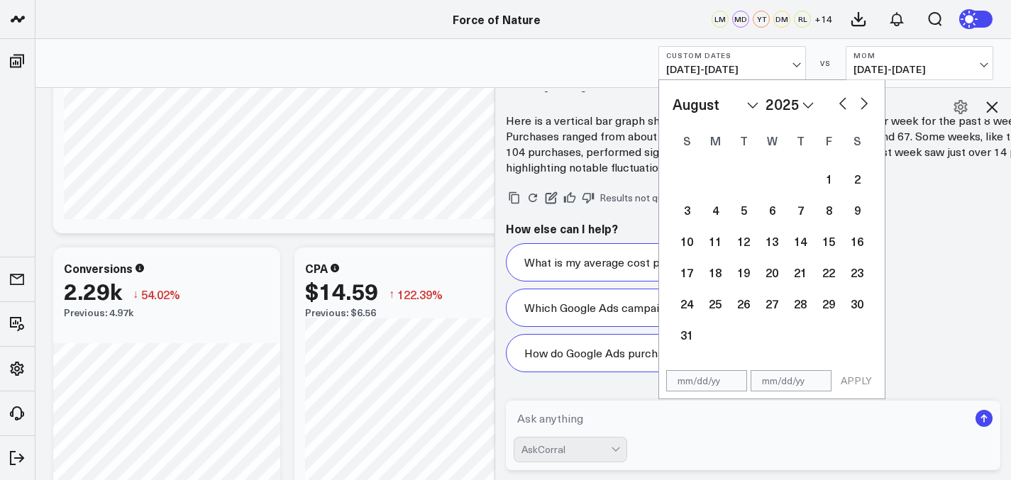
click at [843, 104] on button "button" at bounding box center [842, 102] width 14 height 17
select select "6"
select select "2025"
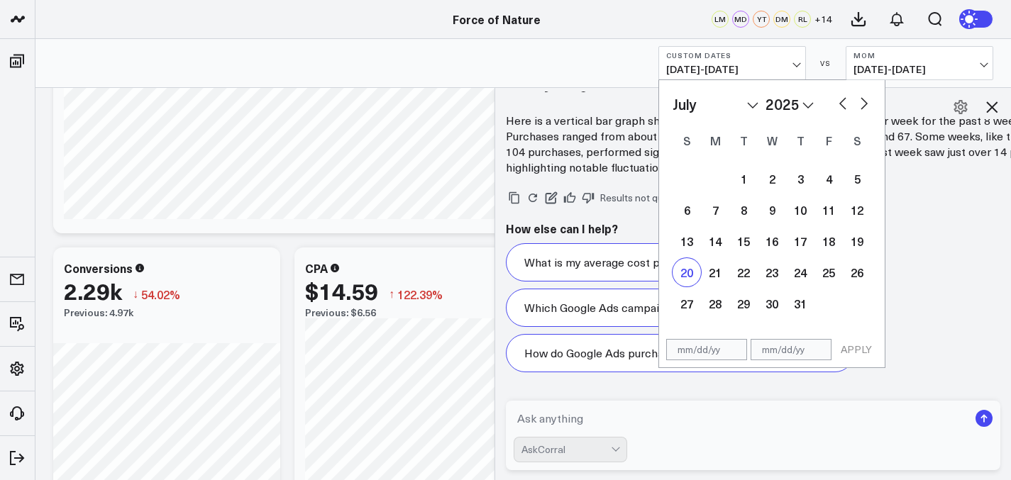
click at [686, 274] on div "20" at bounding box center [686, 272] width 28 height 28
type input "[DATE]"
select select "6"
select select "2025"
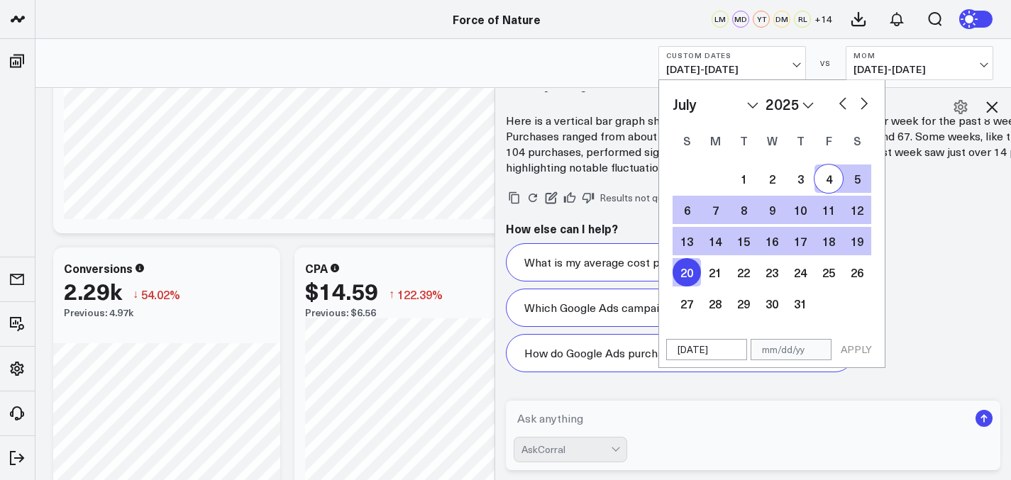
click at [864, 109] on button "button" at bounding box center [864, 102] width 14 height 17
select select "7"
select select "2025"
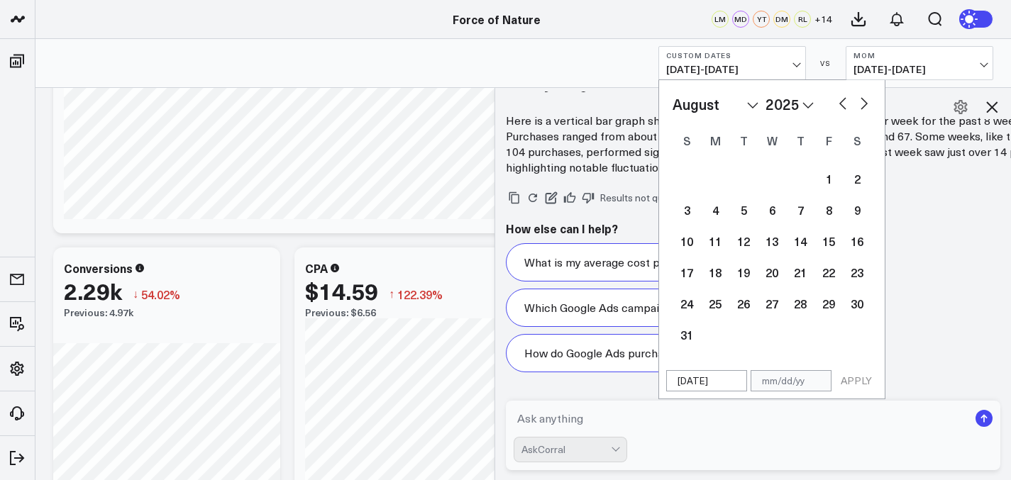
click at [864, 109] on button "button" at bounding box center [864, 102] width 14 height 17
select select "8"
select select "2025"
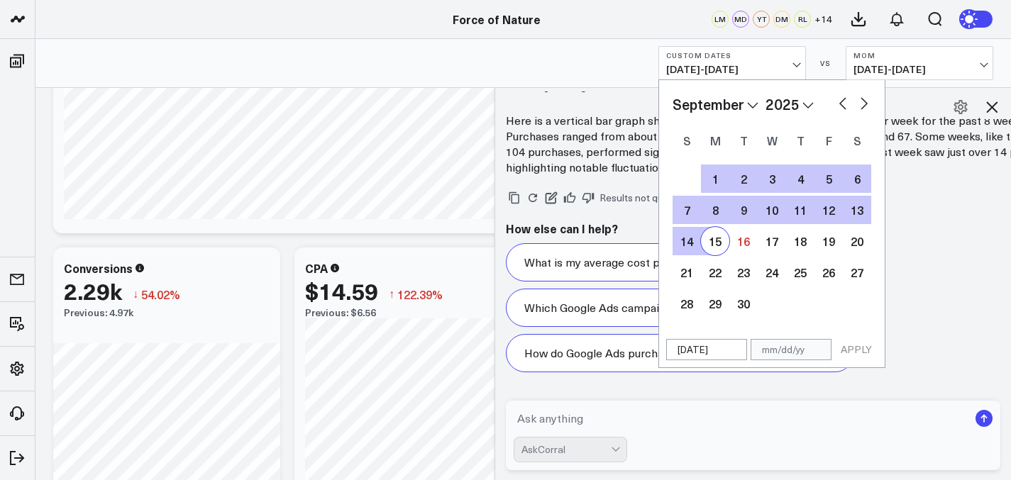
click at [704, 238] on div "15" at bounding box center [715, 241] width 28 height 28
type input "[DATE]"
select select "8"
select select "2025"
click at [712, 240] on div "15" at bounding box center [715, 241] width 28 height 28
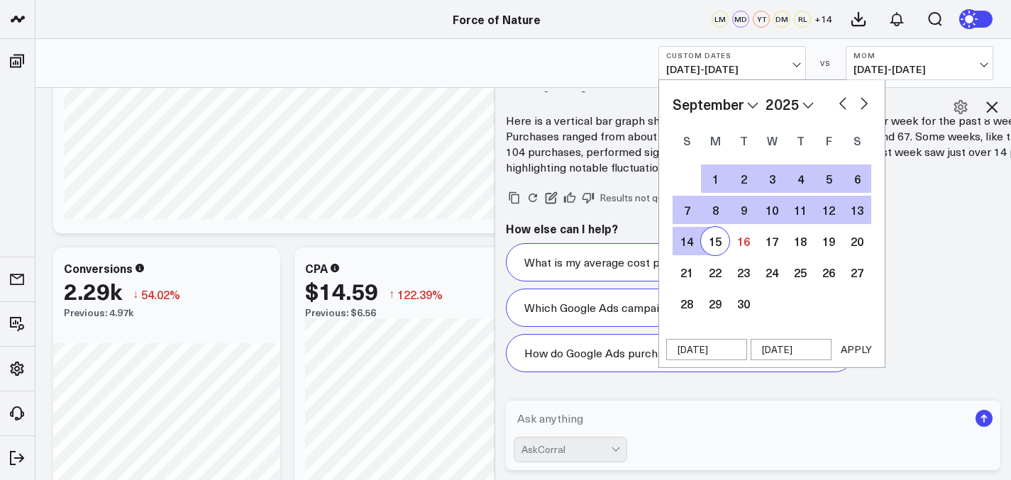
type input "[DATE]"
select select "8"
select select "2025"
click at [846, 104] on button "button" at bounding box center [842, 102] width 14 height 17
select select "6"
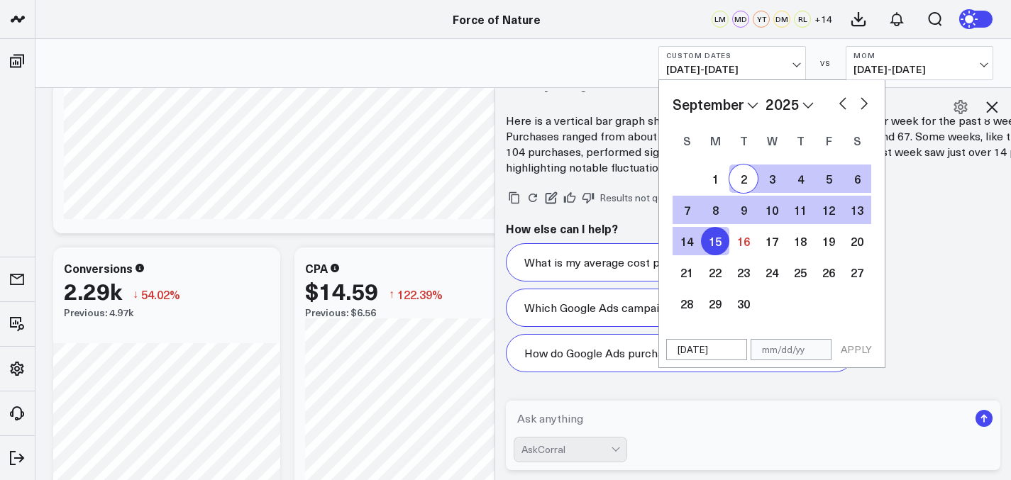
select select "2025"
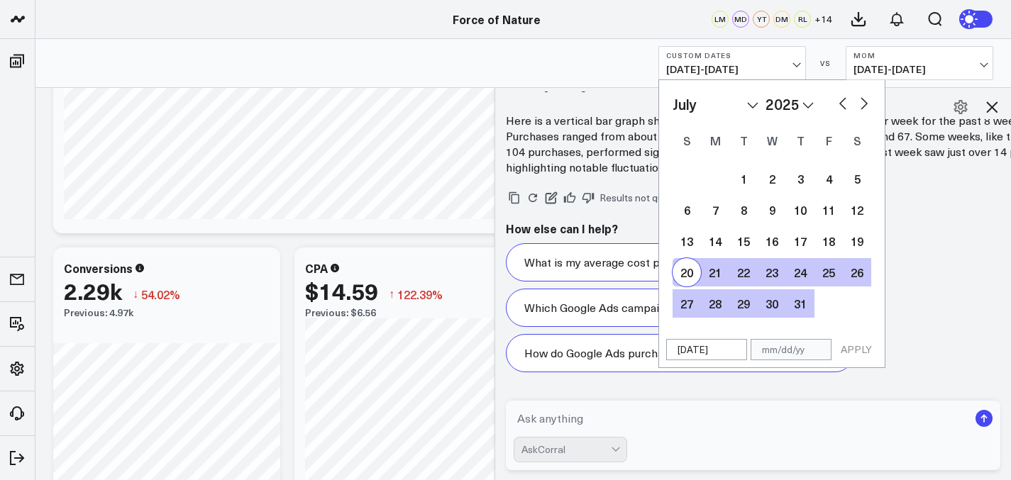
click at [682, 272] on div "20" at bounding box center [686, 272] width 28 height 28
type input "[DATE]"
select select "6"
select select "2025"
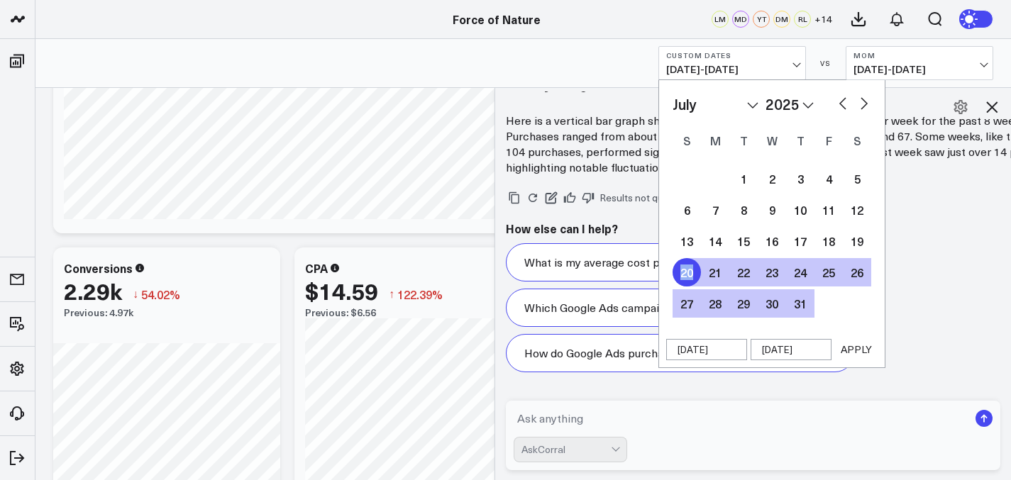
click at [682, 272] on div "20" at bounding box center [686, 272] width 28 height 28
select select "6"
select select "2025"
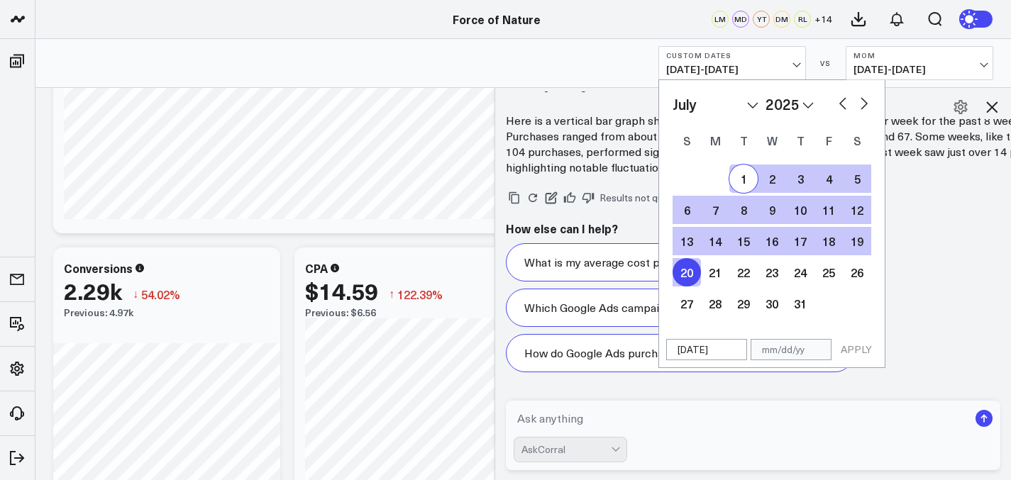
click at [859, 107] on button "button" at bounding box center [864, 102] width 14 height 17
select select "7"
select select "2025"
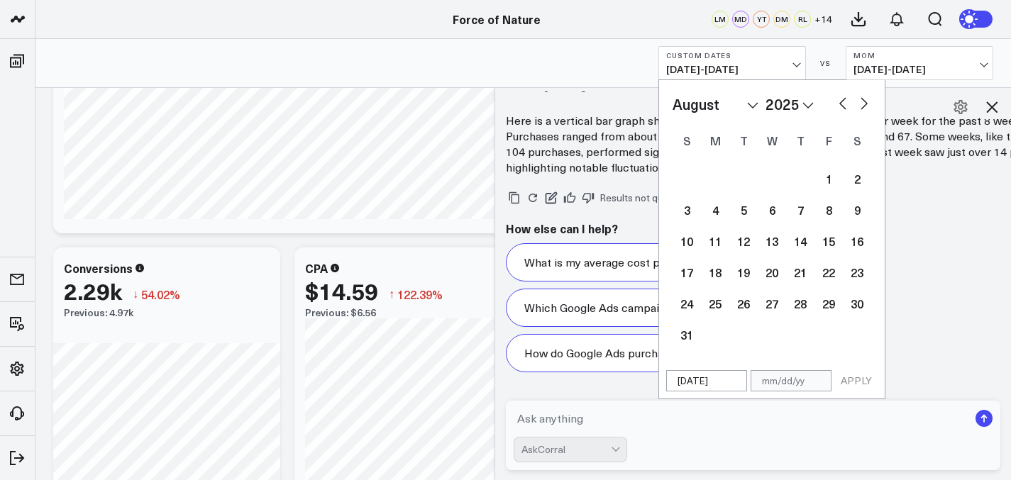
click at [859, 107] on button "button" at bounding box center [864, 102] width 14 height 17
select select "8"
select select "2025"
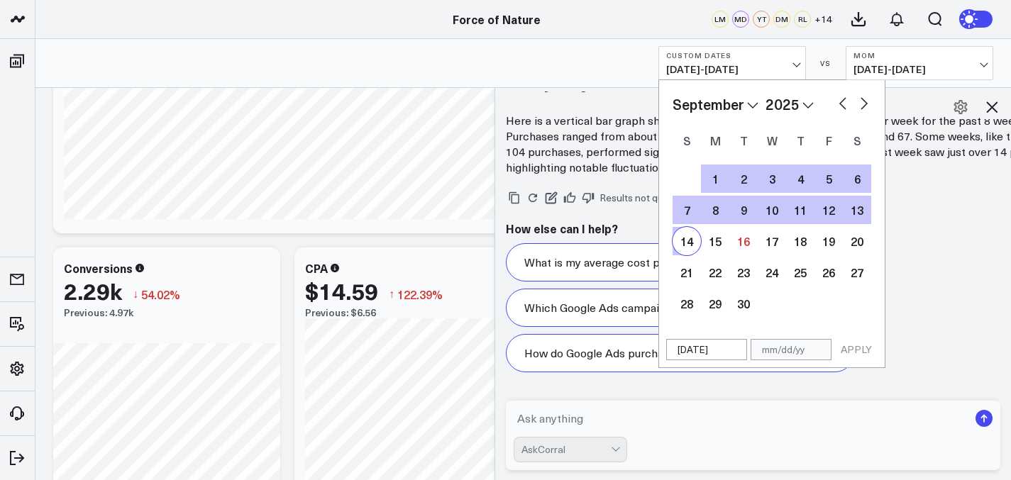
click at [691, 245] on div "14" at bounding box center [686, 241] width 28 height 28
type input "[DATE]"
select select "8"
select select "2025"
click at [859, 343] on button "APPLY" at bounding box center [856, 349] width 43 height 21
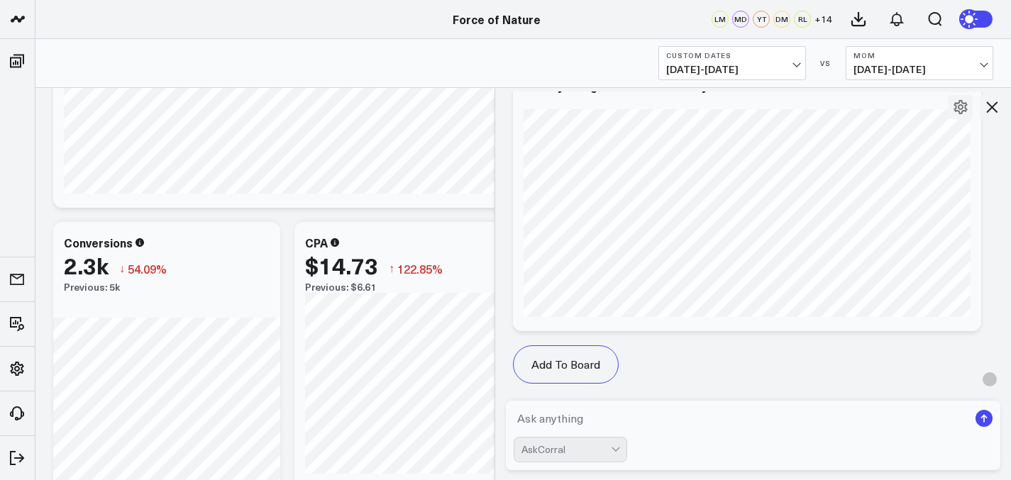
scroll to position [7504, 0]
click at [958, 72] on span "[DATE] - [DATE]" at bounding box center [919, 69] width 132 height 11
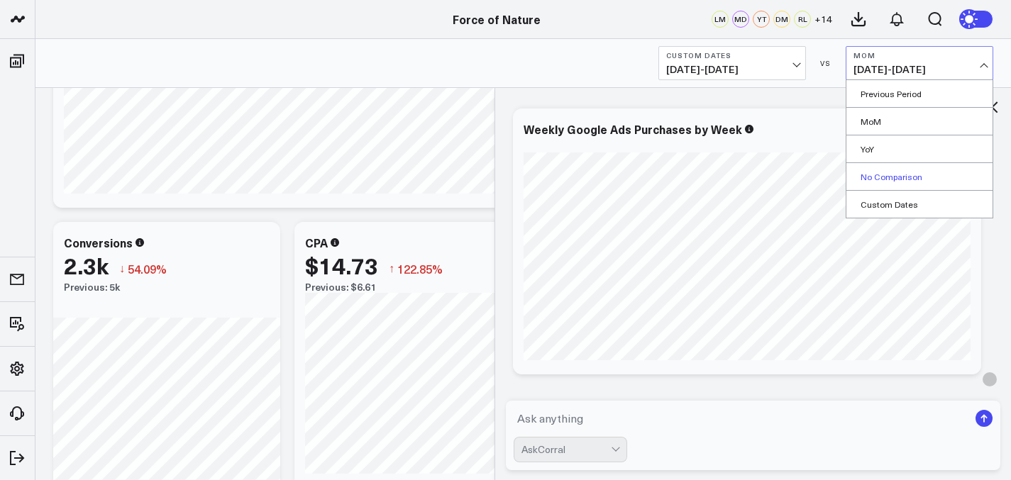
click at [913, 182] on link "No Comparison" at bounding box center [919, 176] width 146 height 27
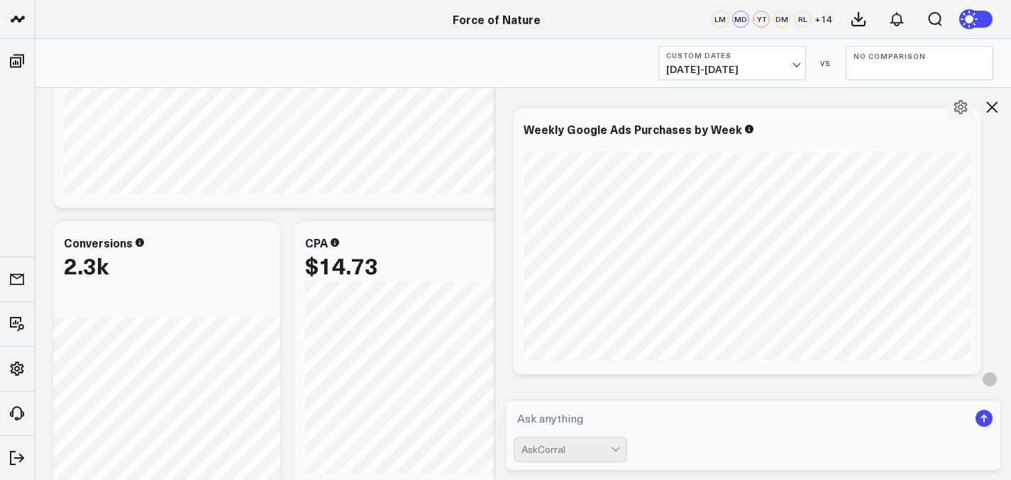
click at [596, 415] on textarea at bounding box center [740, 419] width 455 height 26
type textarea "w"
type textarea "now do that for my google ads conversions"
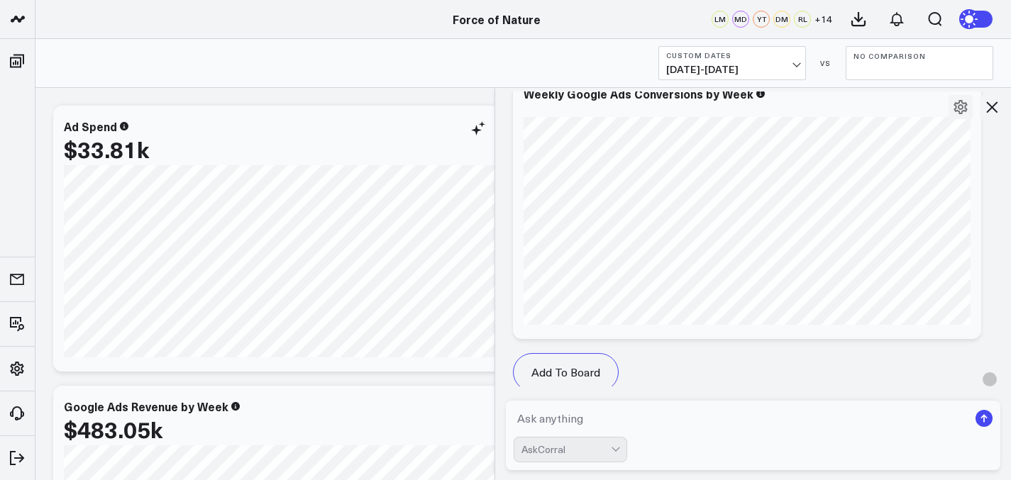
click at [425, 144] on div "$33.81k" at bounding box center [287, 149] width 447 height 26
click at [999, 109] on icon at bounding box center [991, 107] width 17 height 17
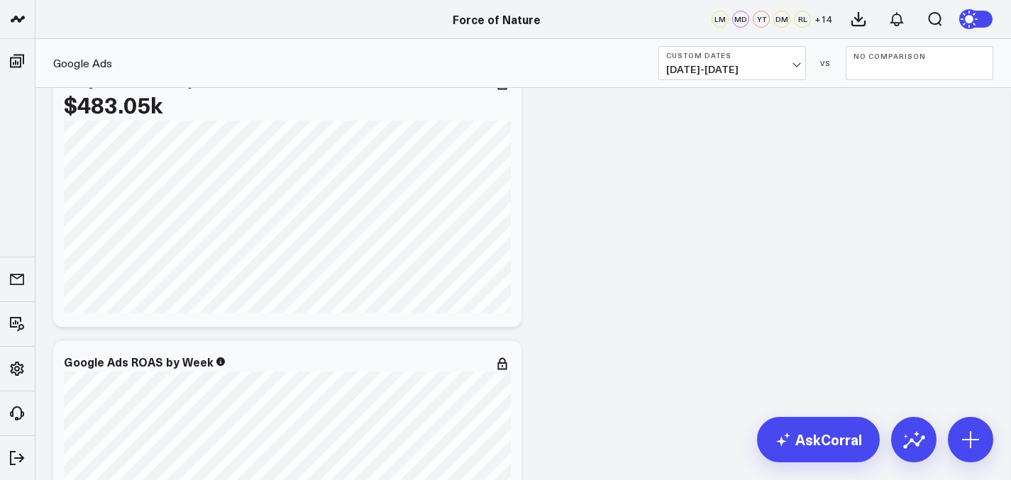
scroll to position [263, 0]
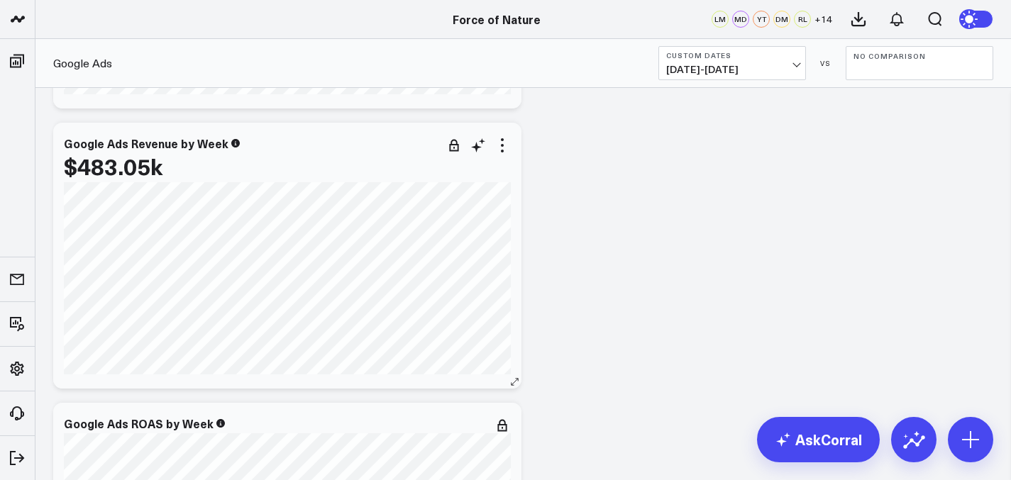
click at [500, 145] on icon at bounding box center [502, 145] width 17 height 17
click at [499, 143] on icon at bounding box center [502, 145] width 17 height 17
click at [289, 127] on div "Google Ads Revenue by Week $483.05k [#202024 fontSize:14px lineHeight:16px][/] …" at bounding box center [287, 256] width 468 height 266
click at [504, 146] on icon at bounding box center [502, 145] width 17 height 17
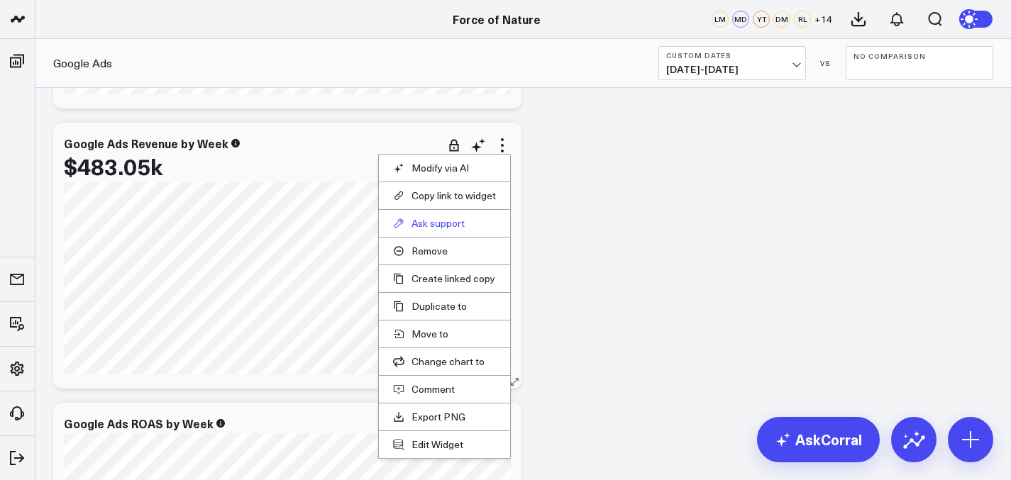
click at [462, 222] on button "Ask support" at bounding box center [444, 223] width 103 height 13
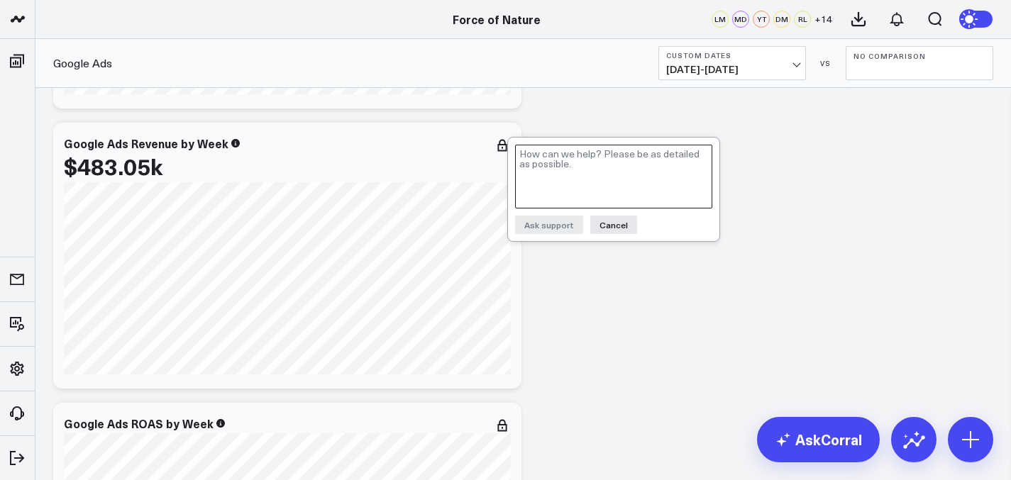
click at [577, 165] on textarea at bounding box center [613, 177] width 197 height 64
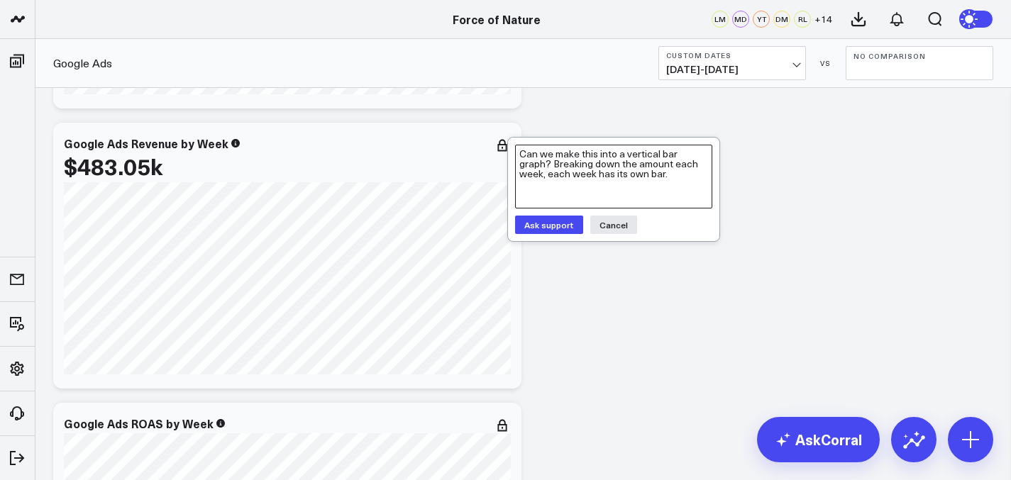
click at [574, 182] on textarea "Can we make this into a vertical bar graph? Breaking down the amount each week,…" at bounding box center [613, 177] width 197 height 64
type textarea "Can we make this into a vertical bar graph? Breaking down the amount each week,…"
click at [544, 224] on button "Ask support" at bounding box center [549, 225] width 68 height 18
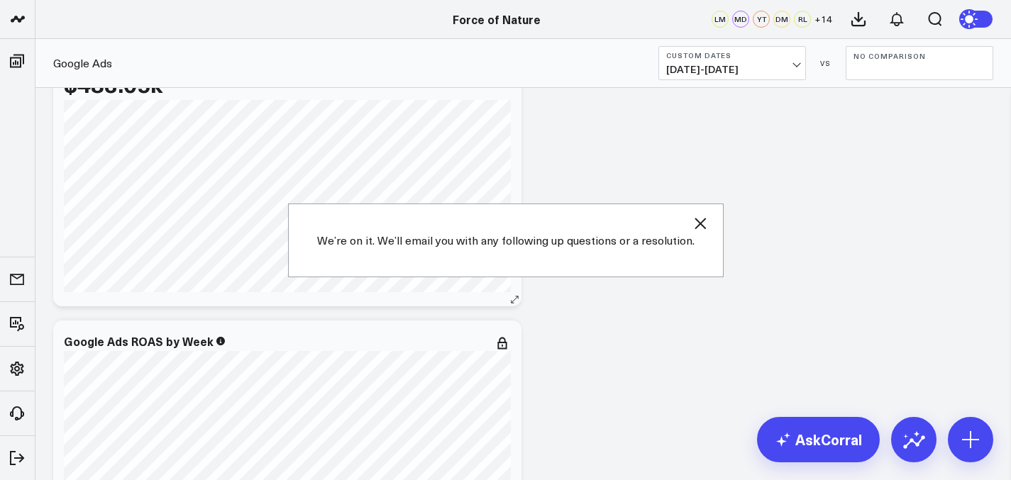
scroll to position [357, 0]
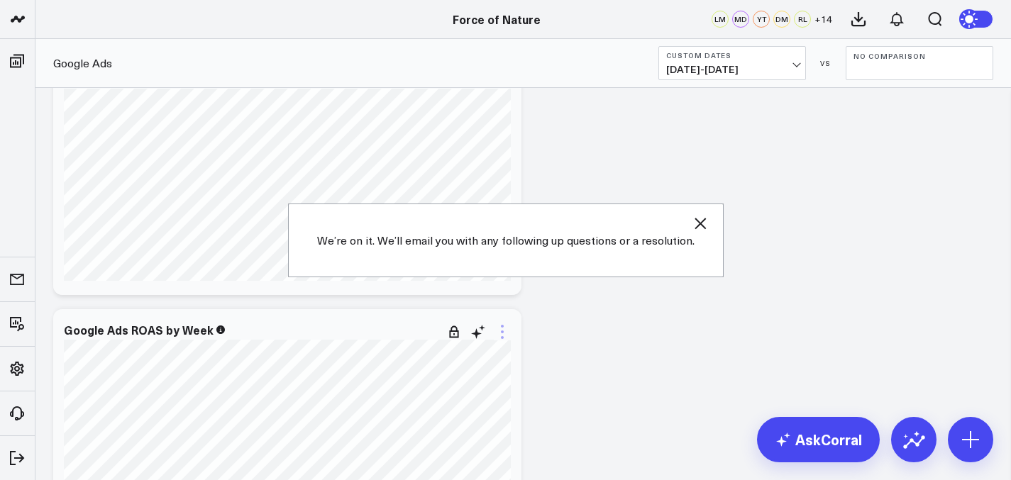
click at [503, 335] on icon at bounding box center [502, 331] width 17 height 17
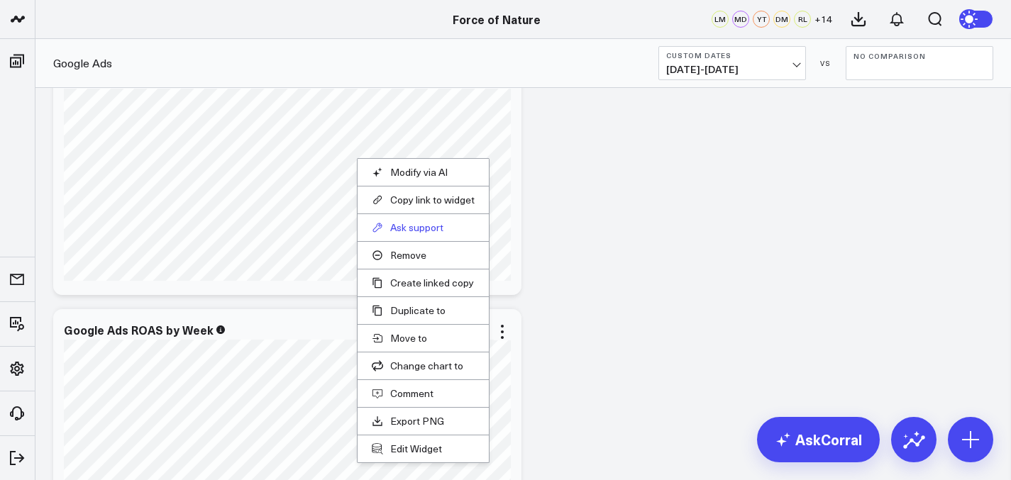
click at [434, 228] on button "Ask support" at bounding box center [423, 227] width 103 height 13
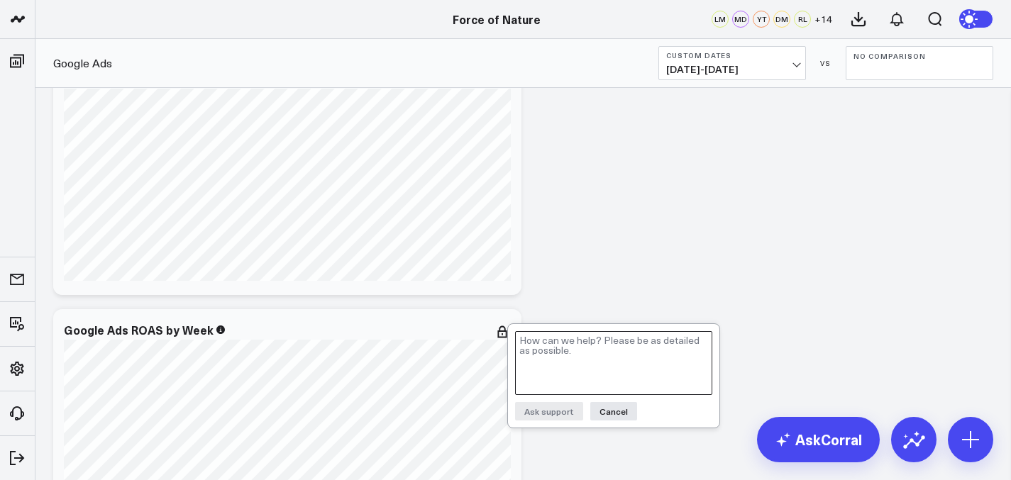
click at [553, 348] on textarea at bounding box center [613, 363] width 197 height 64
paste textarea "Can we make this into a vertical bar graph? Breaking down the amount each week,…"
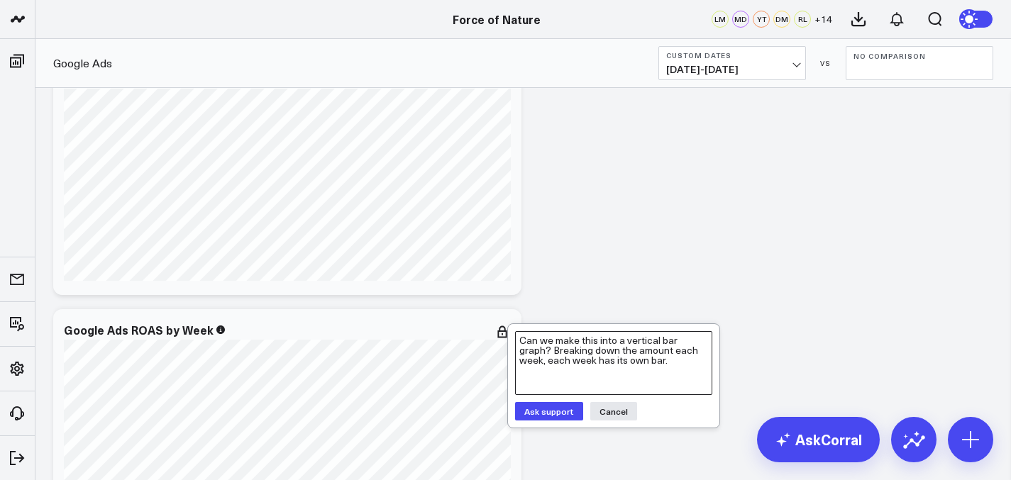
type textarea "Can we make this into a vertical bar graph? Breaking down the amount each week,…"
click at [562, 418] on button "Ask support" at bounding box center [549, 411] width 68 height 18
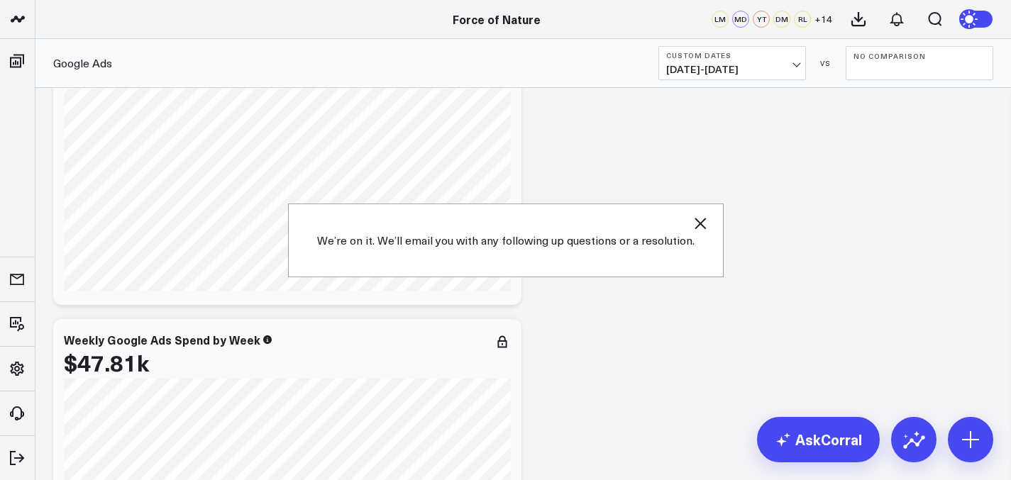
scroll to position [629, 0]
click at [500, 342] on icon at bounding box center [502, 339] width 17 height 17
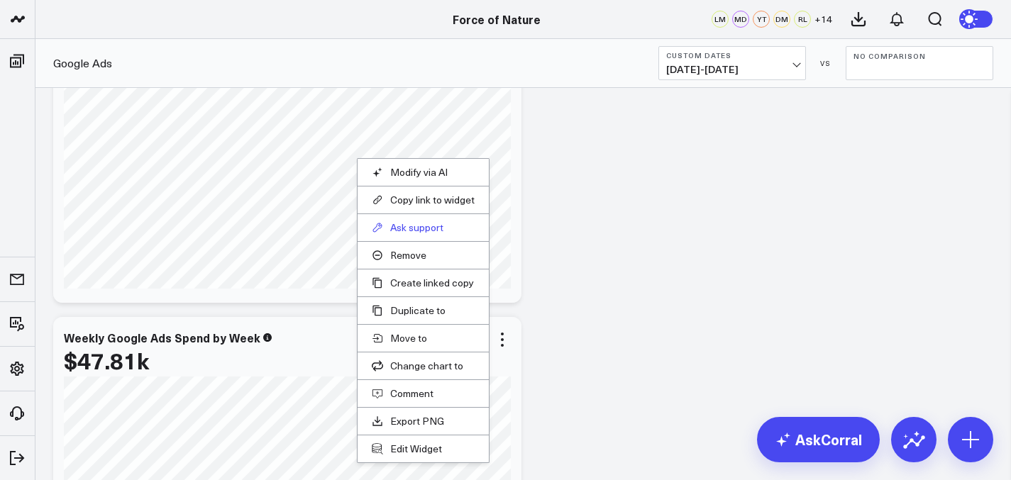
click at [423, 226] on button "Ask support" at bounding box center [423, 227] width 103 height 13
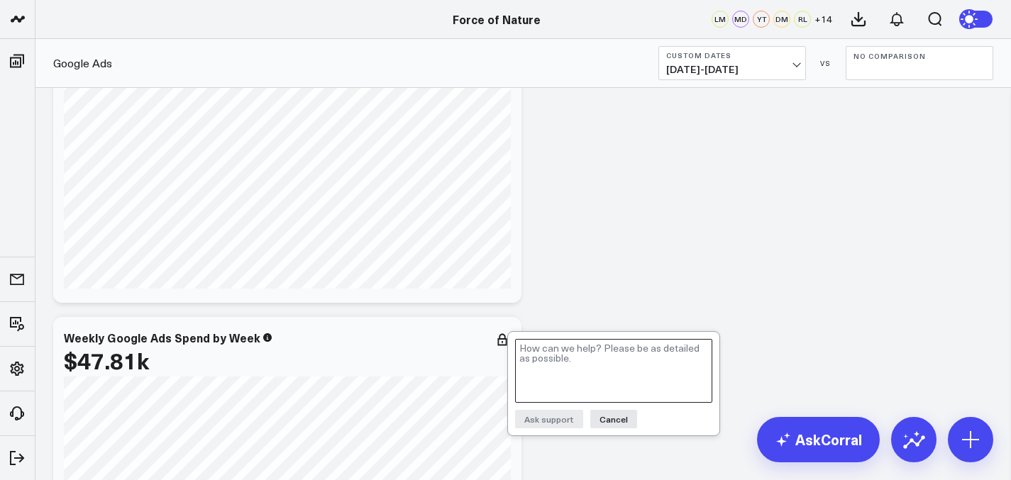
click at [543, 348] on textarea at bounding box center [613, 371] width 197 height 64
paste textarea "Can we make this into a vertical bar graph? Breaking down the amount each week,…"
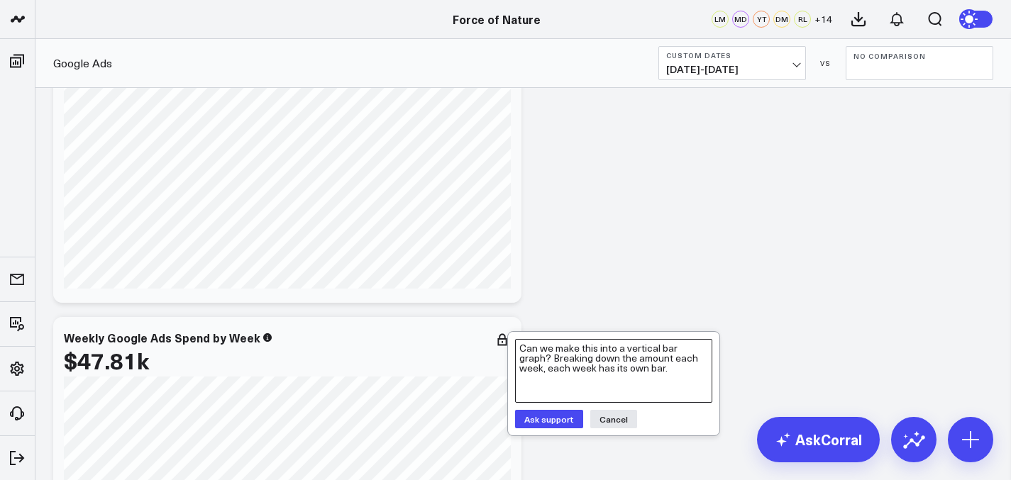
type textarea "Can we make this into a vertical bar graph? Breaking down the amount each week,…"
click at [552, 424] on button "Ask support" at bounding box center [549, 419] width 68 height 18
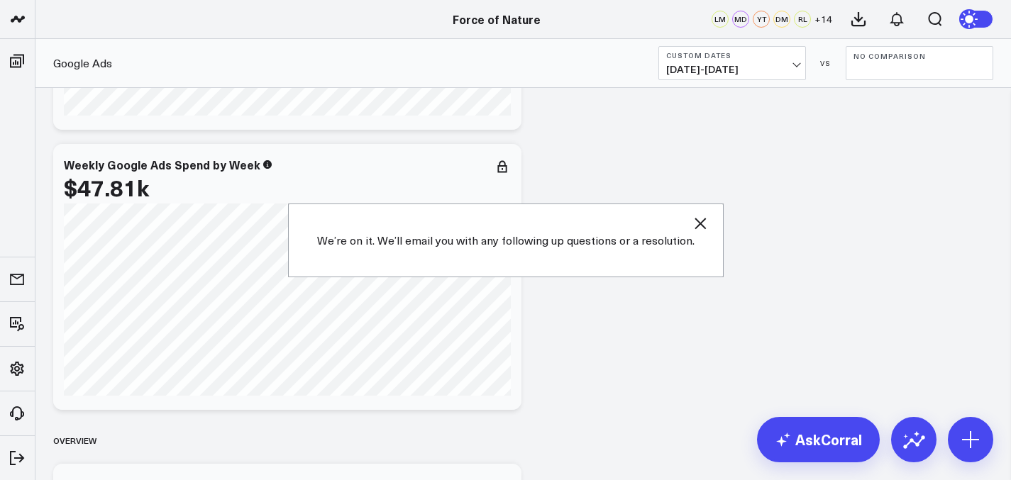
scroll to position [830, 0]
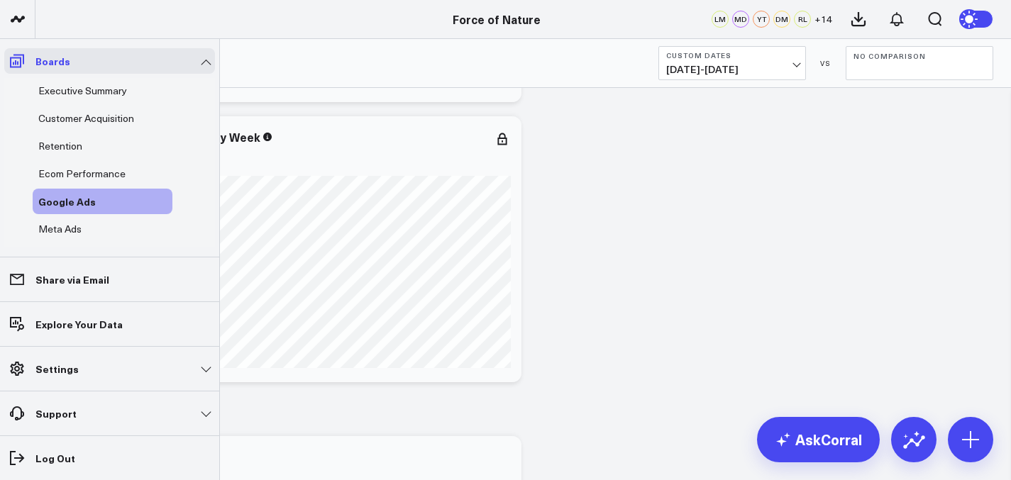
click at [9, 56] on icon at bounding box center [17, 60] width 17 height 17
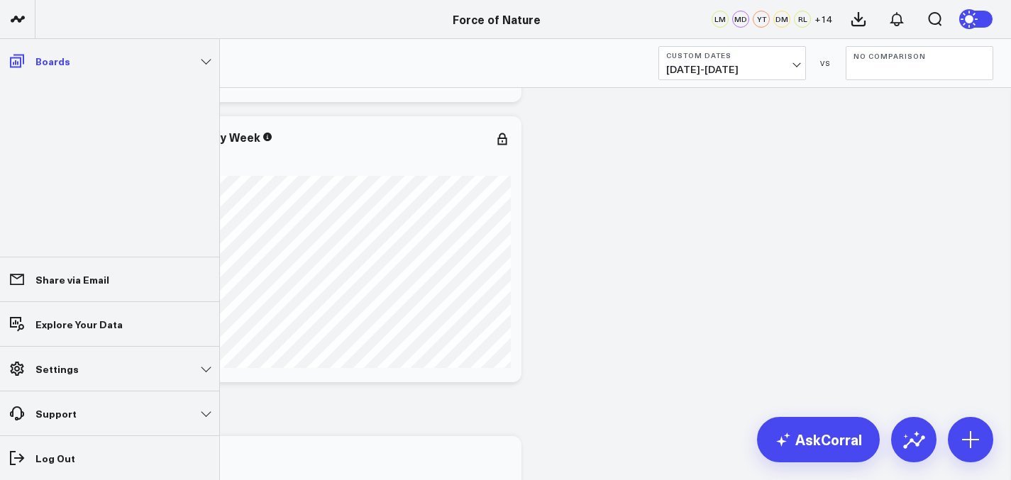
click at [35, 60] on link "Boards" at bounding box center [109, 61] width 211 height 26
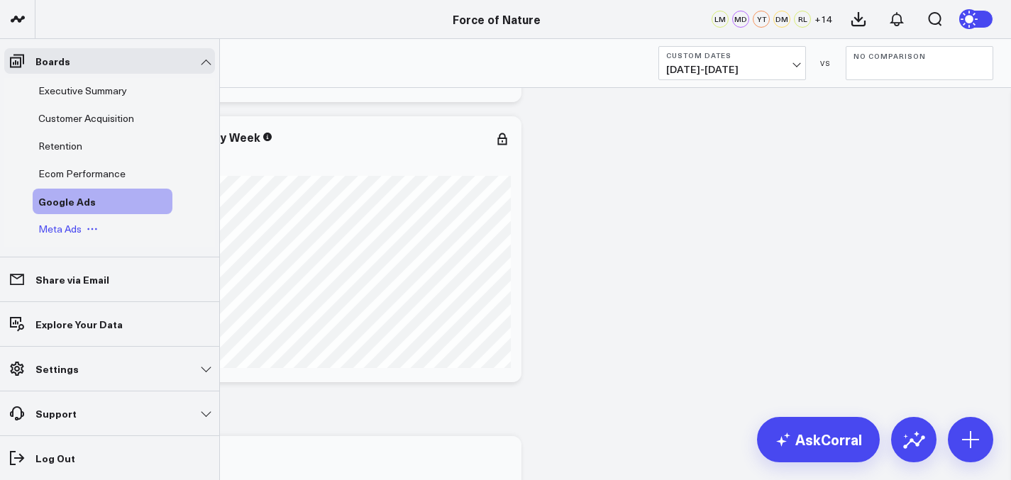
click at [62, 228] on span "Meta Ads" at bounding box center [59, 228] width 43 height 13
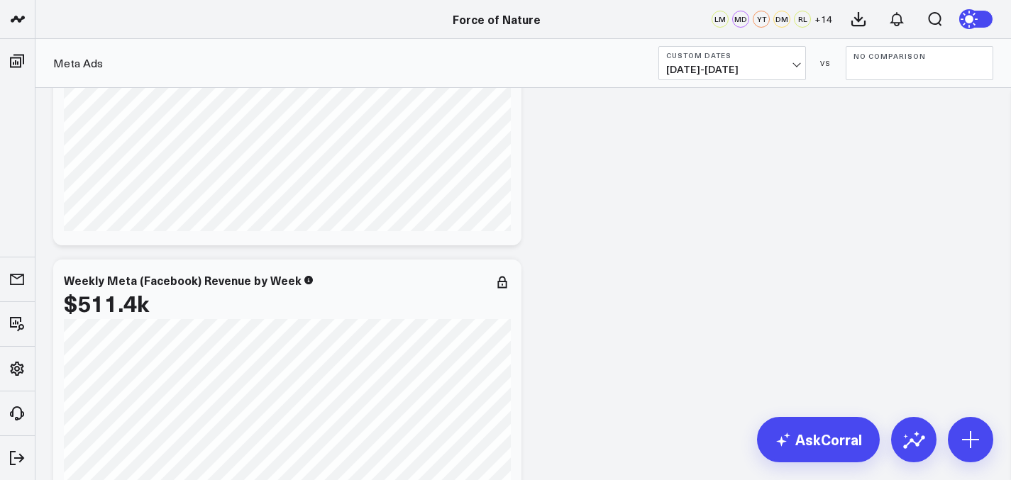
scroll to position [146, 0]
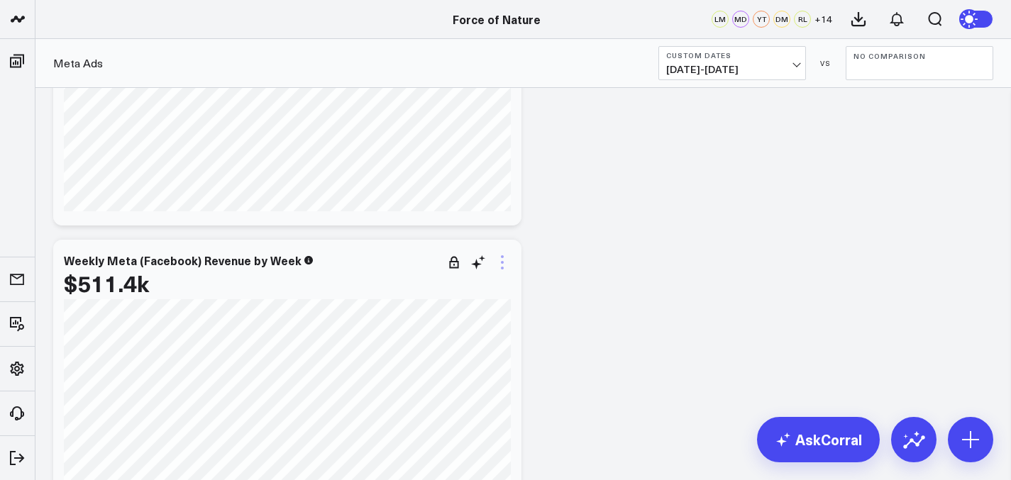
click at [501, 257] on icon at bounding box center [502, 262] width 17 height 17
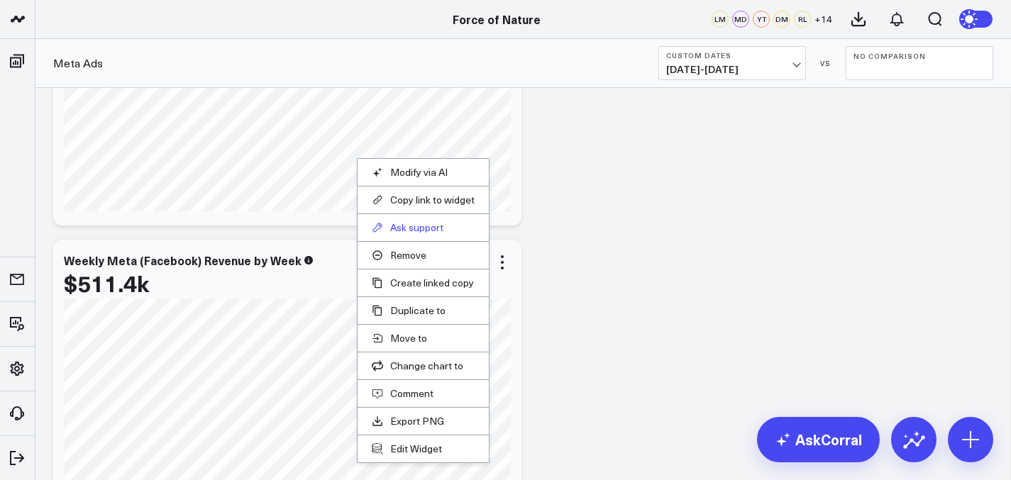
click at [421, 226] on button "Ask support" at bounding box center [423, 227] width 103 height 13
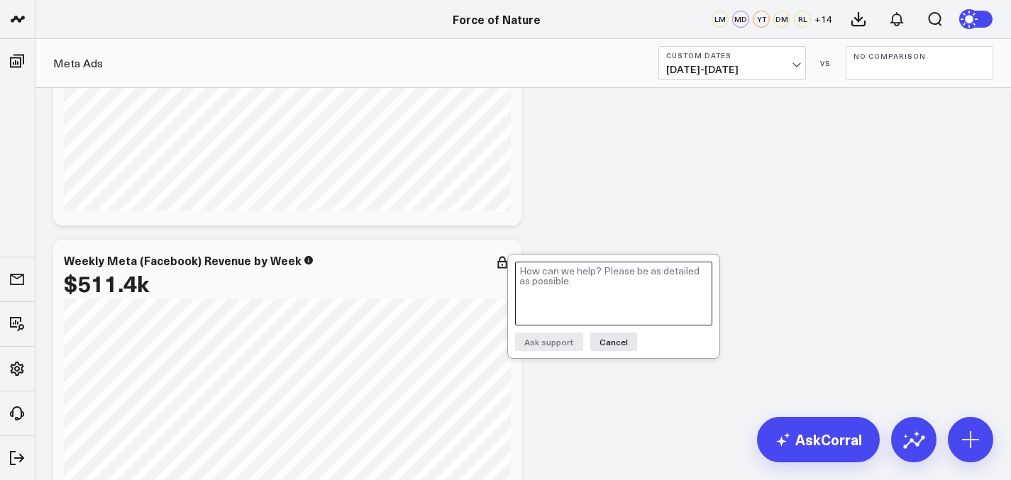
click at [571, 286] on textarea at bounding box center [613, 294] width 197 height 64
paste textarea "Can we make this into a vertical bar graph? Breaking down the amount each week,…"
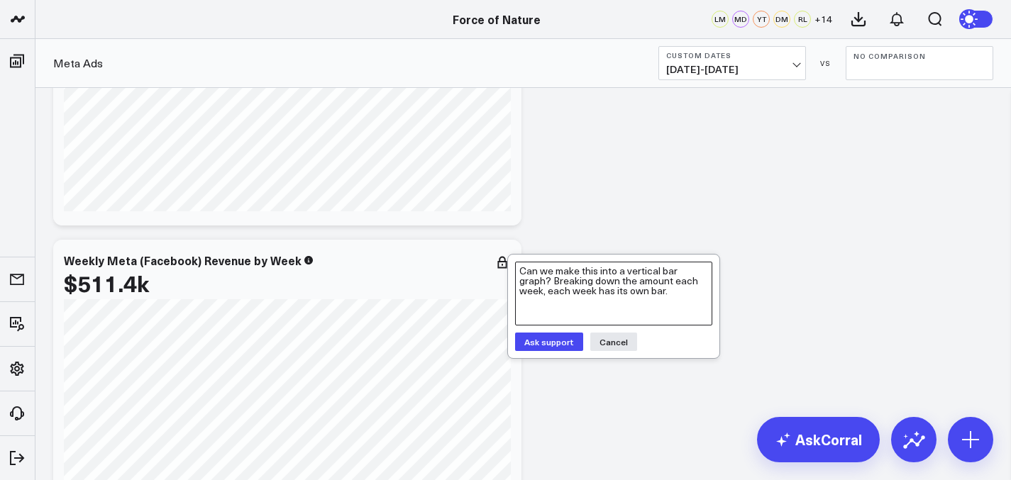
type textarea "Can we make this into a vertical bar graph? Breaking down the amount each week,…"
click at [557, 338] on button "Ask support" at bounding box center [549, 342] width 68 height 18
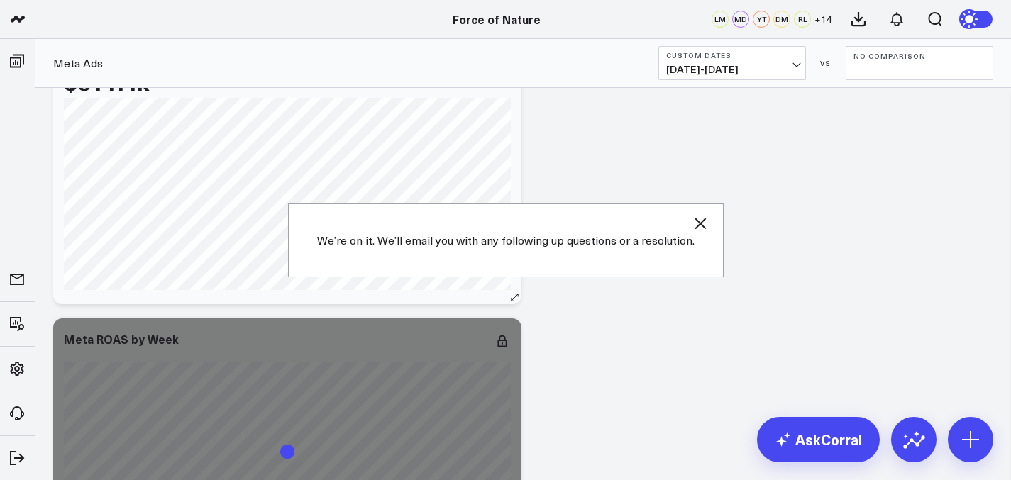
scroll to position [382, 0]
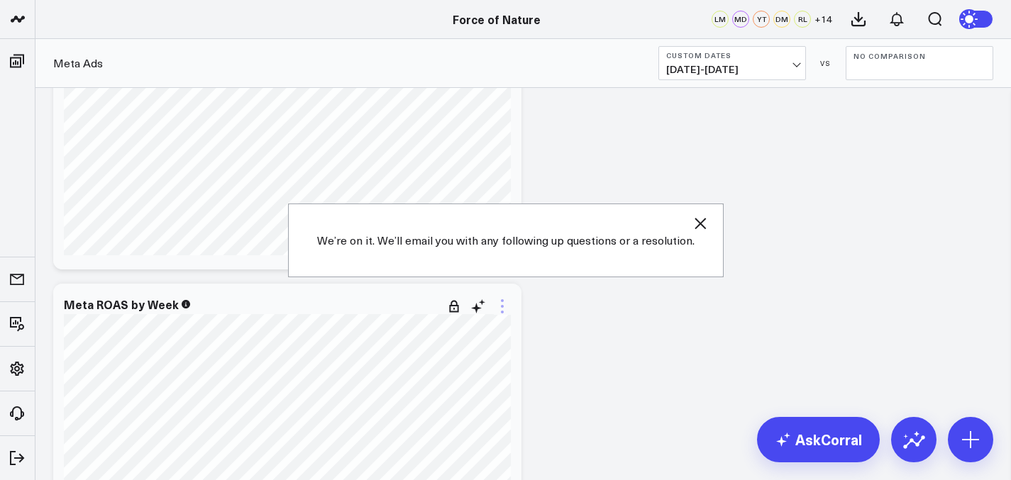
click at [499, 313] on icon at bounding box center [502, 306] width 17 height 17
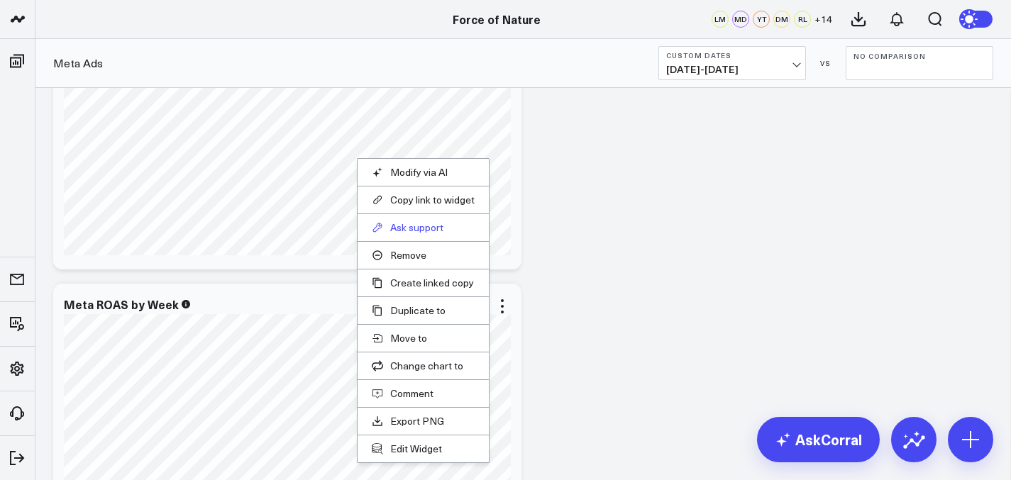
click at [424, 234] on button "Ask support" at bounding box center [423, 227] width 103 height 13
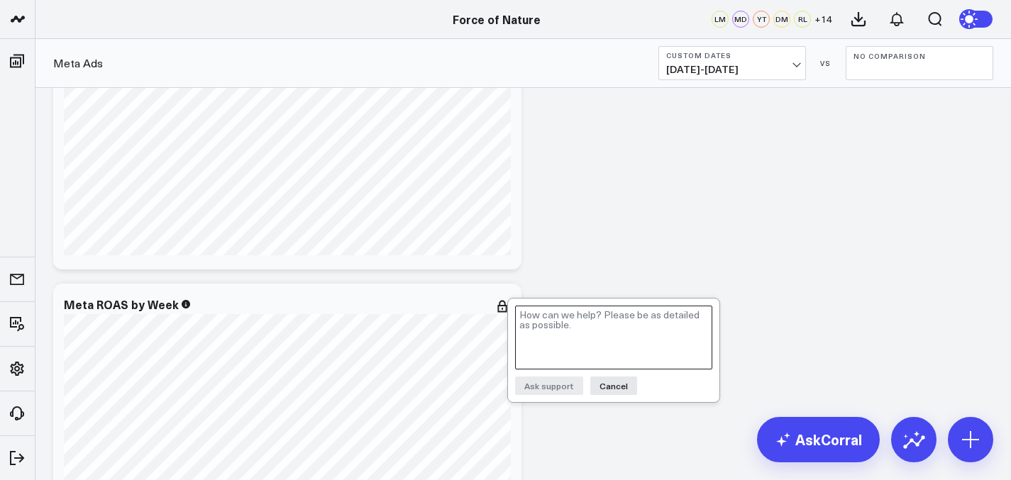
click at [536, 315] on textarea at bounding box center [613, 338] width 197 height 64
paste textarea "Can we make this into a vertical bar graph? Breaking down the amount each week,…"
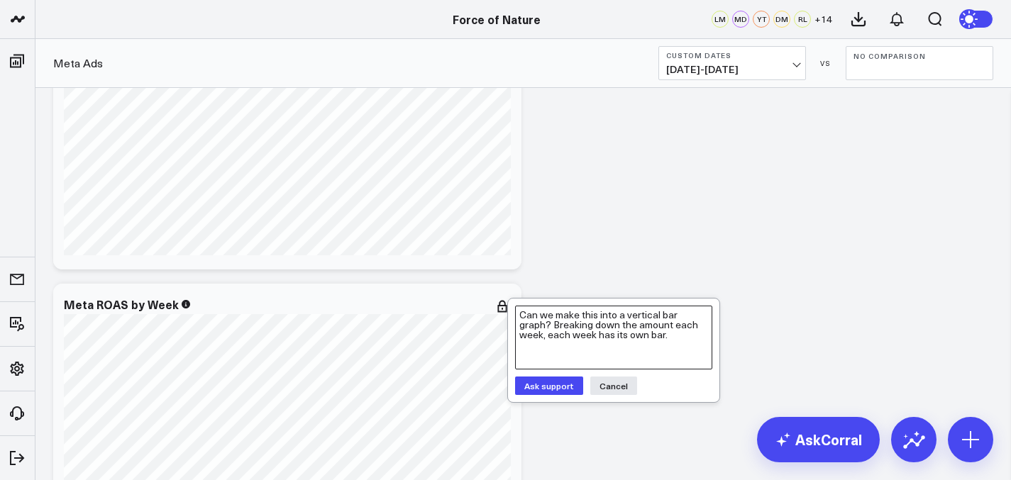
type textarea "Can we make this into a vertical bar graph? Breaking down the amount each week,…"
click at [567, 389] on button "Ask support" at bounding box center [549, 386] width 68 height 18
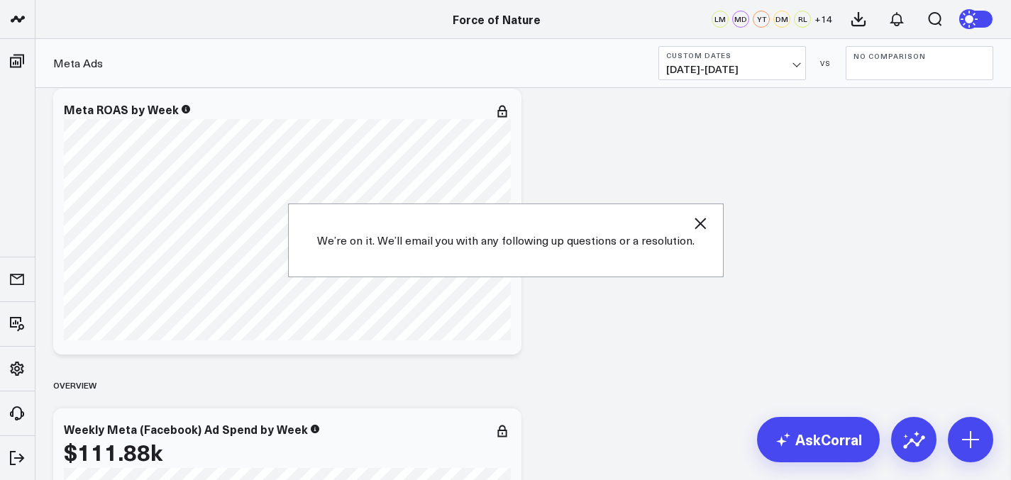
scroll to position [684, 0]
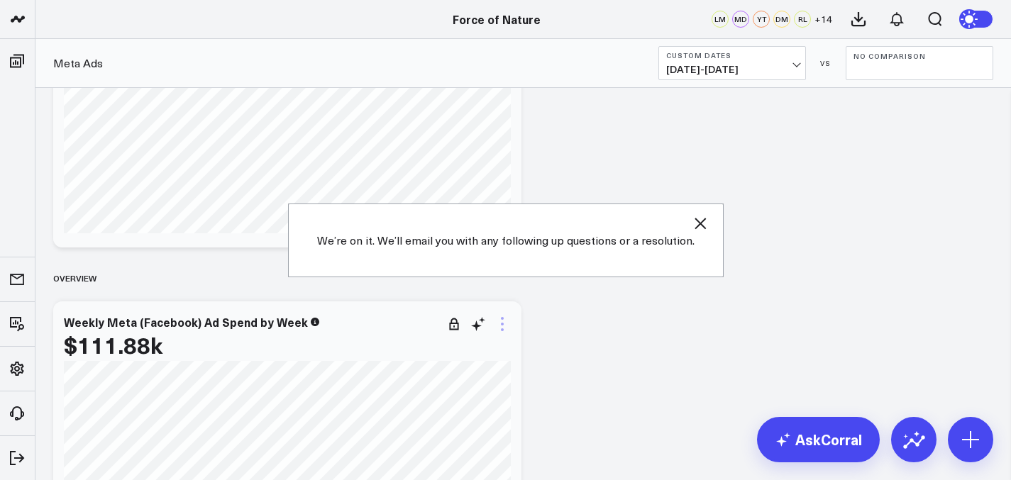
click at [499, 328] on icon at bounding box center [502, 324] width 17 height 17
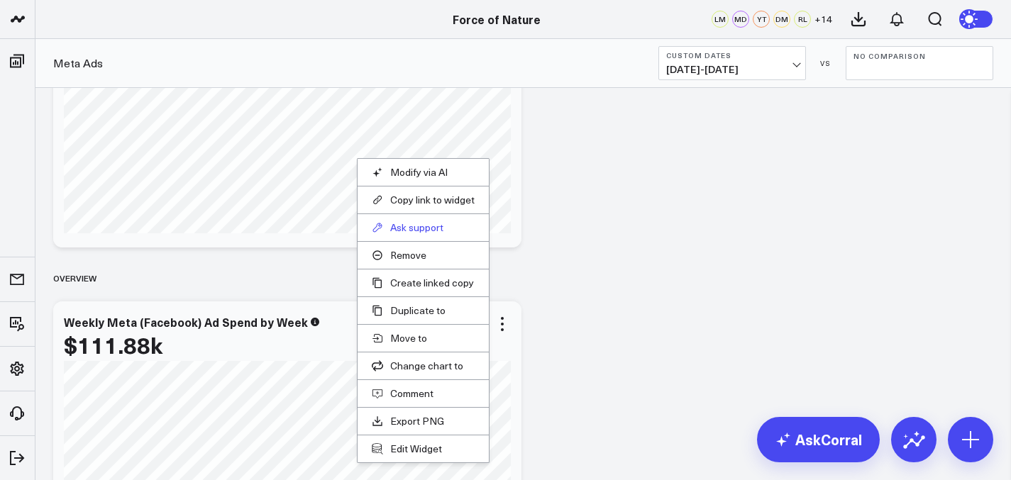
click at [405, 233] on button "Ask support" at bounding box center [423, 227] width 103 height 13
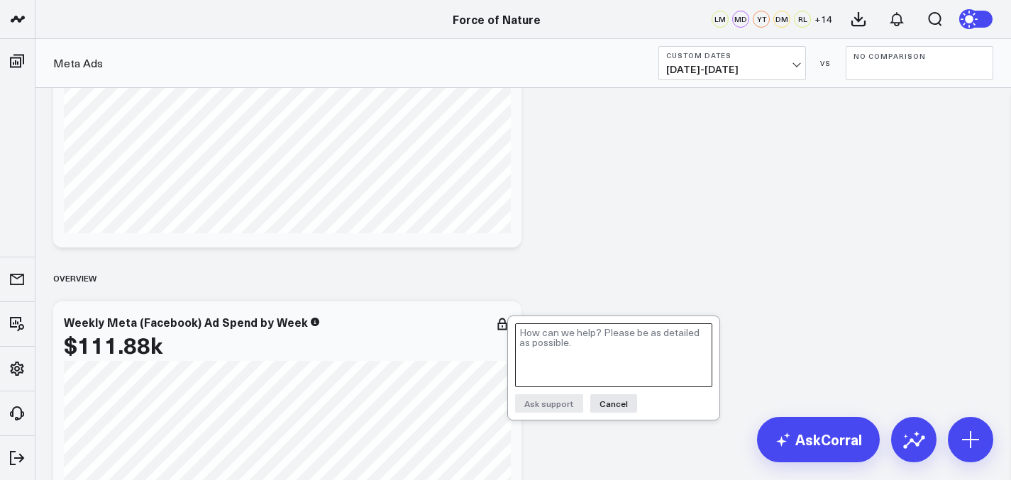
click at [524, 352] on textarea at bounding box center [613, 355] width 197 height 64
paste textarea "Can we make this into a vertical bar graph? Breaking down the amount each week,…"
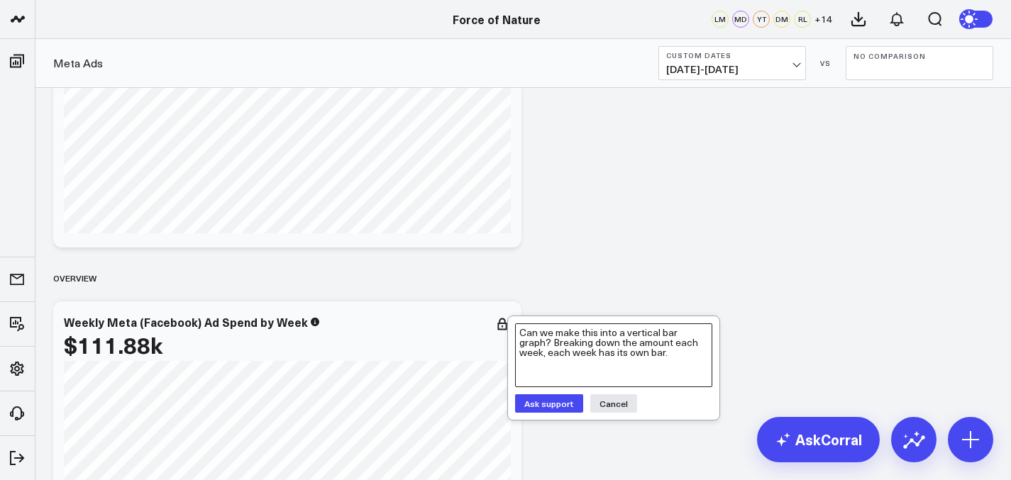
type textarea "Can we make this into a vertical bar graph? Breaking down the amount each week,…"
click at [553, 406] on button "Ask support" at bounding box center [549, 403] width 68 height 18
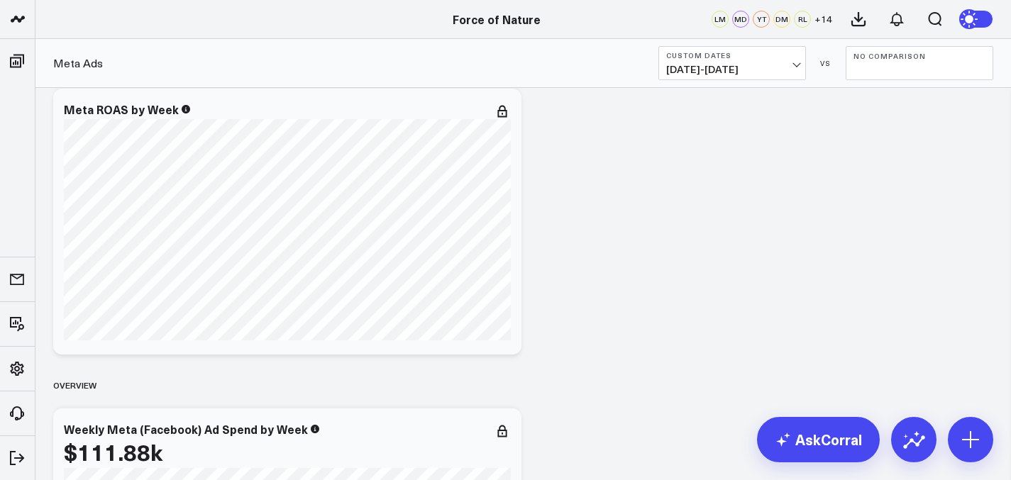
scroll to position [567, 0]
